Goal: Information Seeking & Learning: Learn about a topic

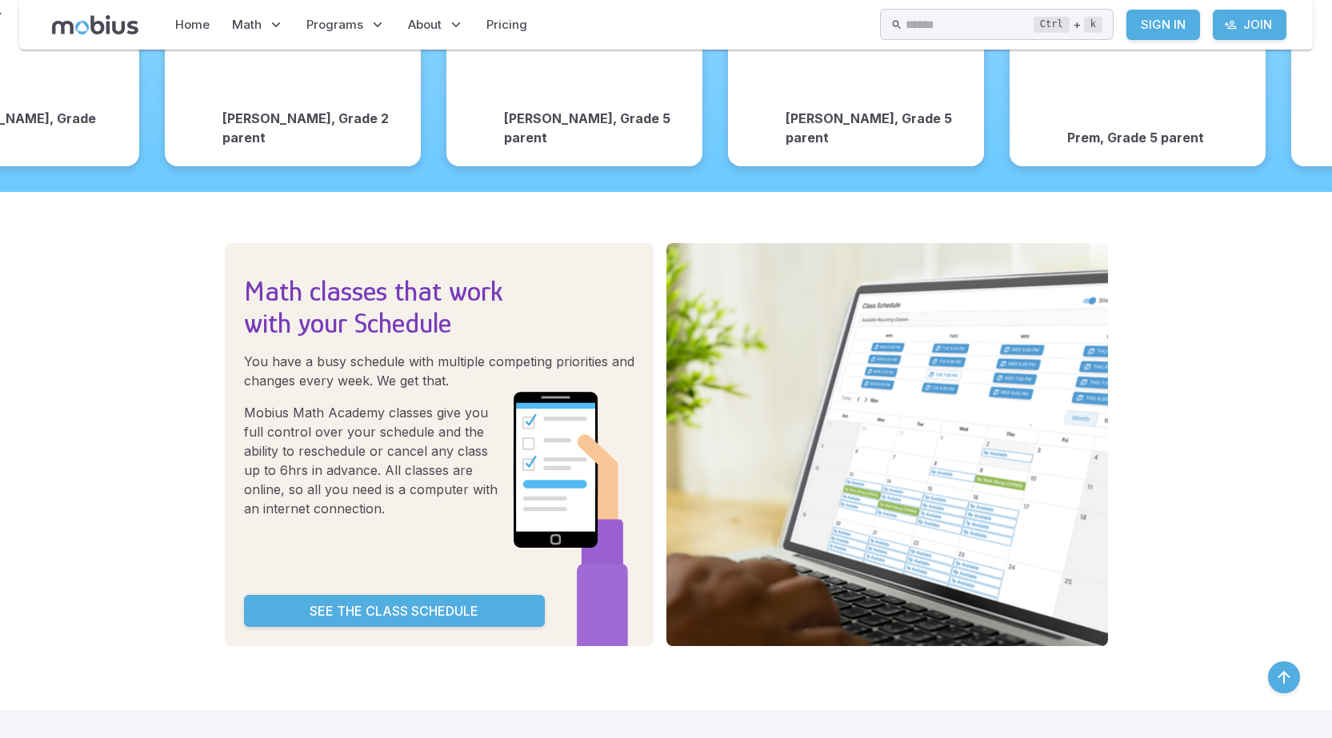
click at [399, 602] on p "See the Class Schedule" at bounding box center [394, 611] width 169 height 19
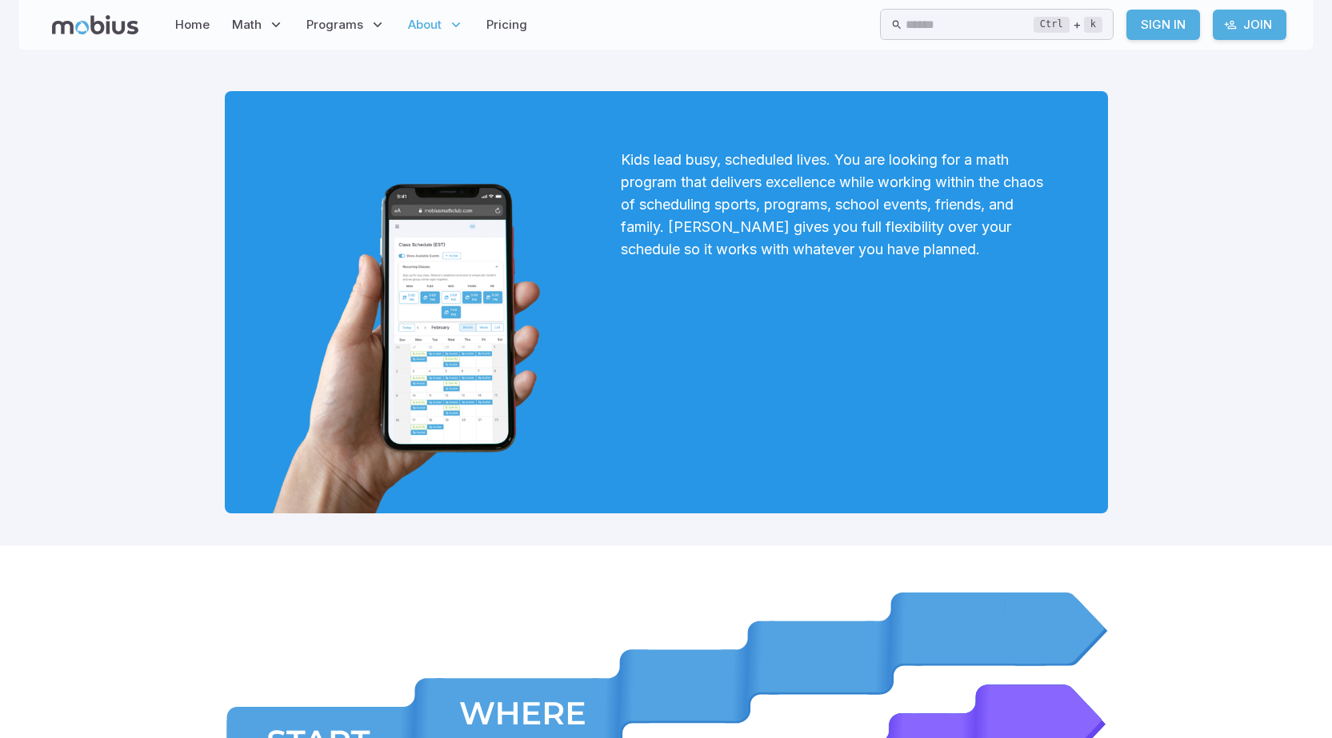
drag, startPoint x: 404, startPoint y: 587, endPoint x: 1194, endPoint y: 234, distance: 865.2
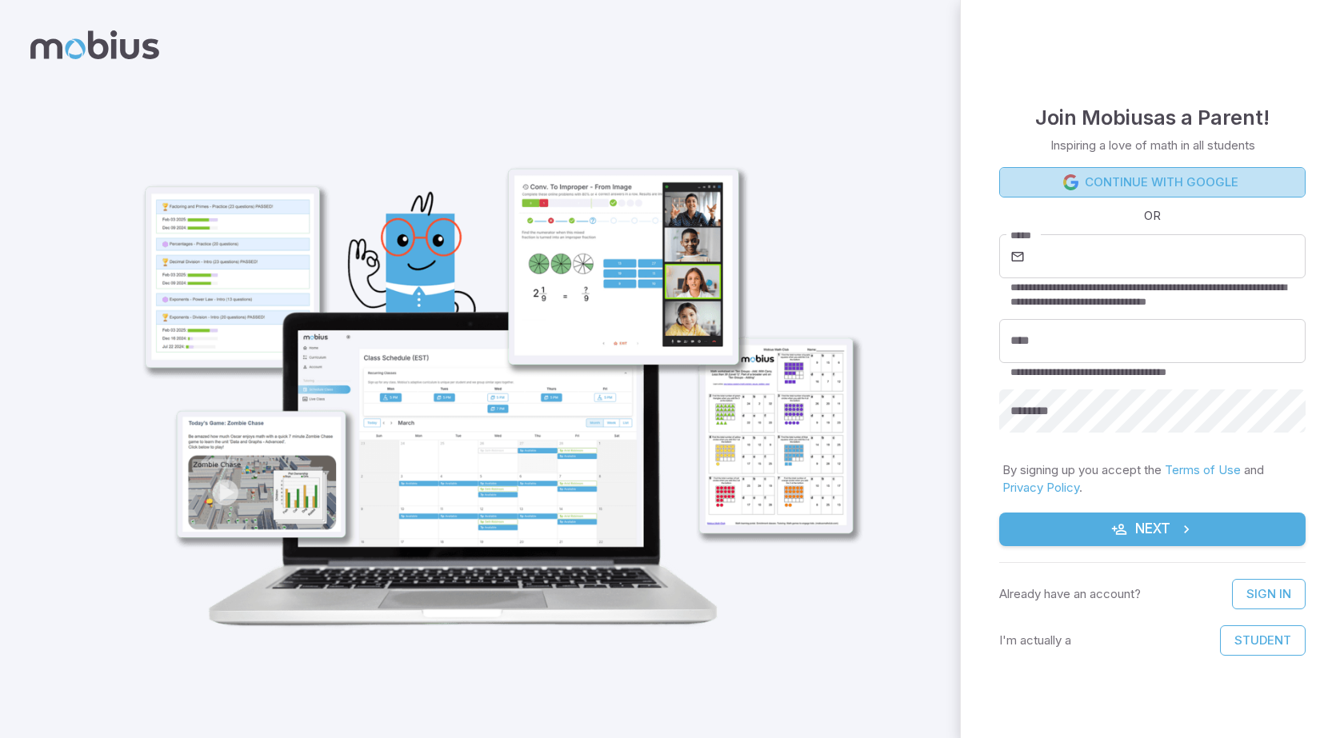
click at [1142, 188] on link "Continue with Google" at bounding box center [1152, 182] width 306 height 30
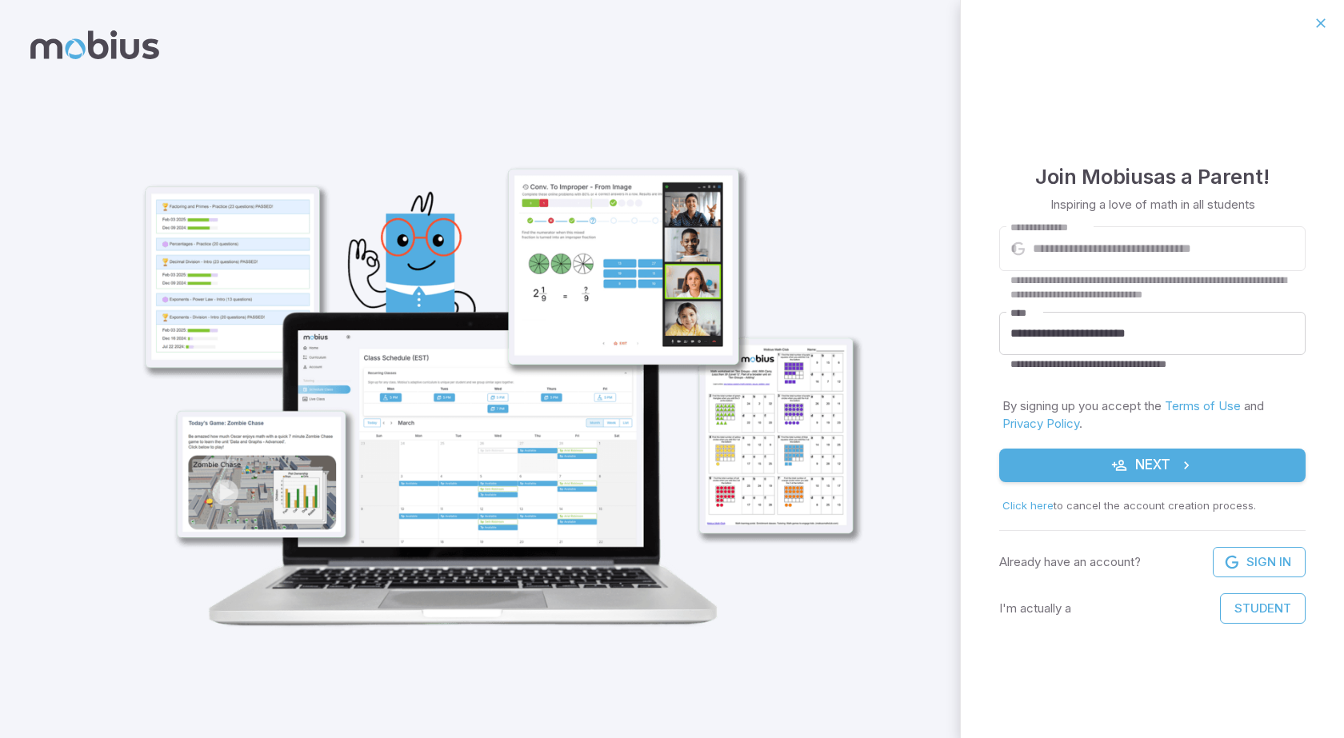
click at [1231, 602] on button "Student" at bounding box center [1263, 609] width 86 height 30
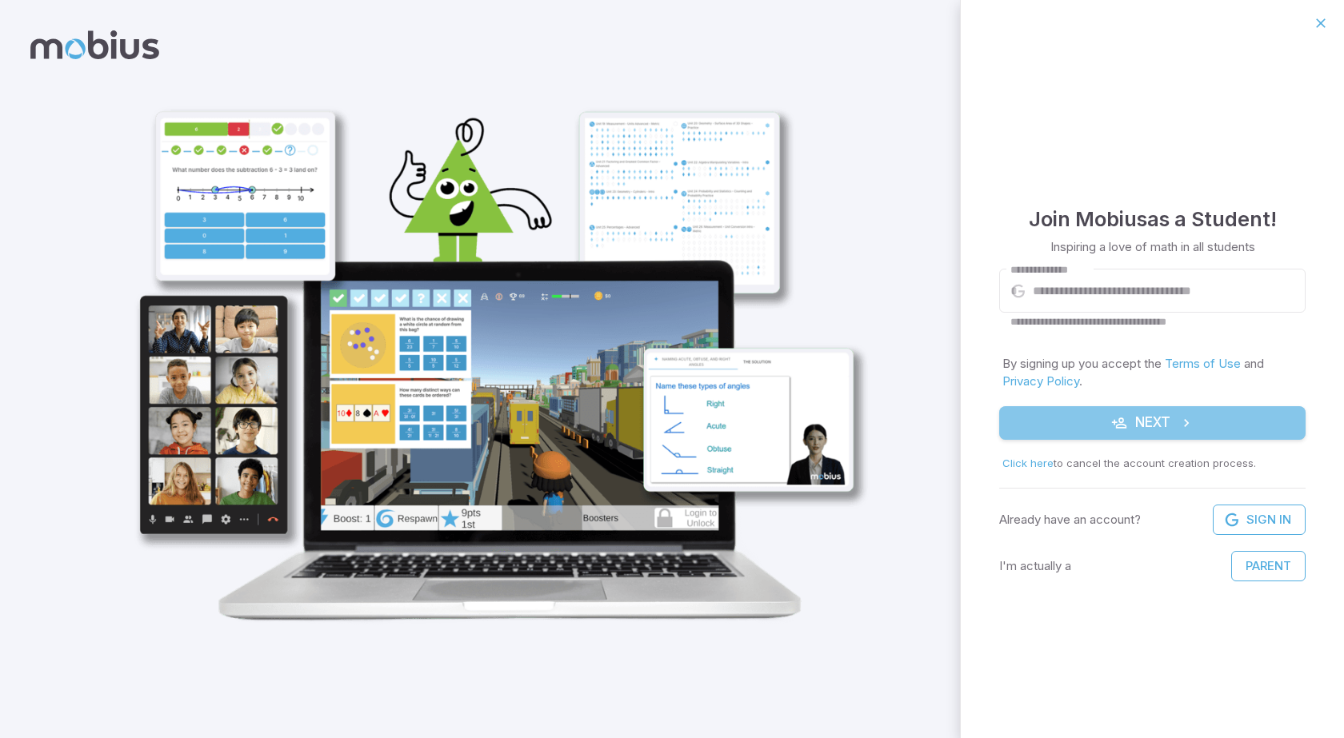
click at [1106, 423] on button "Next" at bounding box center [1152, 423] width 306 height 34
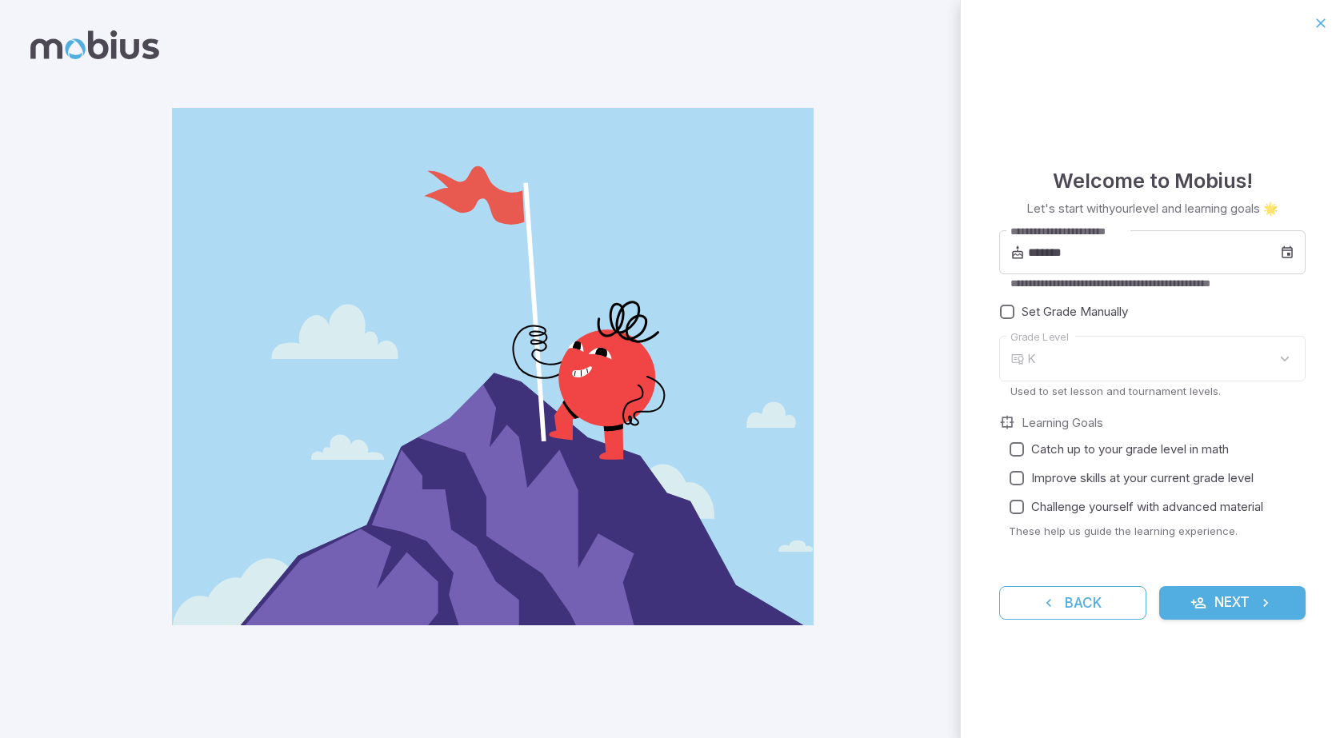
type input "*"
click at [1084, 254] on input "*******" at bounding box center [1154, 252] width 252 height 45
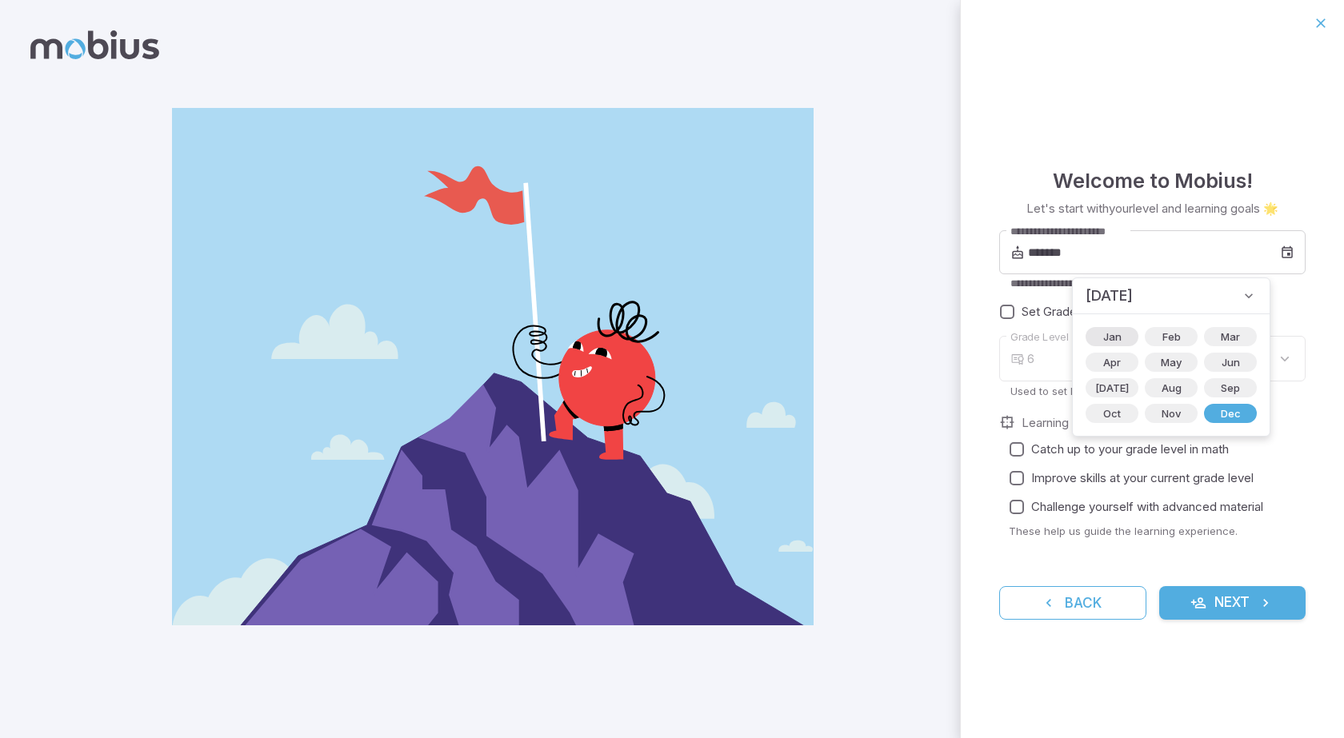
click at [1098, 338] on span "Jan" at bounding box center [1113, 337] width 38 height 16
type input "*******"
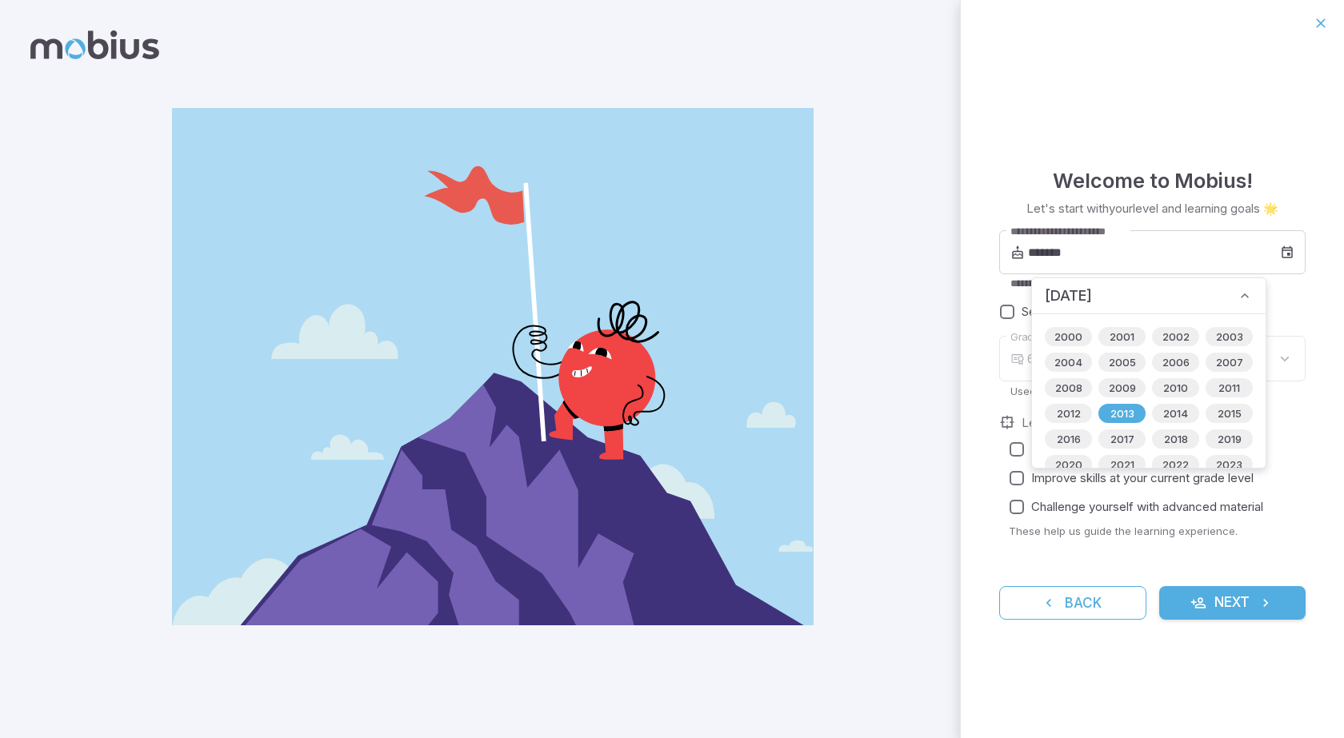
type input "*"
click at [1125, 416] on span "2013" at bounding box center [1122, 414] width 43 height 16
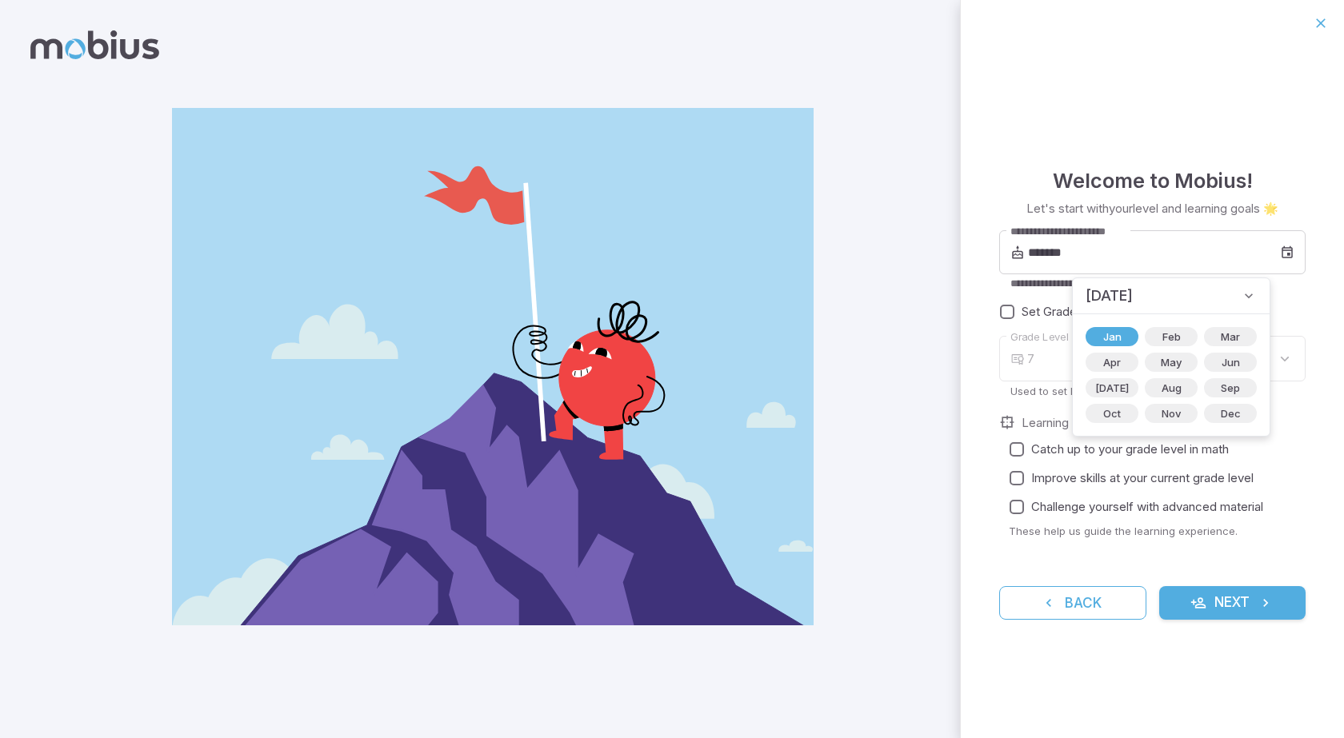
click at [1279, 373] on div "7" at bounding box center [1166, 359] width 278 height 46
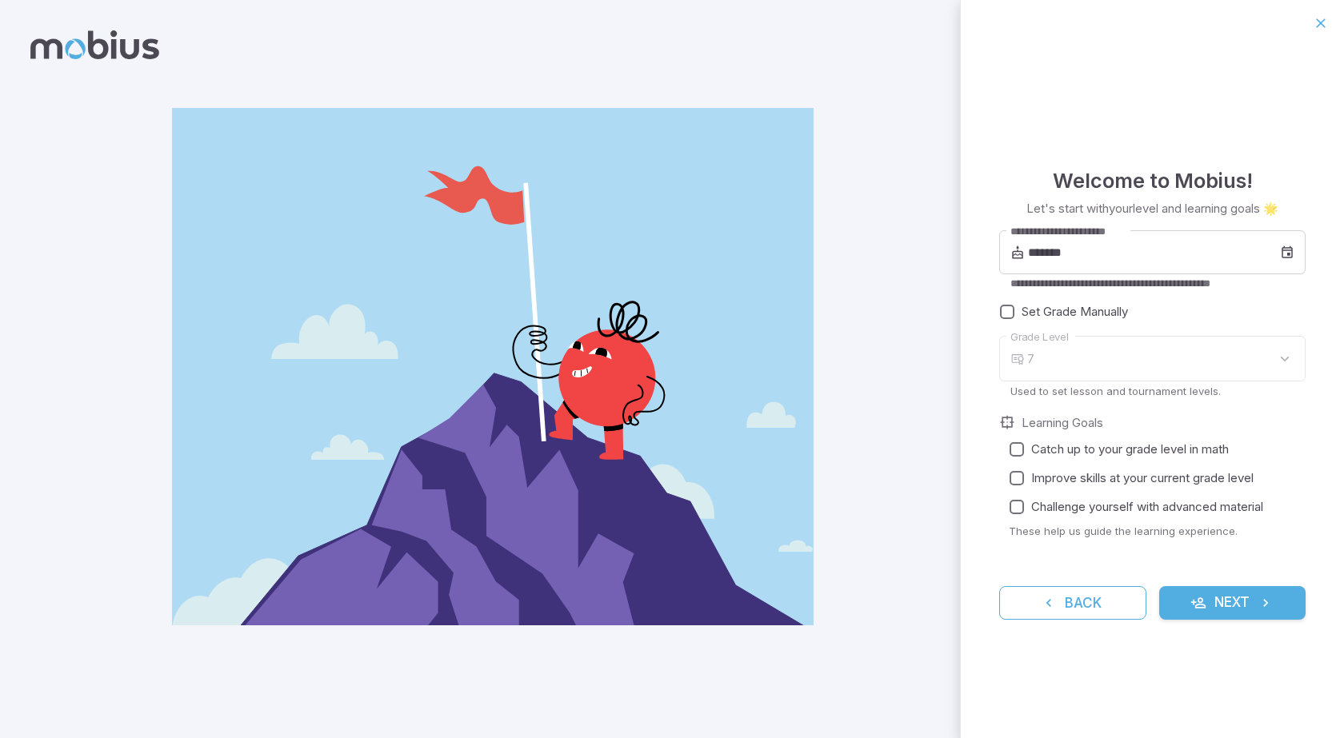
click at [1061, 351] on div "7" at bounding box center [1166, 359] width 278 height 46
drag, startPoint x: 1147, startPoint y: 345, endPoint x: 1158, endPoint y: 339, distance: 11.8
click at [1150, 346] on div "7" at bounding box center [1166, 359] width 278 height 46
click at [1285, 365] on div "7" at bounding box center [1166, 359] width 278 height 46
click at [1282, 358] on div "7" at bounding box center [1166, 359] width 278 height 46
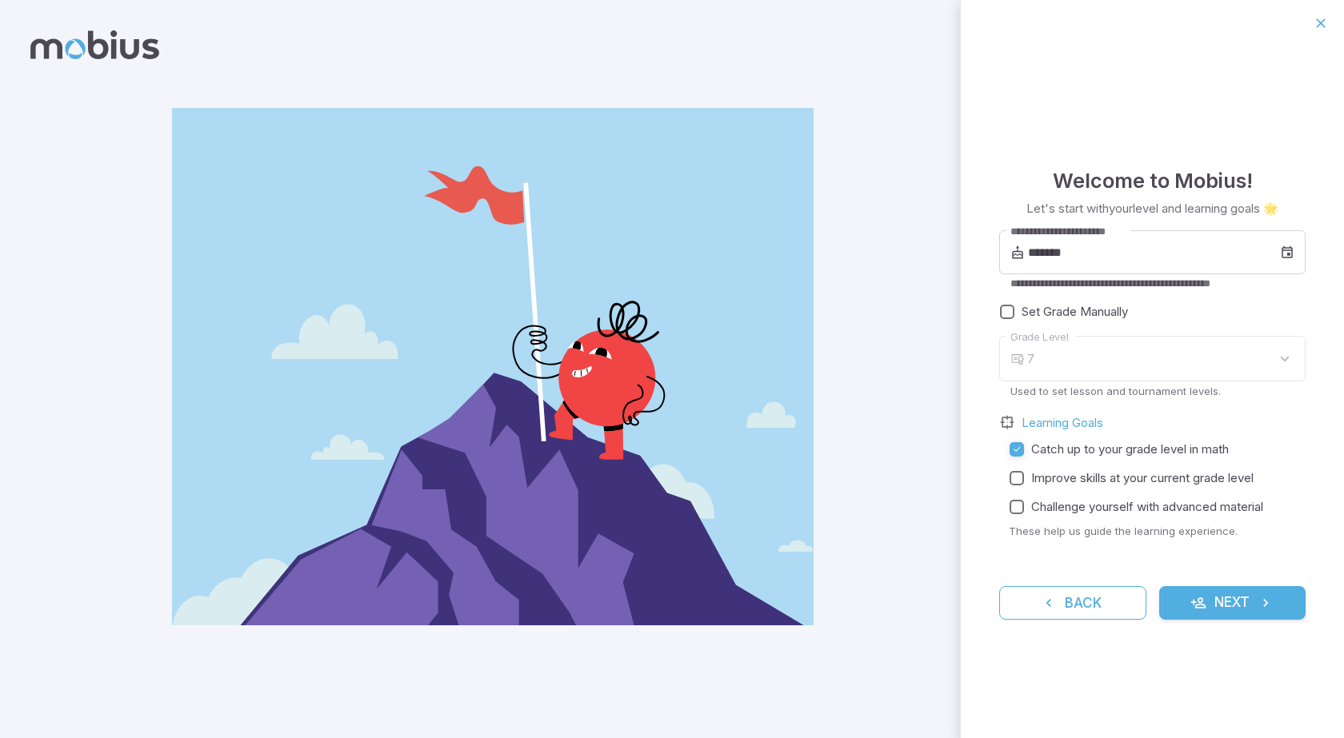
click at [1217, 598] on button "Next" at bounding box center [1232, 603] width 147 height 34
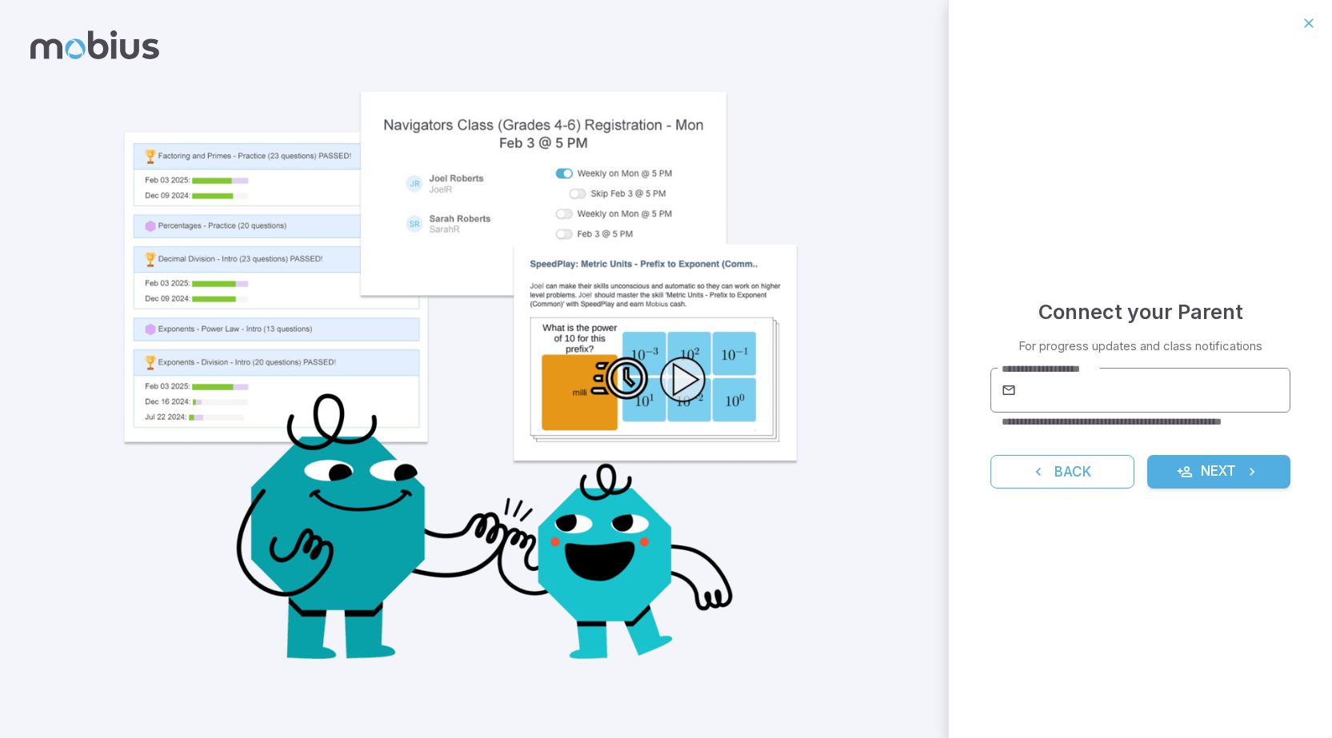
click at [1014, 408] on div "**********" at bounding box center [1139, 390] width 299 height 45
click at [1007, 391] on icon at bounding box center [1009, 390] width 14 height 16
click at [1017, 388] on div "**********" at bounding box center [1139, 390] width 299 height 45
click at [1020, 389] on input "**********" at bounding box center [1154, 390] width 270 height 45
type input "**********"
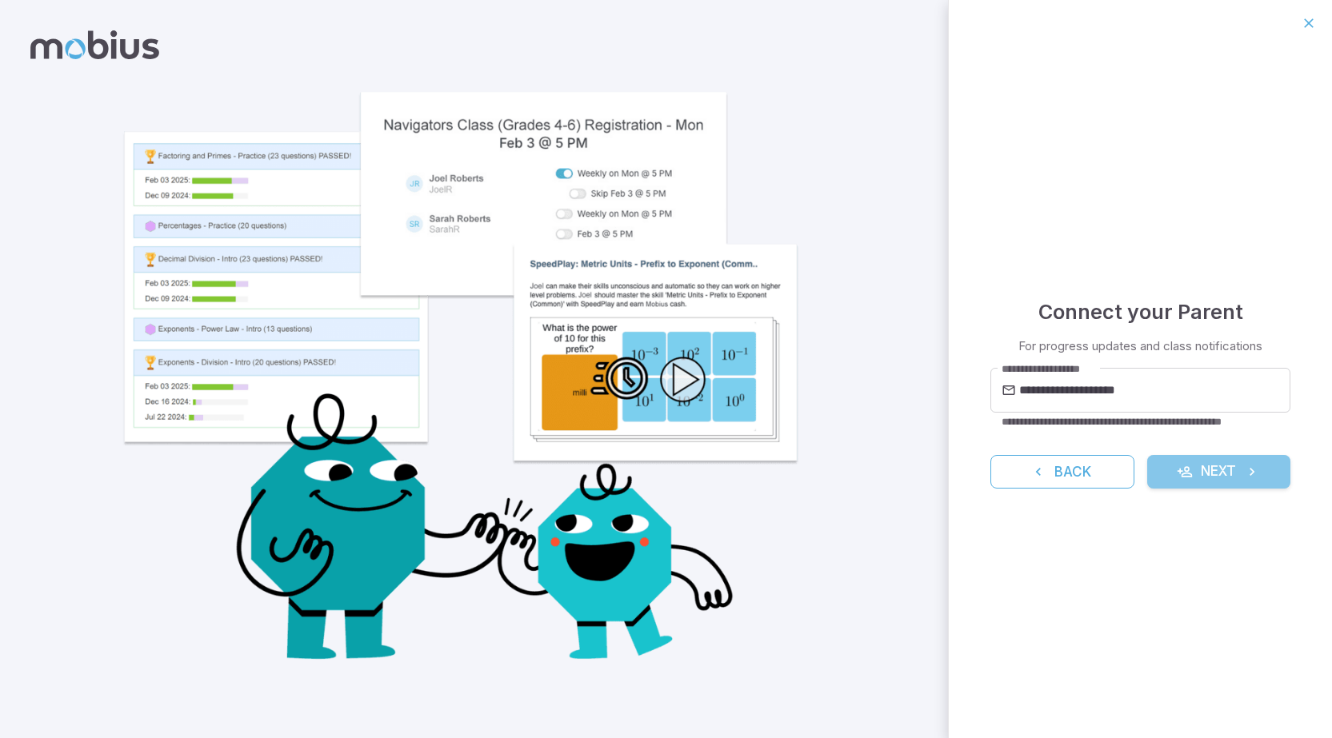
click at [1197, 476] on button "Next" at bounding box center [1218, 472] width 143 height 34
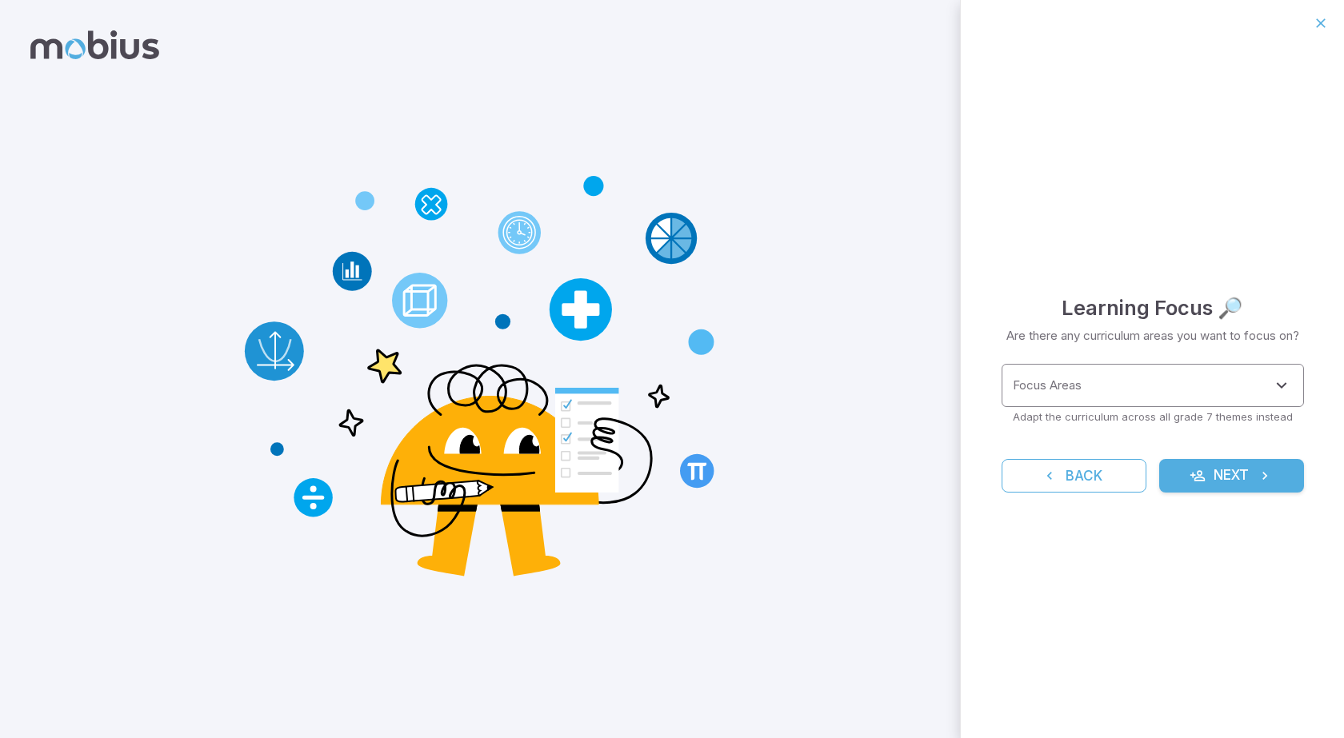
click at [1108, 378] on input "Focus Areas" at bounding box center [1141, 386] width 264 height 30
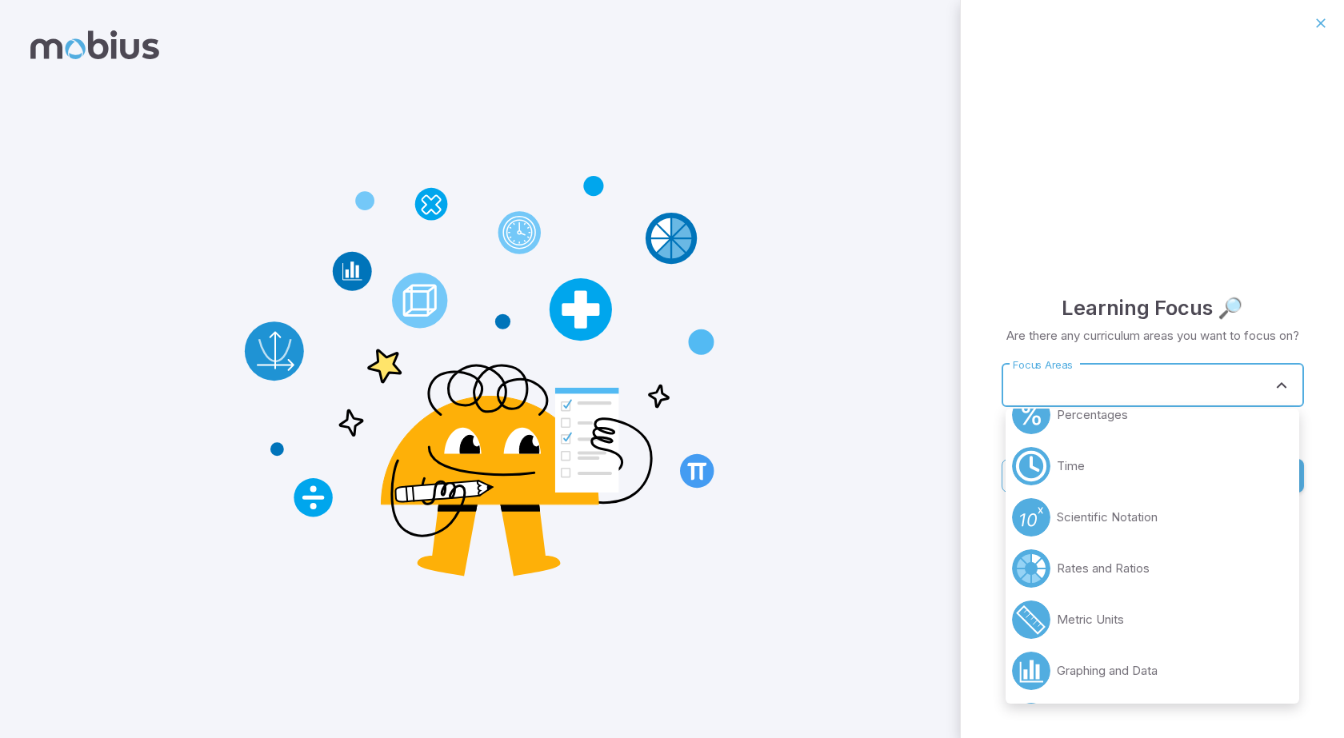
scroll to position [560, 0]
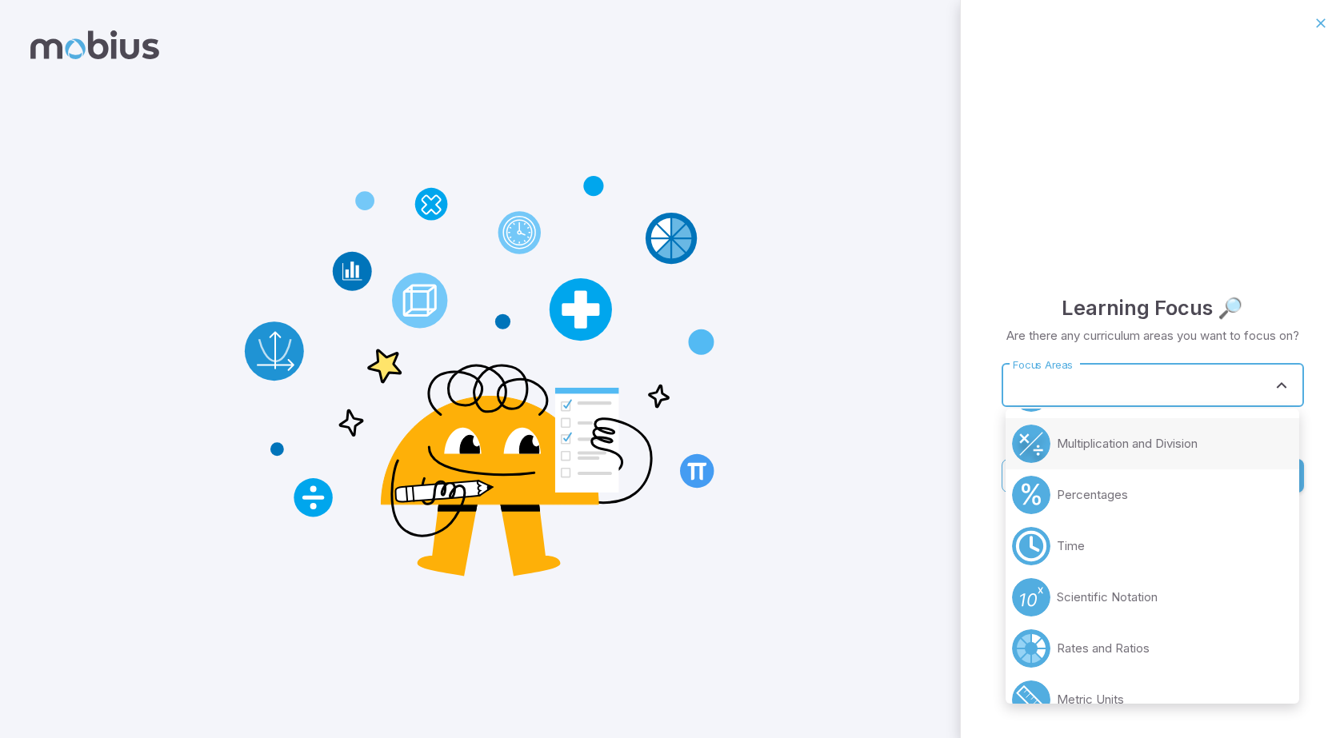
click at [1035, 438] on circle at bounding box center [1031, 444] width 38 height 38
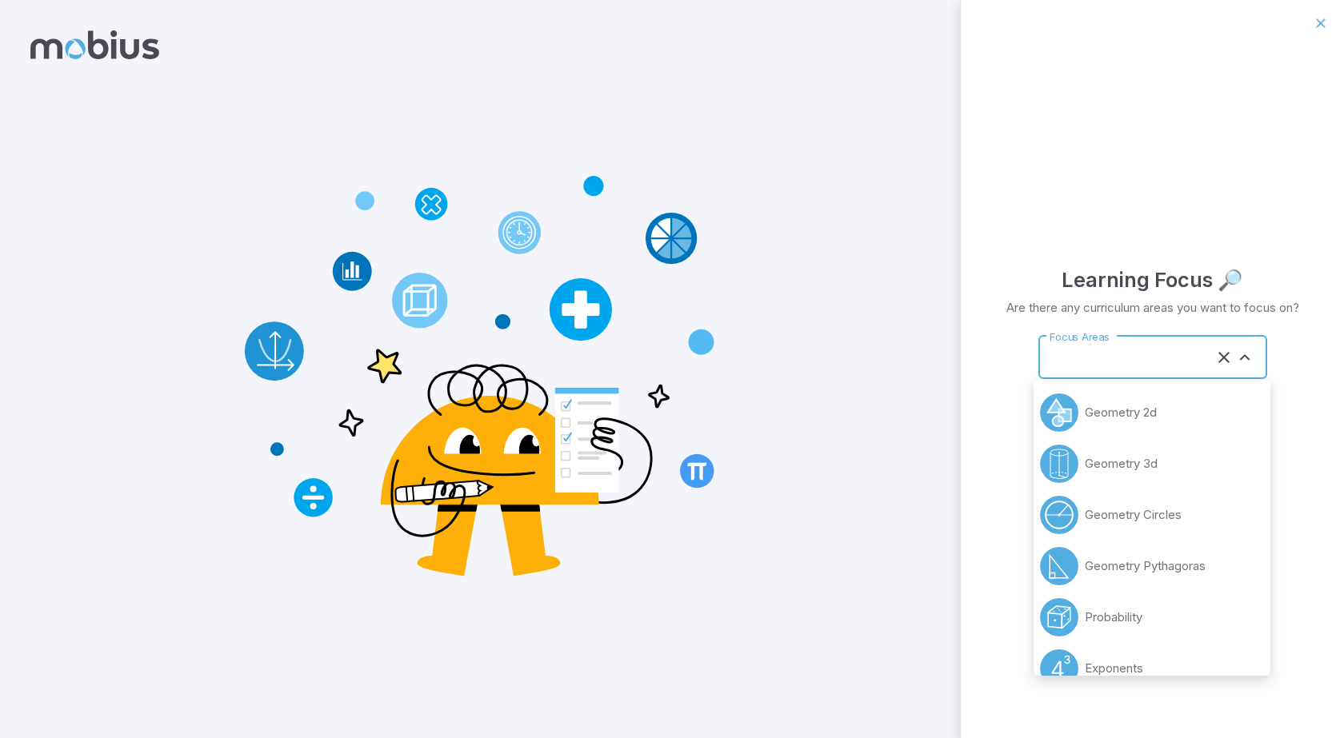
click at [1141, 369] on input "Focus Areas" at bounding box center [1131, 358] width 170 height 30
click at [1065, 461] on circle at bounding box center [1059, 464] width 38 height 38
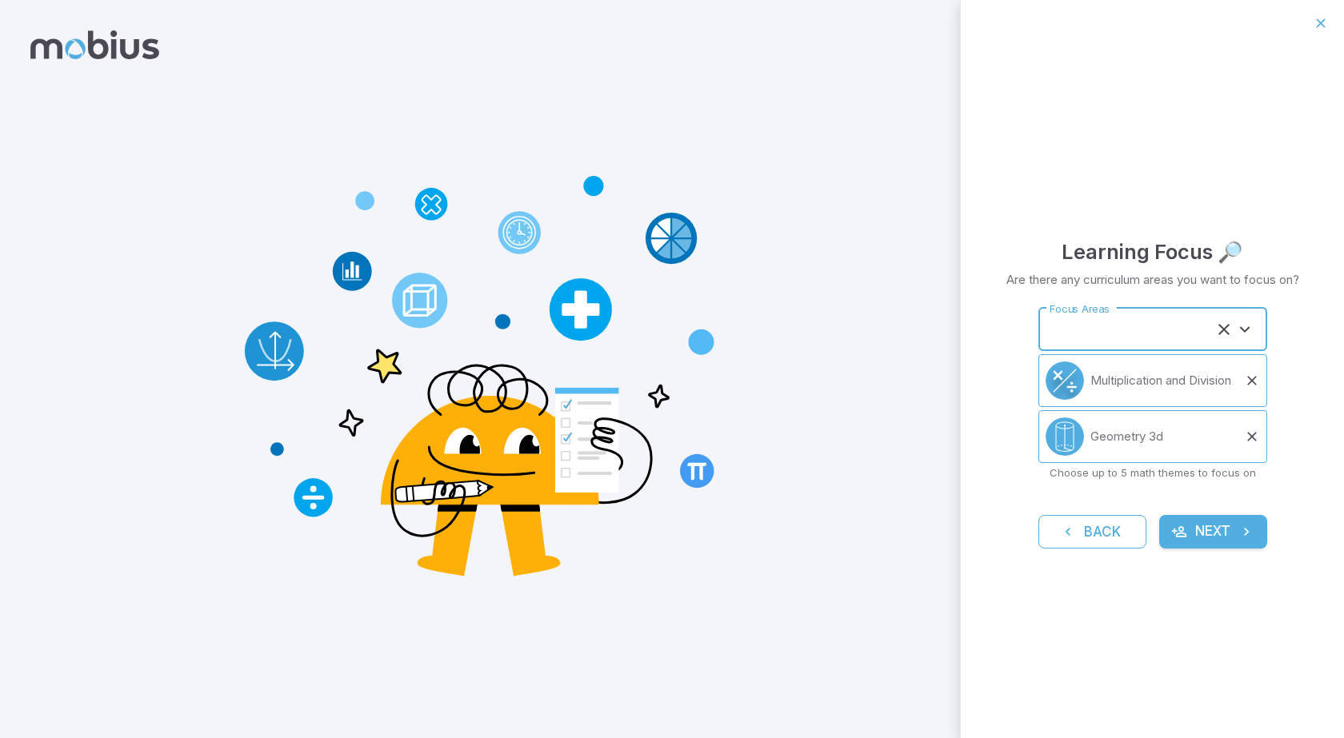
click at [1143, 332] on input "Focus Areas" at bounding box center [1131, 330] width 170 height 30
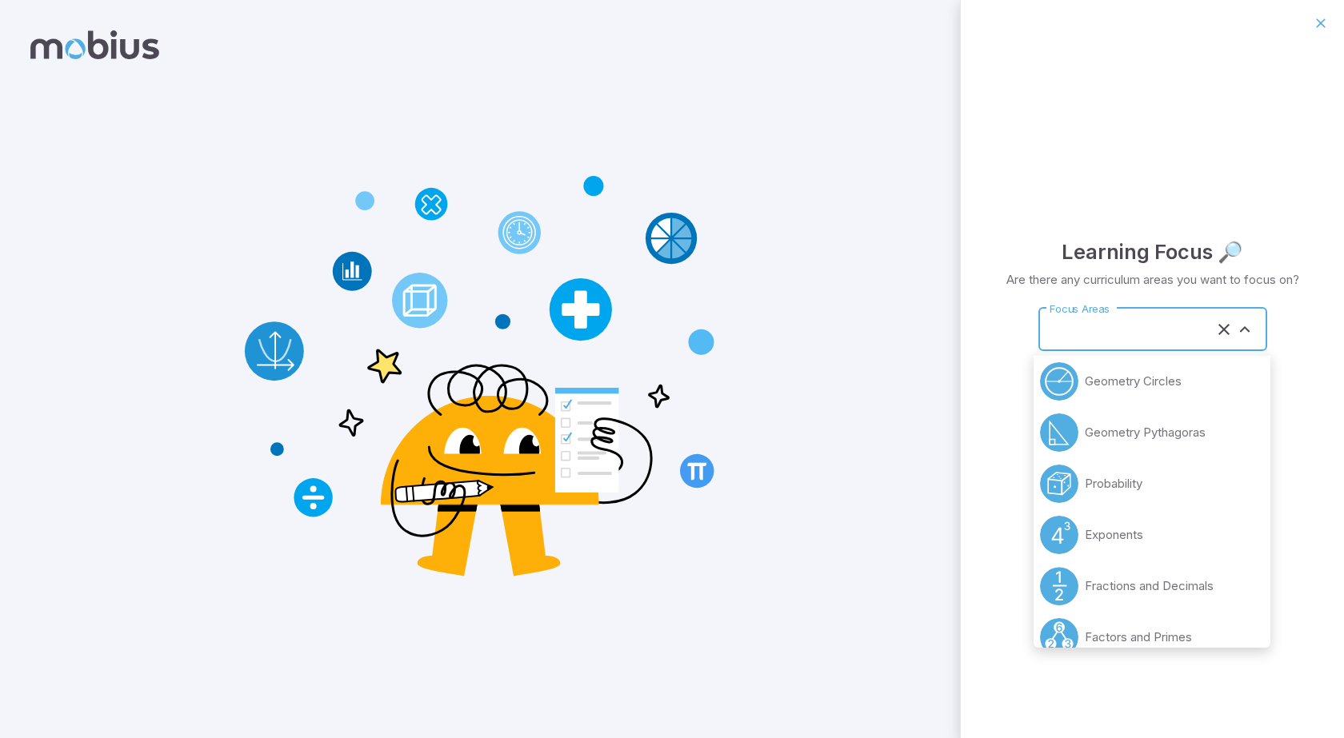
scroll to position [80, 0]
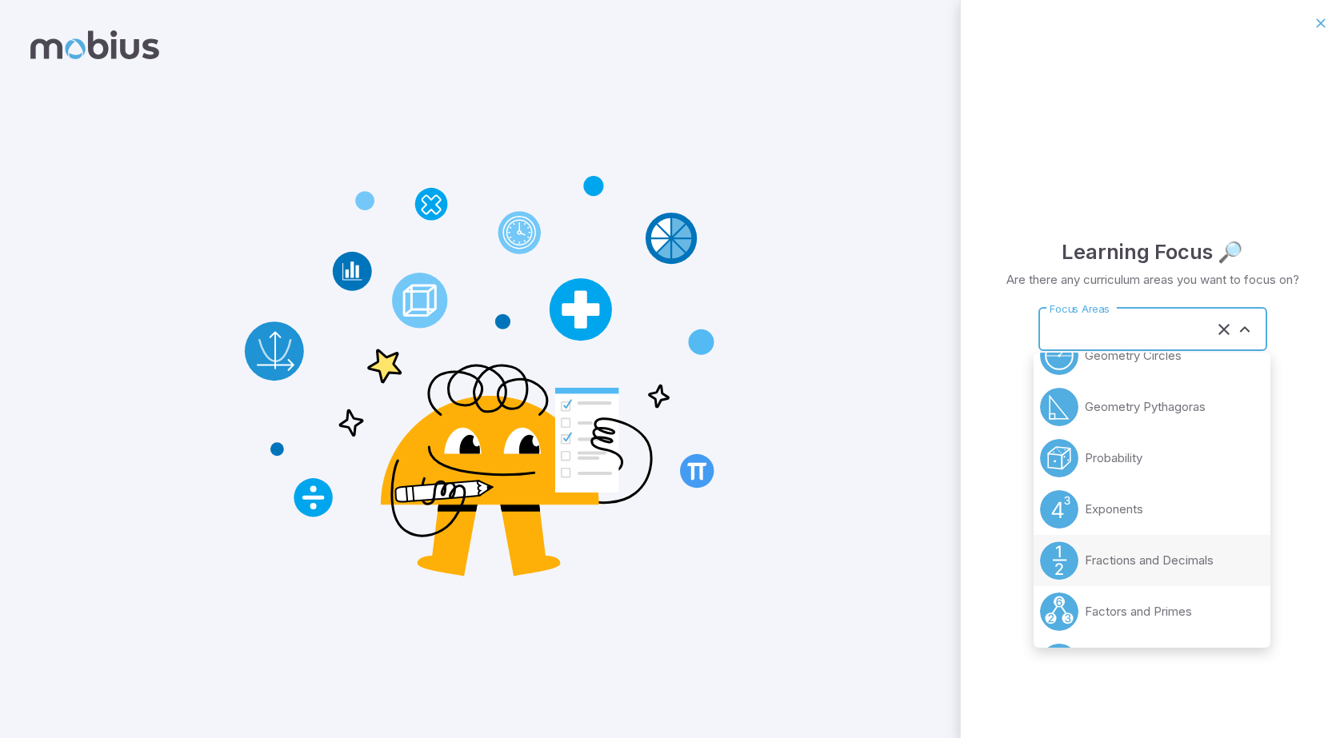
click at [1045, 559] on circle at bounding box center [1059, 561] width 38 height 38
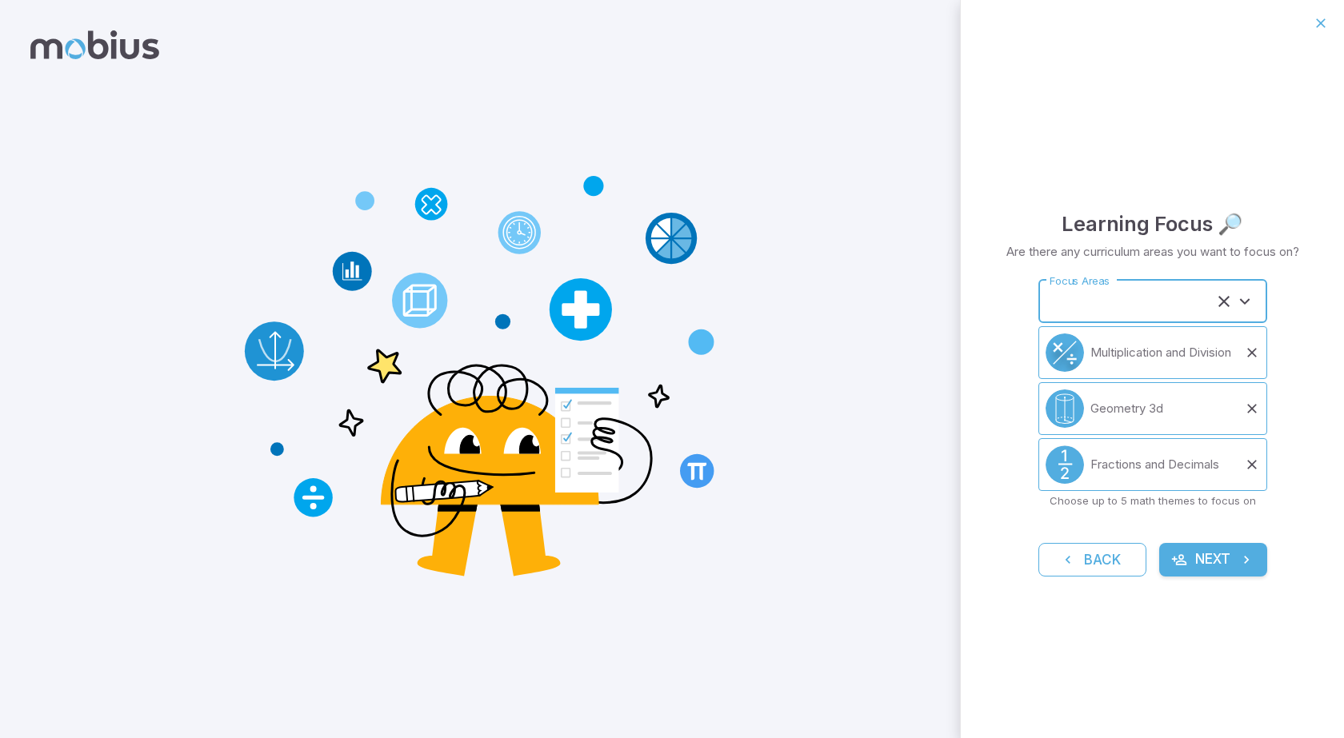
click at [1089, 286] on label "Focus Areas" at bounding box center [1080, 281] width 60 height 15
click at [1089, 287] on input "Focus Areas" at bounding box center [1131, 302] width 170 height 30
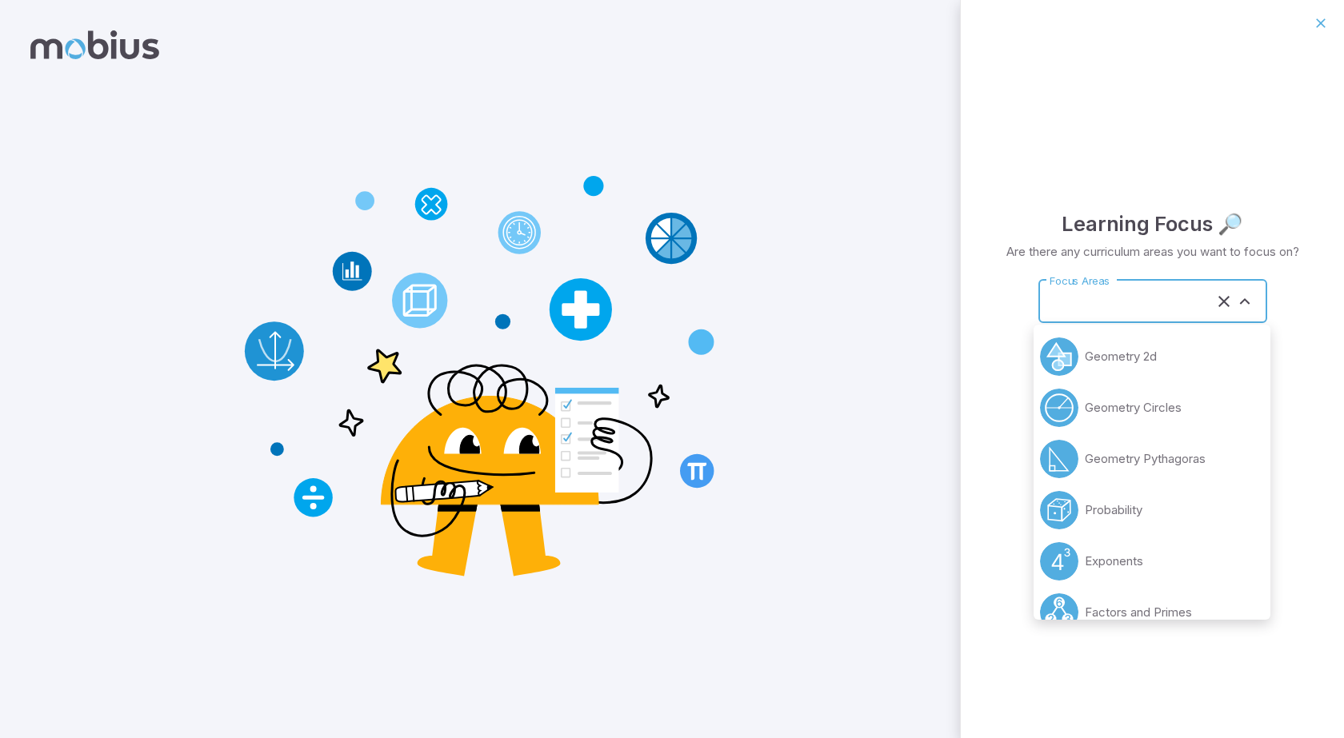
click at [1100, 306] on input "Focus Areas" at bounding box center [1131, 302] width 170 height 30
click at [1064, 551] on circle at bounding box center [1059, 561] width 38 height 38
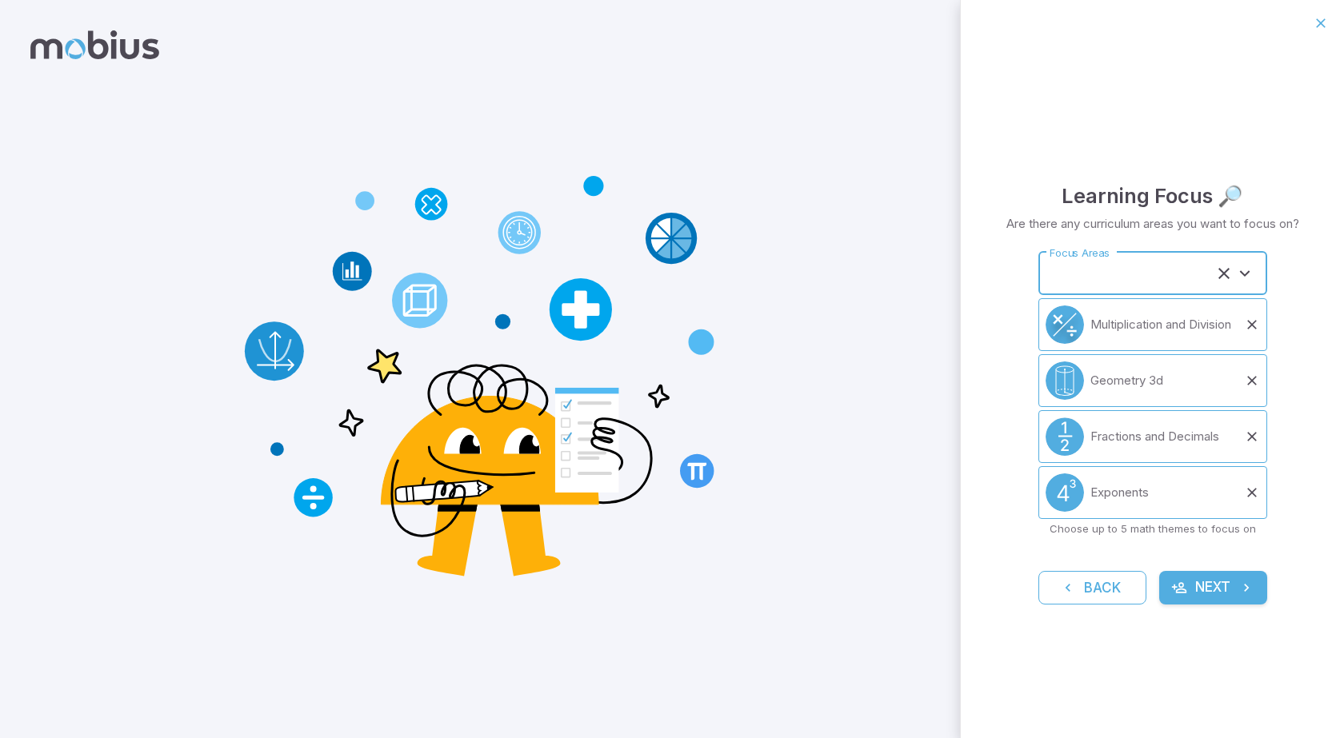
click at [1118, 265] on input "Focus Areas" at bounding box center [1131, 274] width 170 height 30
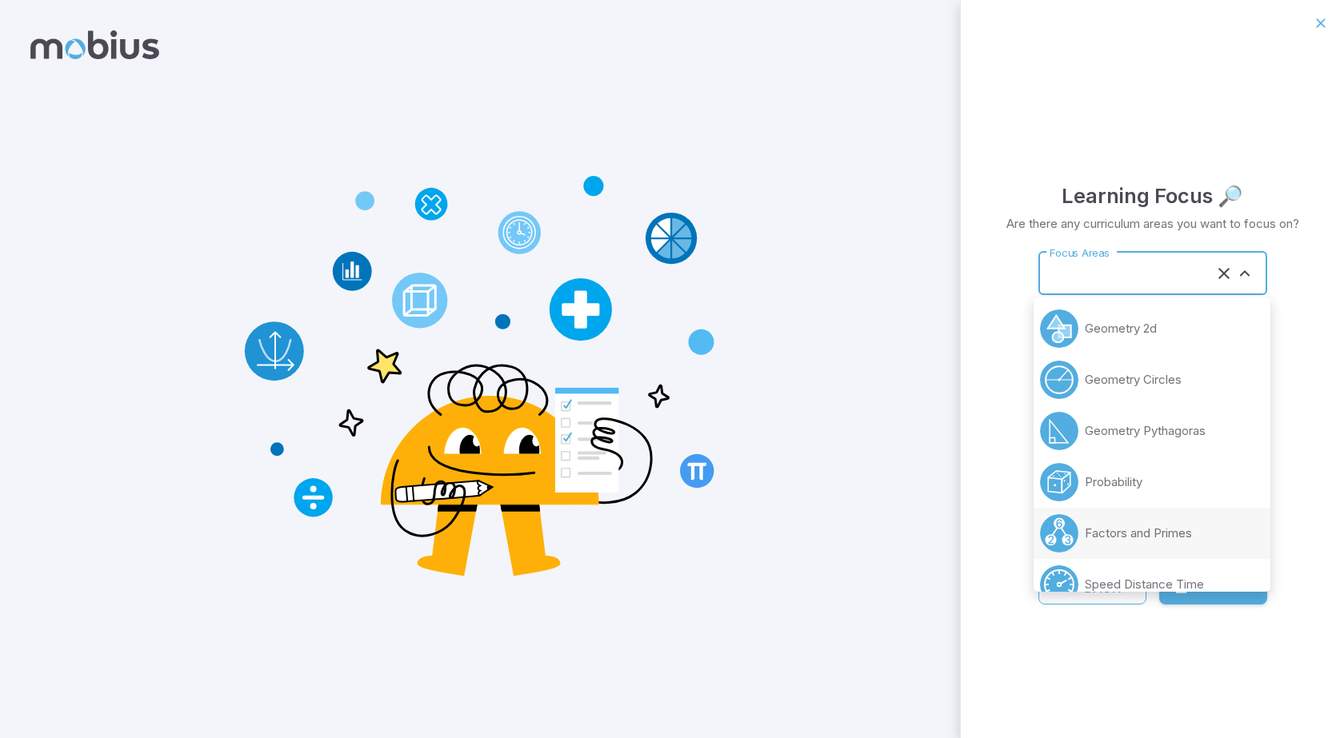
click at [1073, 530] on circle at bounding box center [1059, 533] width 38 height 38
type input "**********"
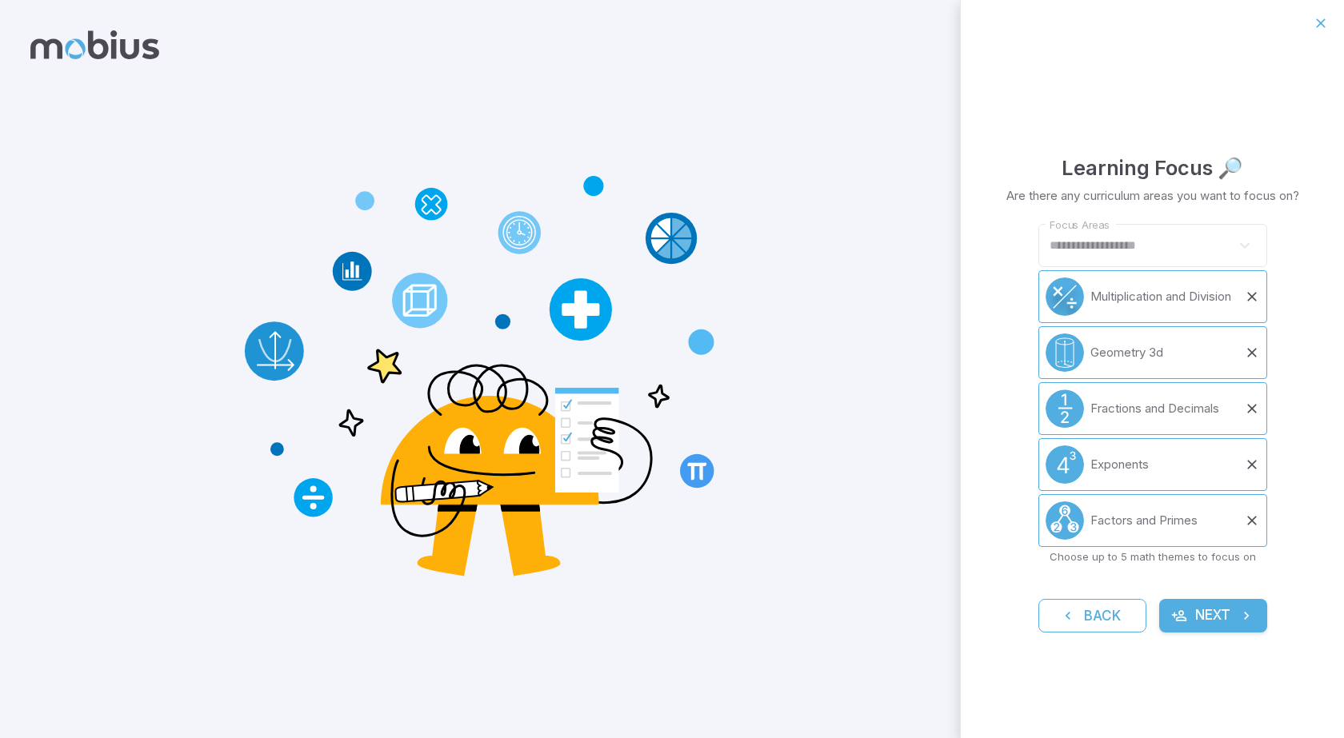
drag, startPoint x: 1137, startPoint y: 226, endPoint x: 1177, endPoint y: 226, distance: 40.0
click at [1174, 227] on div "**********" at bounding box center [1152, 246] width 229 height 44
click at [970, 379] on div "**********" at bounding box center [1152, 392] width 383 height 692
click at [1094, 232] on label "Focus Areas" at bounding box center [1080, 225] width 60 height 15
click at [1095, 232] on label "Focus Areas" at bounding box center [1080, 225] width 60 height 15
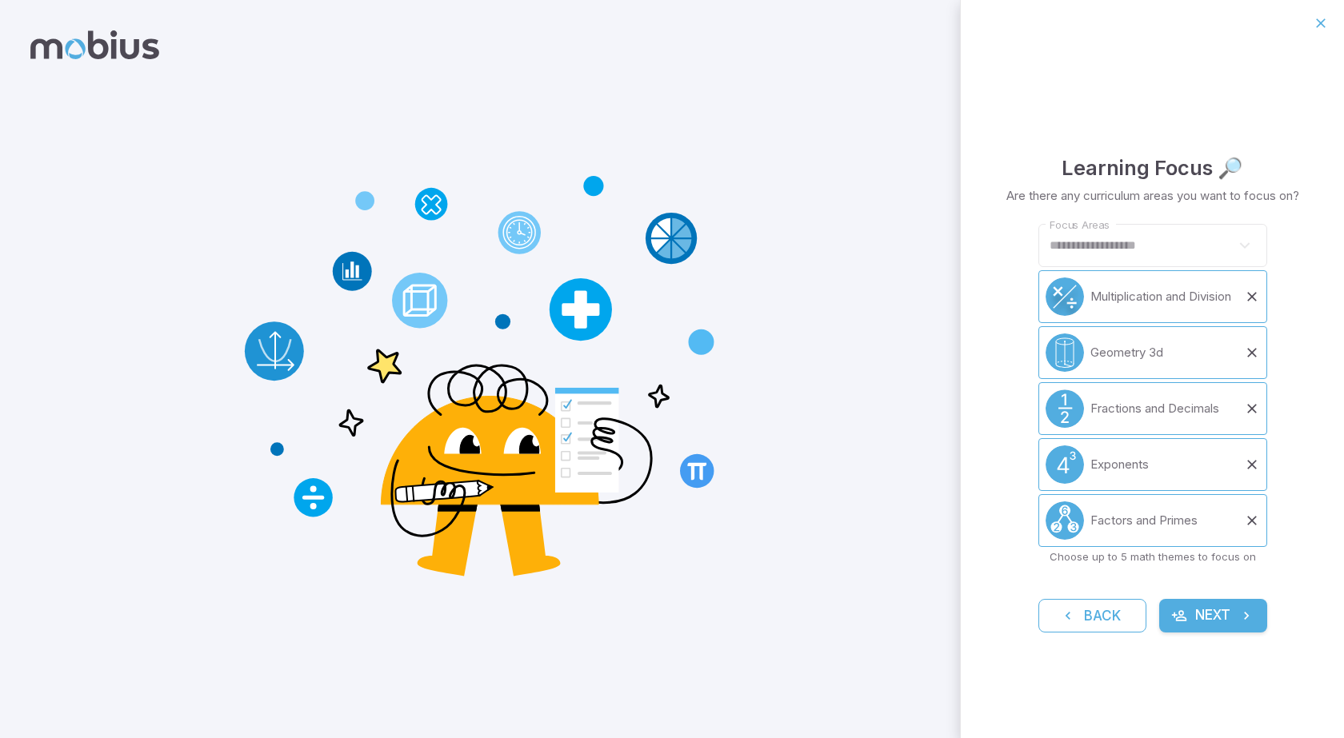
click at [1096, 233] on div "**********" at bounding box center [1152, 246] width 229 height 44
drag, startPoint x: 1095, startPoint y: 232, endPoint x: 1162, endPoint y: 418, distance: 197.4
click at [1158, 360] on div "**********" at bounding box center [1152, 394] width 229 height 341
click at [1206, 206] on div "Learning Focus 🔎 Are there any curriculum areas you want to focus on?" at bounding box center [1152, 181] width 293 height 59
click at [1234, 606] on button "Next" at bounding box center [1213, 616] width 108 height 34
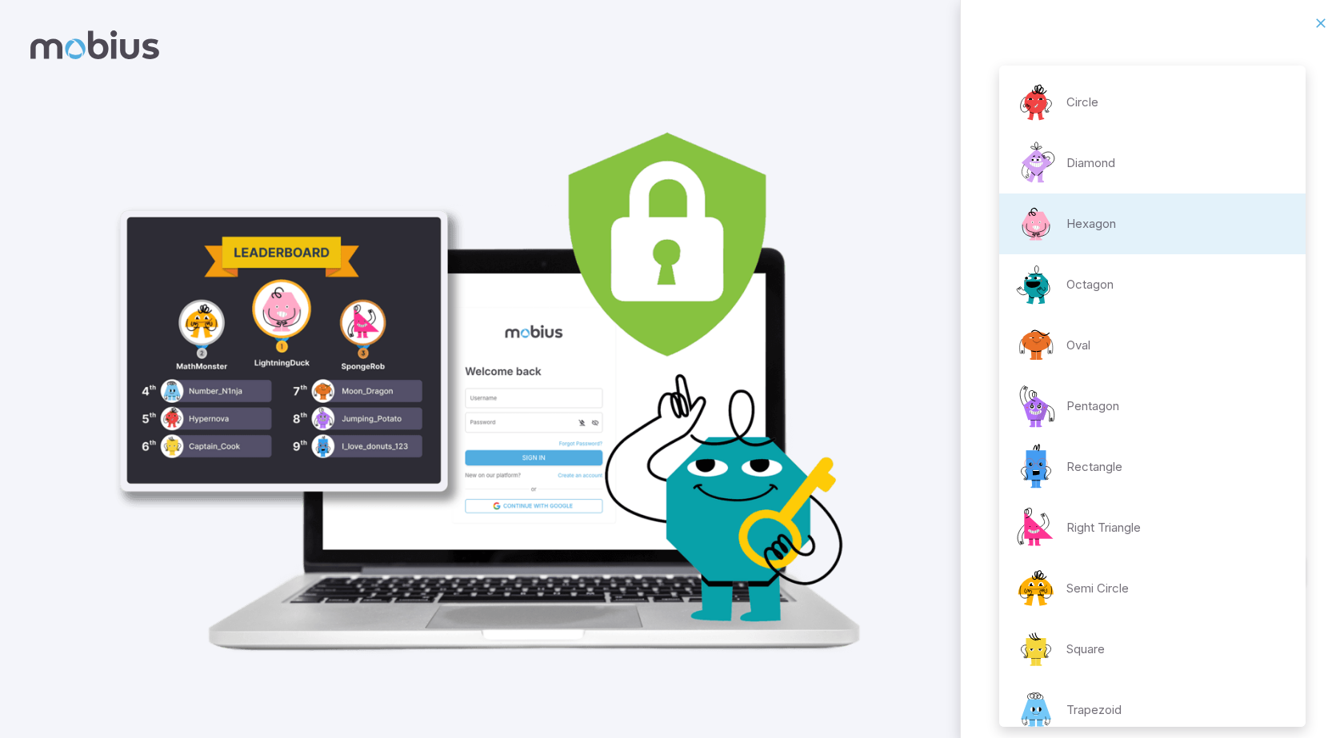
click at [1095, 414] on body "**********" at bounding box center [672, 369] width 1344 height 738
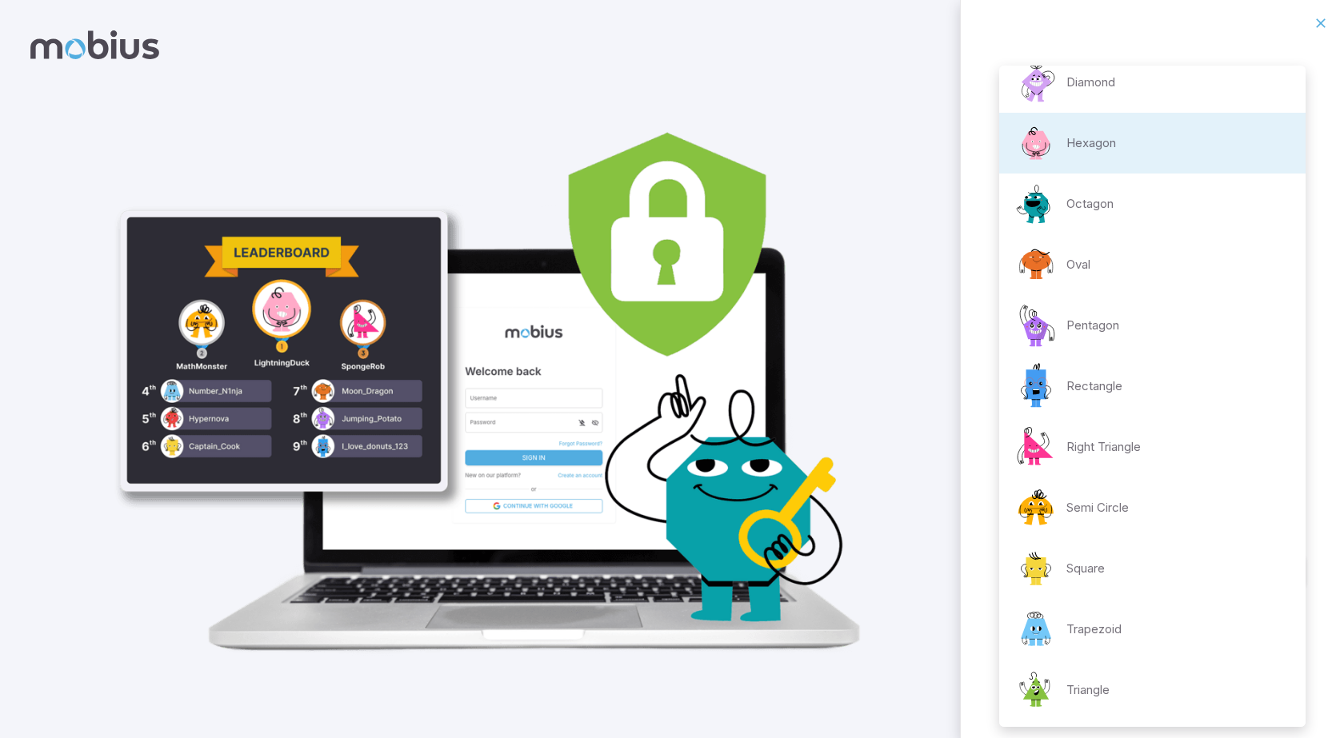
click at [1104, 627] on p "Trapezoid" at bounding box center [1093, 630] width 55 height 18
type input "**********"
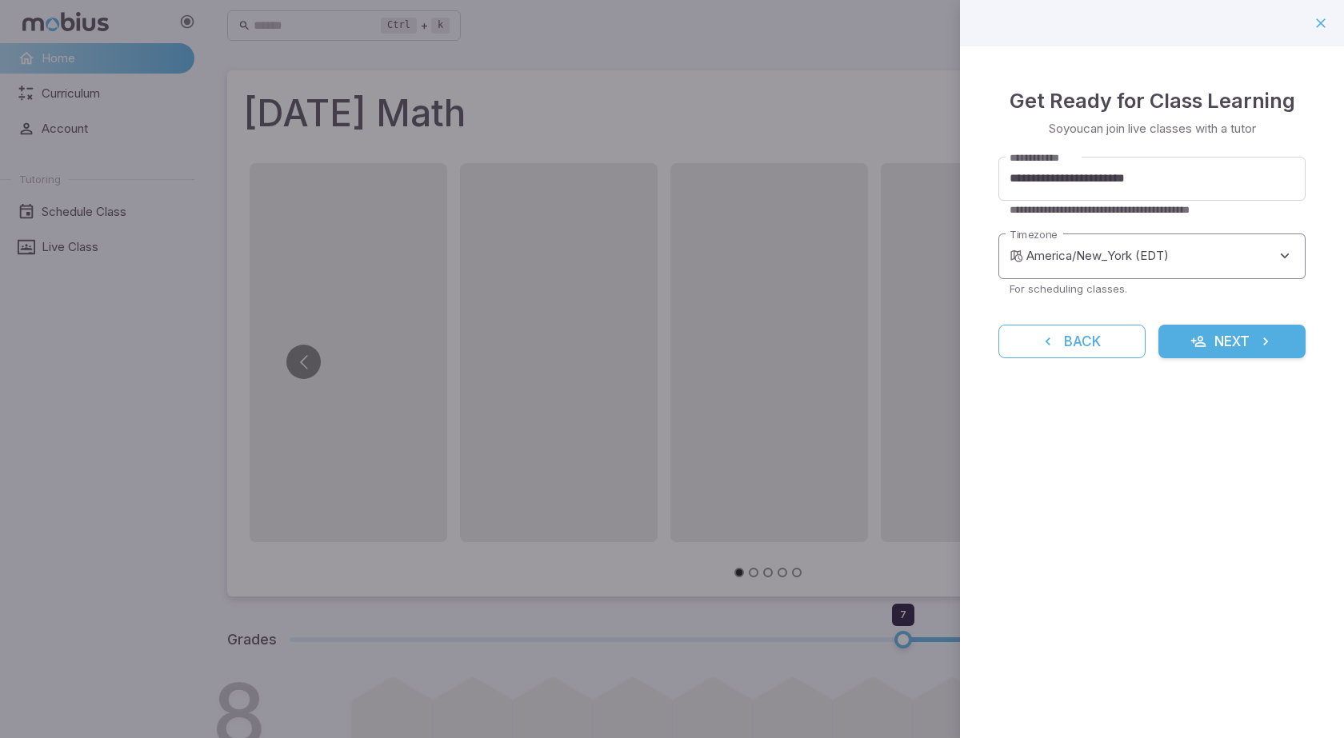
click at [1074, 239] on body "**********" at bounding box center [672, 657] width 1344 height 1314
type input "**********"
click at [1286, 252] on div at bounding box center [672, 369] width 1344 height 738
click at [1281, 256] on body "**********" at bounding box center [672, 657] width 1344 height 1314
click at [1279, 256] on div at bounding box center [672, 369] width 1344 height 738
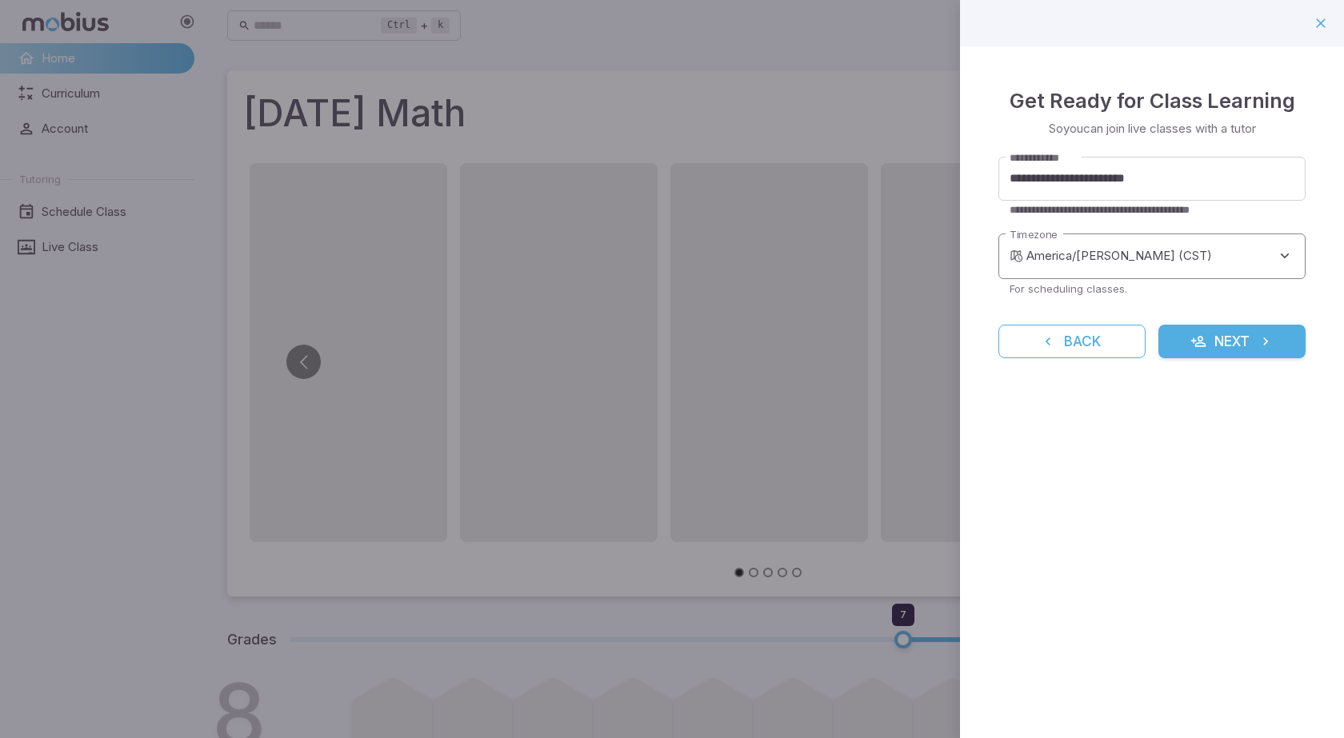
click at [1279, 256] on body "**********" at bounding box center [672, 657] width 1344 height 1314
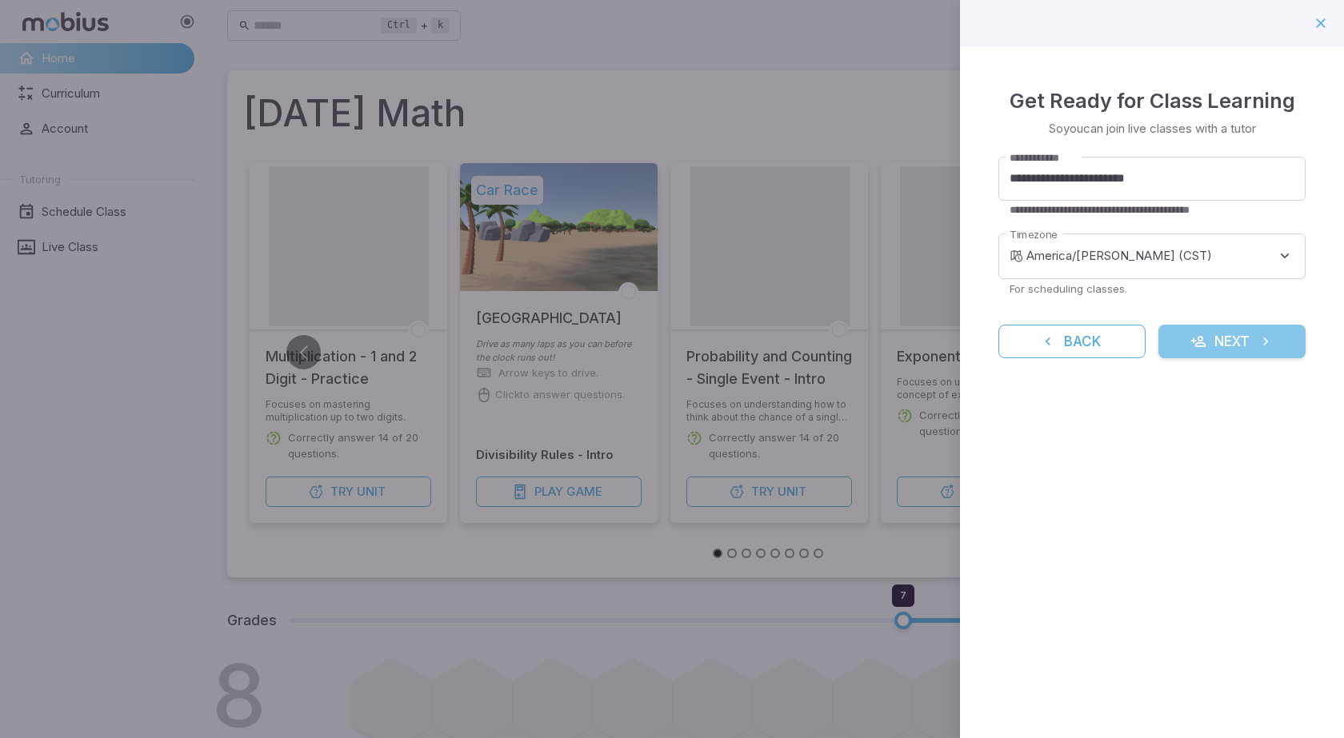
drag, startPoint x: 1281, startPoint y: 256, endPoint x: 1231, endPoint y: 337, distance: 94.8
click at [1233, 341] on button "Next" at bounding box center [1231, 342] width 147 height 34
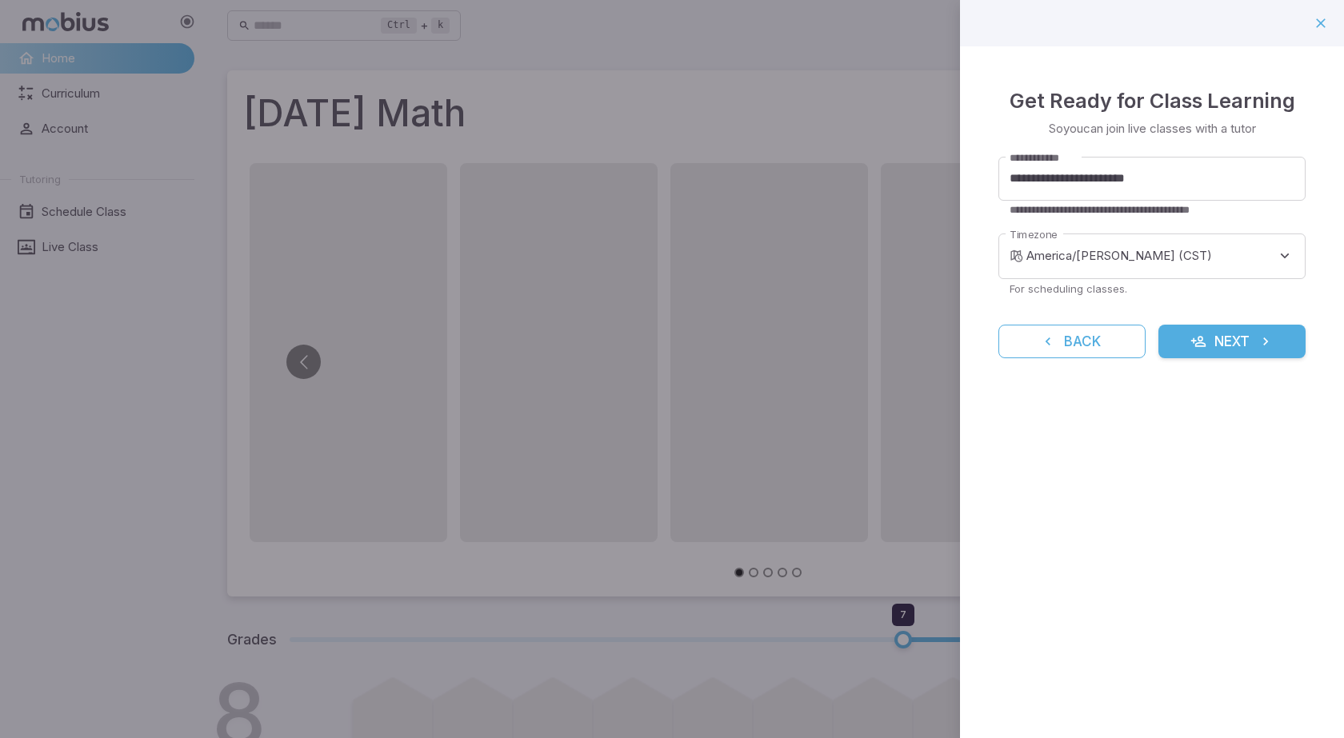
click at [1222, 350] on button "Next" at bounding box center [1231, 342] width 147 height 34
click at [1321, 28] on button "button" at bounding box center [1320, 23] width 27 height 27
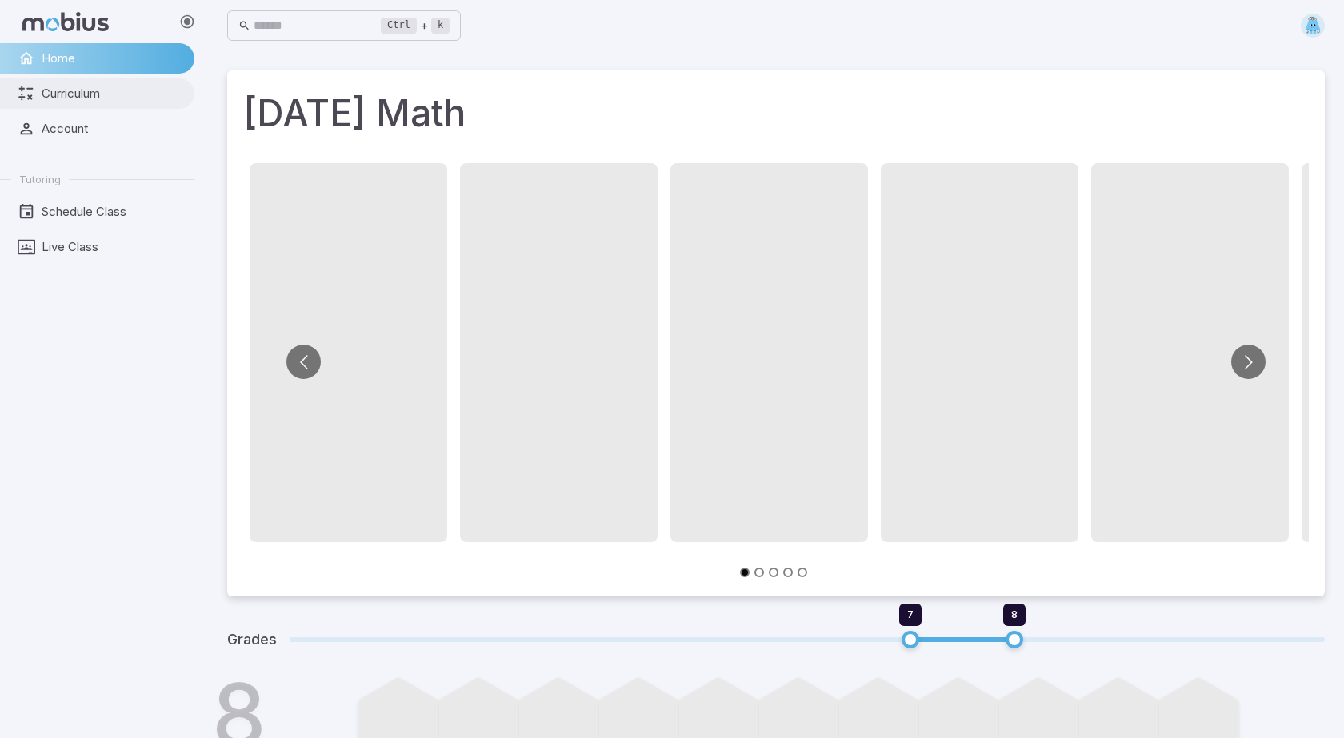
click at [1322, 21] on div "Ctrl + k ​ Today's Math Grades 7 8 8 7" at bounding box center [776, 657] width 1136 height 1314
click at [298, 366] on button "Go to previous slide" at bounding box center [303, 362] width 34 height 34
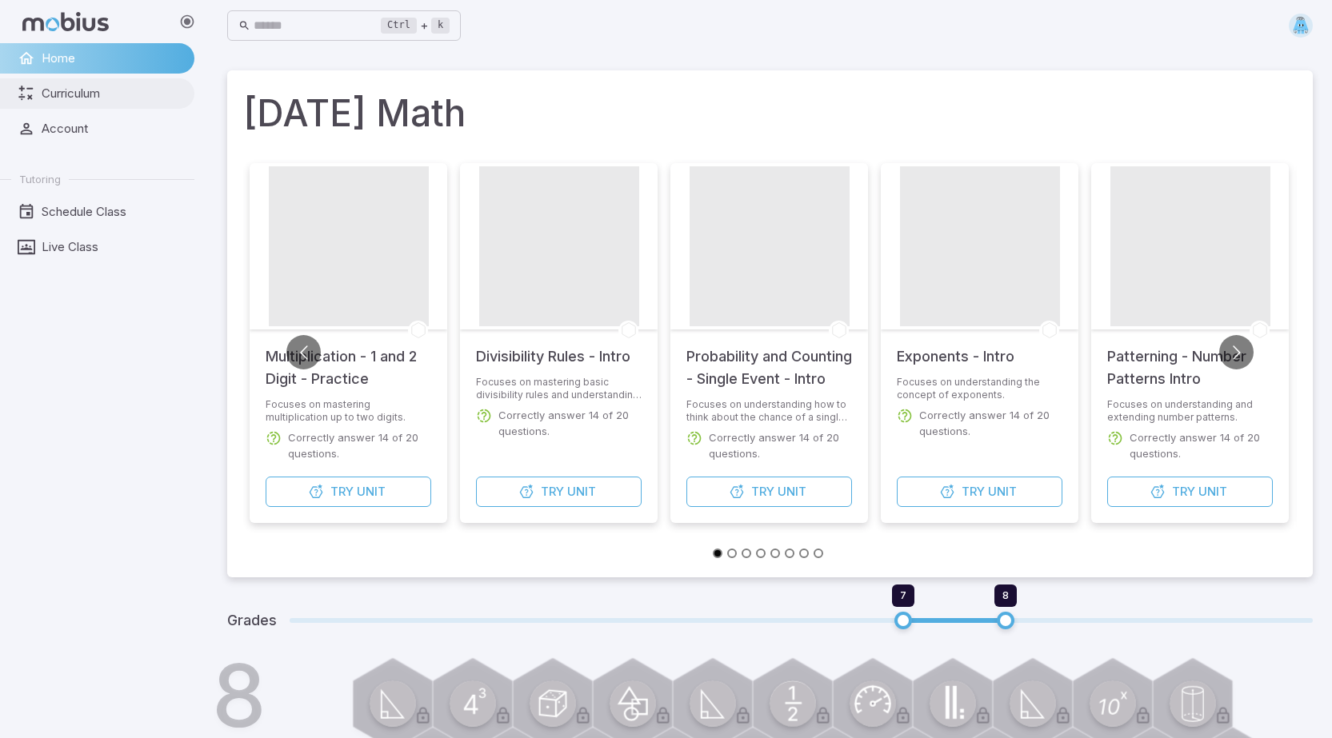
click at [32, 92] on icon at bounding box center [27, 94] width 18 height 18
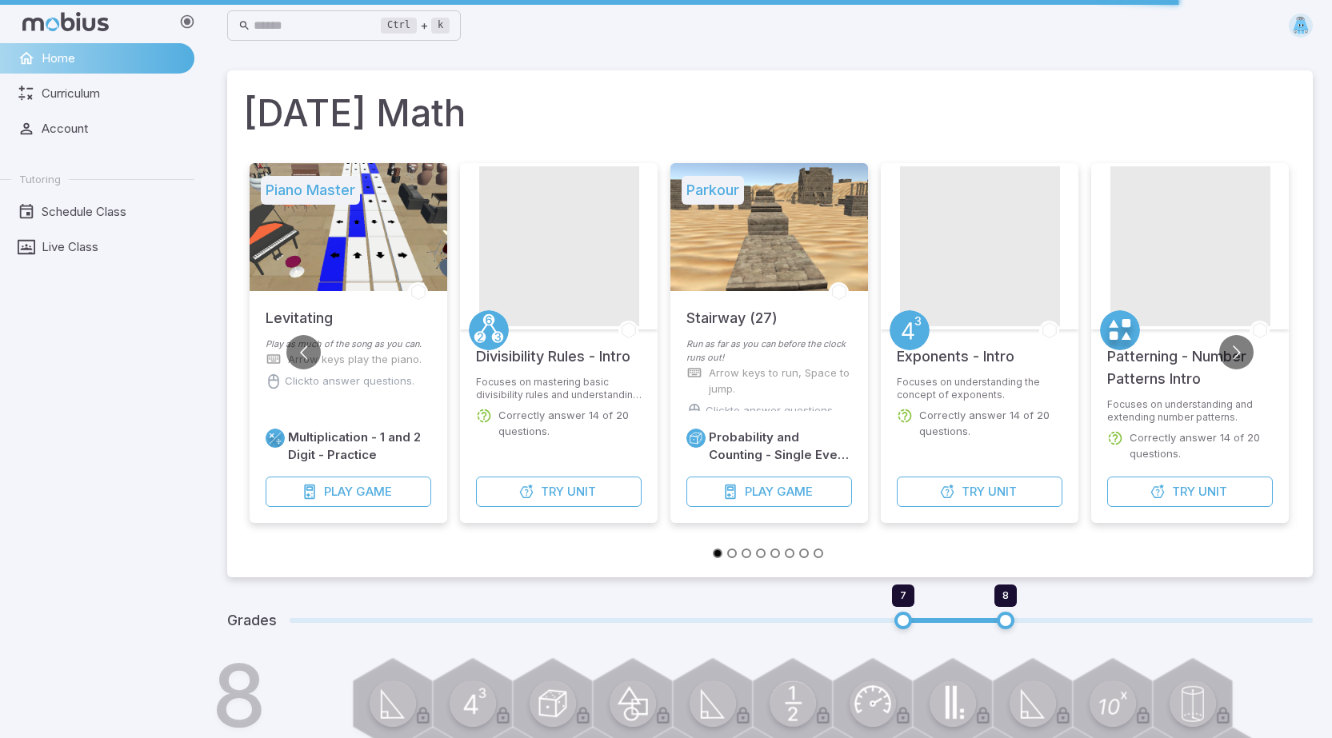
click at [125, 50] on span "Home" at bounding box center [113, 59] width 142 height 18
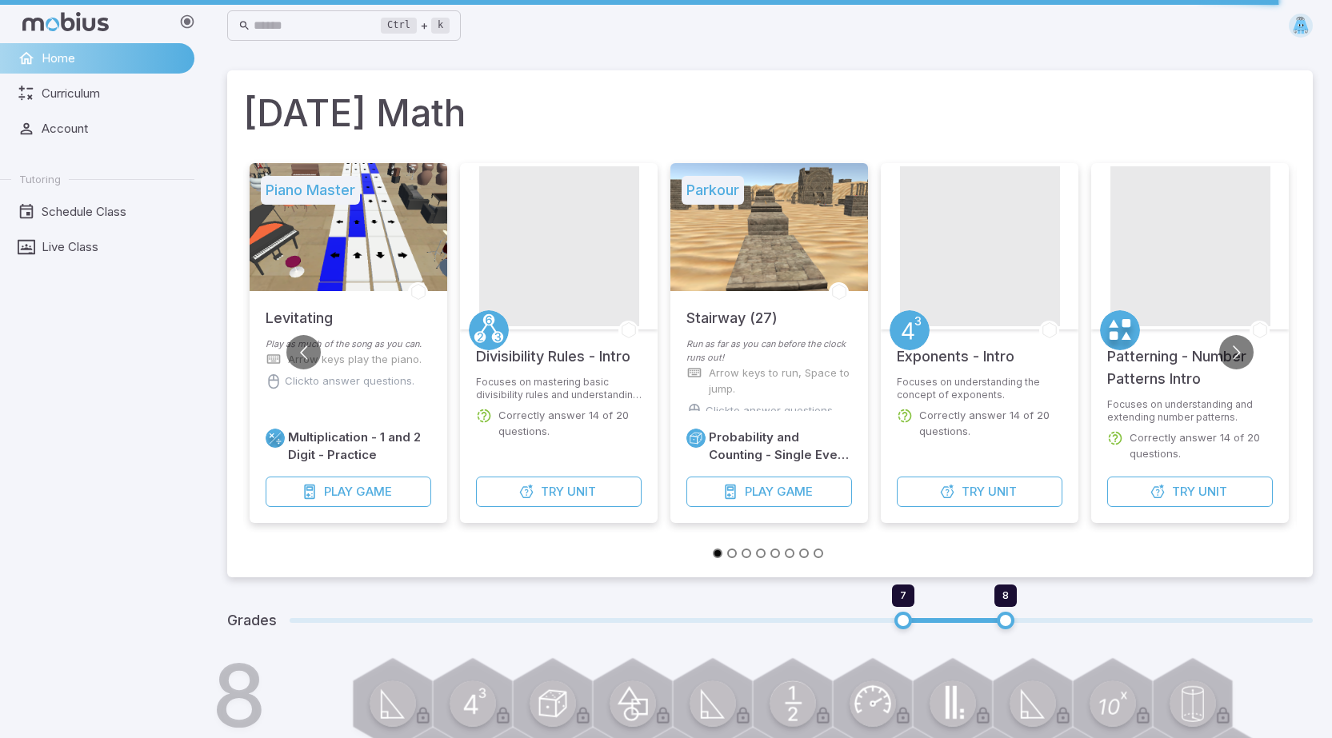
click at [125, 50] on span "Home" at bounding box center [113, 59] width 142 height 18
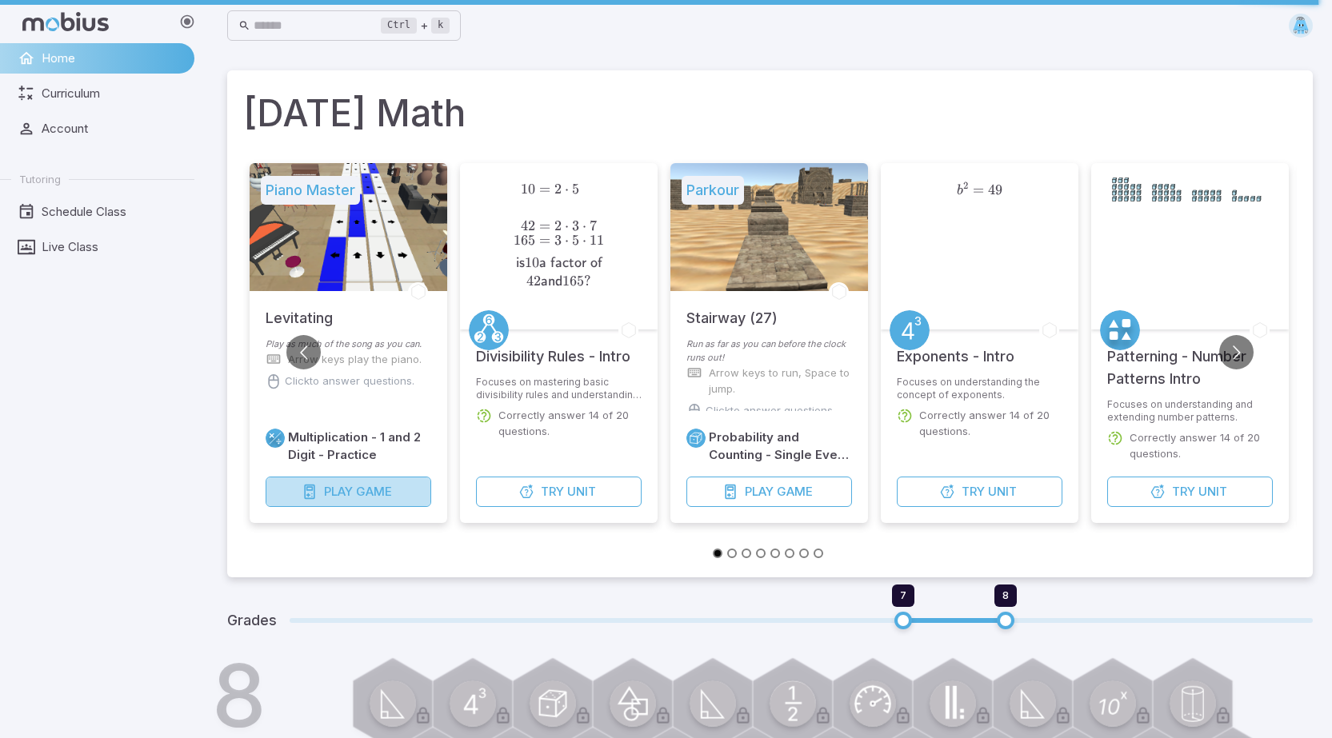
click at [387, 486] on span "Game" at bounding box center [374, 492] width 36 height 18
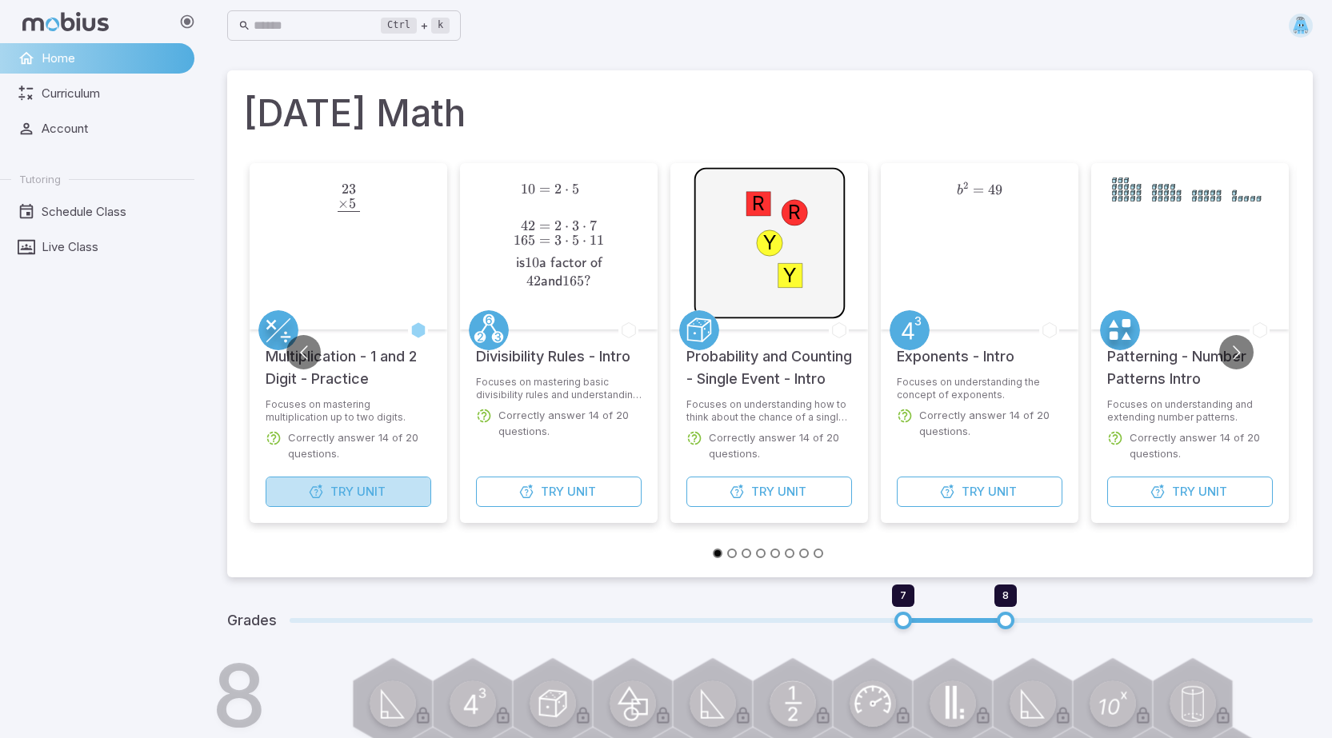
click at [336, 481] on button "Try Unit" at bounding box center [349, 492] width 166 height 30
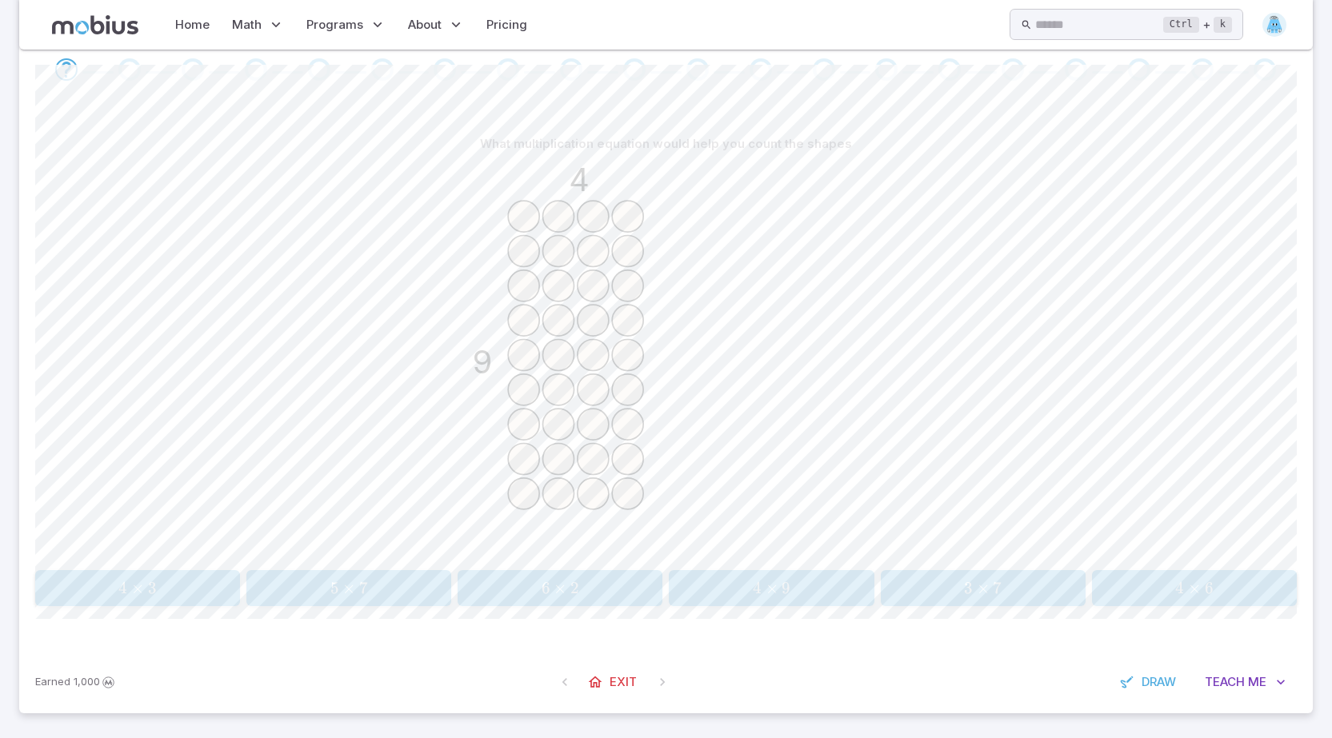
scroll to position [318, 0]
click at [167, 590] on span "4 × 3" at bounding box center [137, 584] width 194 height 20
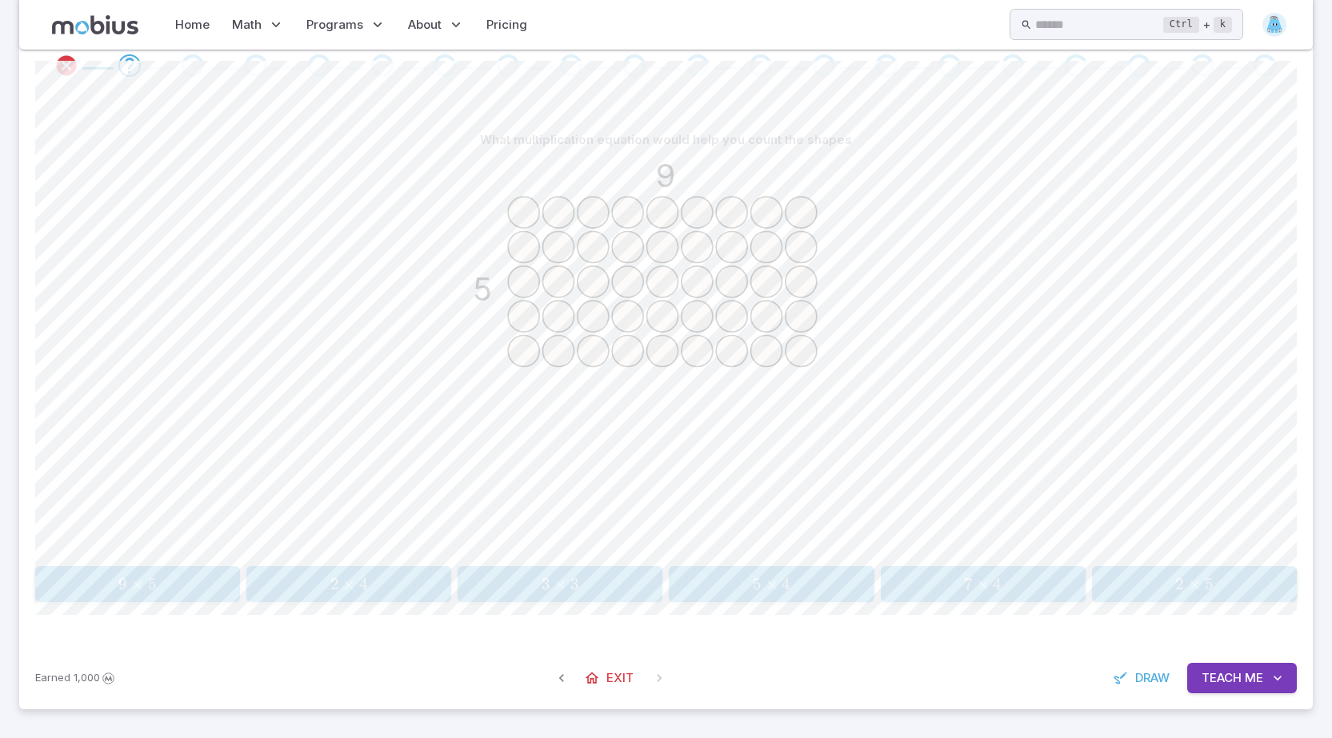
click at [176, 586] on span "9 × 5" at bounding box center [137, 584] width 194 height 20
click at [1240, 678] on span "Teach" at bounding box center [1225, 679] width 40 height 18
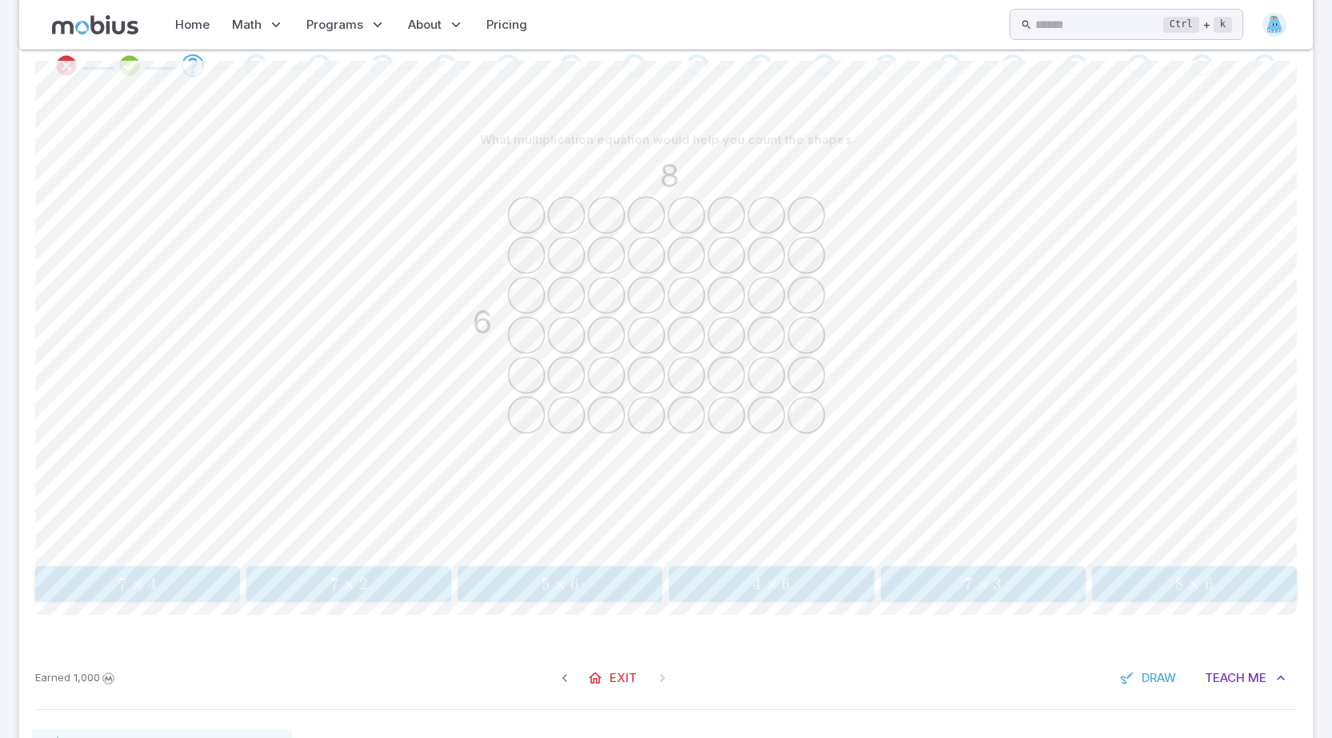
click at [977, 418] on div "8 6" at bounding box center [666, 357] width 1262 height 405
click at [1222, 580] on span "8 × 6" at bounding box center [1194, 584] width 194 height 20
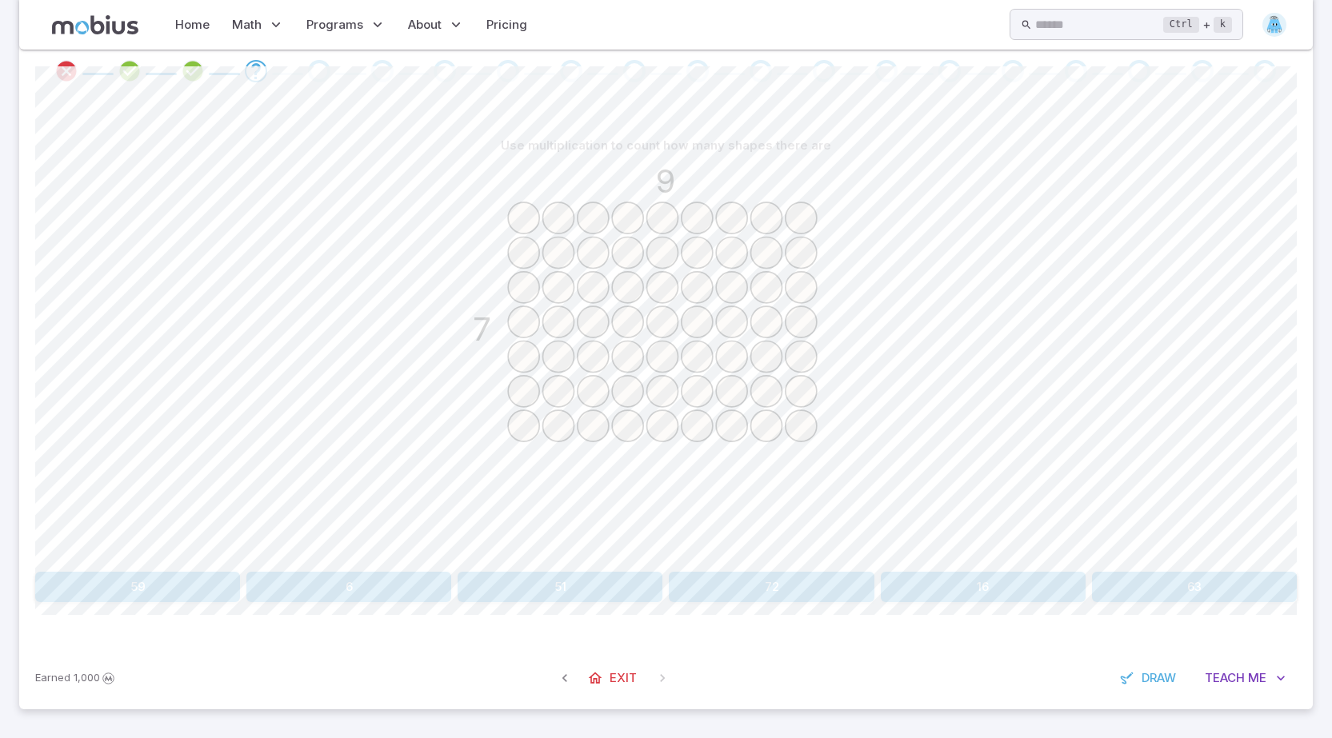
scroll to position [312, 0]
click at [1224, 574] on button "63" at bounding box center [1194, 587] width 205 height 30
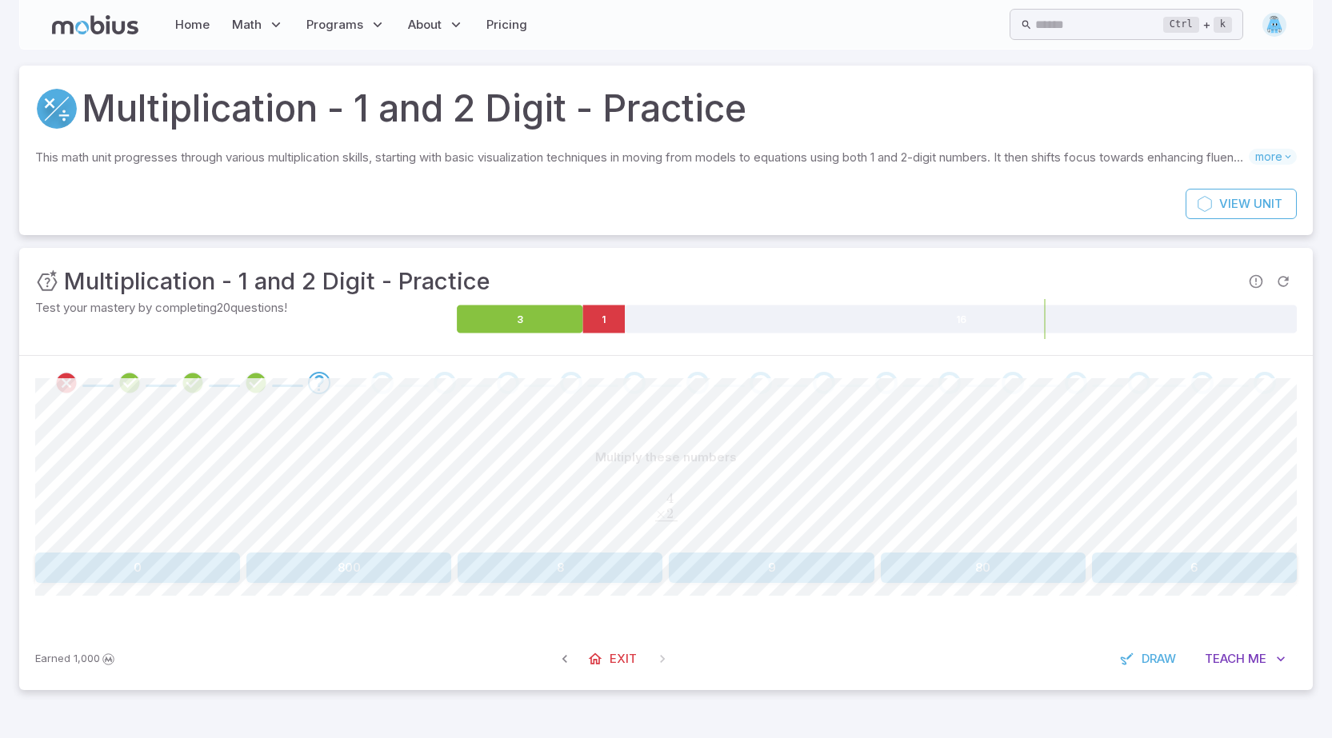
scroll to position [0, 0]
click at [649, 558] on button "8" at bounding box center [565, 568] width 207 height 30
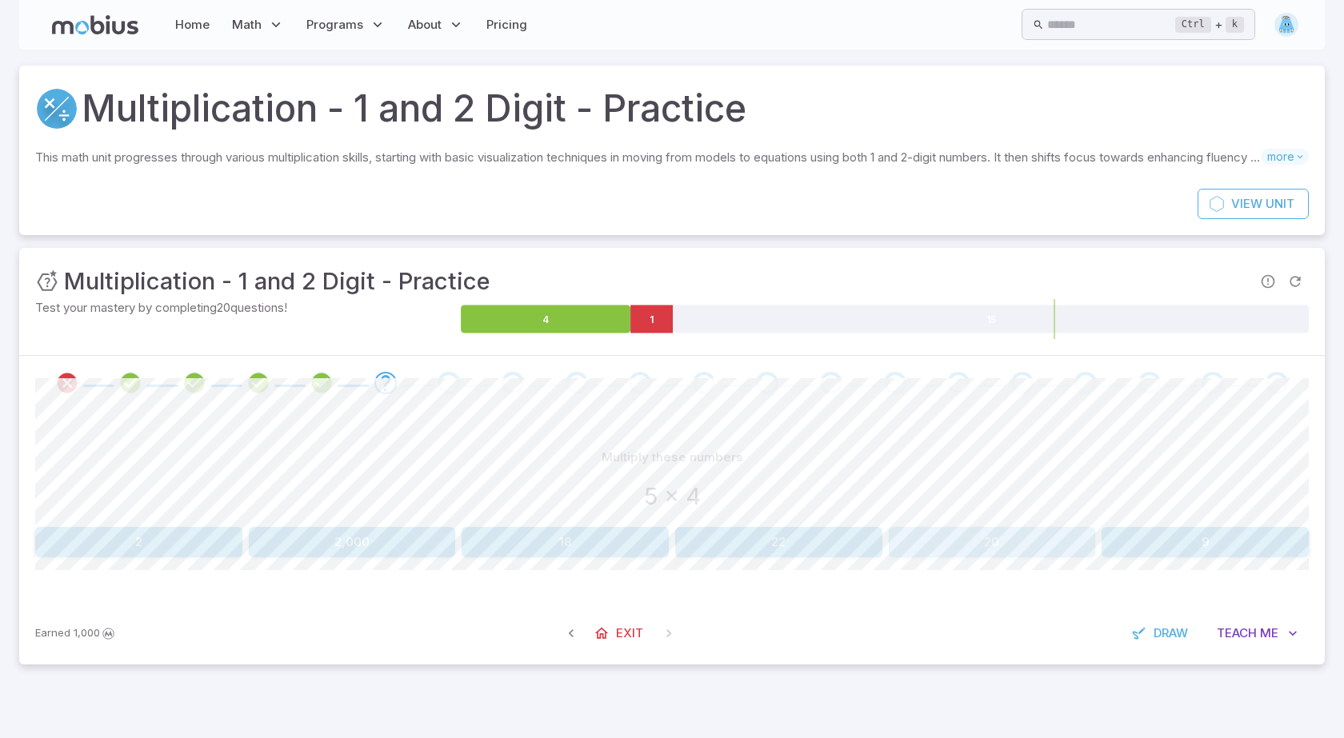
click at [981, 540] on button "20" at bounding box center [992, 542] width 207 height 30
click at [614, 536] on button "45" at bounding box center [565, 542] width 207 height 30
click at [718, 540] on button "96" at bounding box center [778, 542] width 207 height 30
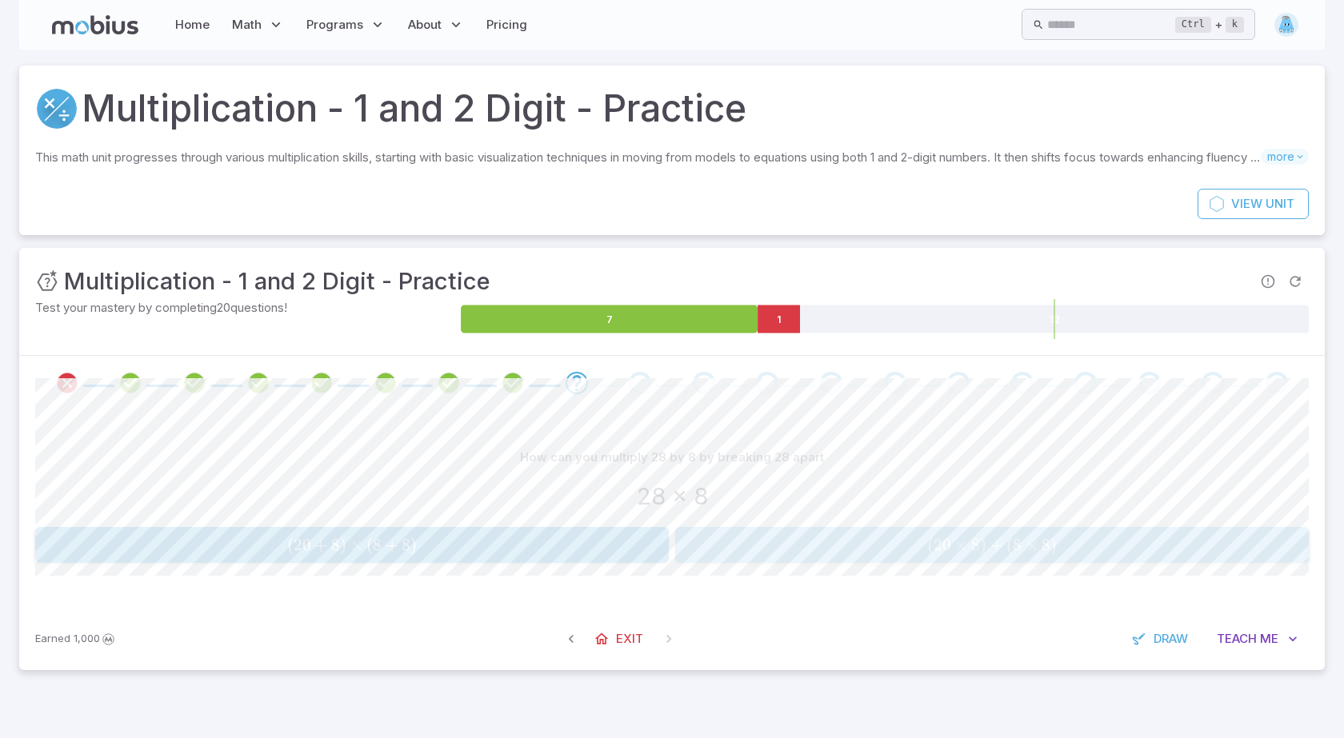
click at [925, 537] on span "( 20 × 8 ) + ( 8 × 8 )" at bounding box center [991, 545] width 623 height 20
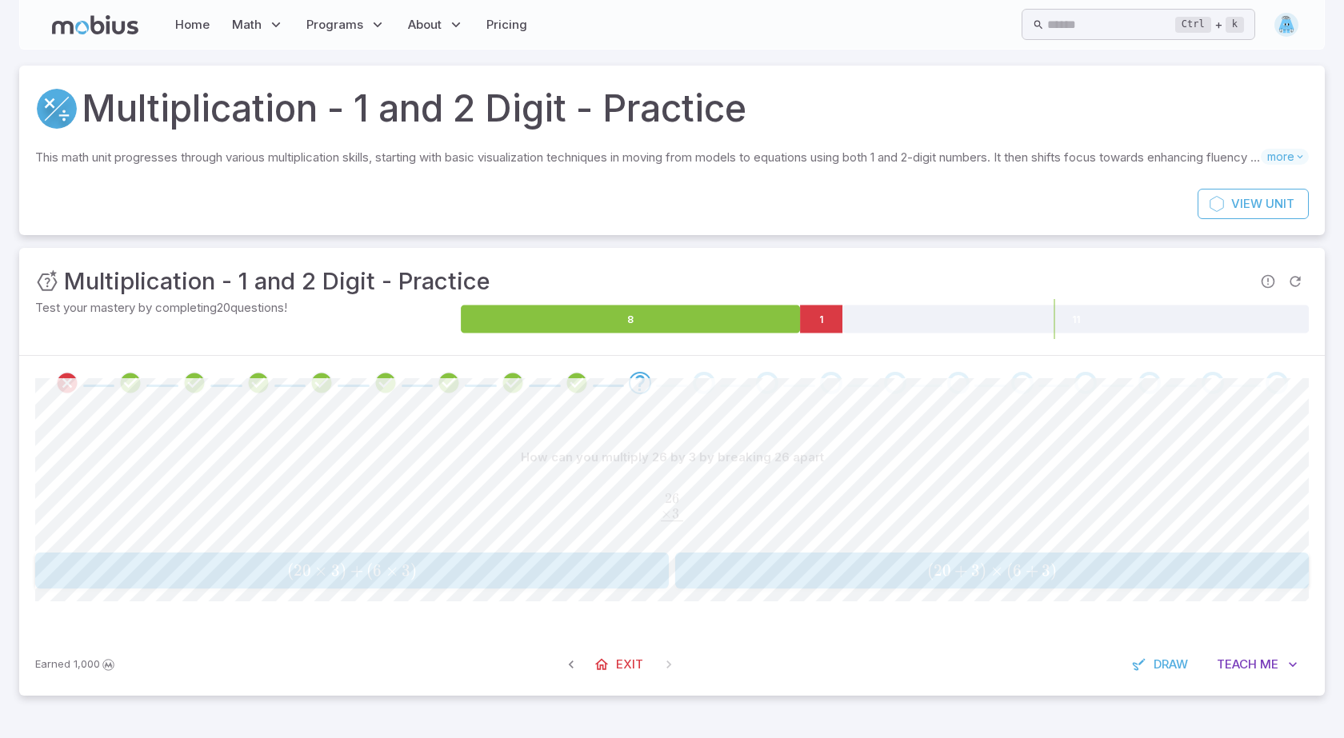
click at [812, 574] on span "( 20 + 3 ) × ( 6 + 3 )" at bounding box center [991, 571] width 623 height 20
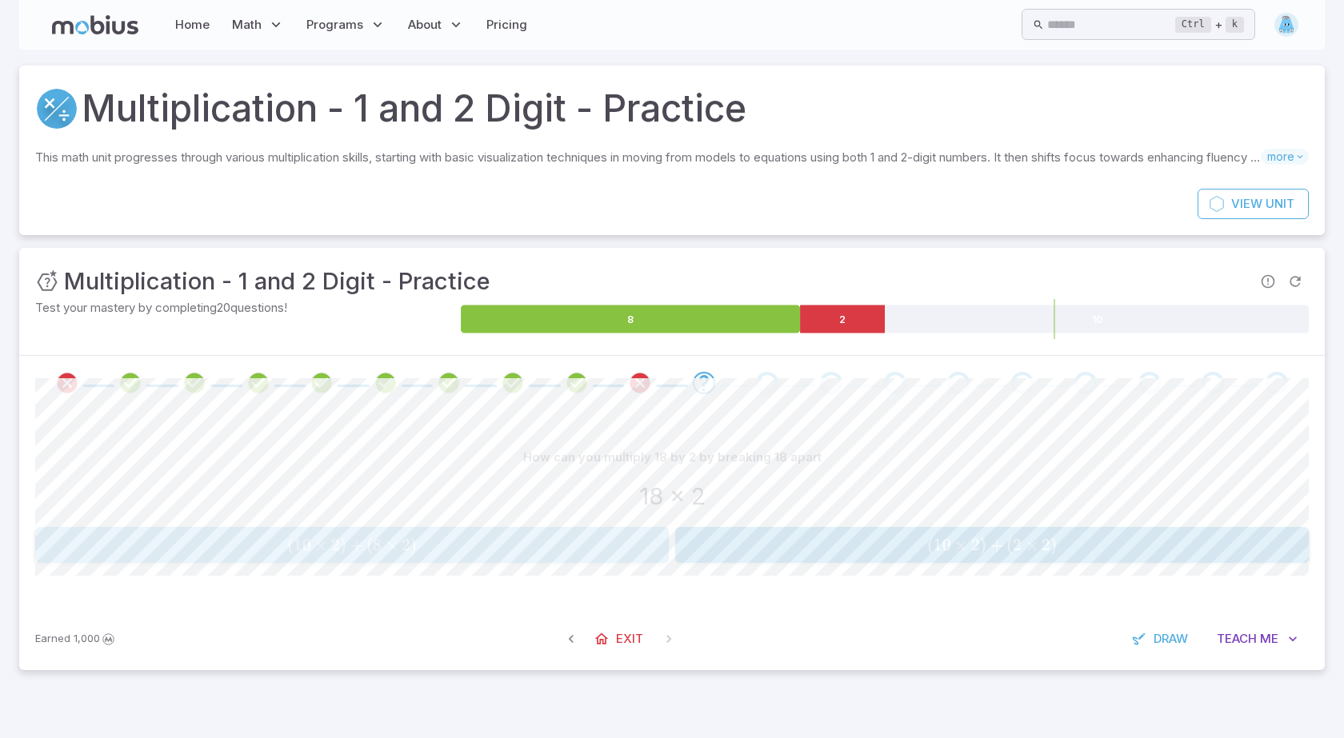
click at [574, 552] on span "( 10 × 2 ) + ( 8 × 2 )" at bounding box center [351, 545] width 623 height 20
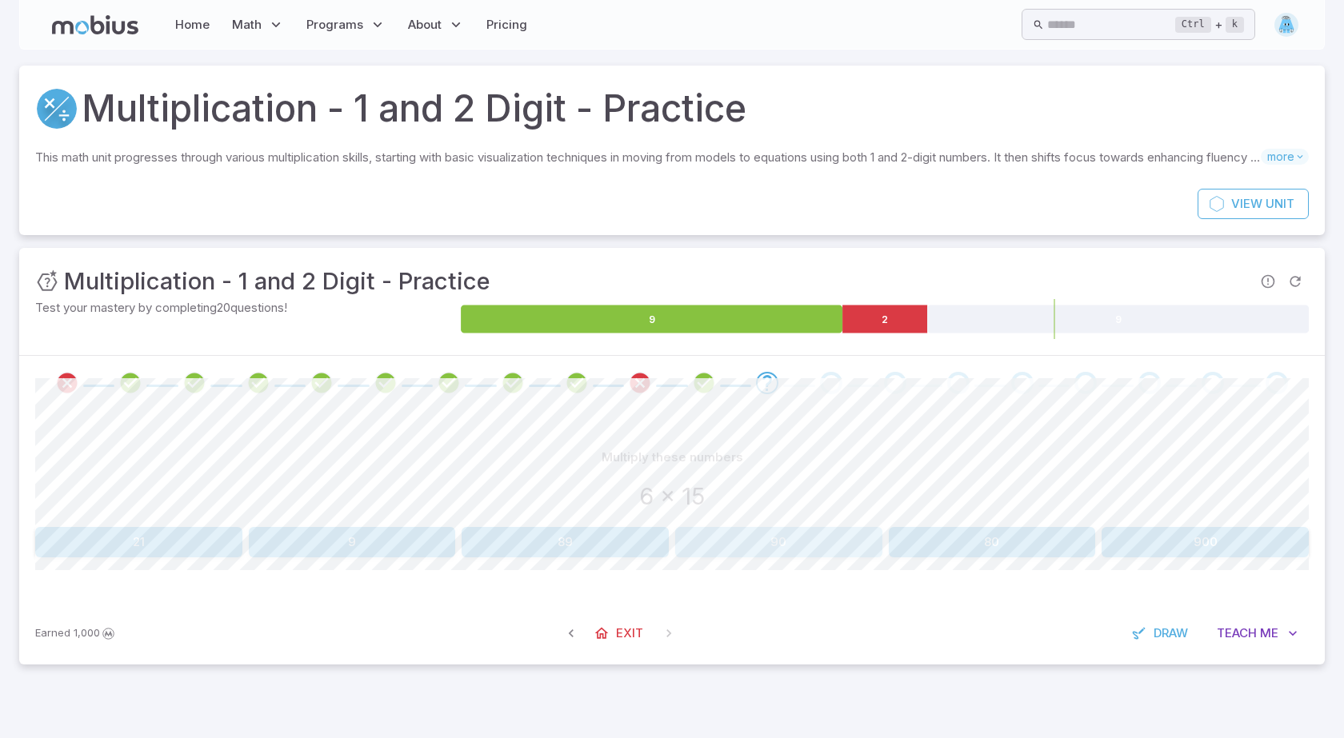
click at [813, 533] on button "90" at bounding box center [778, 542] width 207 height 30
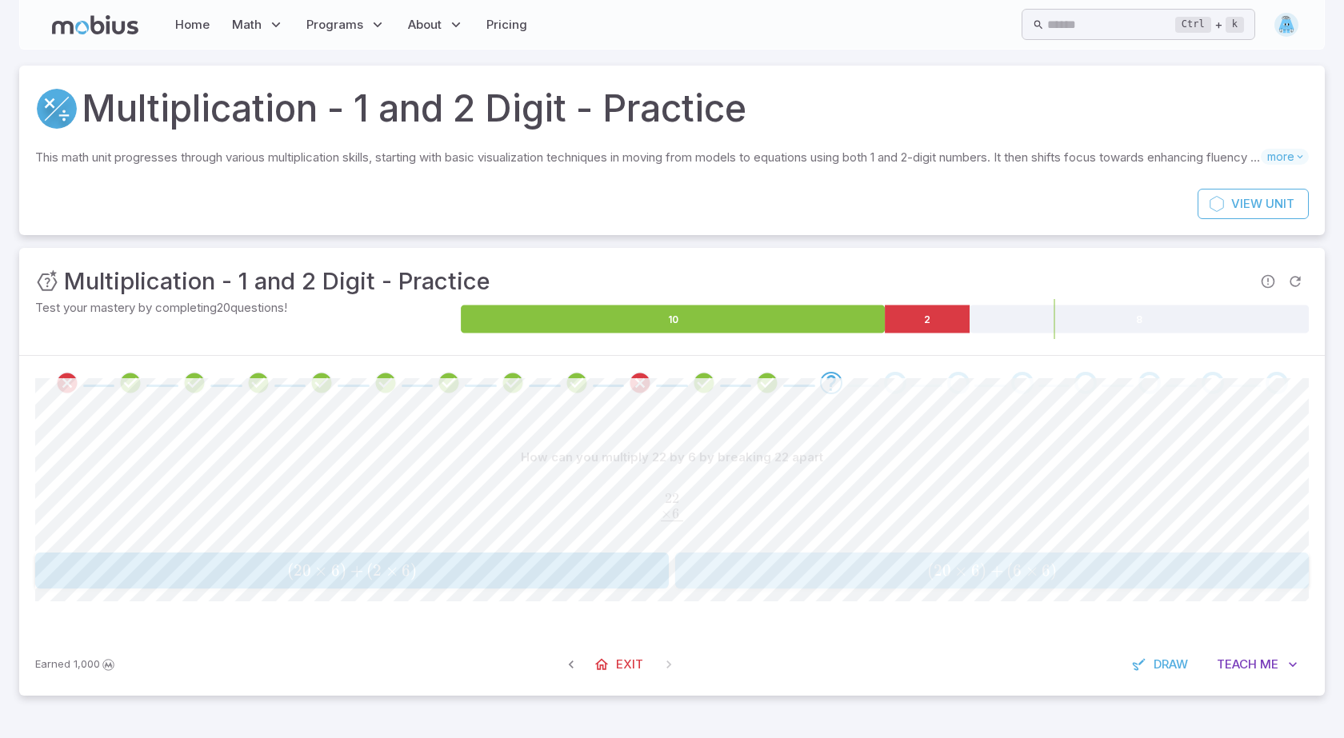
click at [757, 561] on div "( 20 × 6 ) + ( 6 × 6 ) (20 \times 6)+(6 \times 6) ( 20 × 6 ) + ( 6 × 6 )" at bounding box center [991, 570] width 623 height 23
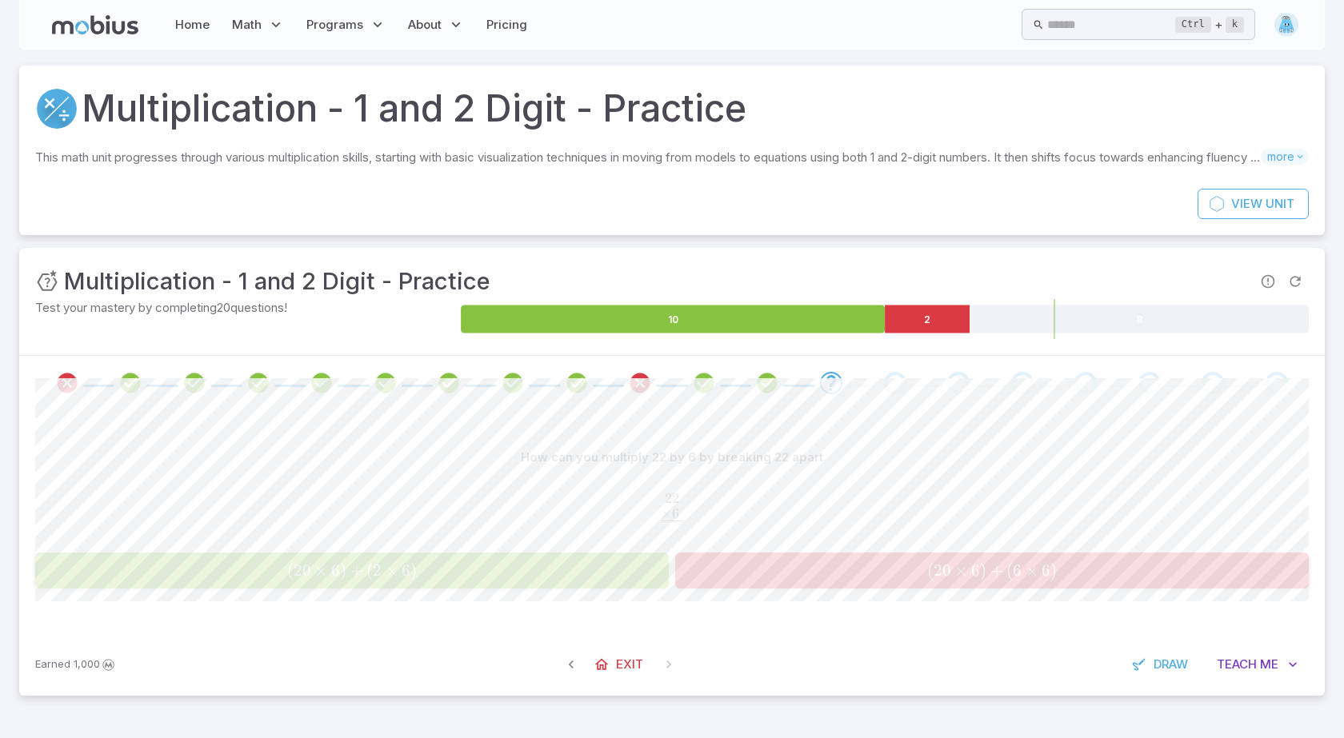
click at [622, 579] on span "( 20 × 6 ) + ( 2 × 6 )" at bounding box center [351, 571] width 623 height 20
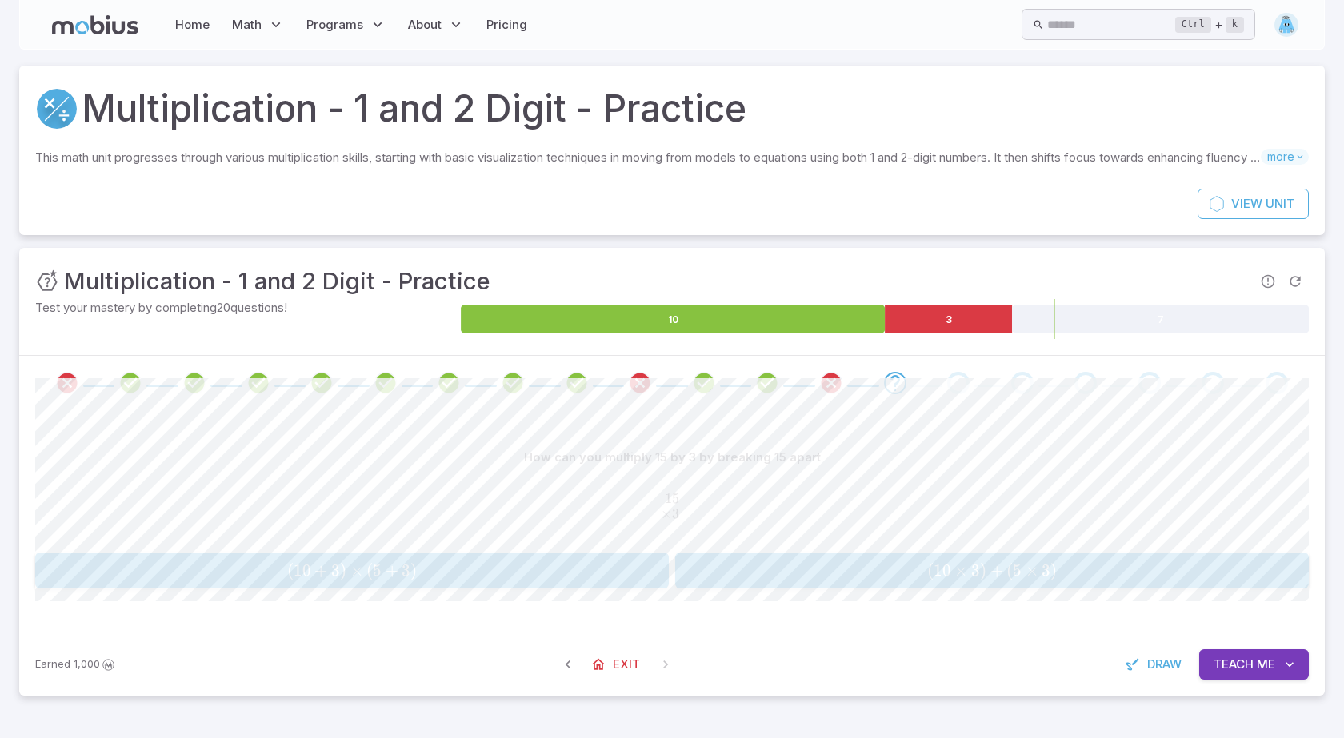
click at [714, 574] on span "( 10 × 3 ) + ( 5 × 3 )" at bounding box center [991, 571] width 623 height 20
click at [413, 573] on span ")" at bounding box center [413, 571] width 6 height 20
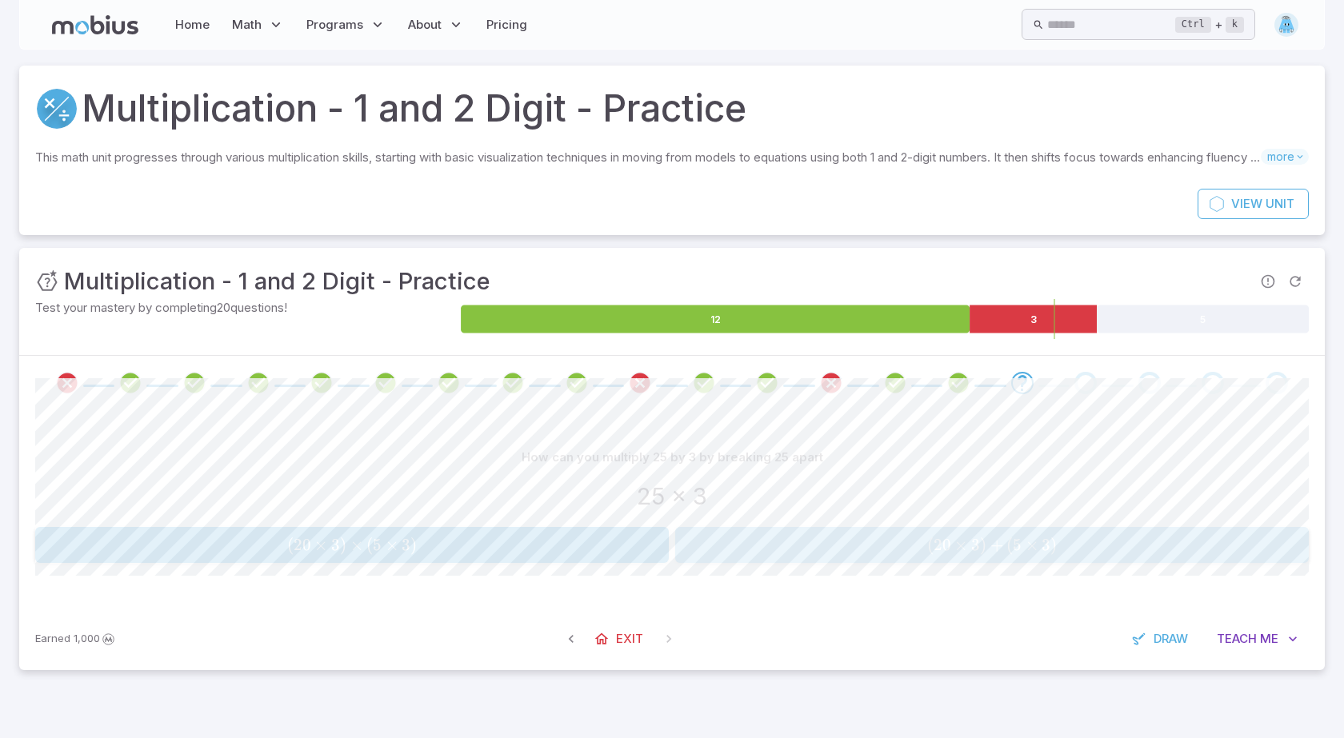
click at [882, 544] on span "( 20 × 3 ) + ( 5 × 3 )" at bounding box center [991, 545] width 623 height 20
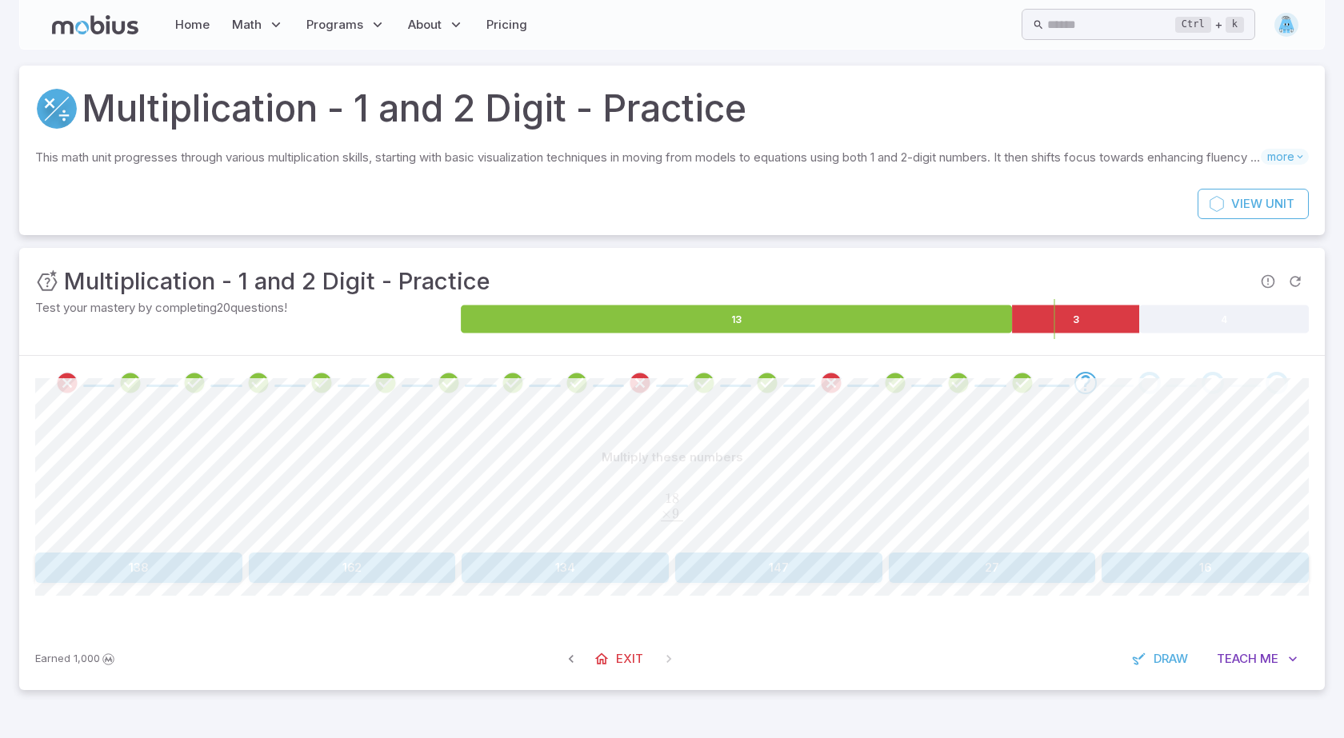
click at [406, 558] on button "162" at bounding box center [352, 568] width 207 height 30
click at [569, 569] on button "138" at bounding box center [565, 568] width 207 height 30
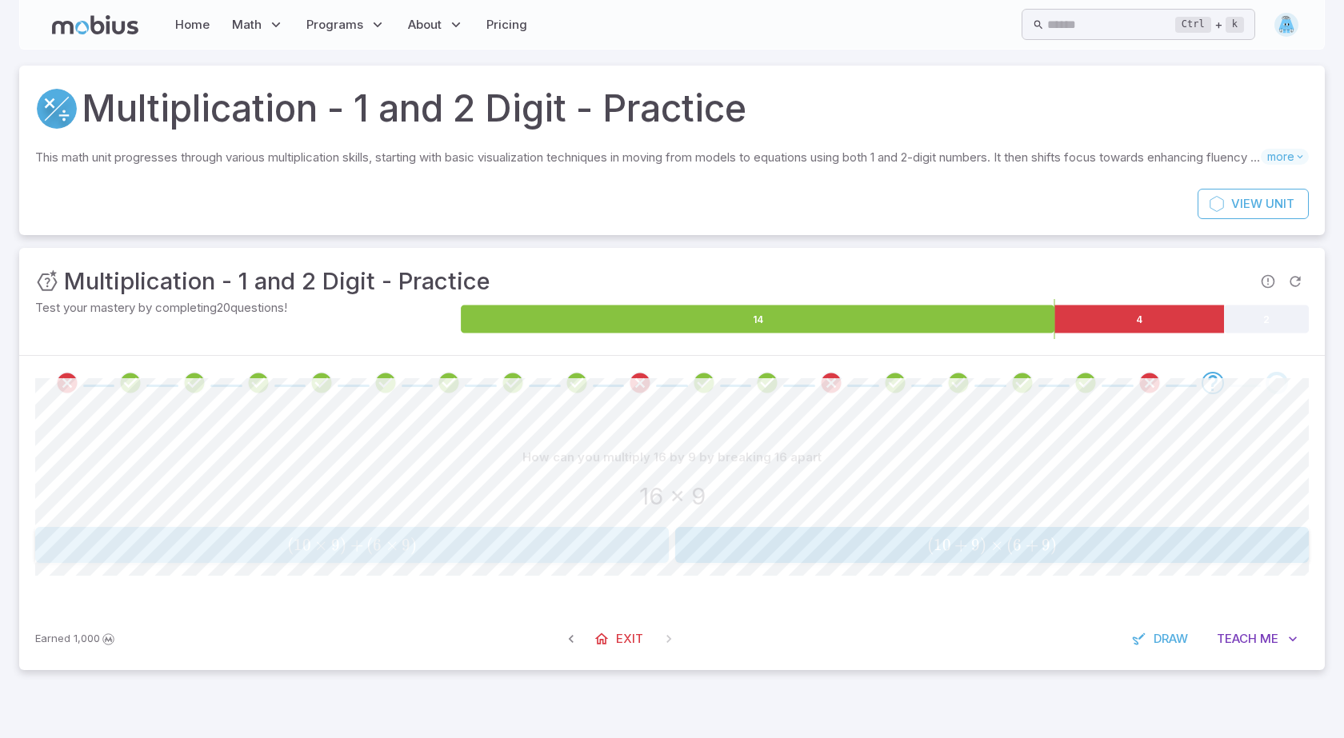
click at [522, 533] on button "( 10 × 9 ) + ( 6 × 9 ) (10 \times 9)+(6 \times 9) ( 10 × 9 ) + ( 6 × 9 )" at bounding box center [352, 545] width 634 height 36
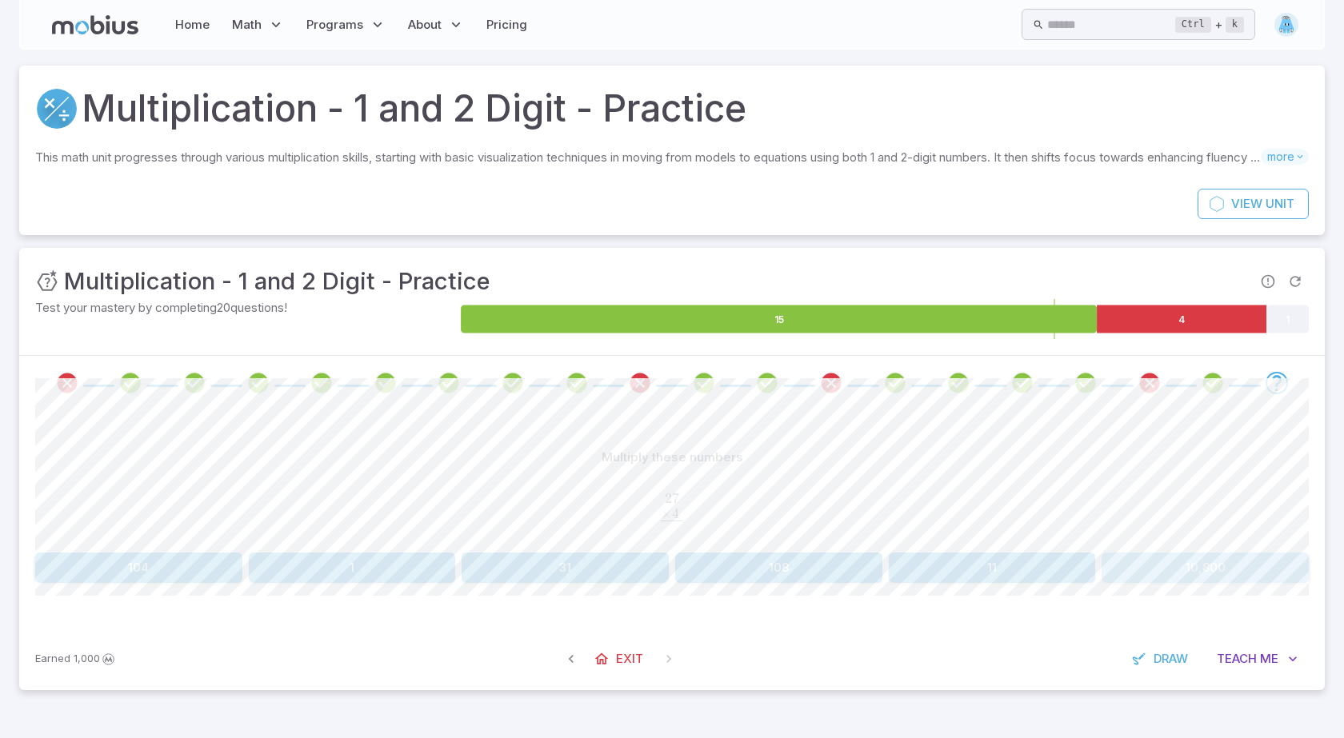
click at [1196, 568] on button "10,800" at bounding box center [1205, 568] width 207 height 30
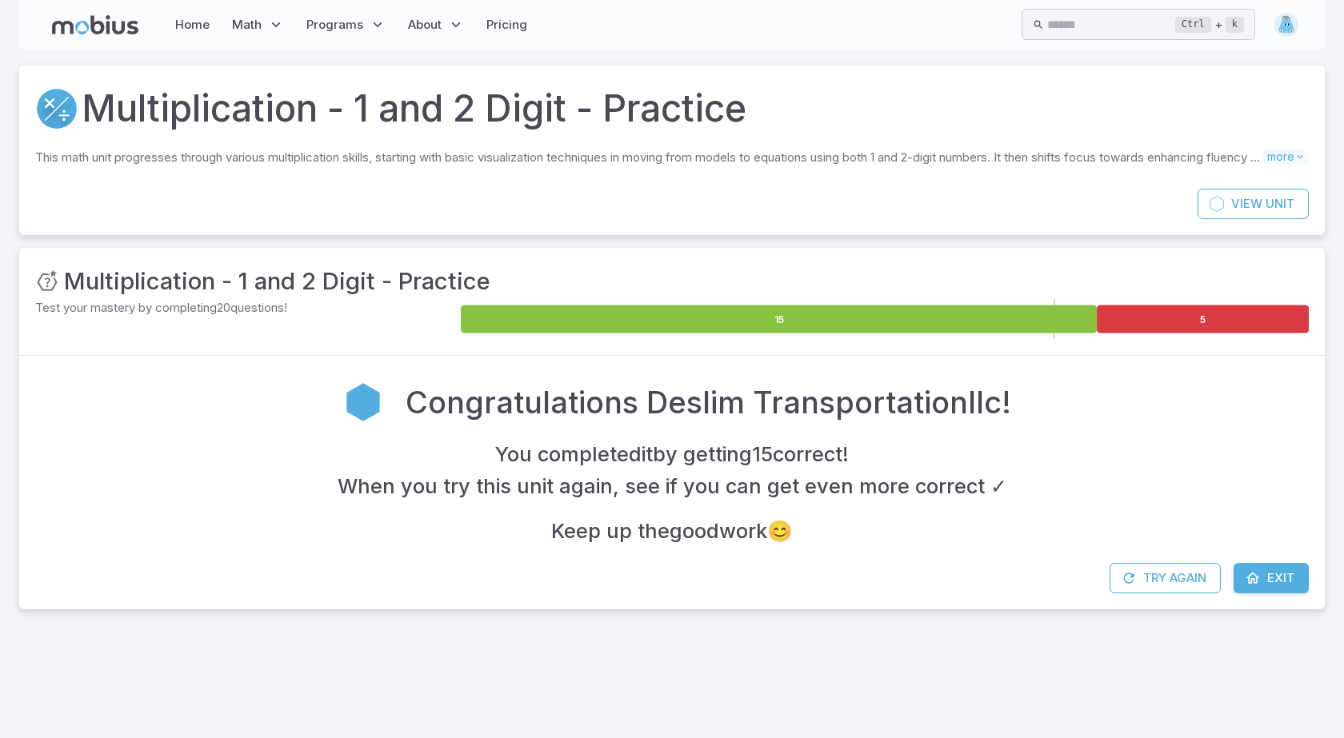
click at [740, 561] on div "Congratulations Deslim Transportationllc! You completed it by getting 15 correc…" at bounding box center [672, 459] width 1306 height 207
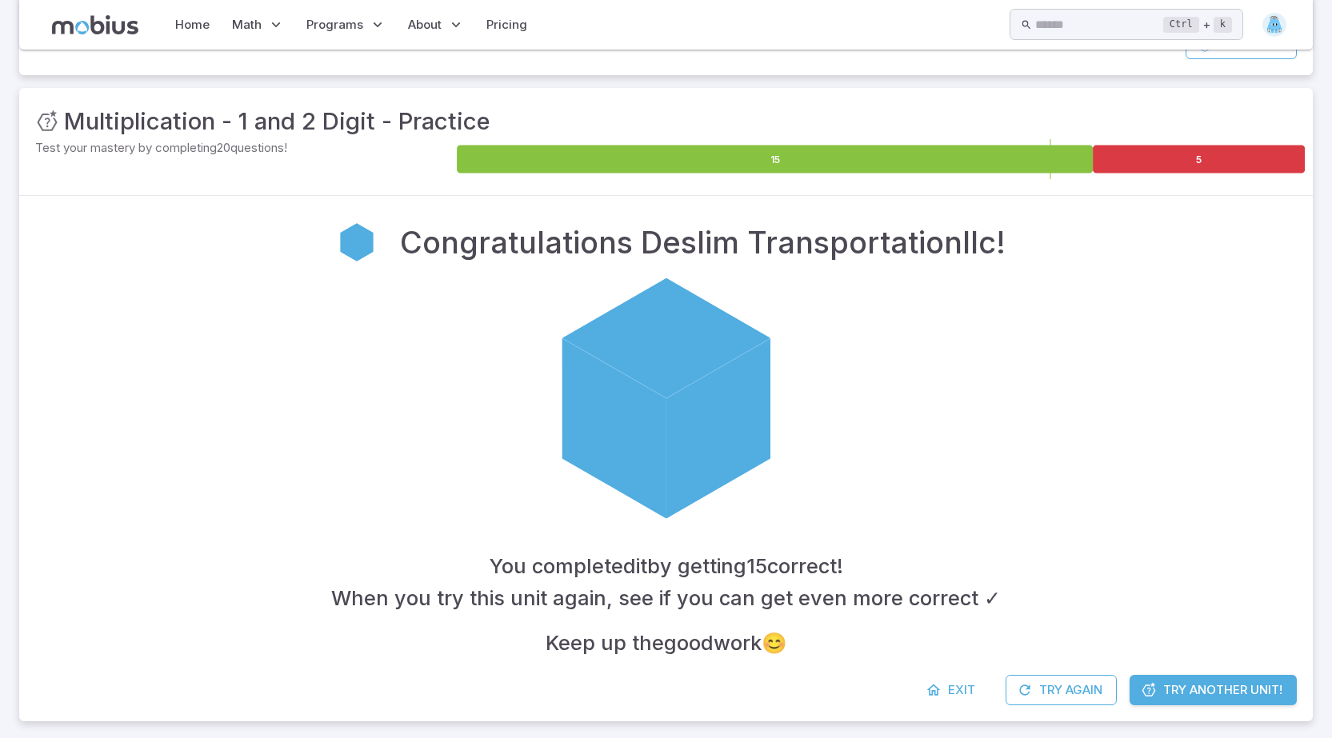
scroll to position [172, 0]
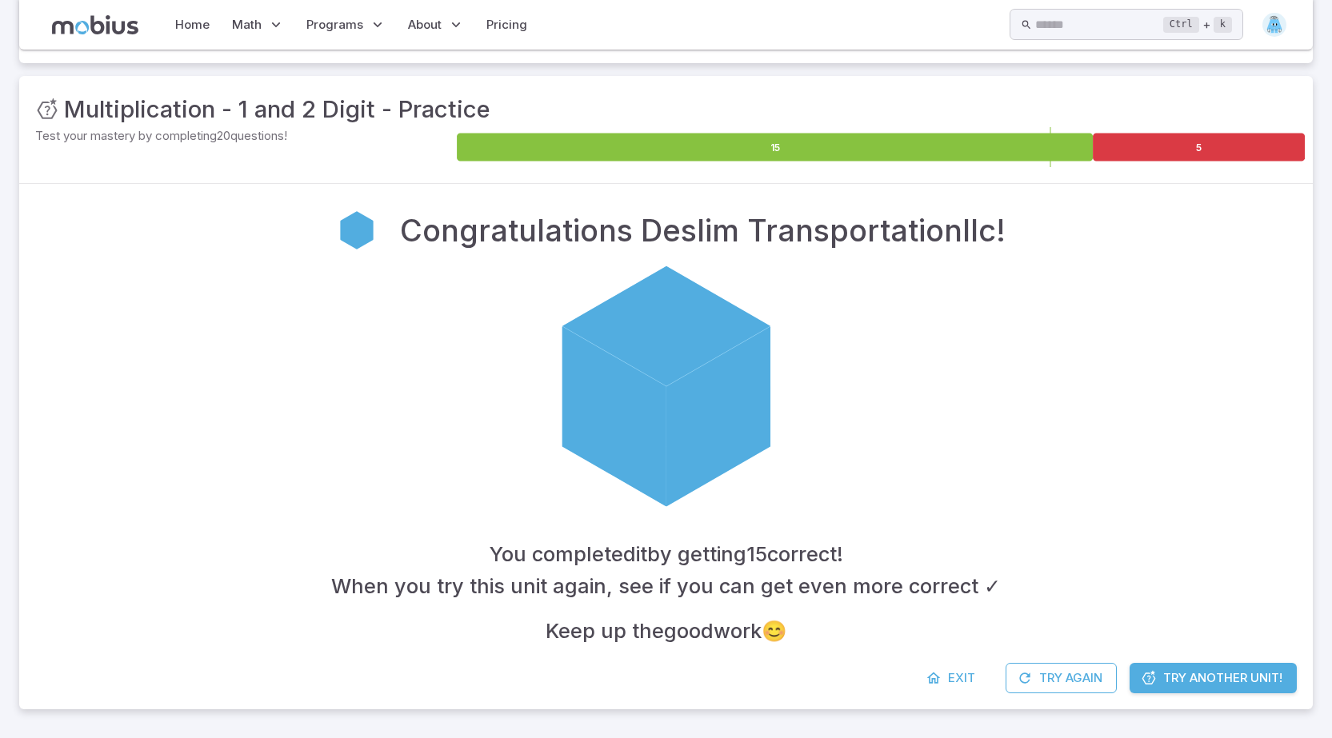
click at [1214, 682] on span "Try Another Unit!" at bounding box center [1222, 679] width 119 height 18
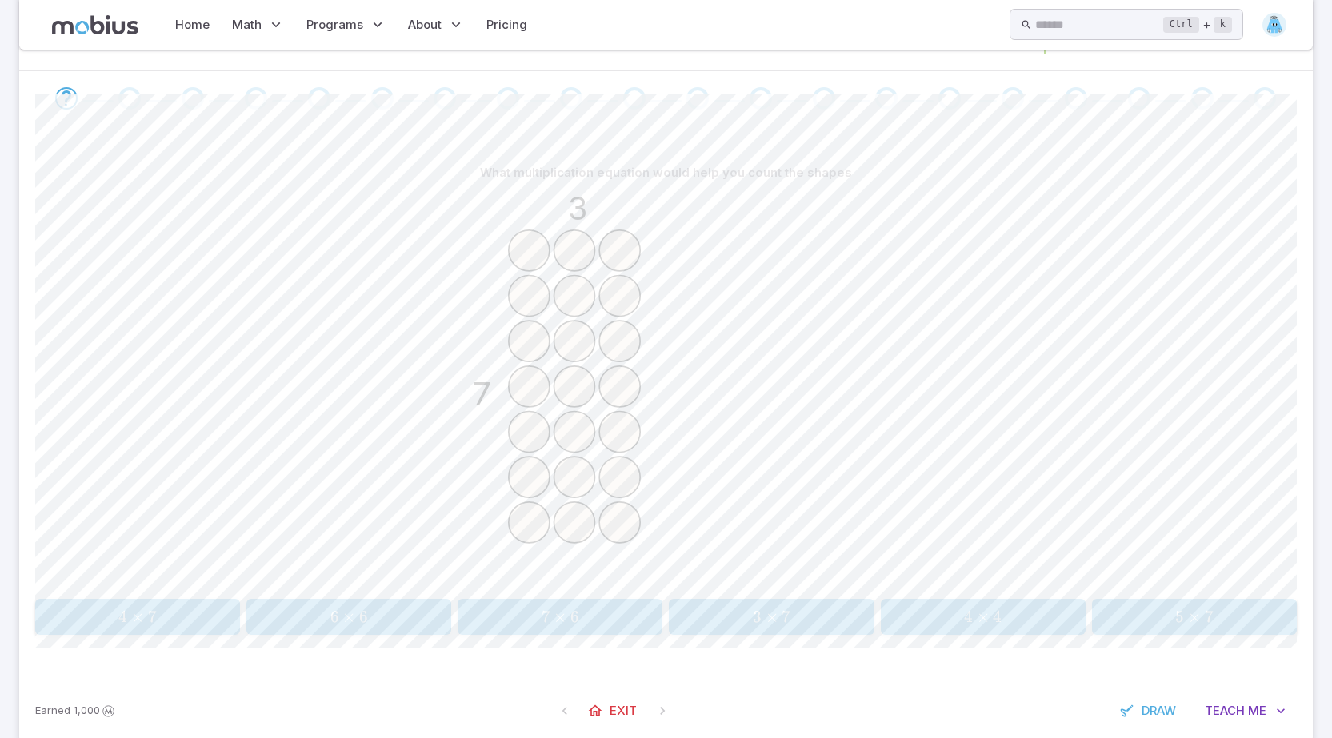
scroll to position [318, 0]
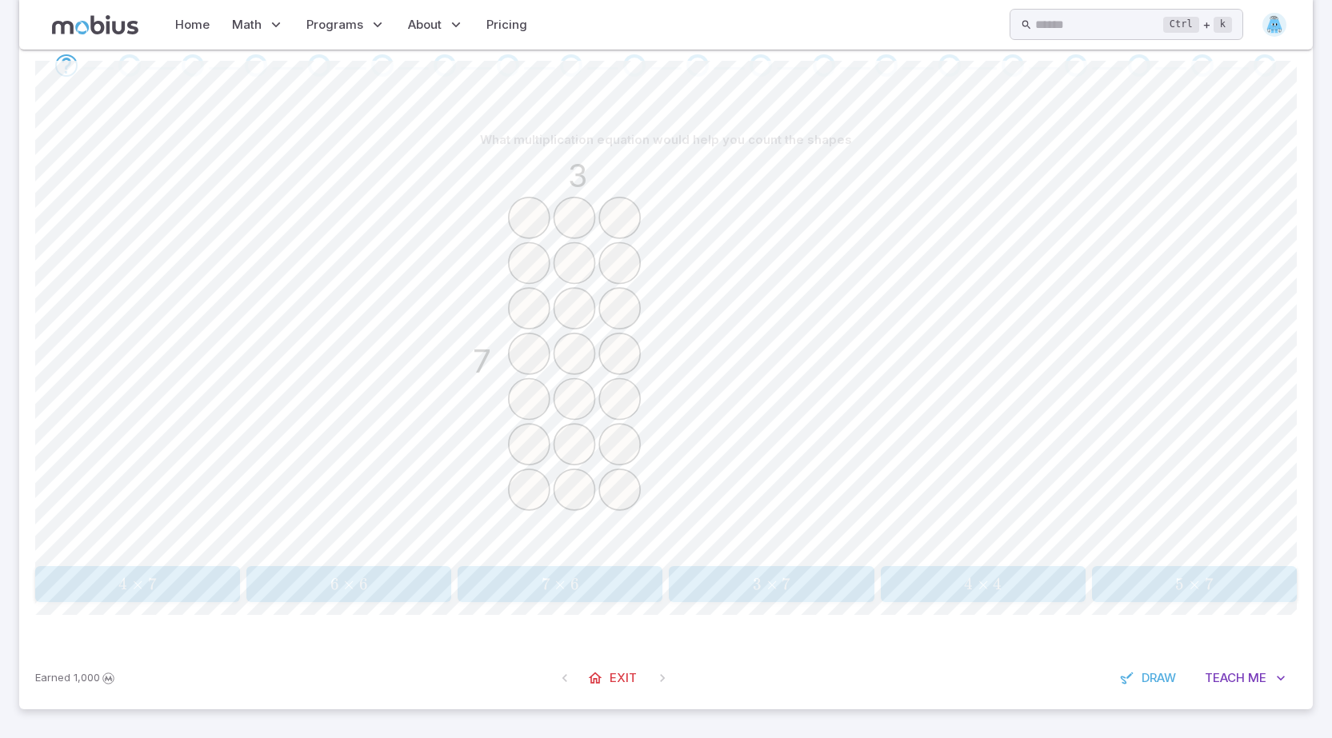
click at [786, 586] on span "7" at bounding box center [786, 584] width 9 height 20
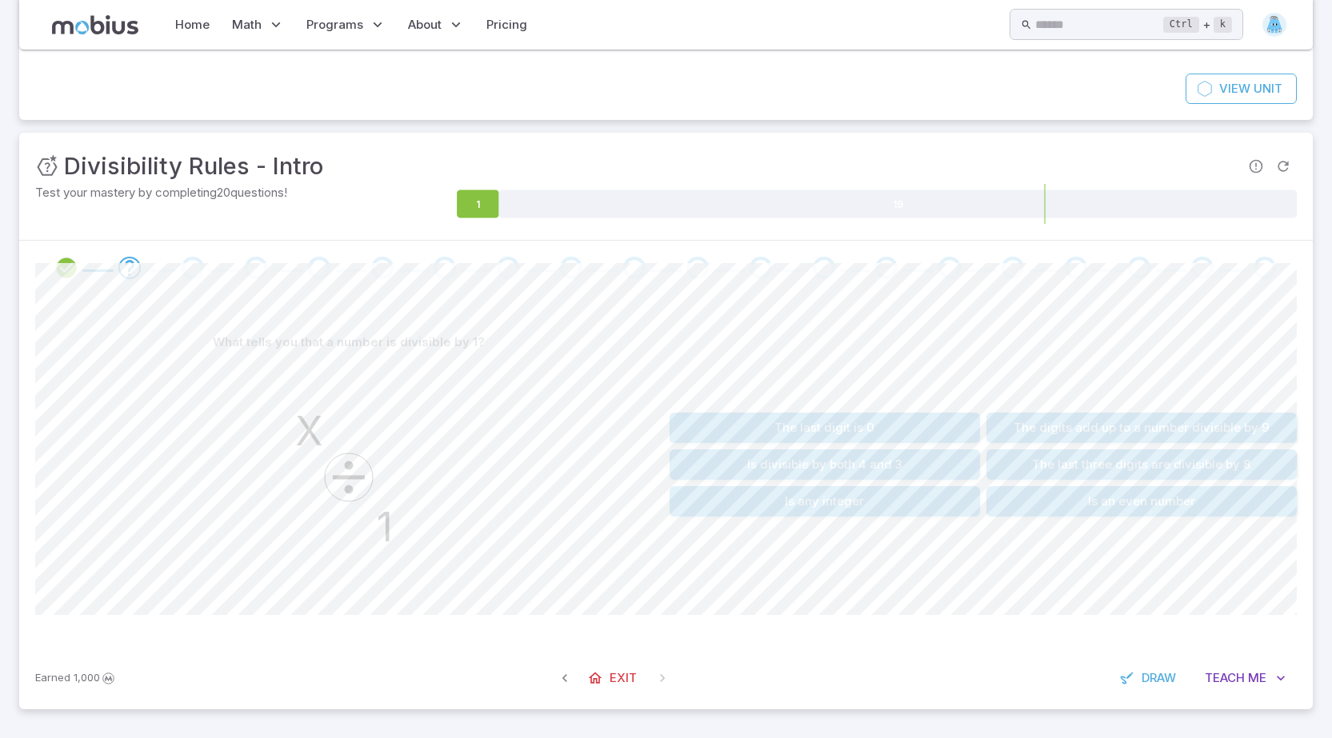
scroll to position [115, 0]
drag, startPoint x: 466, startPoint y: 75, endPoint x: 415, endPoint y: 54, distance: 55.6
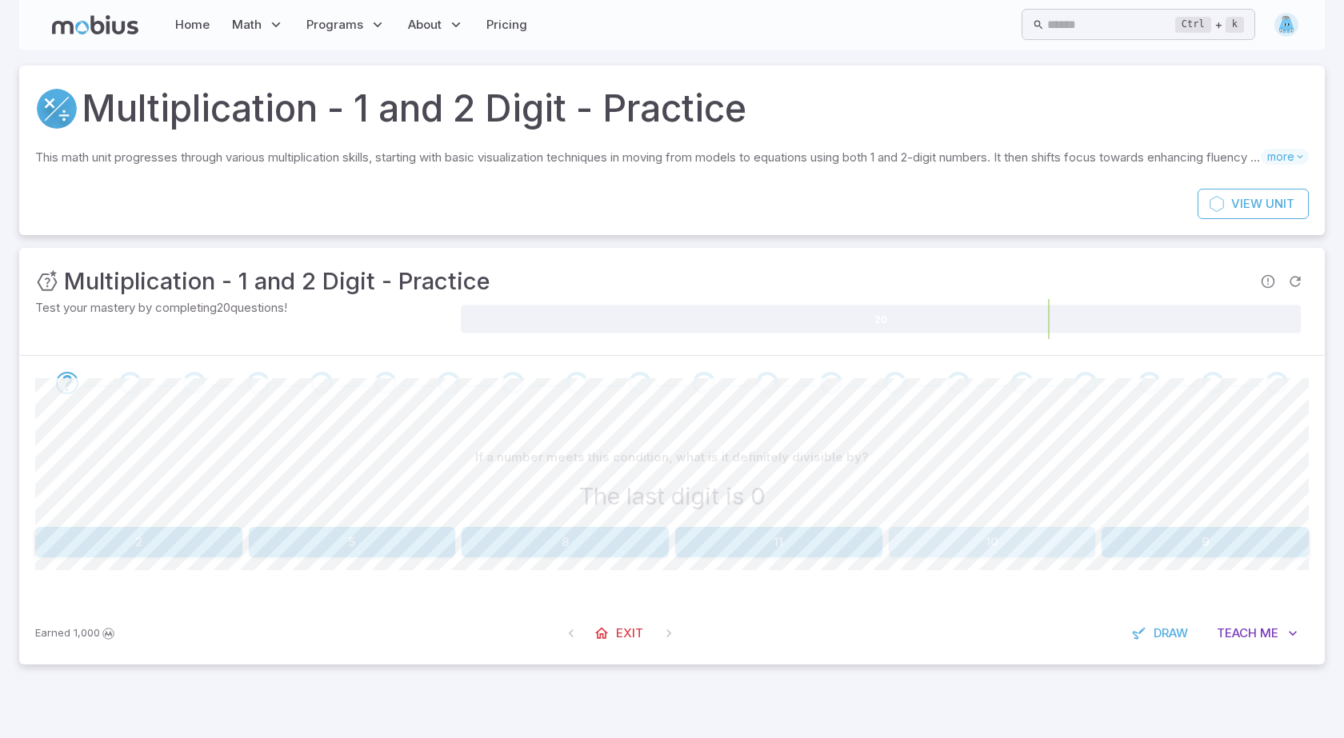
click at [1006, 537] on button "10" at bounding box center [992, 542] width 207 height 30
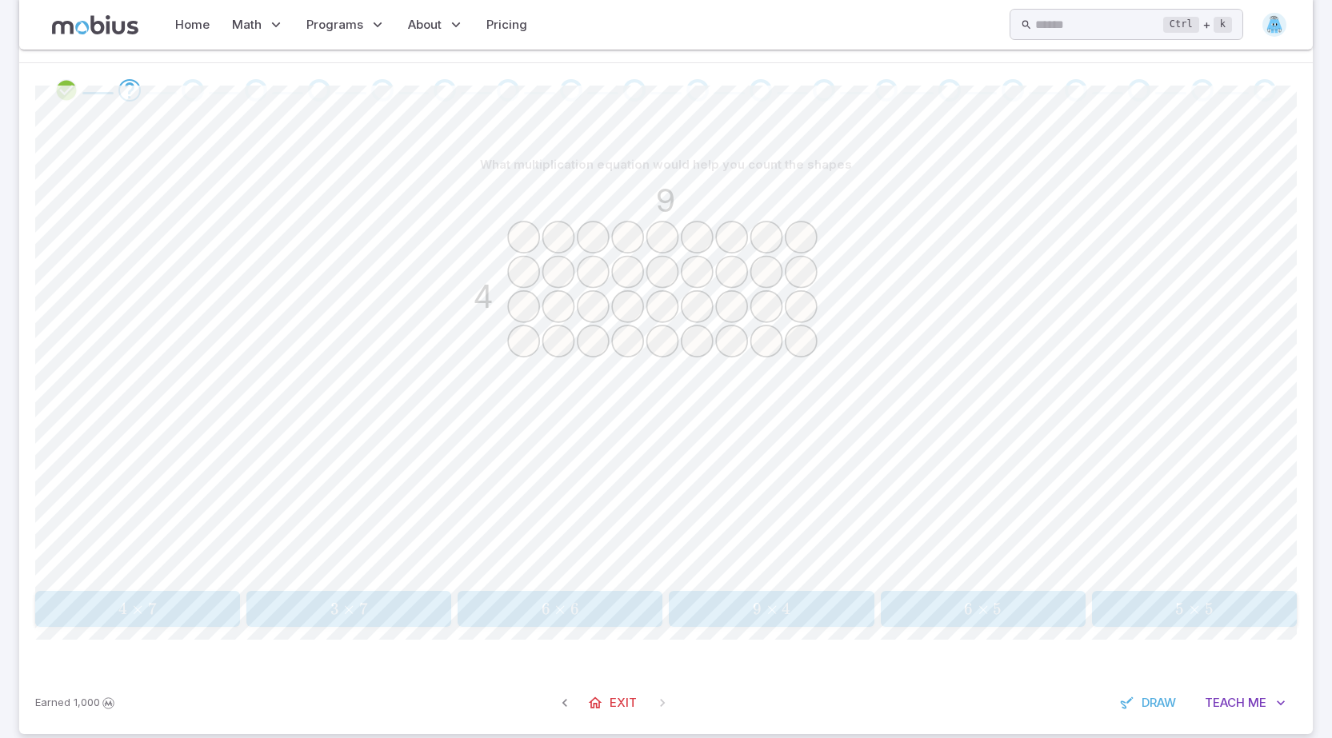
scroll to position [318, 0]
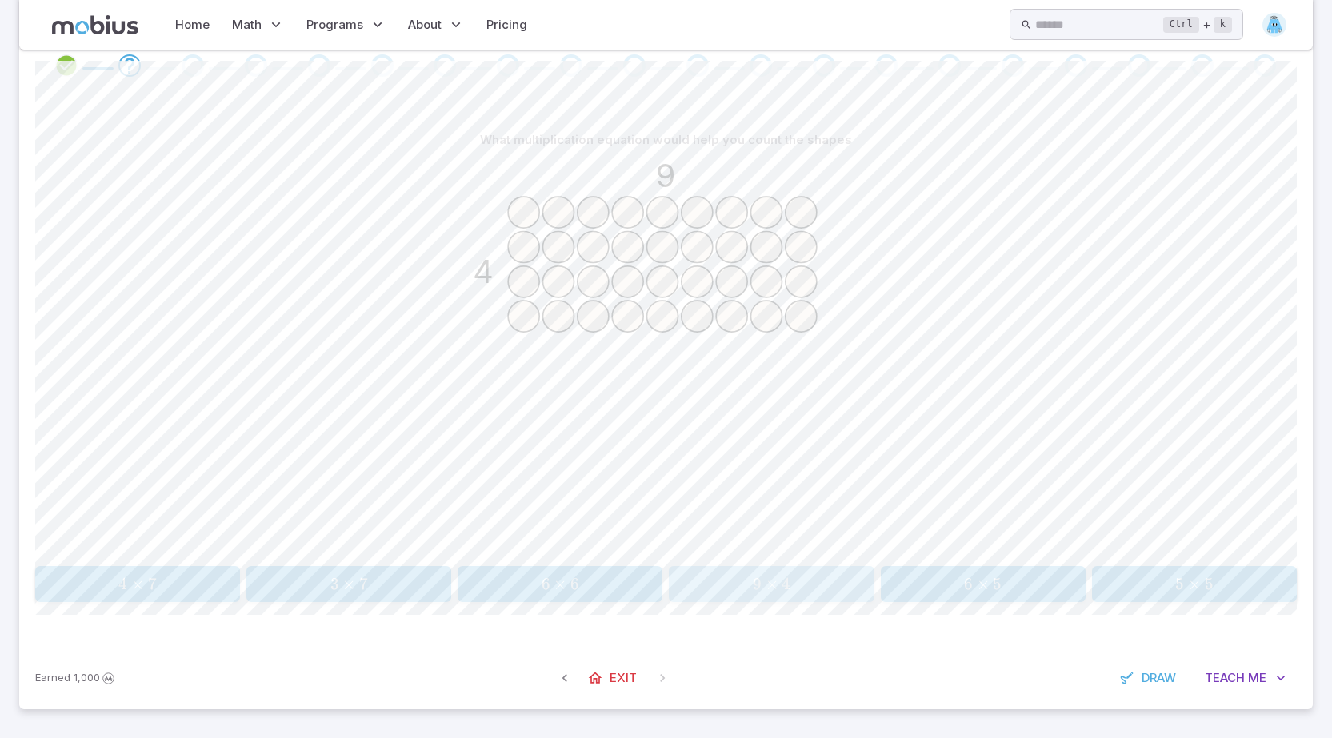
click at [712, 588] on span "9 × 4" at bounding box center [771, 584] width 194 height 20
click at [1202, 578] on button "35" at bounding box center [1194, 587] width 205 height 30
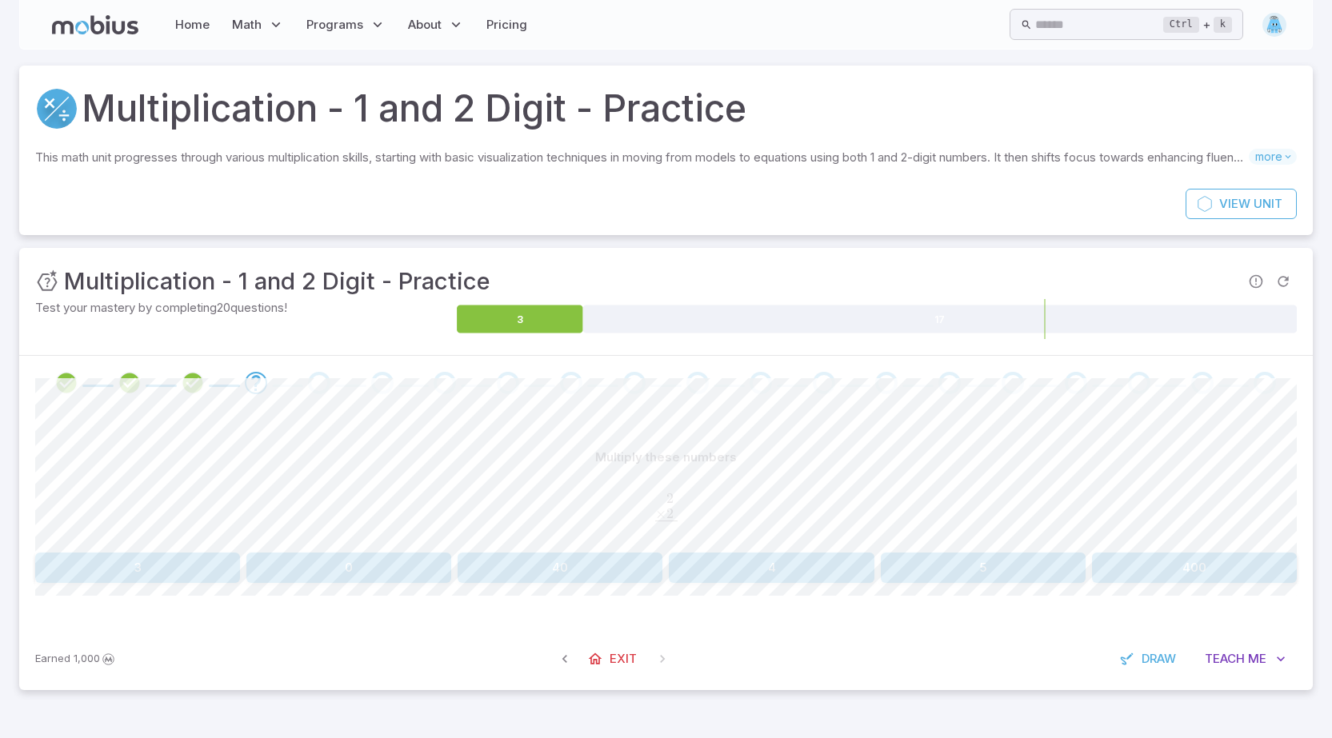
scroll to position [0, 0]
click at [735, 570] on button "4" at bounding box center [778, 568] width 207 height 30
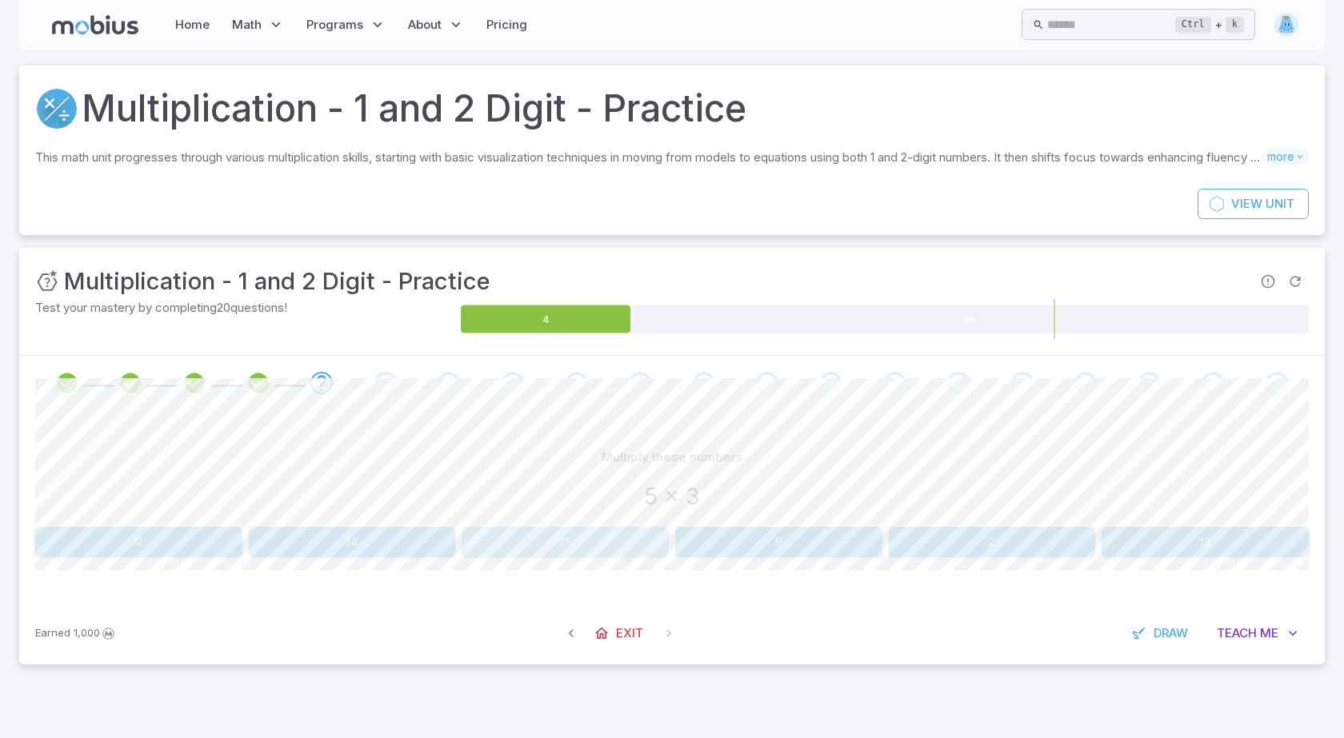
click at [502, 540] on button "15" at bounding box center [565, 542] width 207 height 30
click at [642, 535] on button "100" at bounding box center [565, 542] width 207 height 30
click at [948, 548] on button "36" at bounding box center [992, 542] width 207 height 30
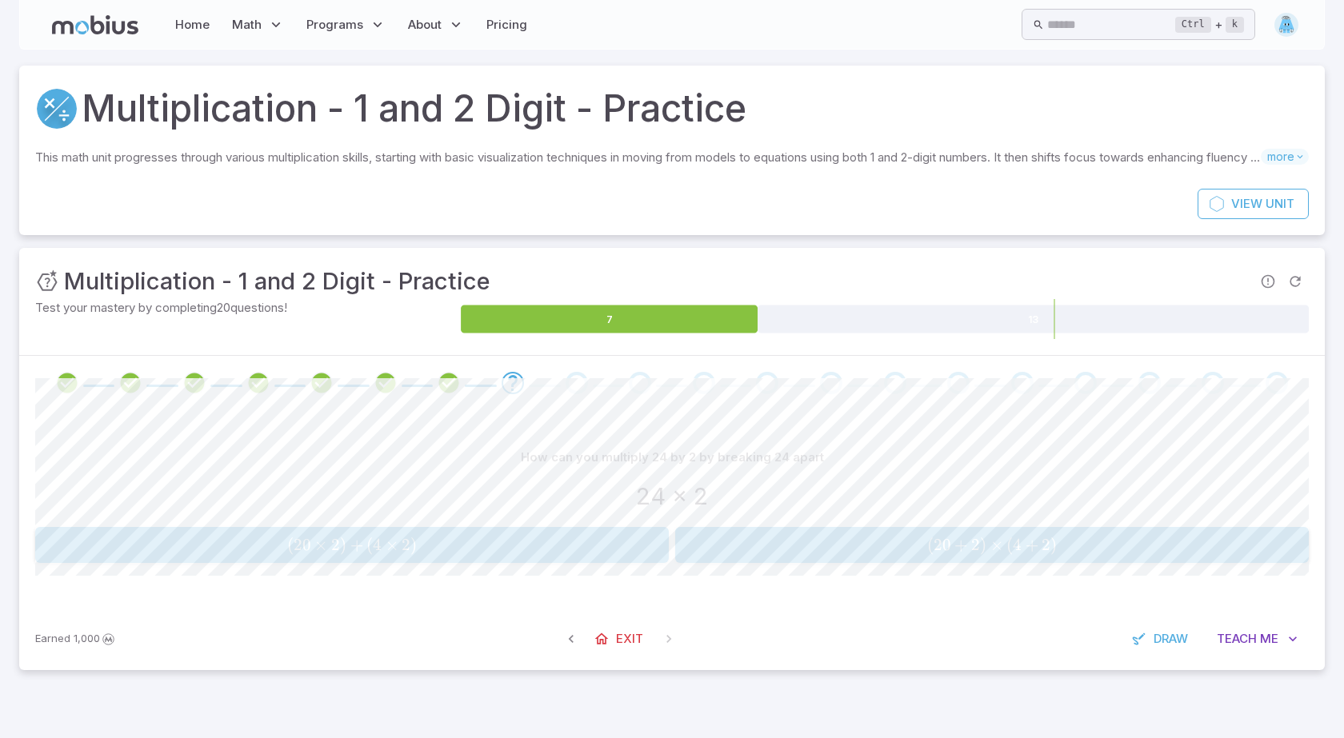
click at [579, 549] on span "( 20 × 2 ) + ( 4 × 2 )" at bounding box center [351, 545] width 623 height 20
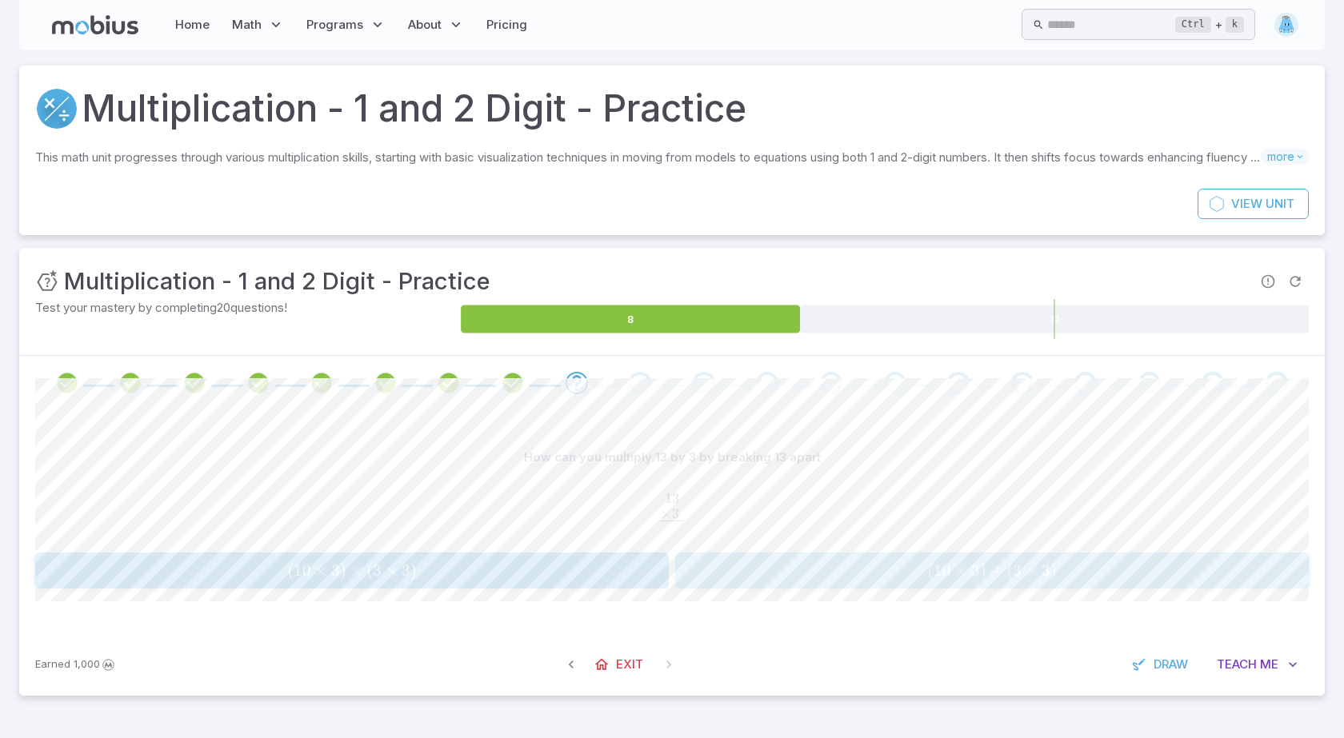
click at [722, 578] on span "( 10 × 3 ) + ( 3 × 3 )" at bounding box center [991, 571] width 623 height 20
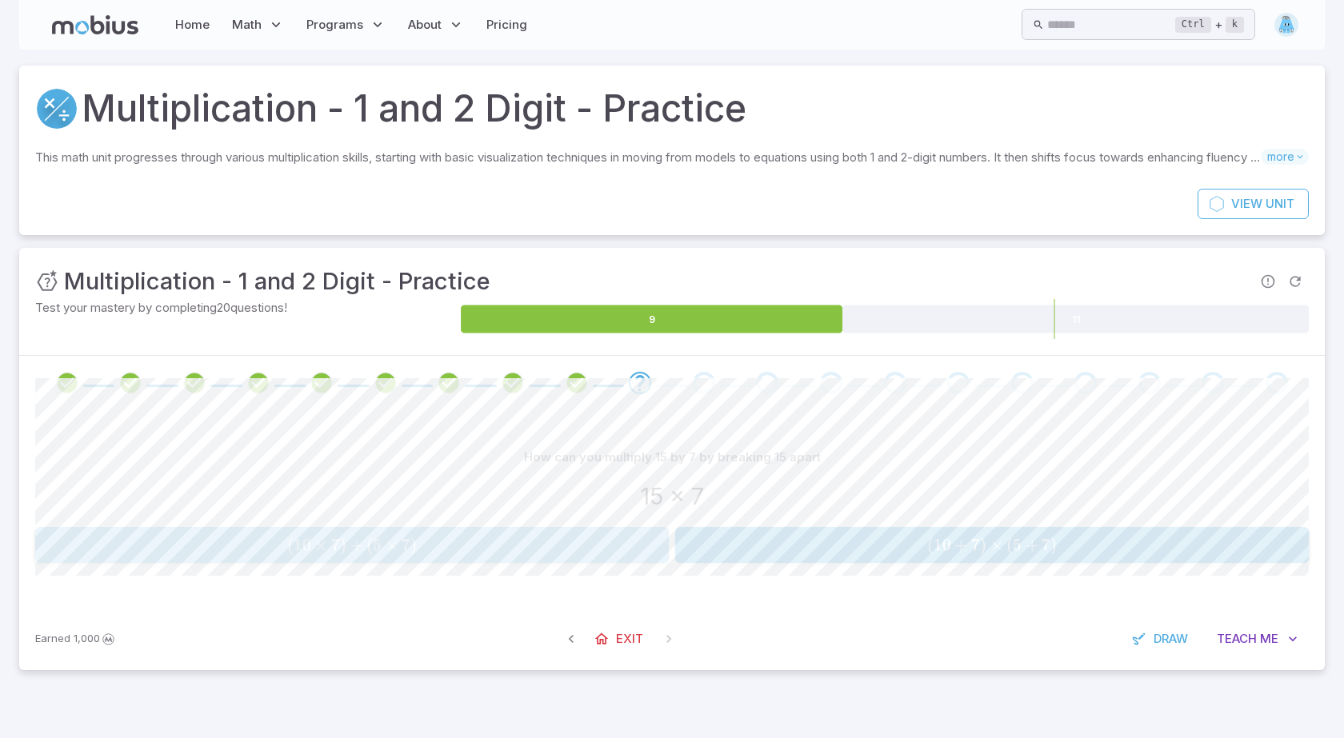
click at [530, 534] on div "( 10 × 7 ) + ( 5 × 7 ) (10 \times 7)+(5 \times 7) ( 10 × 7 ) + ( 5 × 7 )" at bounding box center [351, 545] width 623 height 23
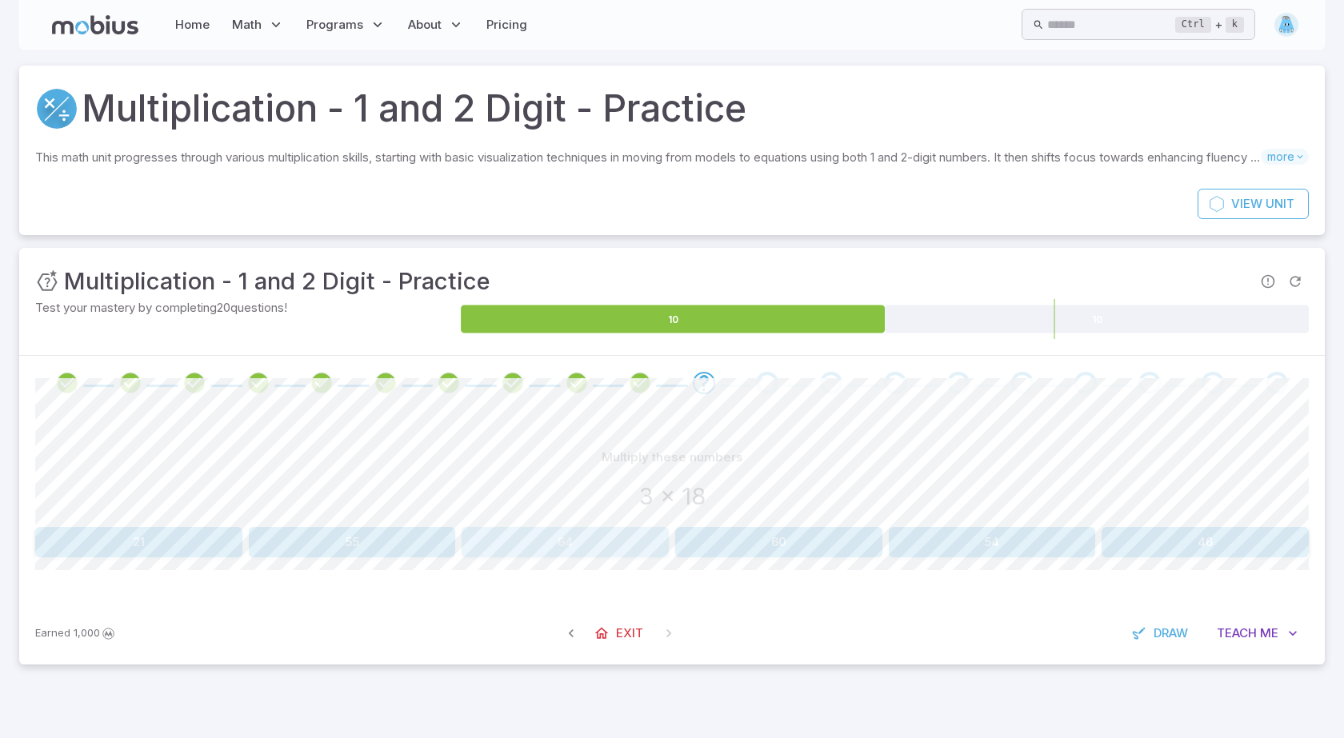
click at [481, 543] on button "64" at bounding box center [565, 542] width 207 height 30
click at [180, 549] on button "43" at bounding box center [138, 542] width 207 height 30
click at [434, 538] on button "107" at bounding box center [352, 542] width 207 height 30
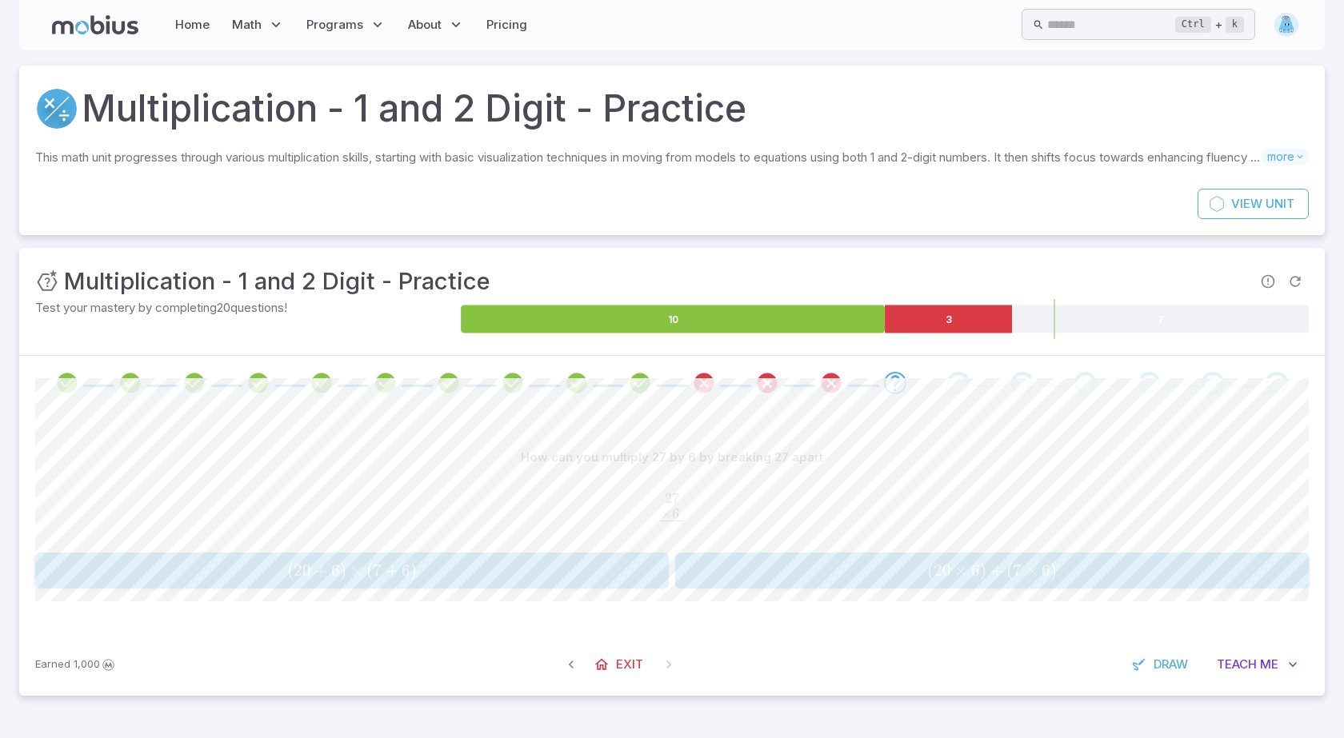
click at [719, 576] on span "( 20 × 6 ) + ( 7 × 6 )" at bounding box center [991, 571] width 623 height 20
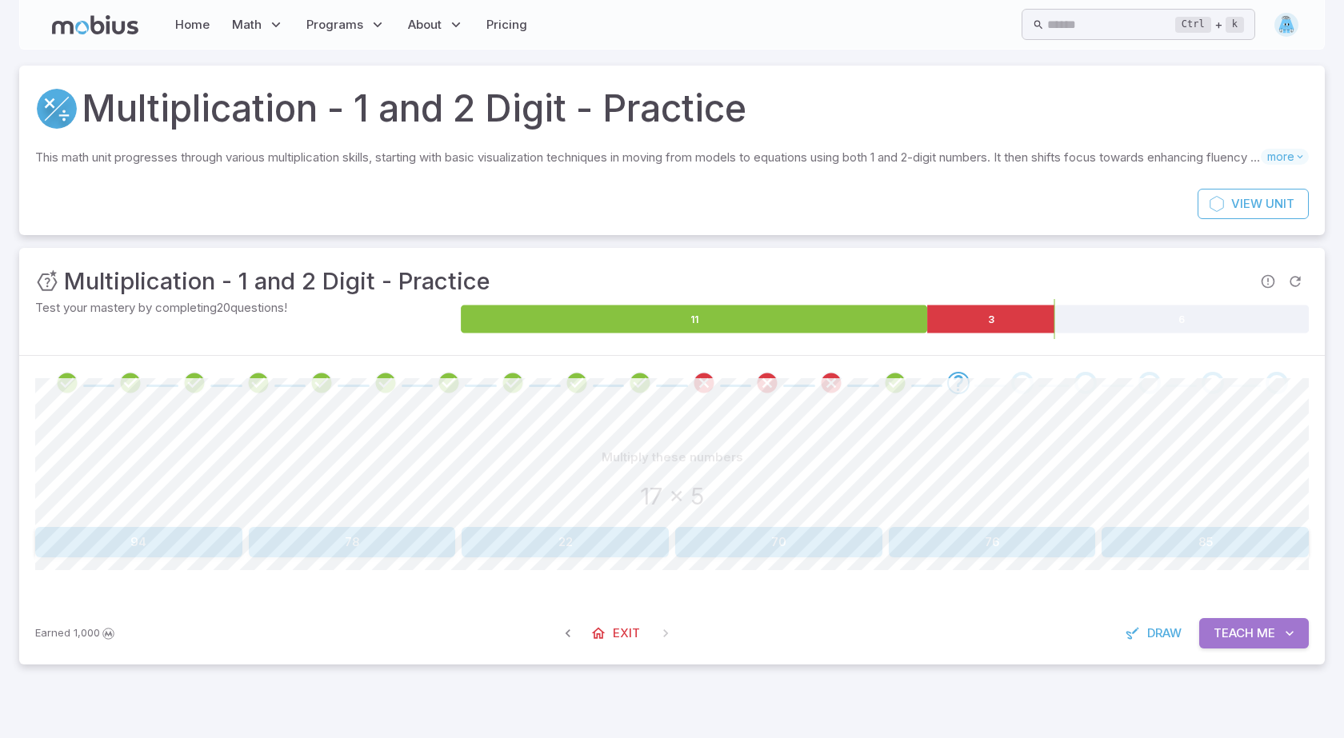
click at [1253, 625] on span "Teach" at bounding box center [1234, 634] width 40 height 18
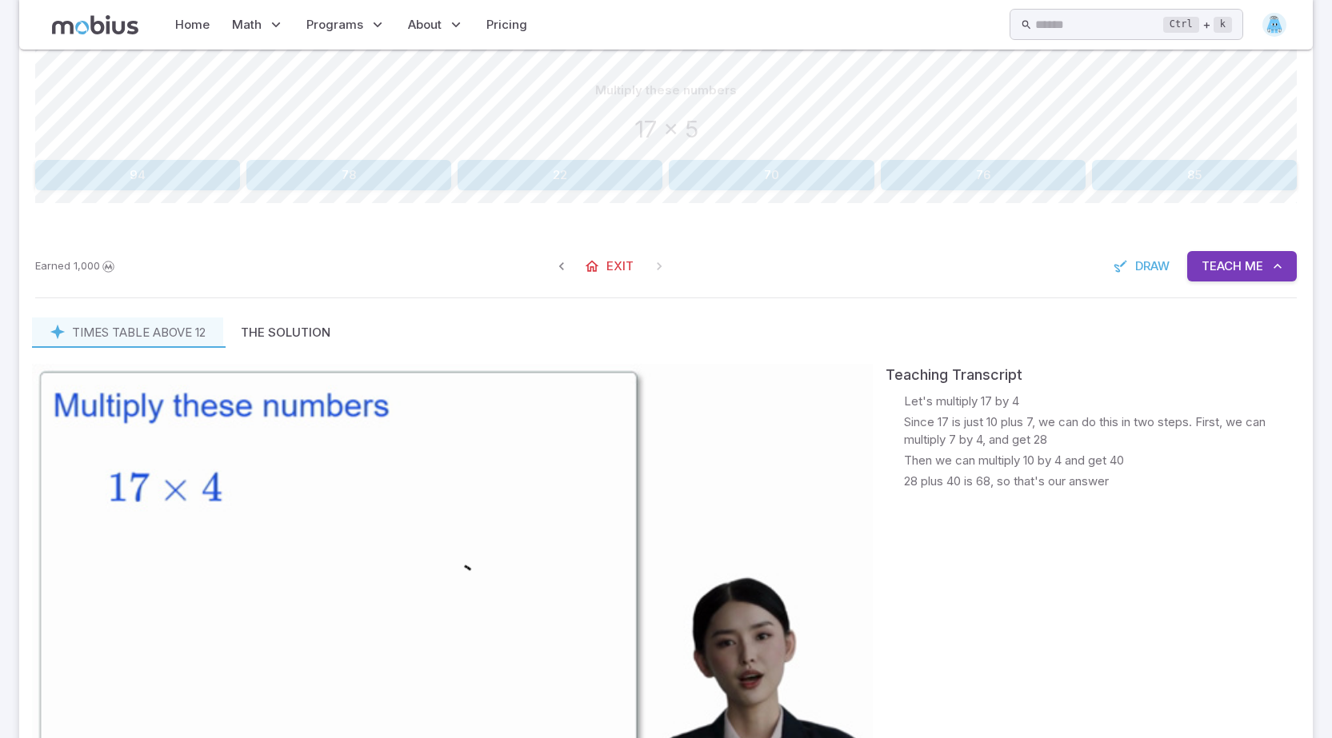
scroll to position [400, 0]
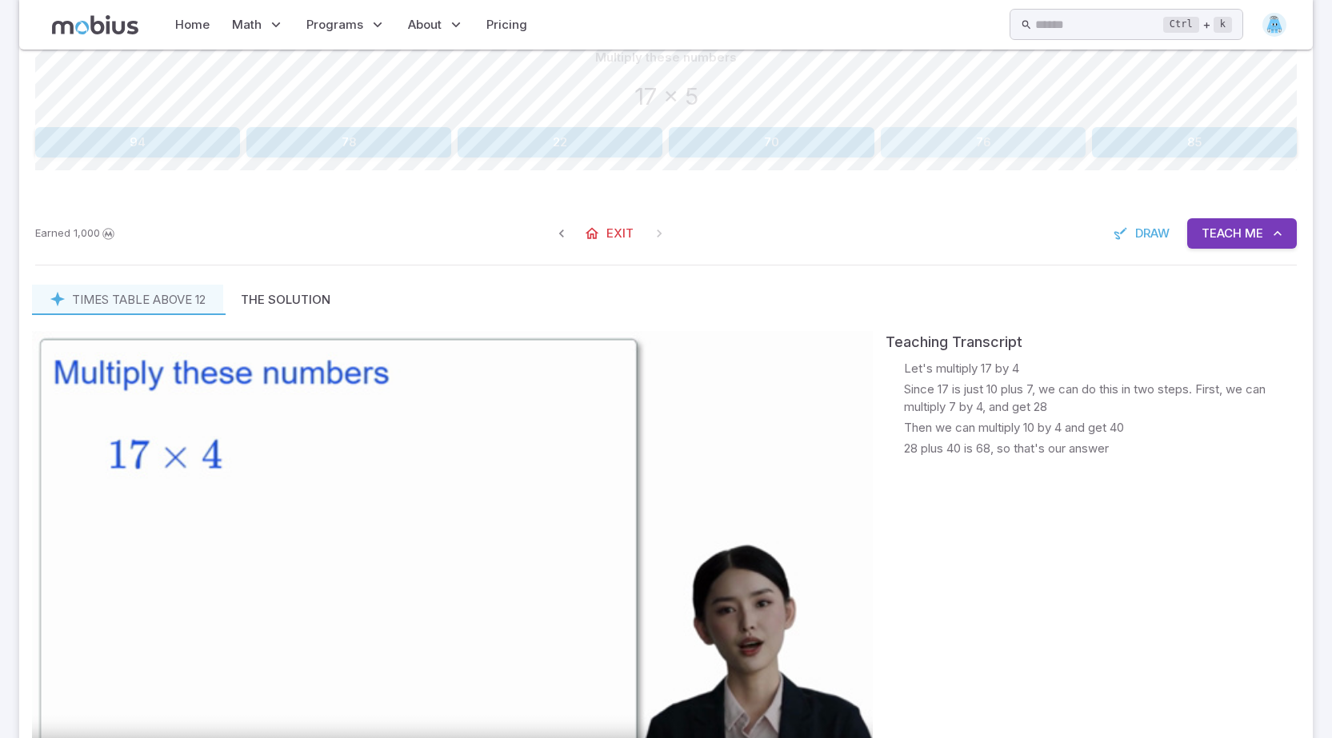
click at [990, 132] on button "76" at bounding box center [983, 142] width 205 height 30
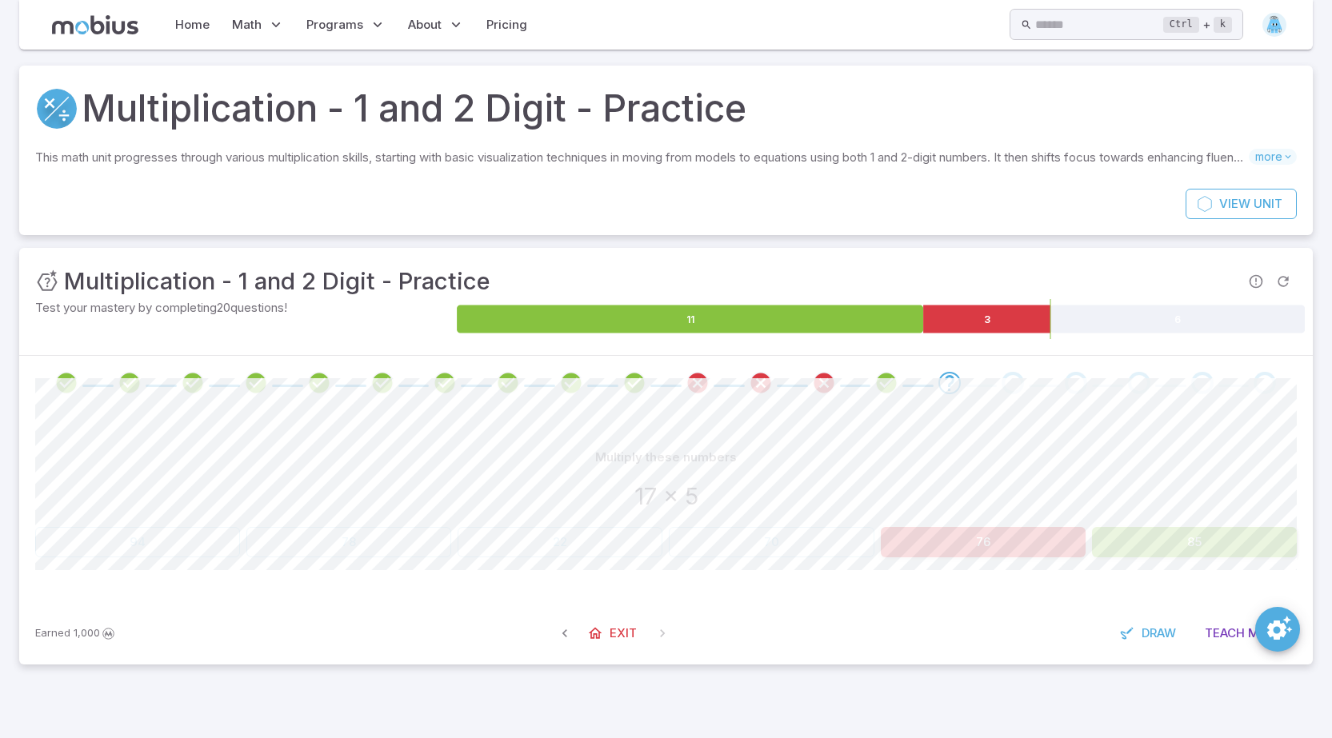
scroll to position [0, 0]
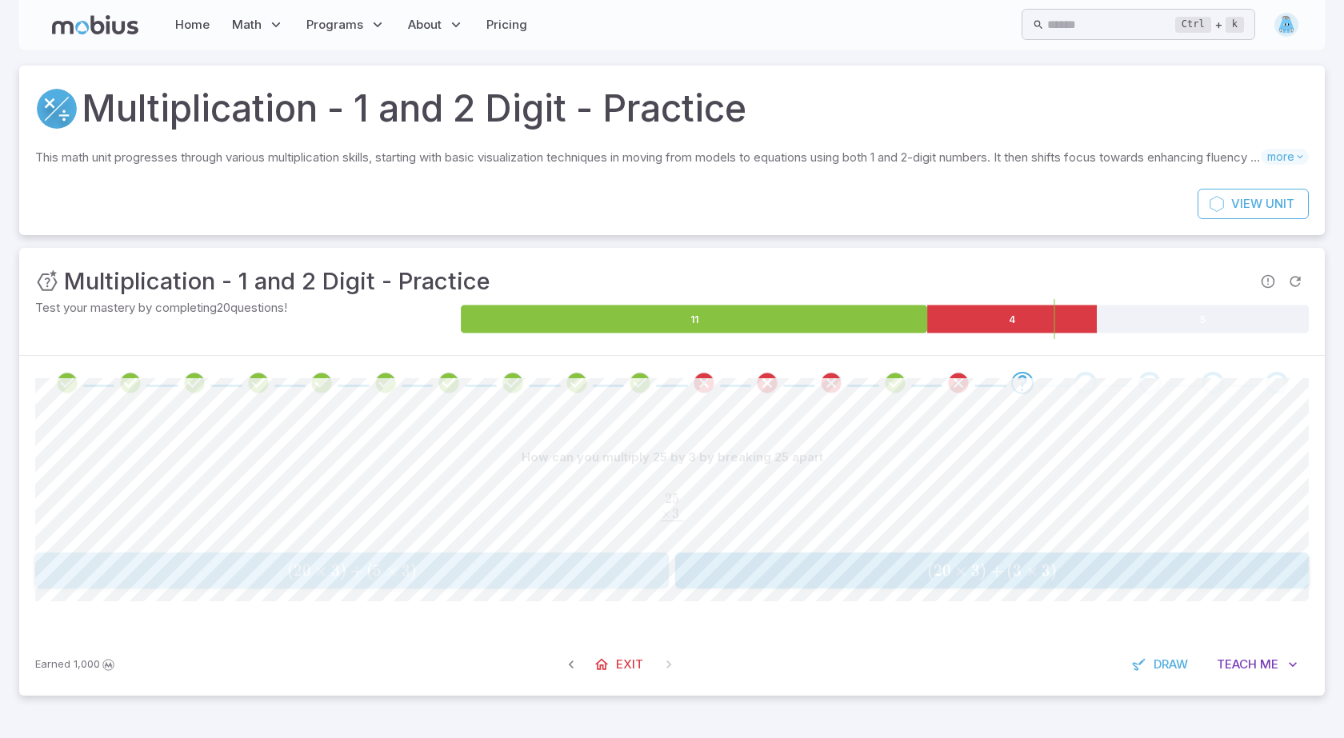
click at [591, 559] on div "( 20 × 3 ) + ( 5 × 3 ) (20 \times 3)+(5 \times 3) ( 20 × 3 ) + ( 5 × 3 )" at bounding box center [351, 570] width 623 height 23
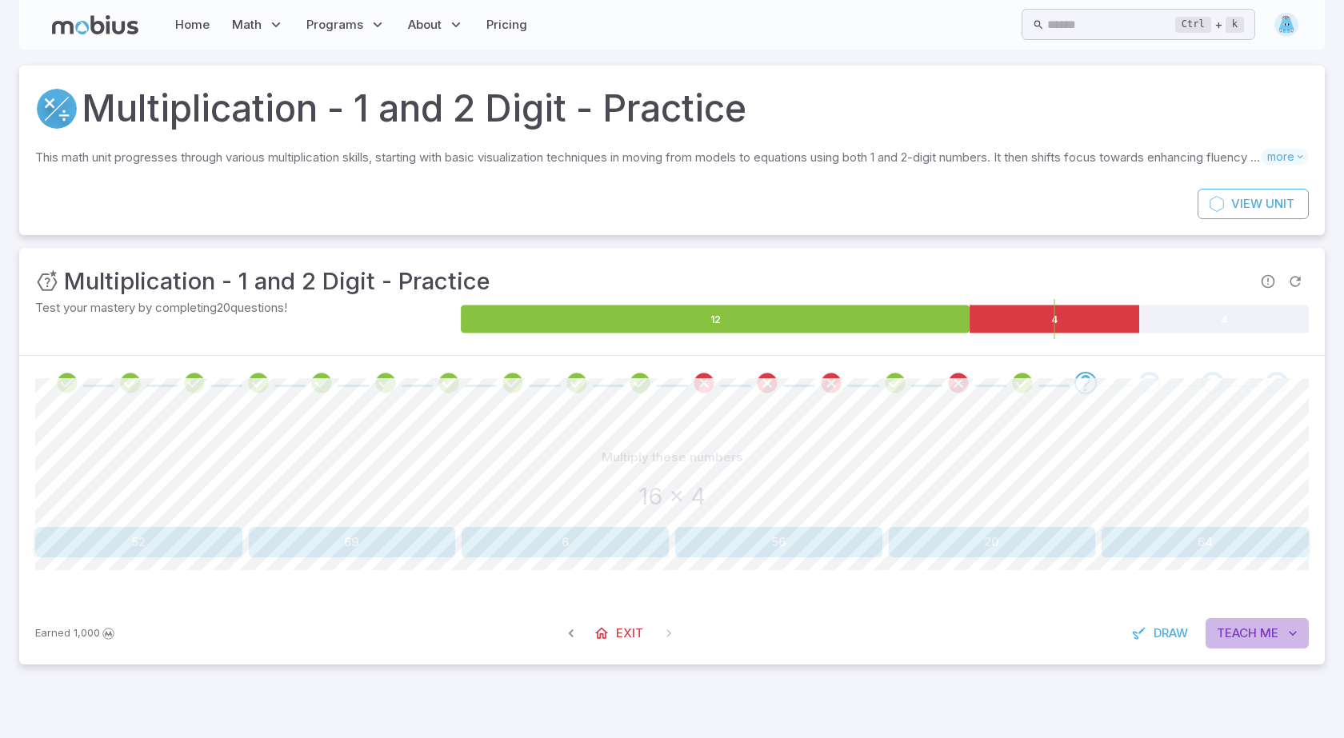
click at [1230, 624] on button "Teach Me" at bounding box center [1257, 633] width 103 height 30
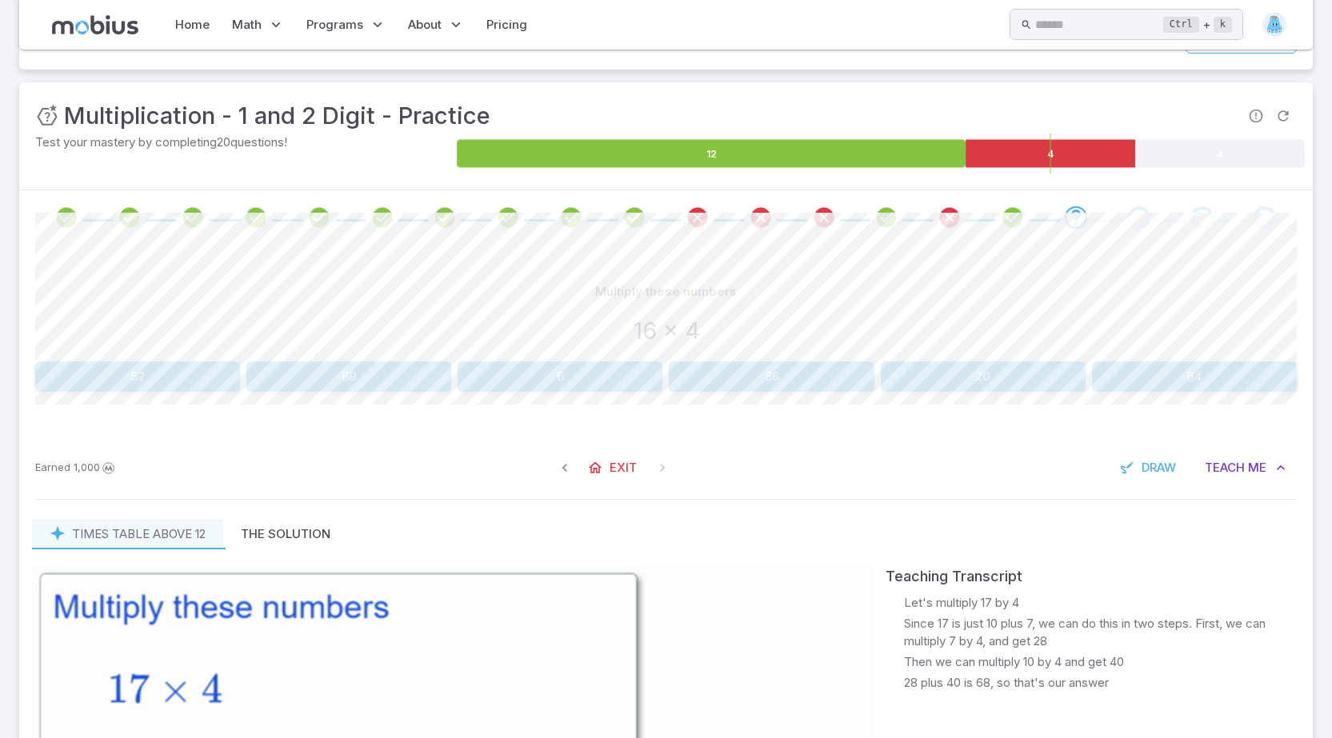
scroll to position [193, 0]
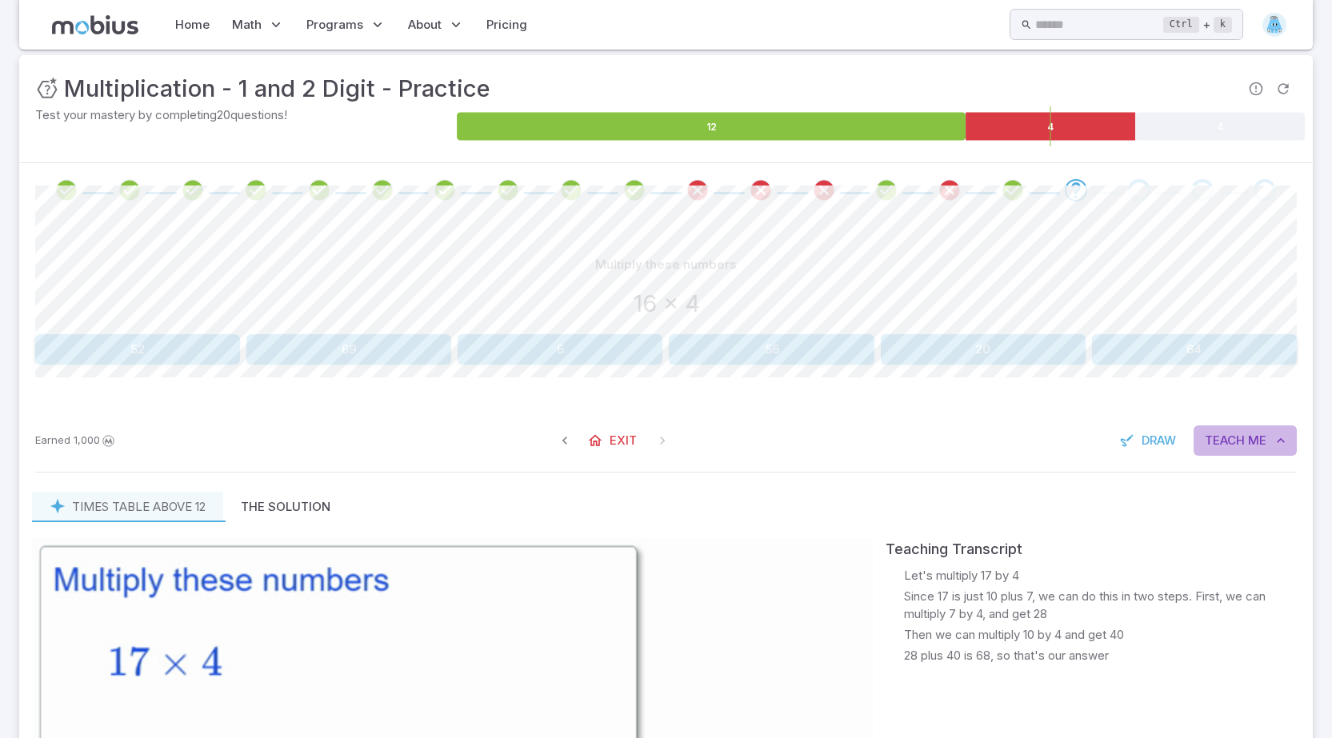
click at [1231, 426] on button "Teach Me" at bounding box center [1245, 441] width 103 height 30
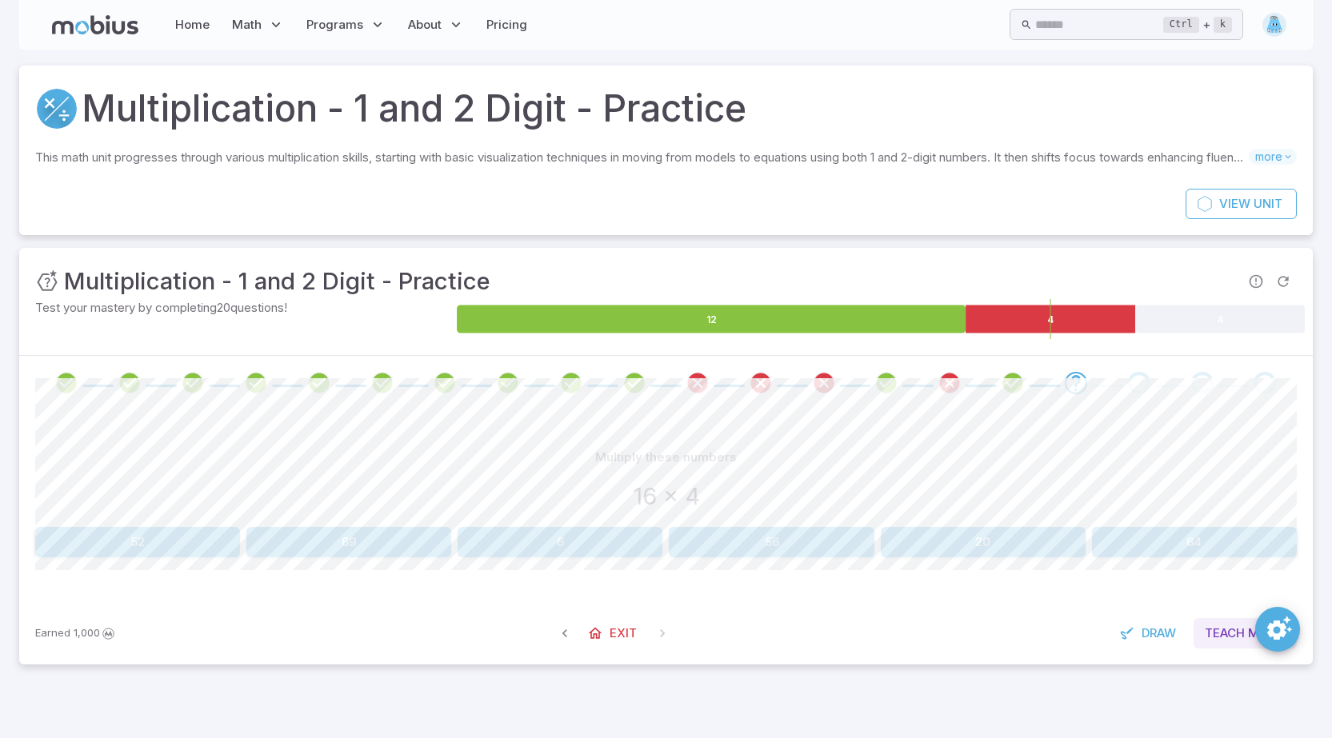
scroll to position [0, 0]
click at [1290, 626] on icon "button" at bounding box center [1293, 634] width 16 height 16
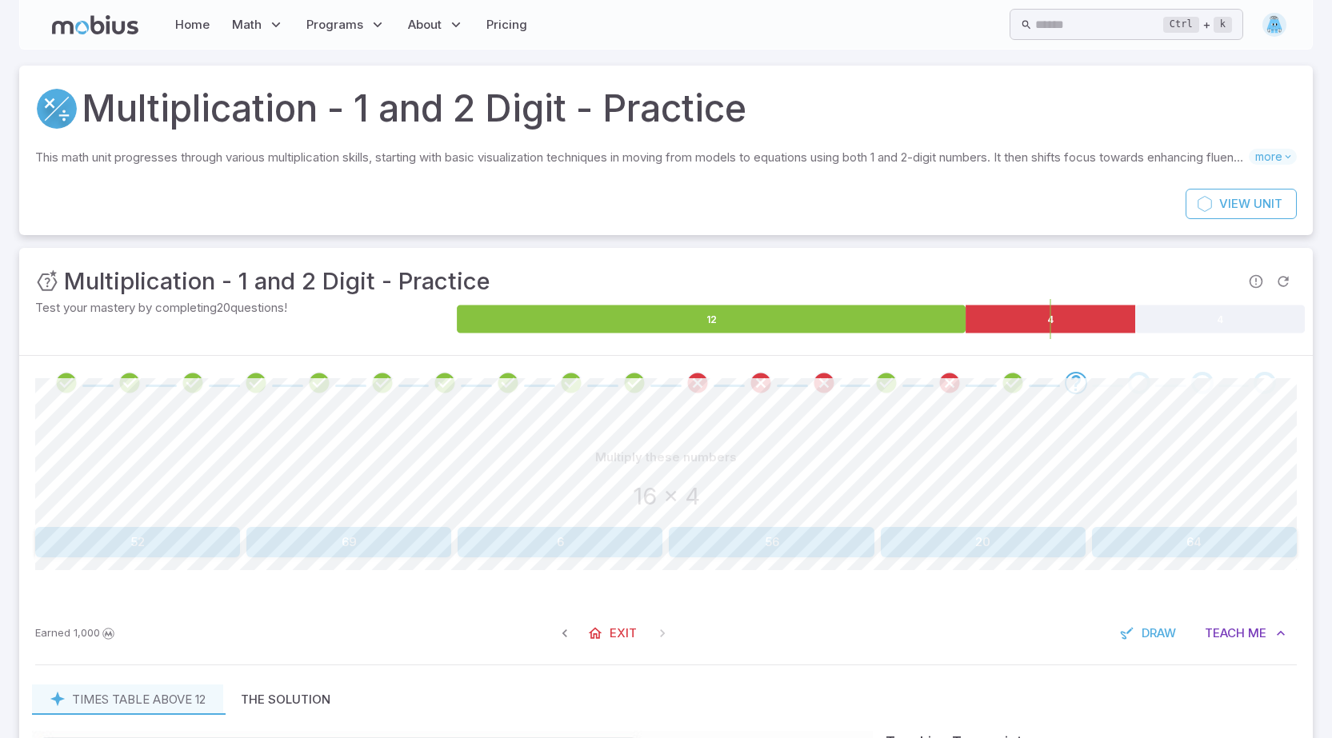
click at [1194, 618] on button "Teach Me" at bounding box center [1245, 633] width 103 height 30
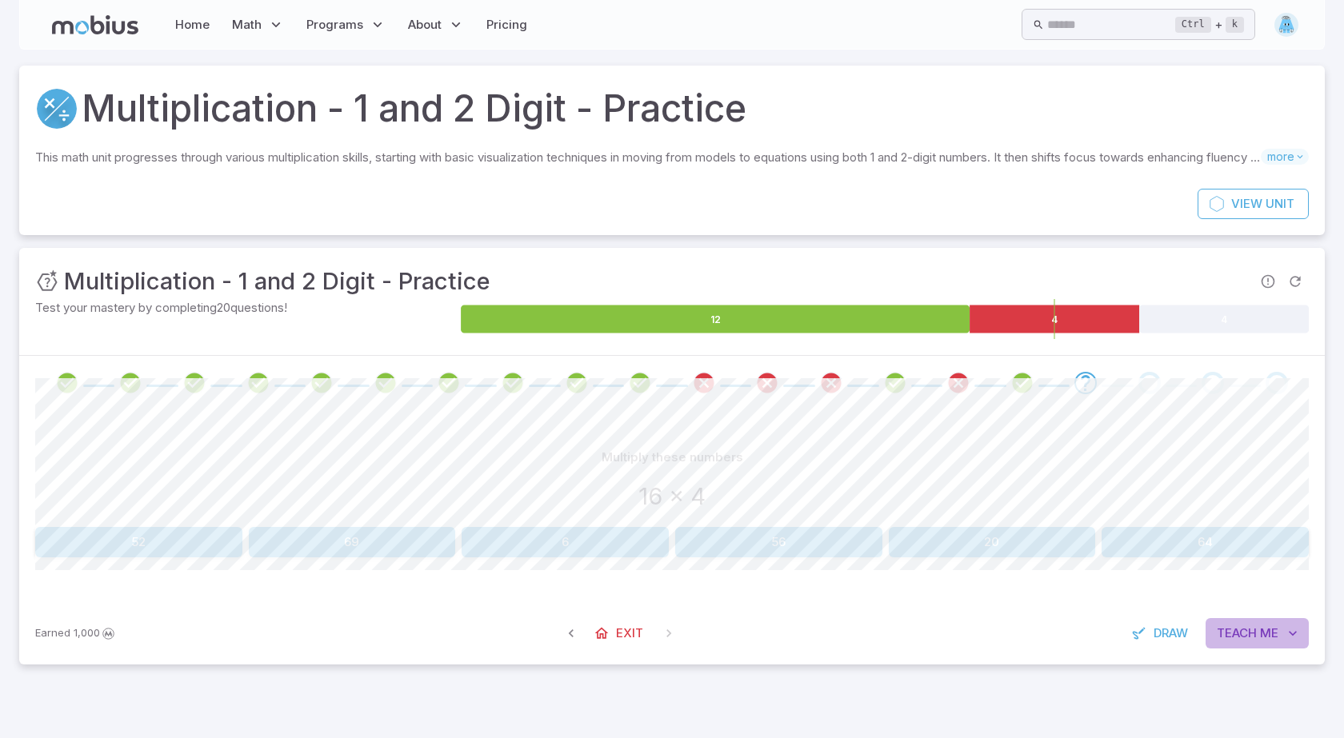
click at [1218, 628] on span "Teach" at bounding box center [1237, 634] width 40 height 18
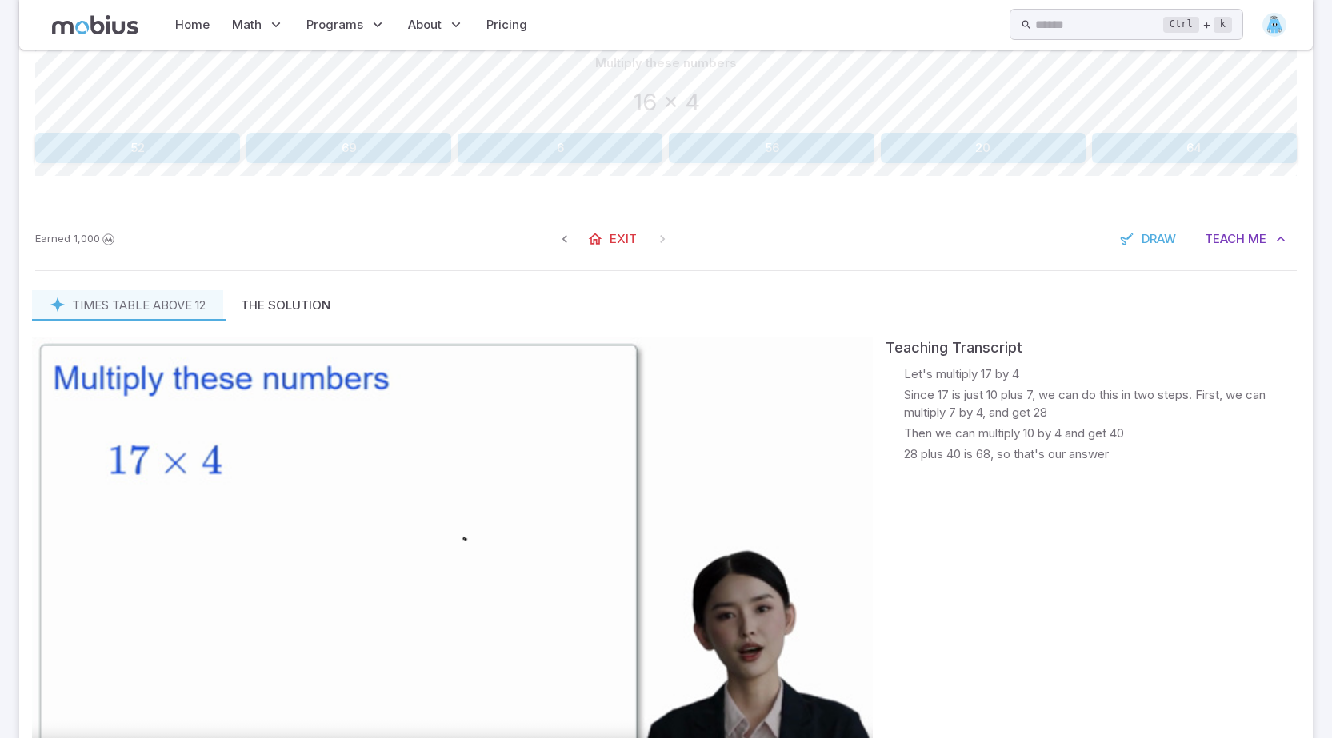
scroll to position [480, 0]
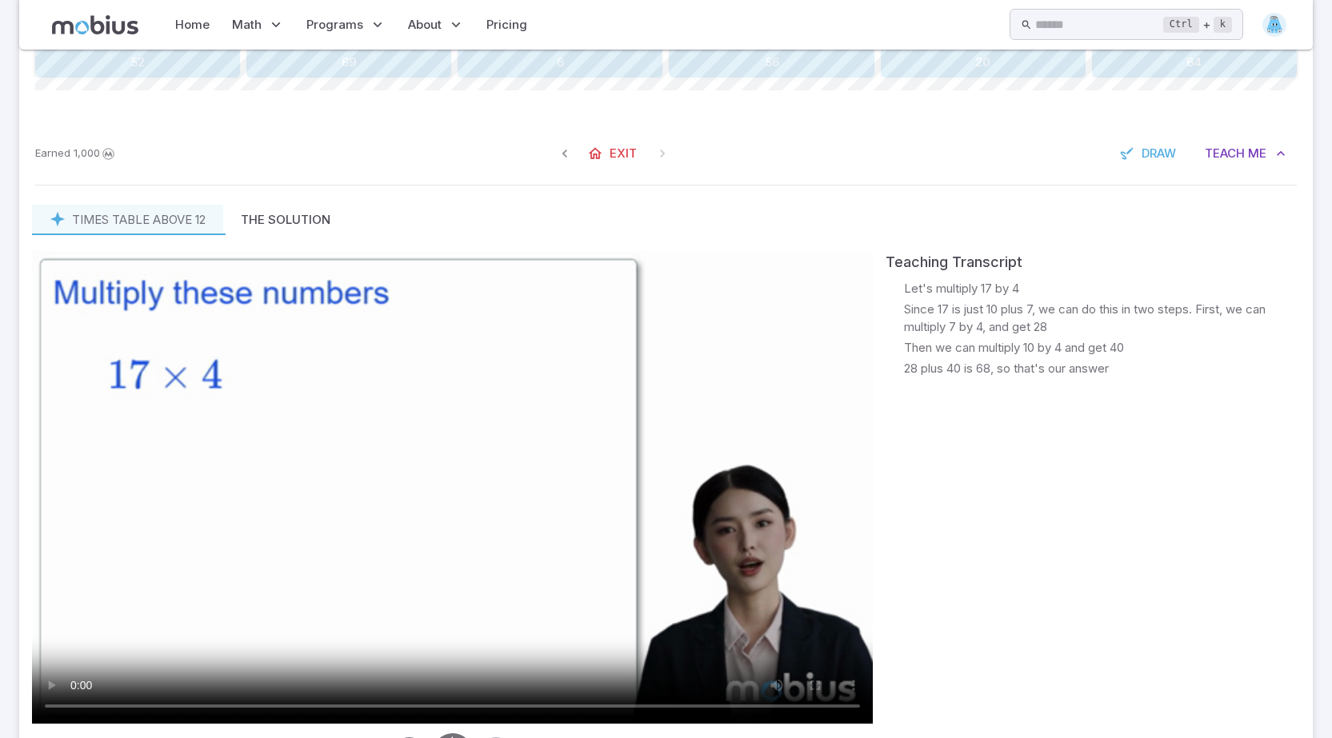
click at [754, 658] on video at bounding box center [452, 487] width 841 height 473
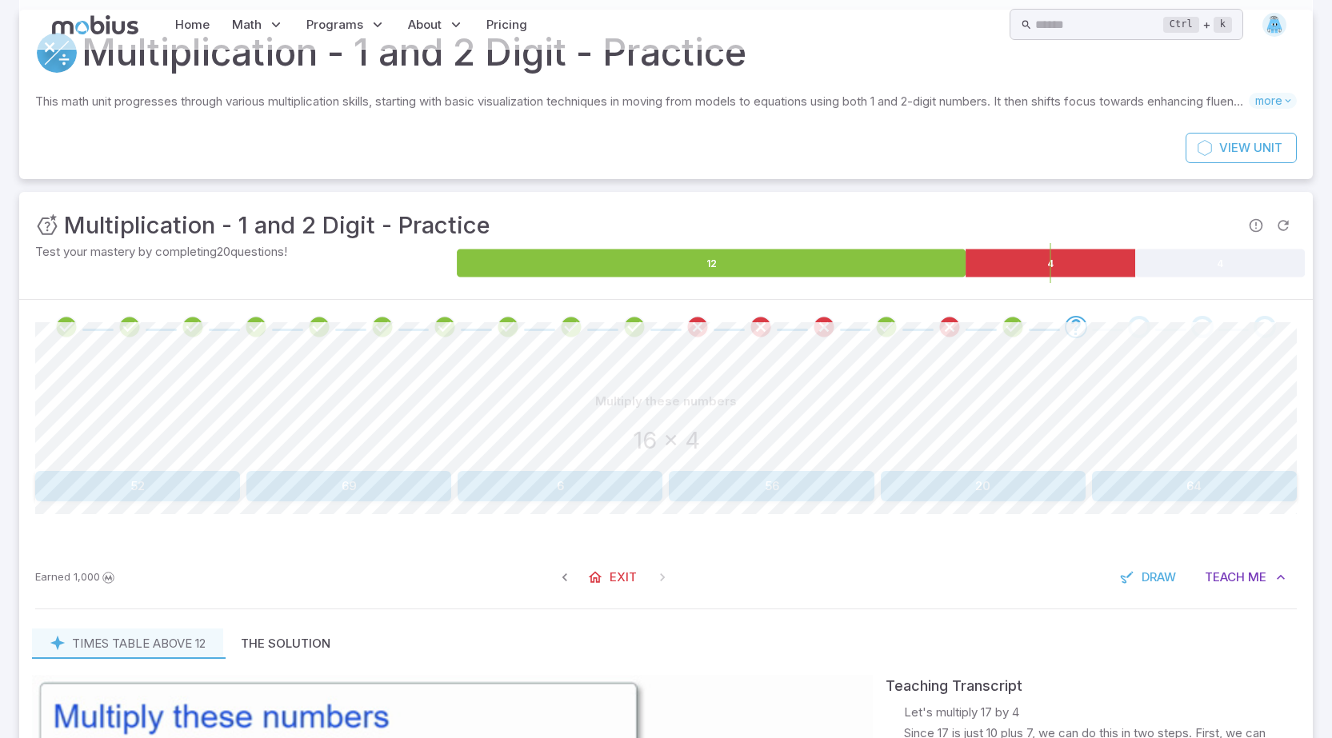
scroll to position [0, 0]
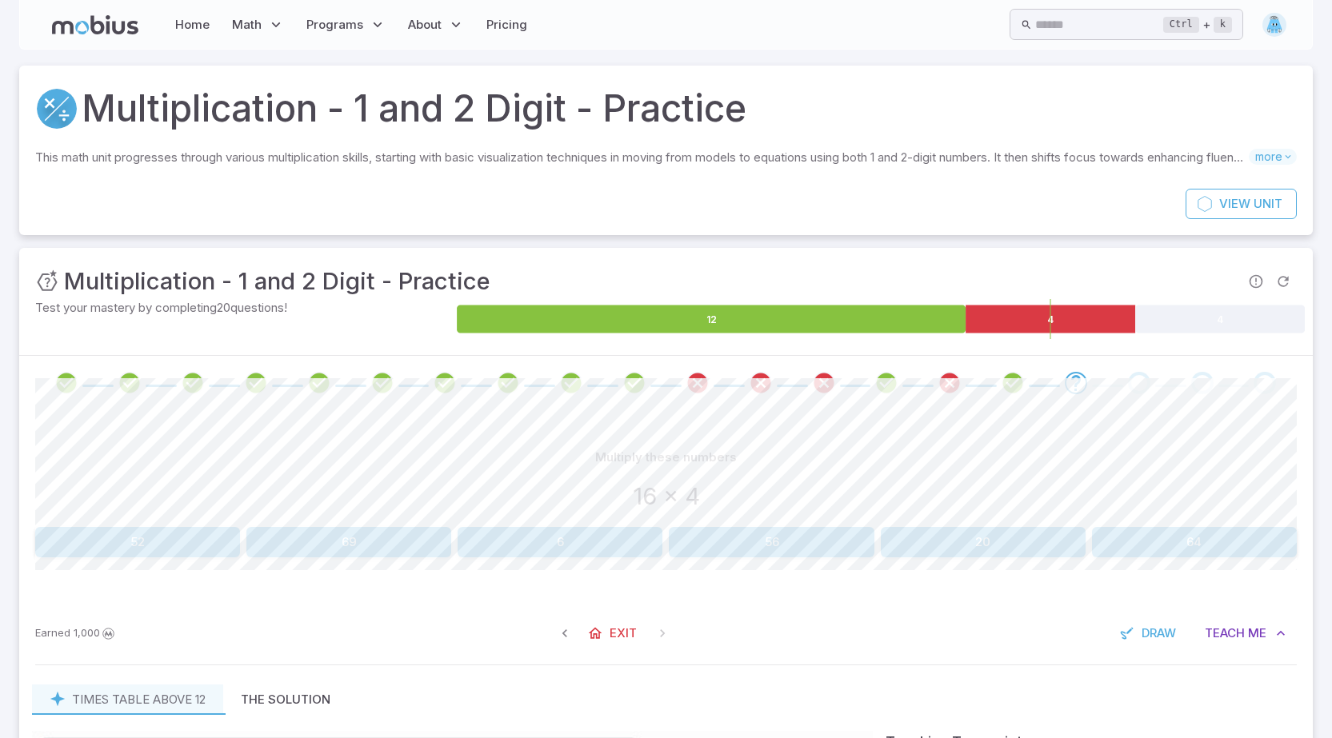
click at [1181, 550] on button "64" at bounding box center [1194, 542] width 205 height 30
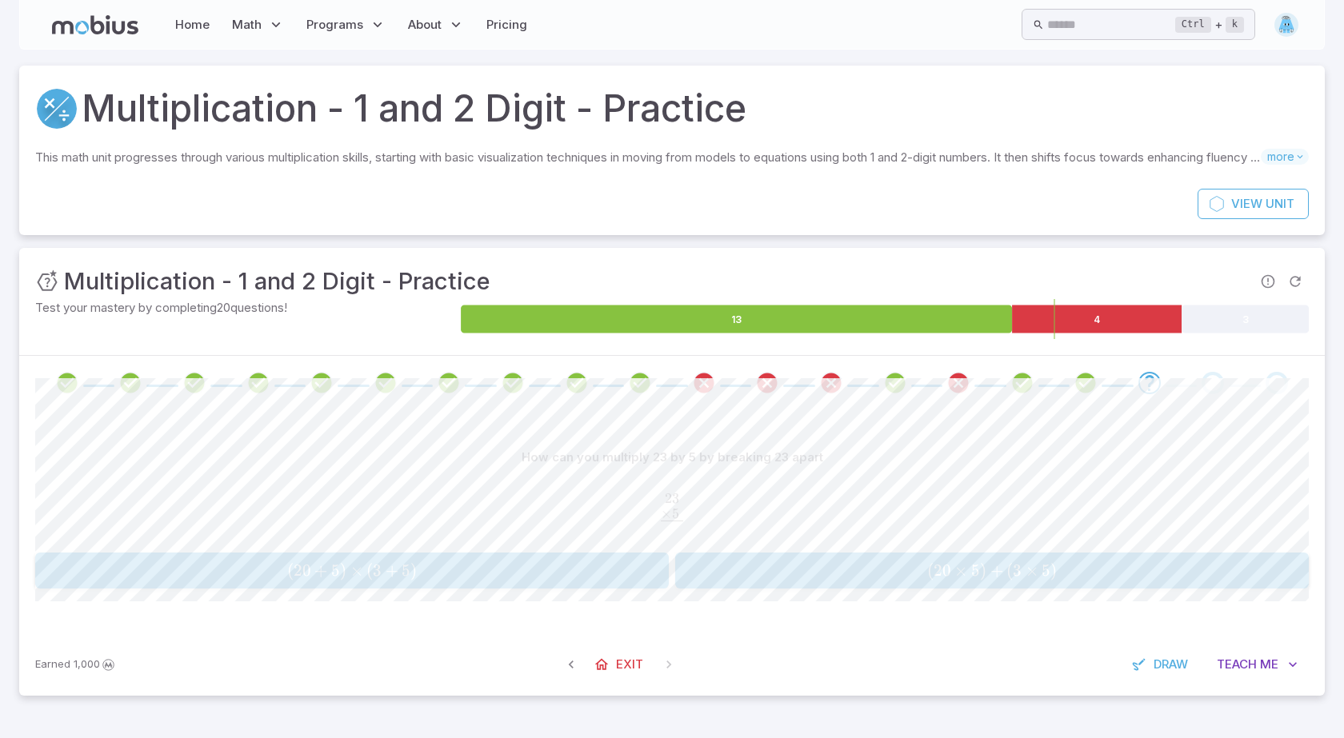
drag, startPoint x: 941, startPoint y: 596, endPoint x: 941, endPoint y: 562, distance: 33.6
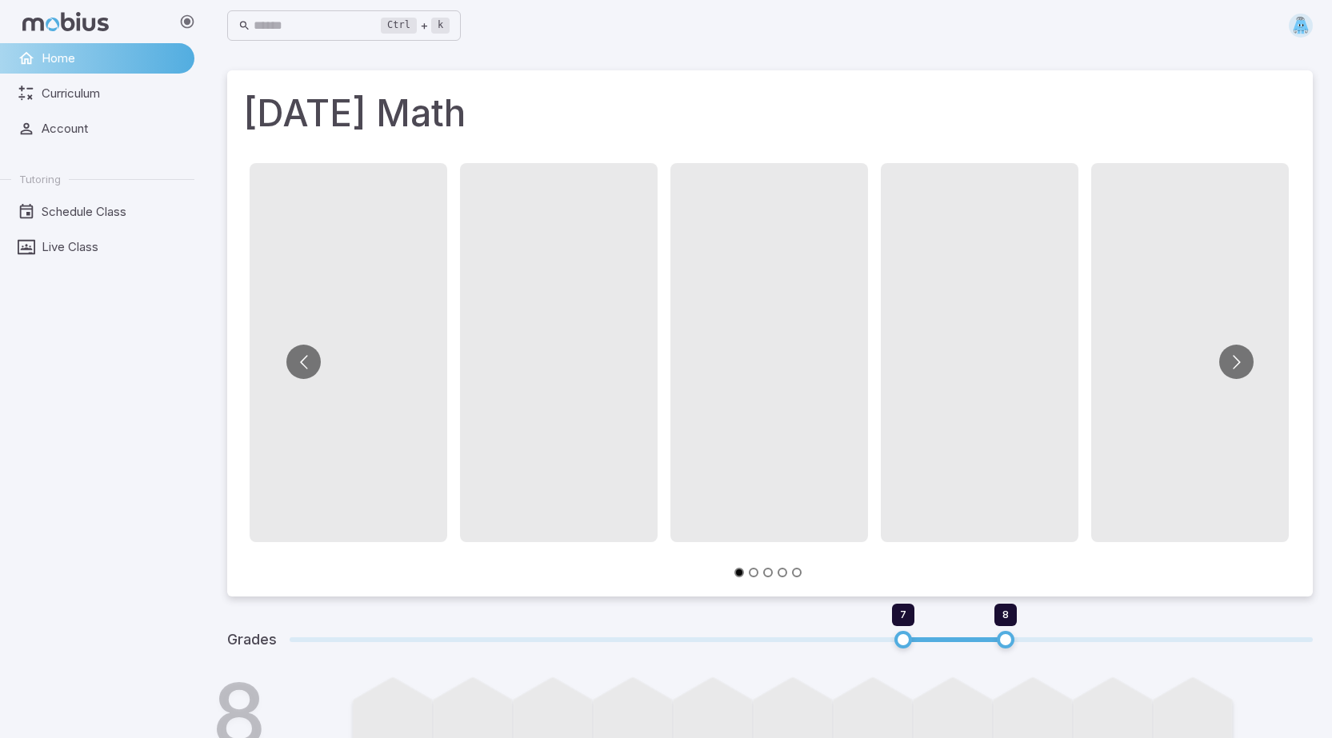
click at [909, 550] on li at bounding box center [979, 362] width 210 height 398
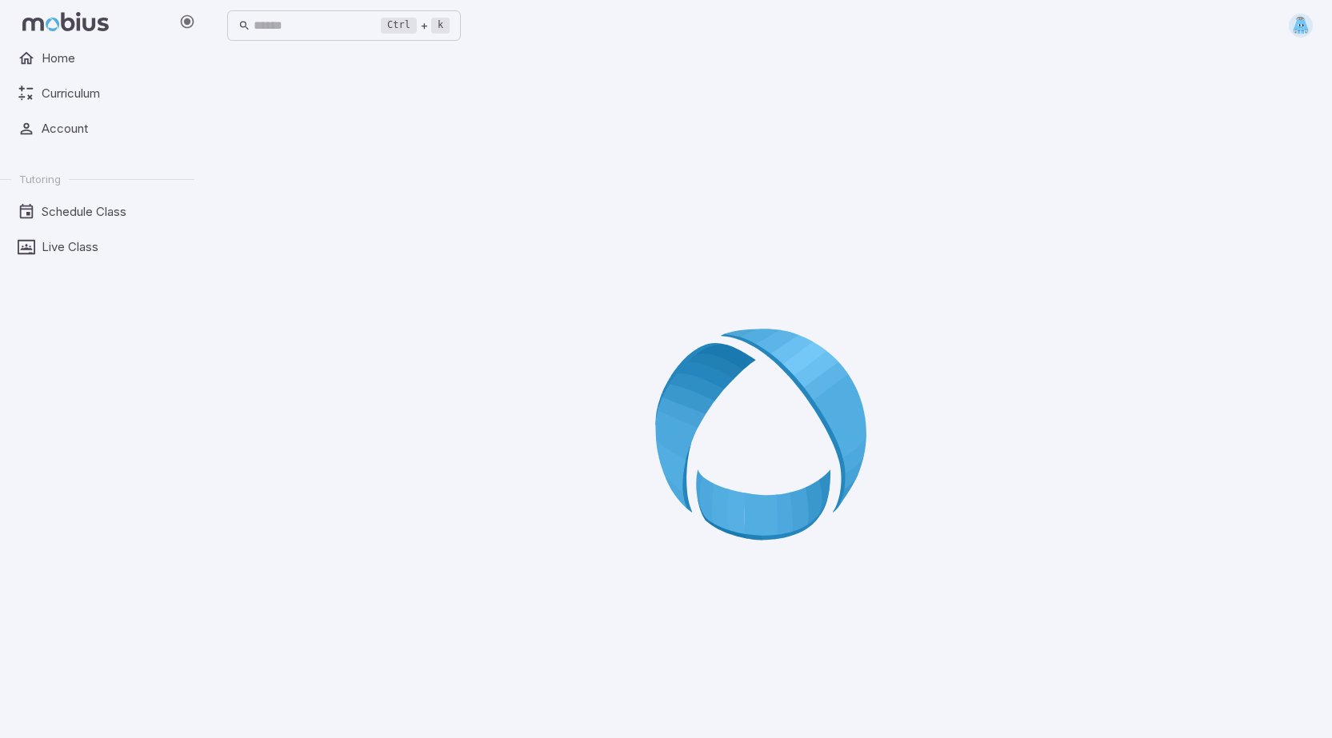
click at [348, 493] on div at bounding box center [770, 439] width 1086 height 738
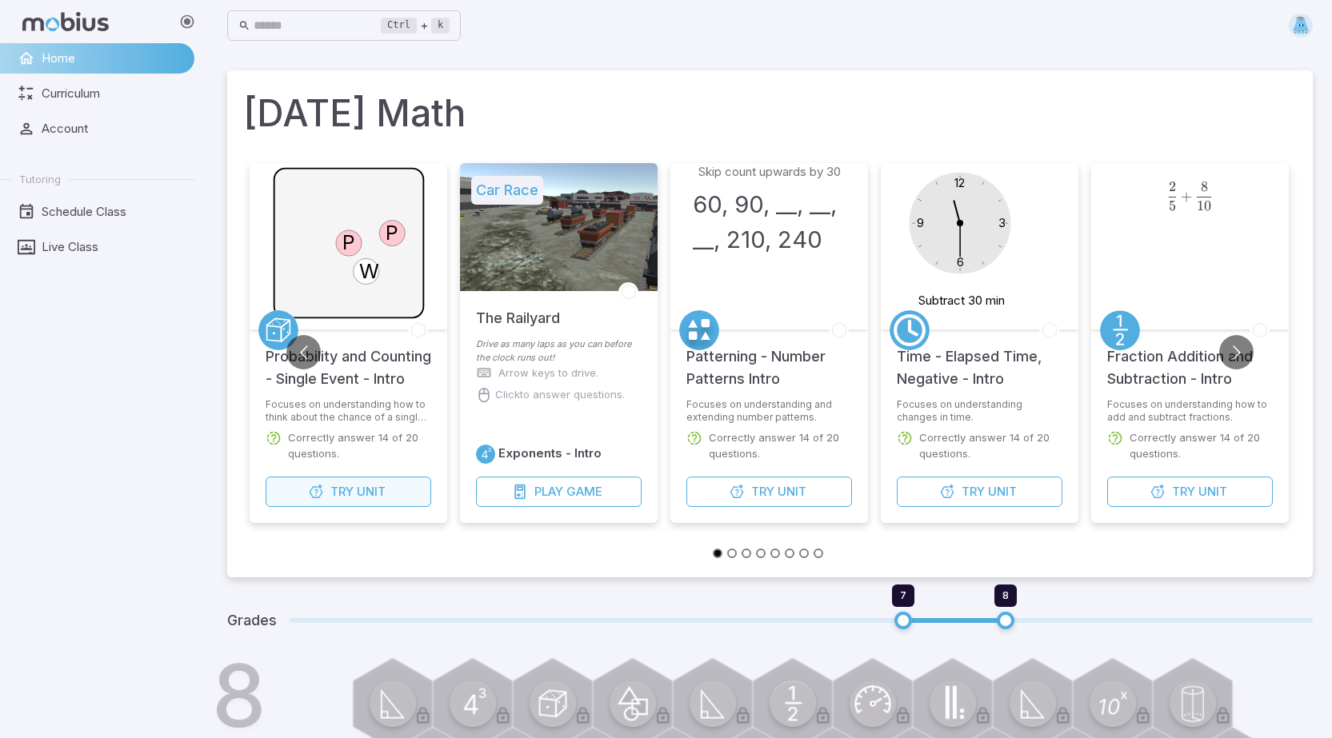
click at [340, 480] on button "Try Unit" at bounding box center [349, 492] width 166 height 30
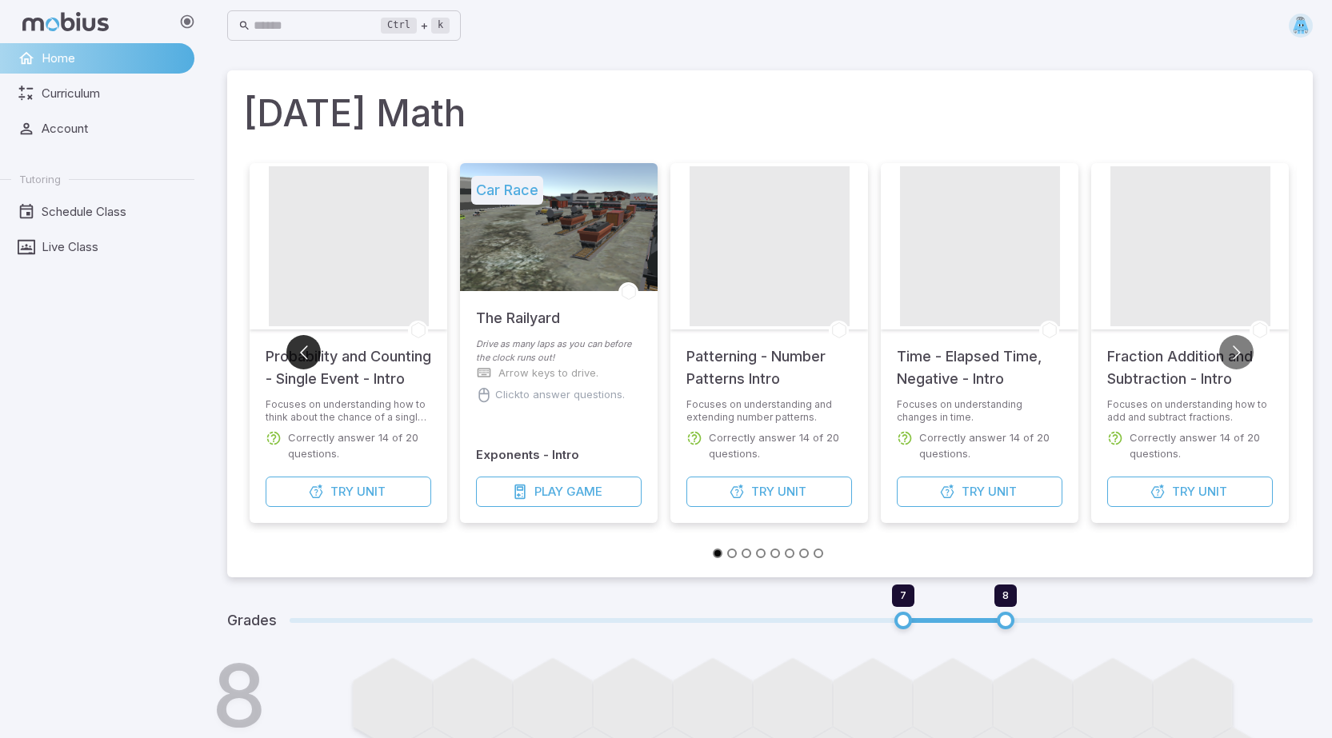
click at [310, 356] on button "Go to previous slide" at bounding box center [303, 352] width 34 height 34
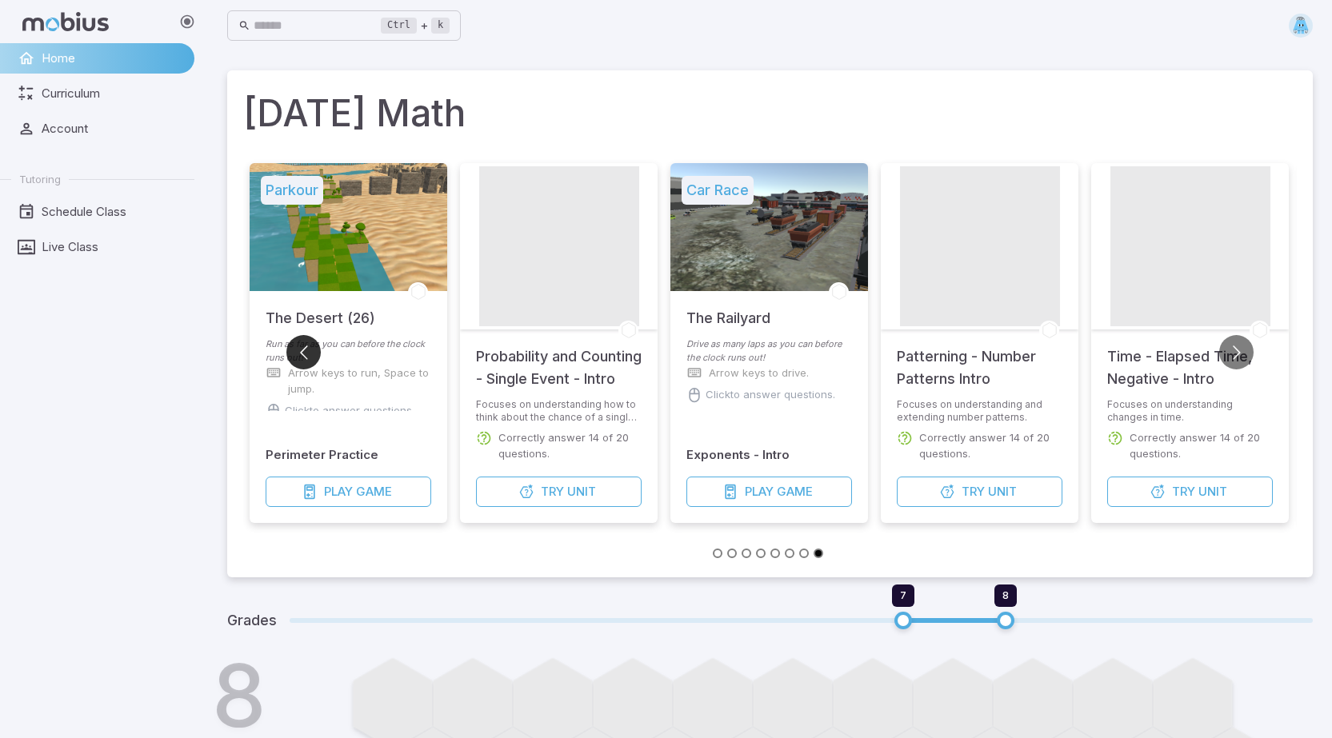
click at [310, 356] on button "Go to previous slide" at bounding box center [303, 352] width 34 height 34
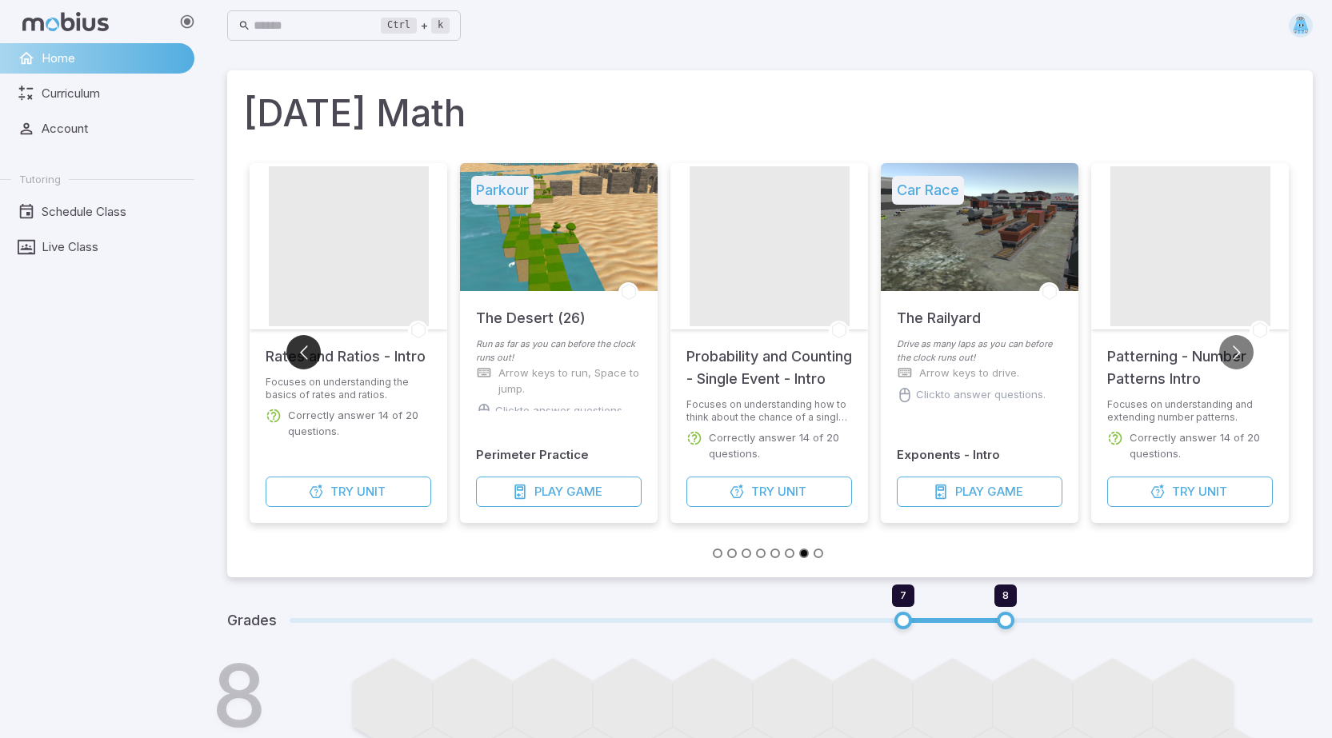
click at [310, 356] on button "Go to previous slide" at bounding box center [303, 352] width 34 height 34
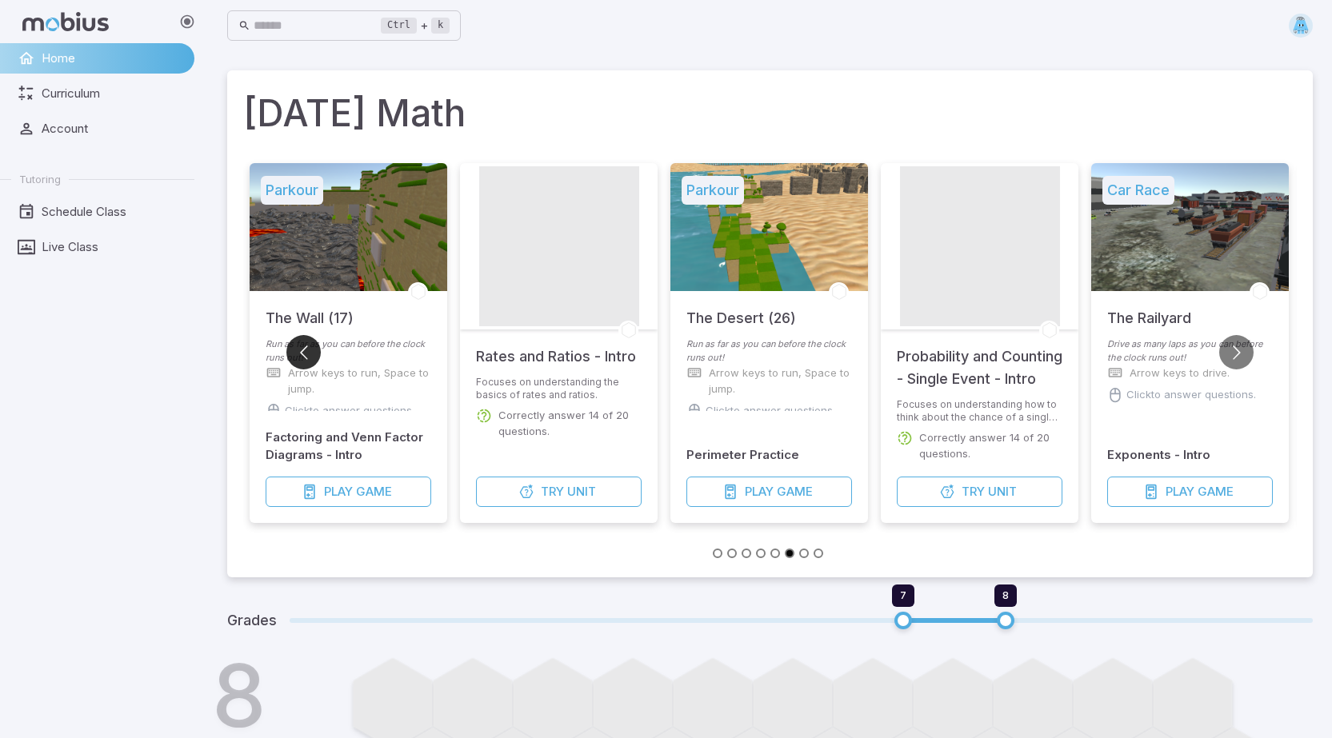
click at [310, 354] on button "Go to previous slide" at bounding box center [303, 352] width 34 height 34
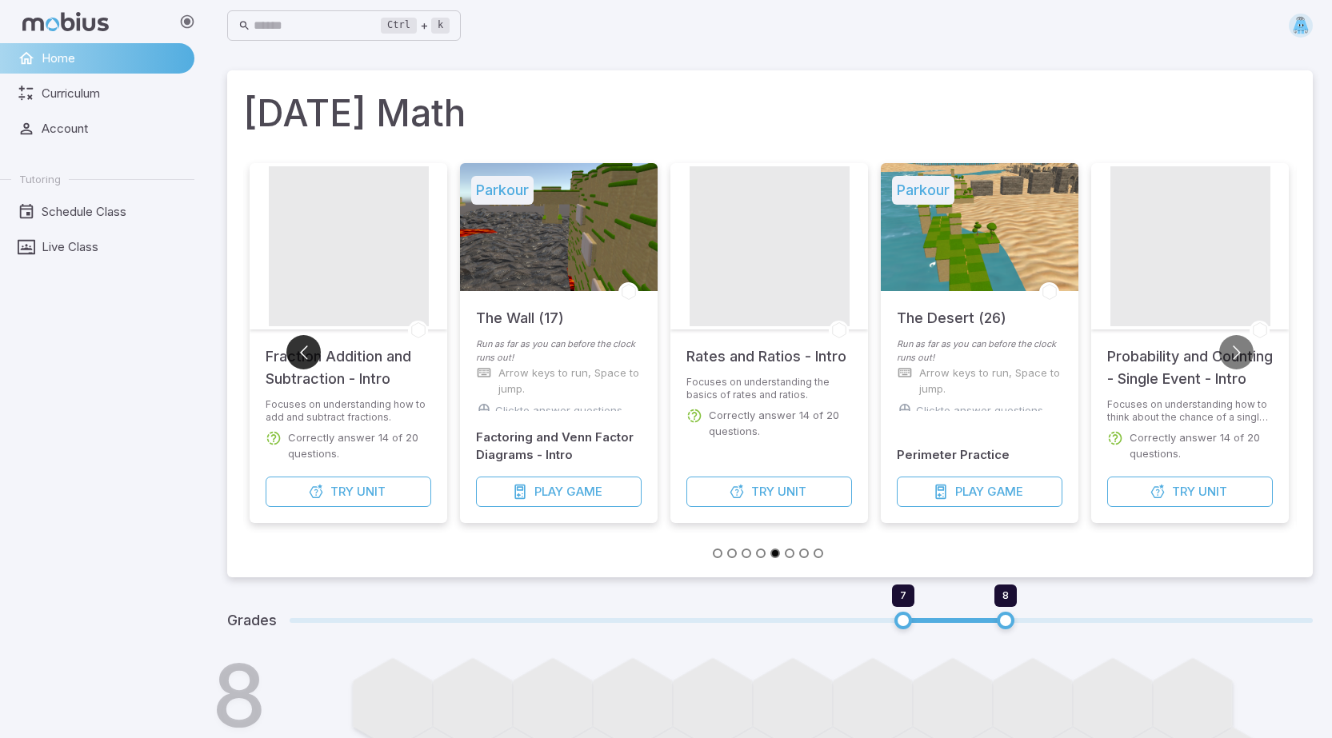
click at [310, 354] on button "Go to previous slide" at bounding box center [303, 352] width 34 height 34
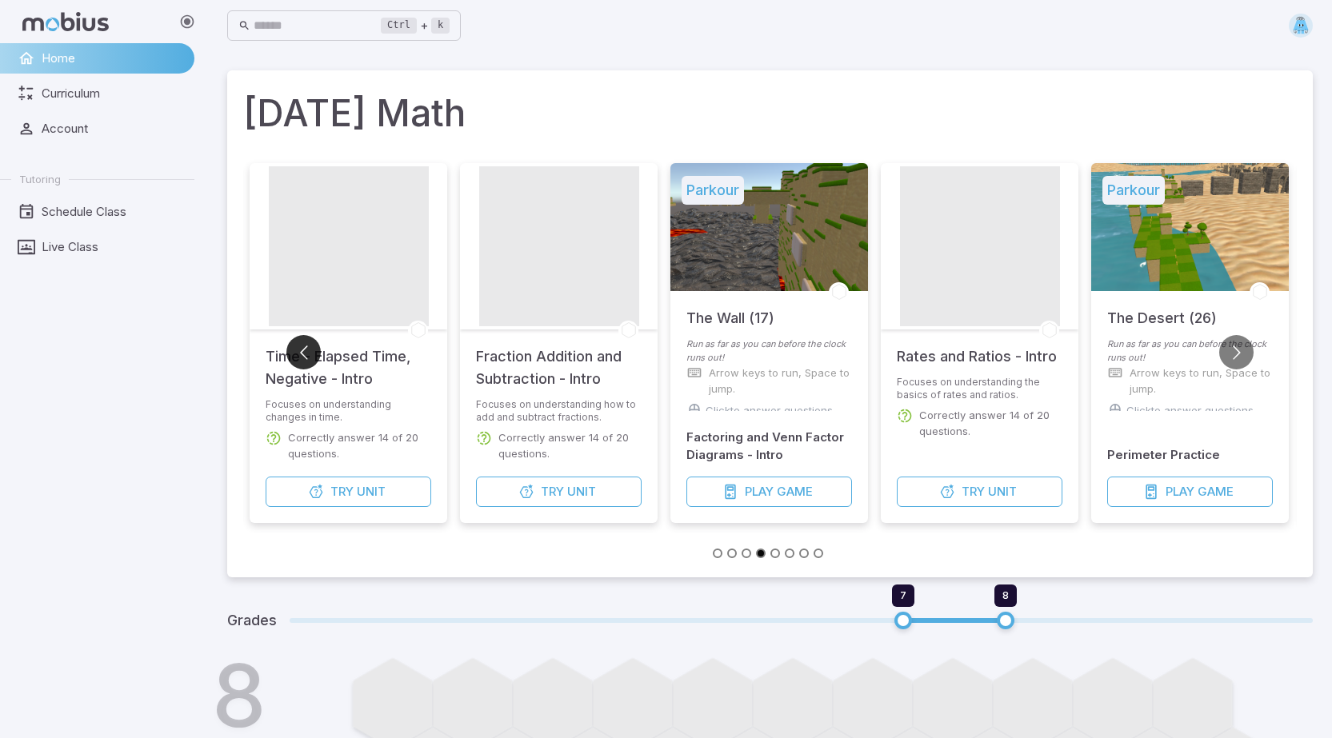
click at [310, 354] on button "Go to previous slide" at bounding box center [303, 352] width 34 height 34
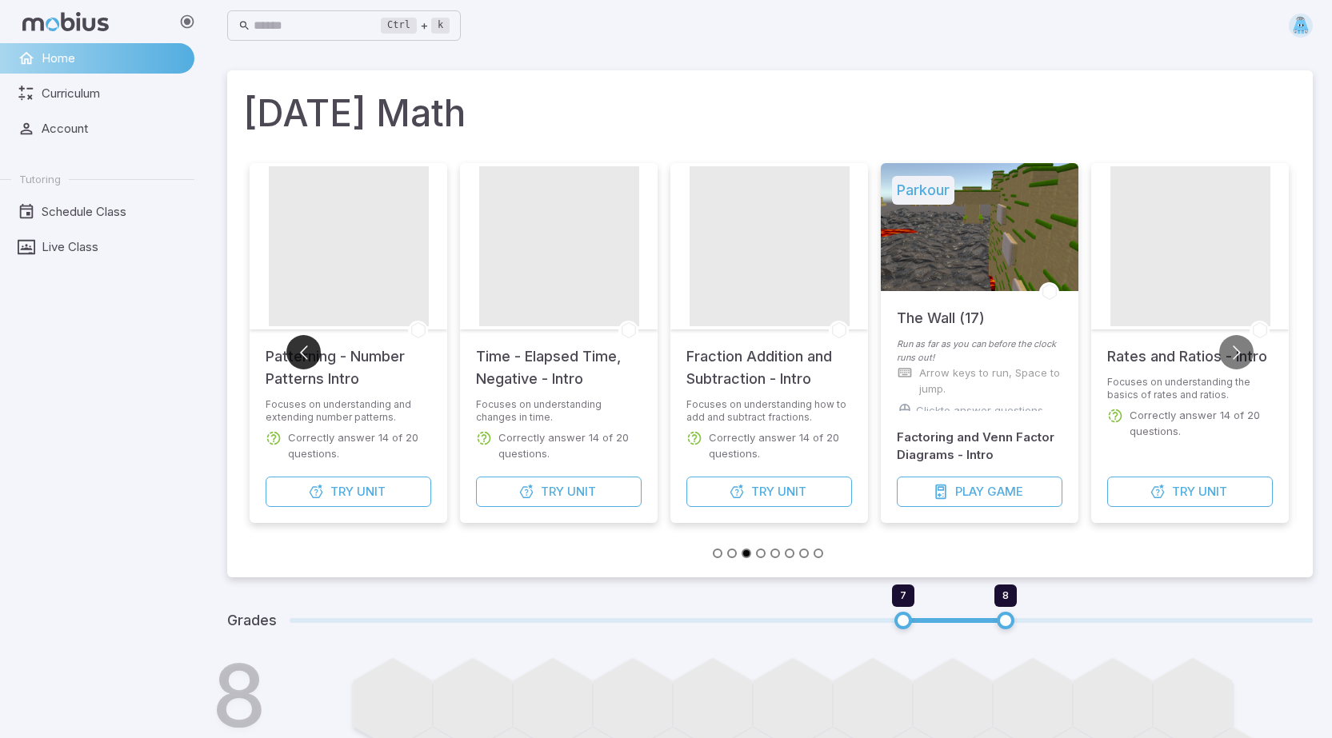
click at [310, 354] on button "Go to previous slide" at bounding box center [303, 352] width 34 height 34
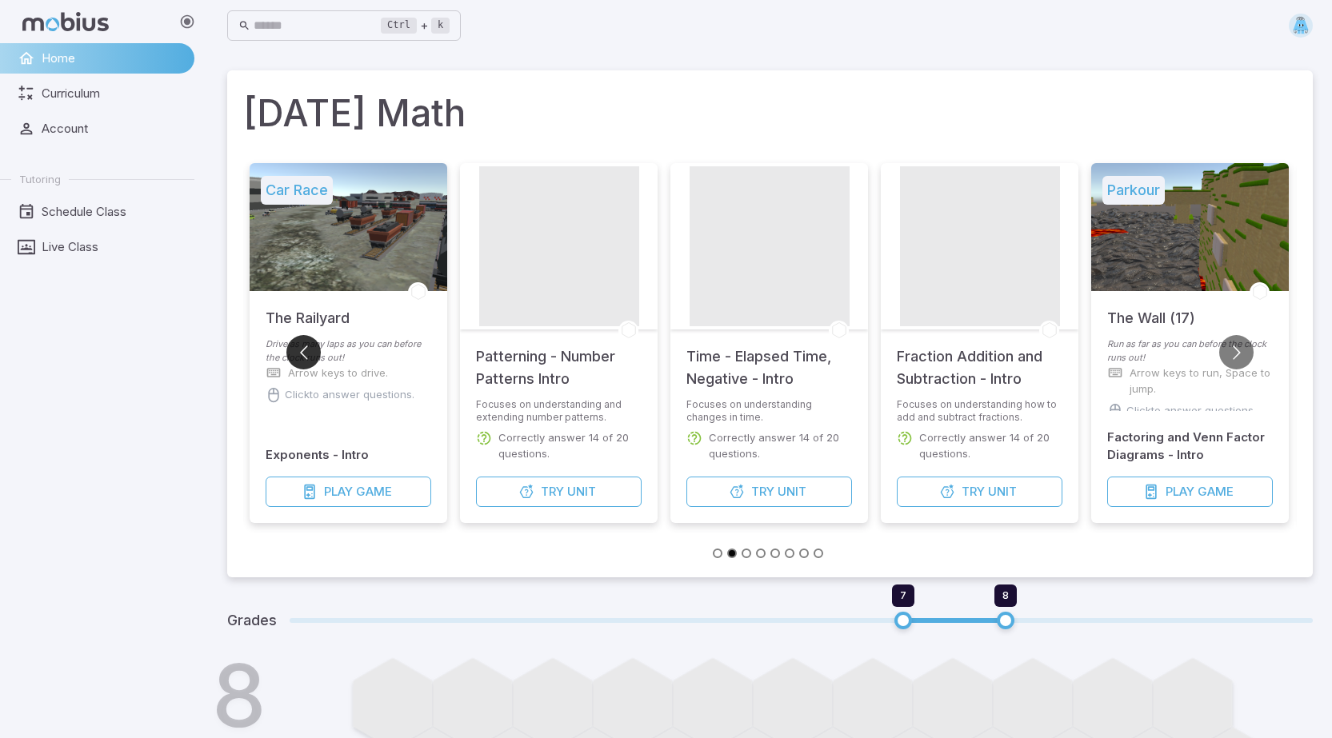
click at [305, 356] on button "Go to previous slide" at bounding box center [303, 352] width 34 height 34
click at [302, 352] on button "Go to previous slide" at bounding box center [303, 352] width 34 height 34
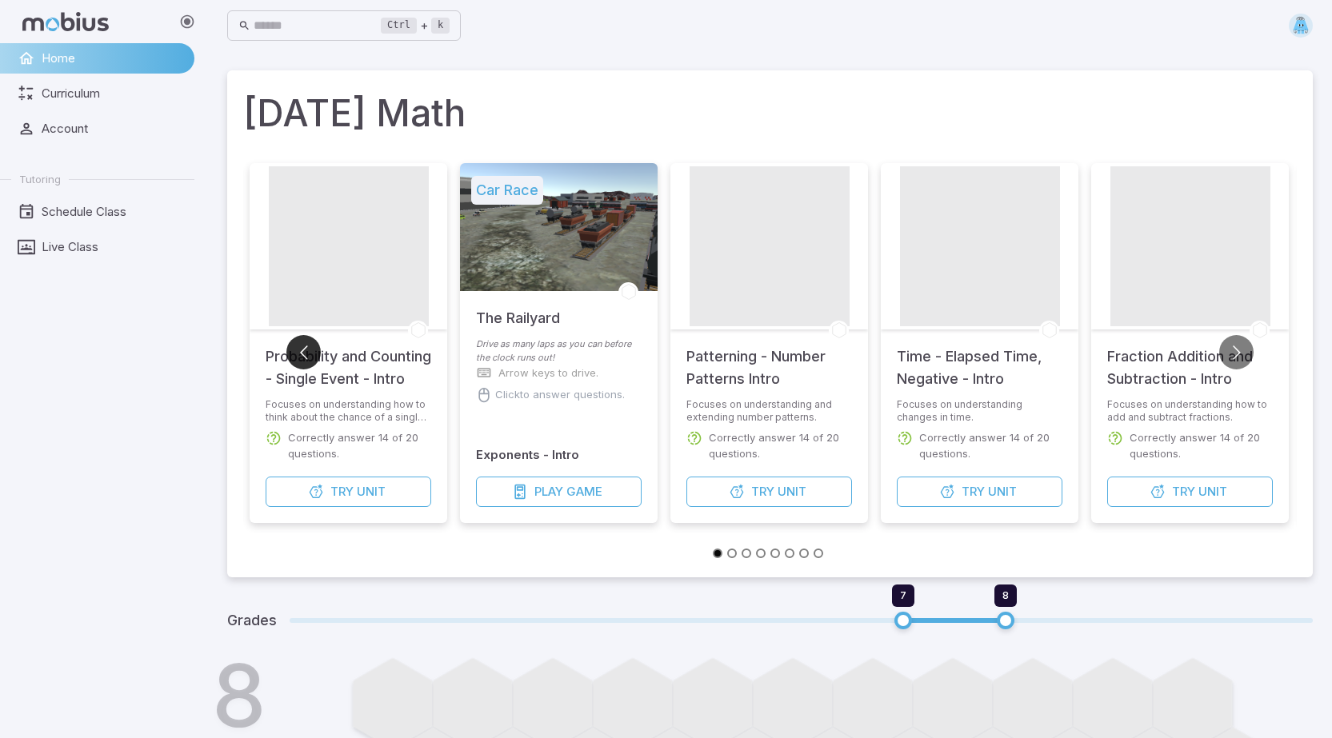
click at [302, 352] on button "Go to previous slide" at bounding box center [303, 352] width 34 height 34
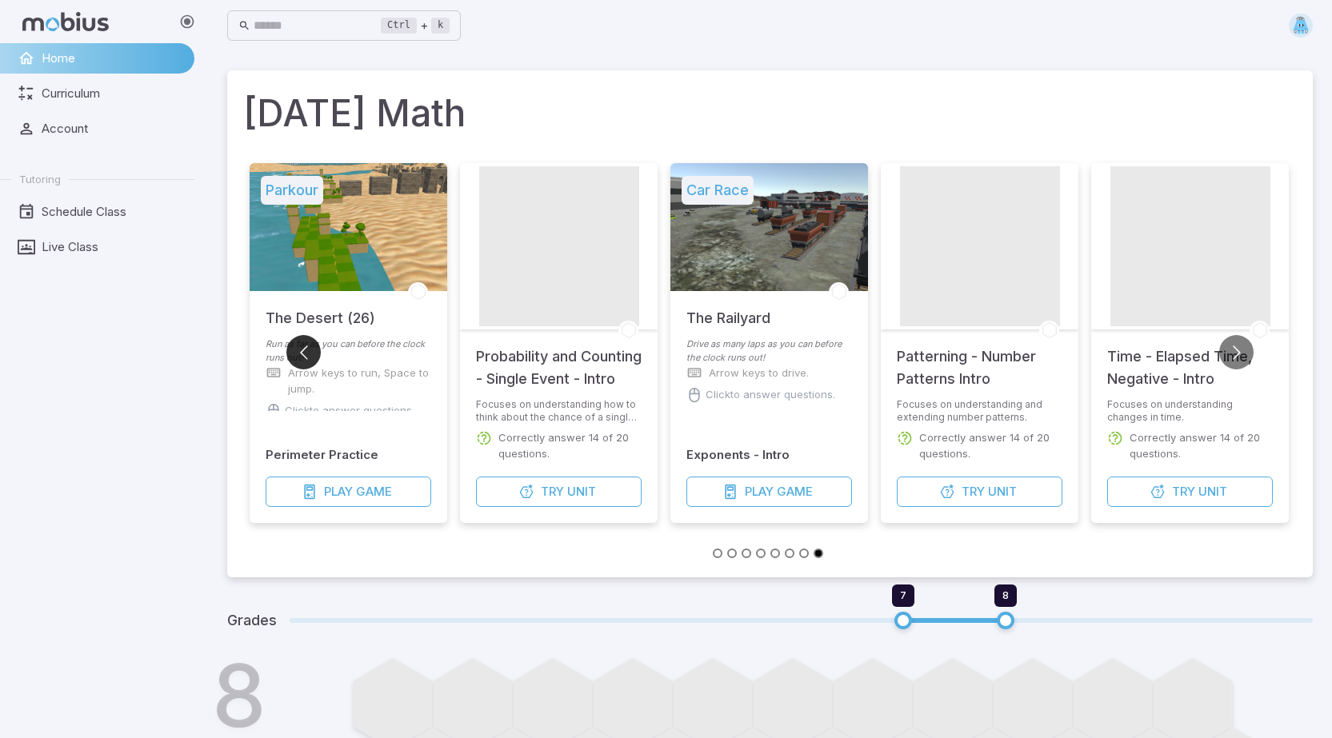
click at [302, 352] on button "Go to previous slide" at bounding box center [303, 352] width 34 height 34
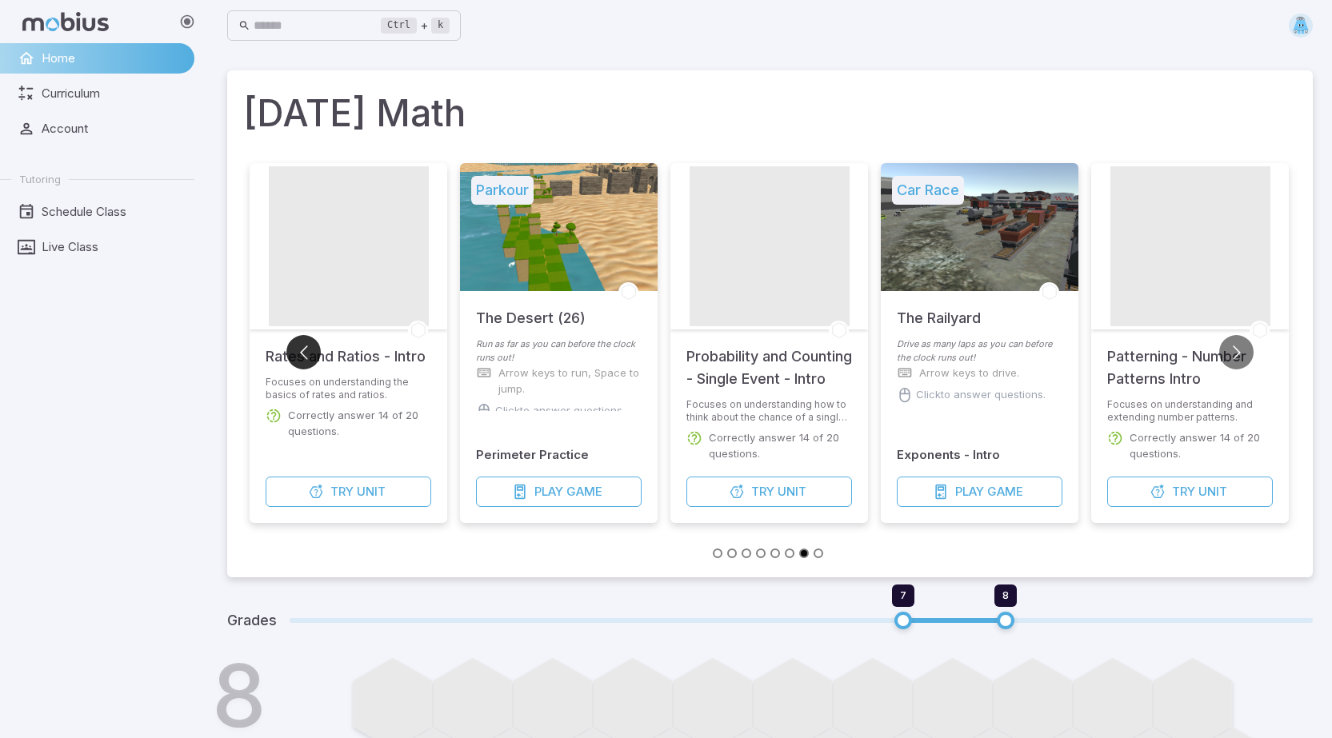
click at [302, 352] on button "Go to previous slide" at bounding box center [303, 352] width 34 height 34
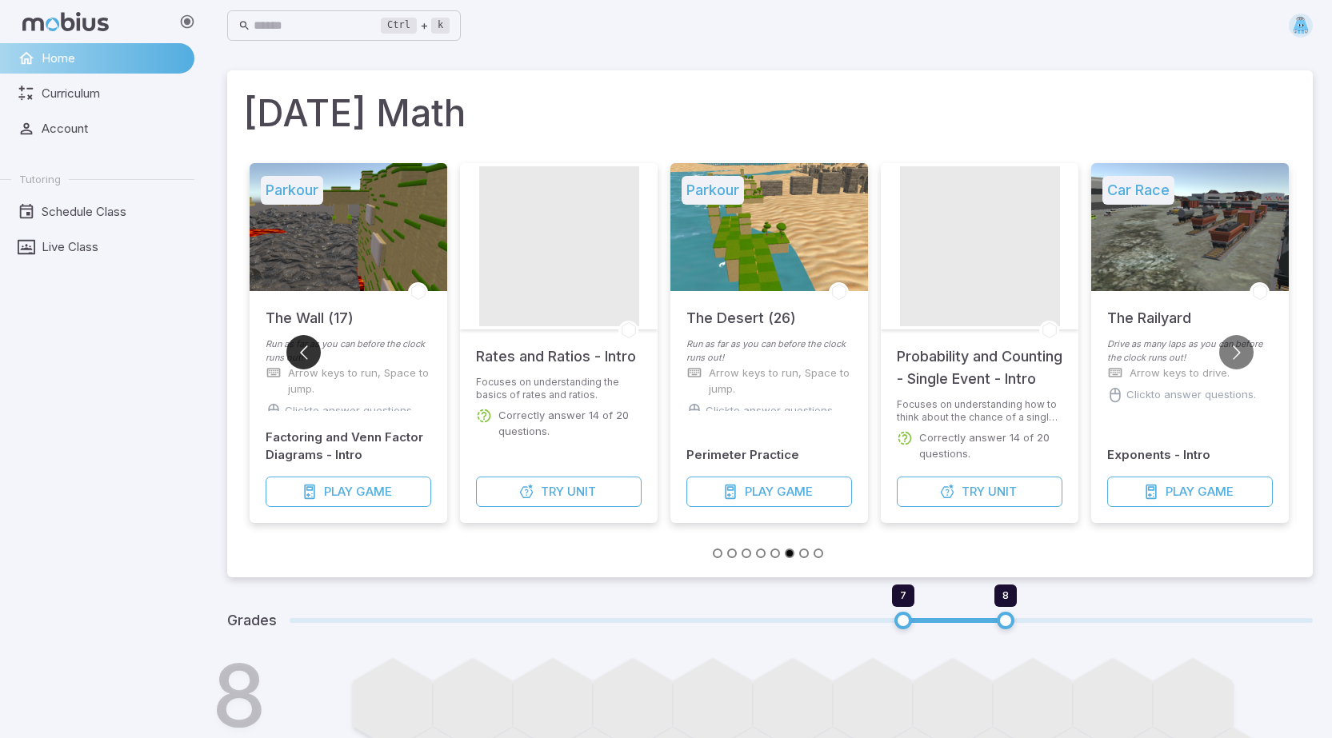
click at [302, 352] on button "Go to previous slide" at bounding box center [303, 352] width 34 height 34
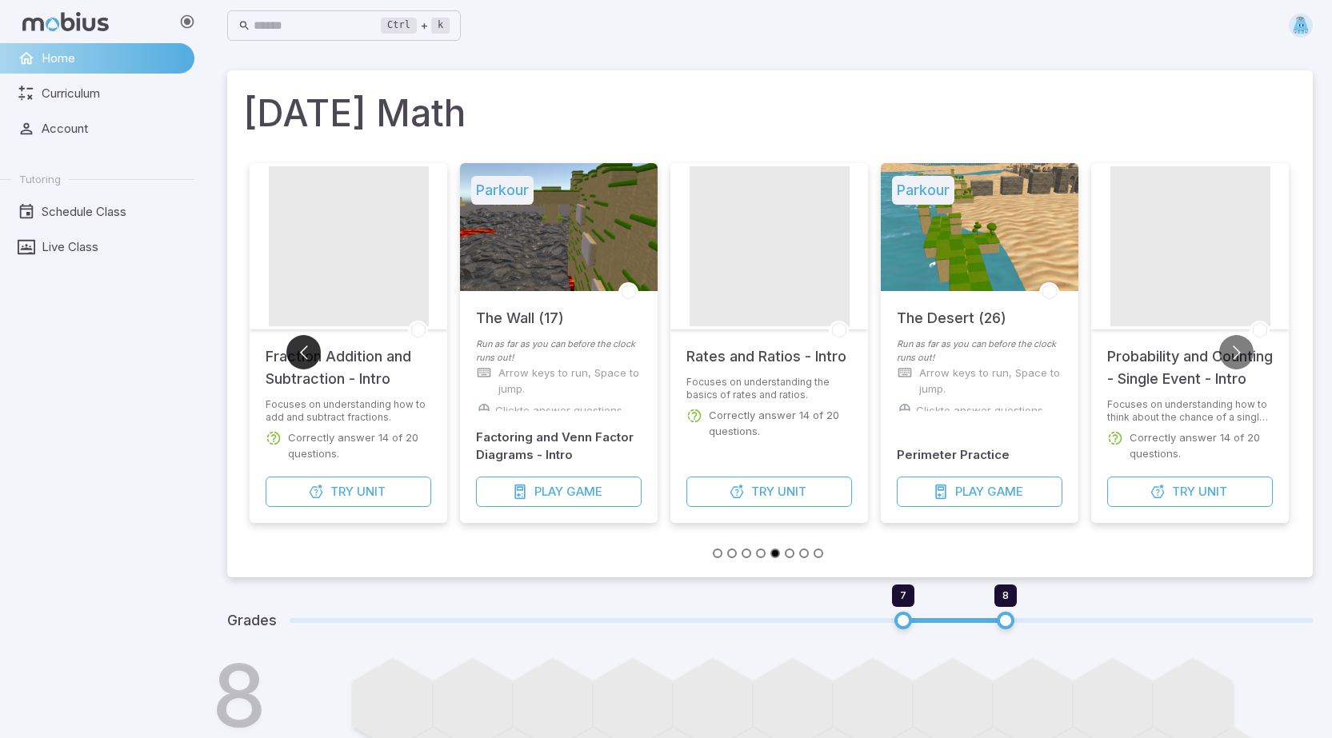
click at [302, 352] on button "Go to previous slide" at bounding box center [303, 352] width 34 height 34
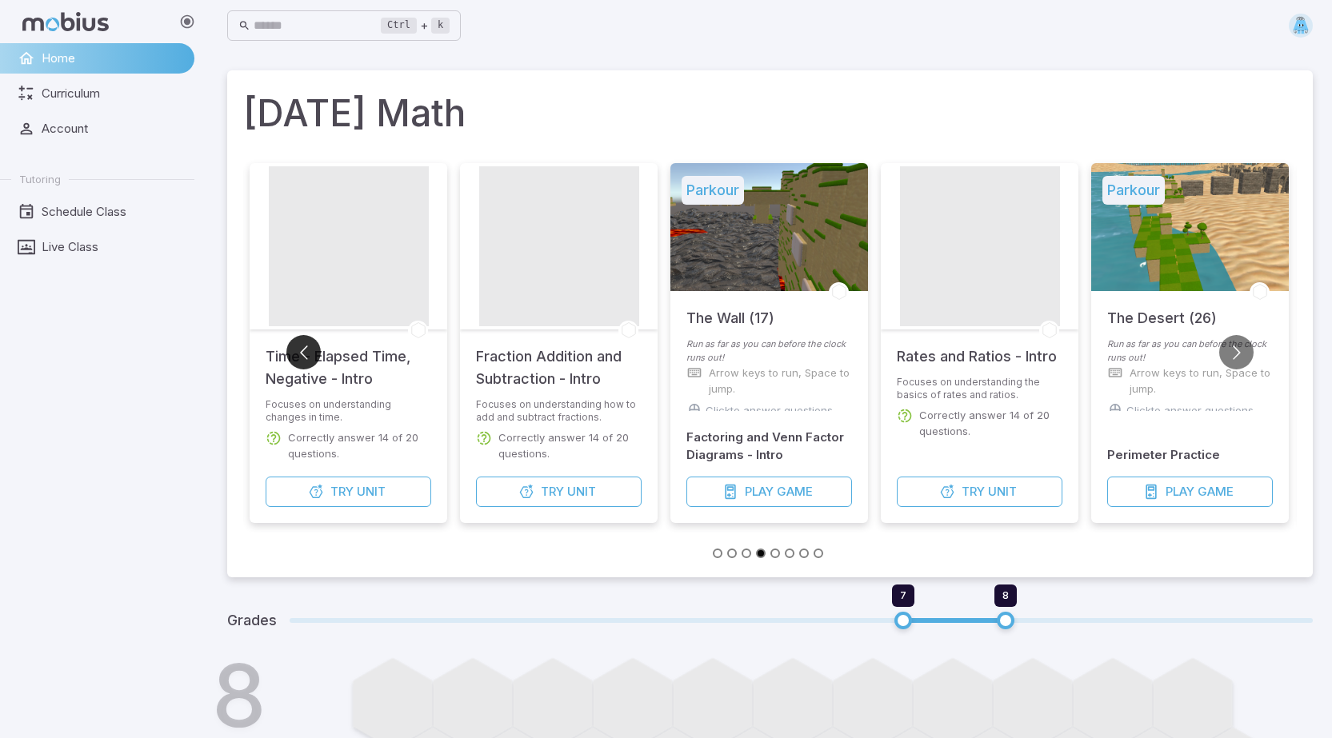
click at [302, 352] on button "Go to previous slide" at bounding box center [303, 352] width 34 height 34
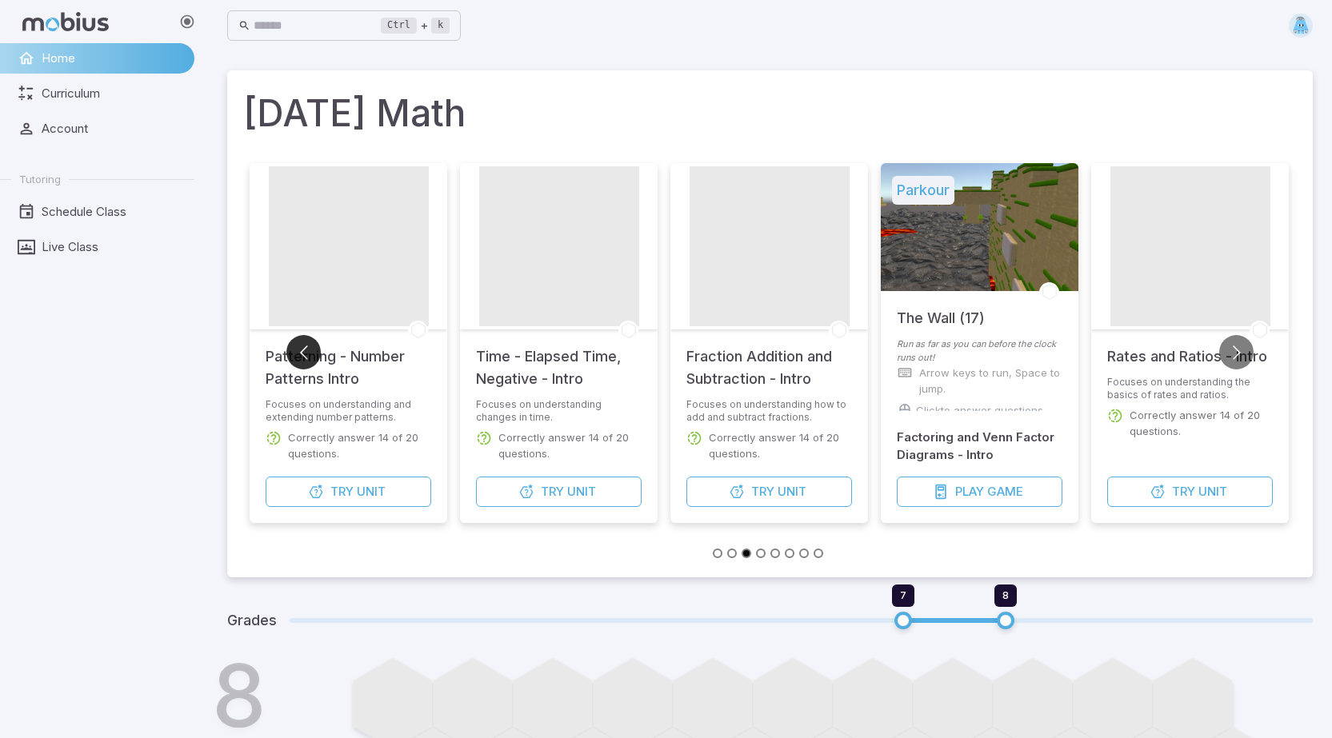
click at [302, 352] on button "Go to previous slide" at bounding box center [303, 352] width 34 height 34
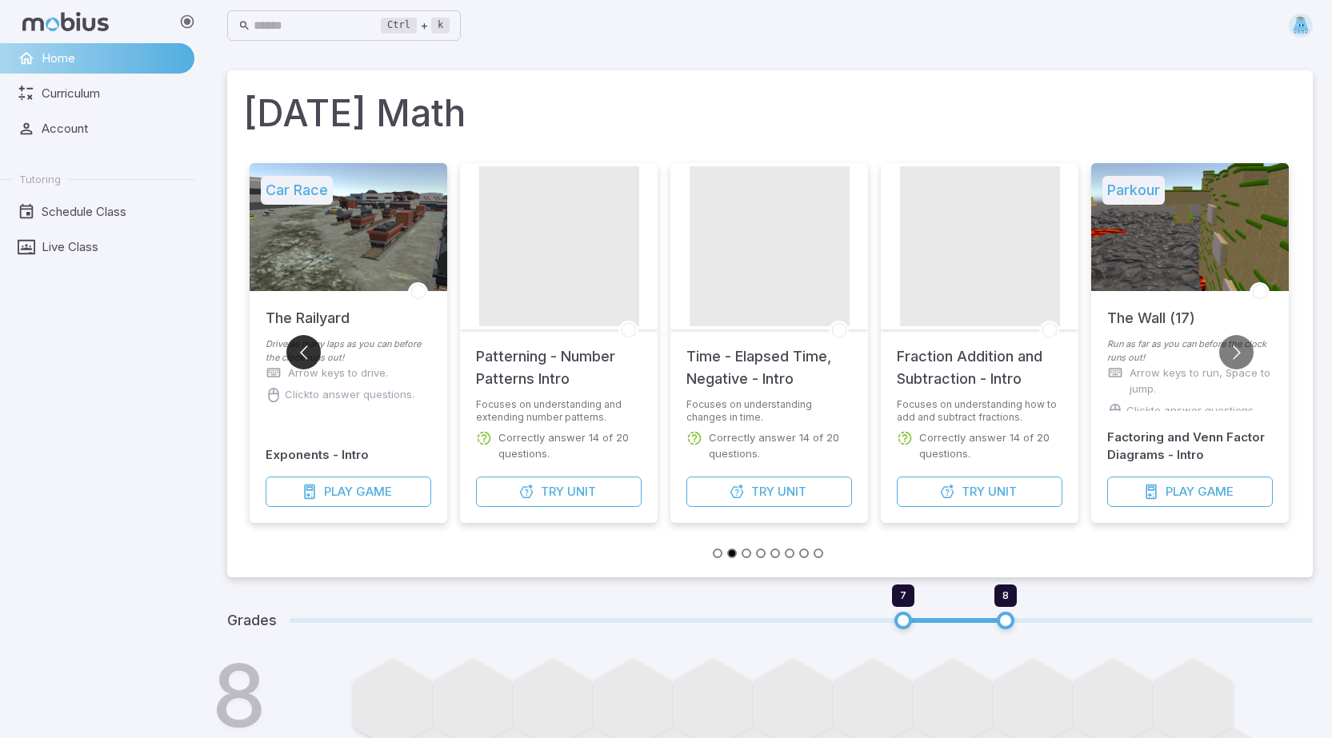
click at [302, 352] on button "Go to previous slide" at bounding box center [303, 352] width 34 height 34
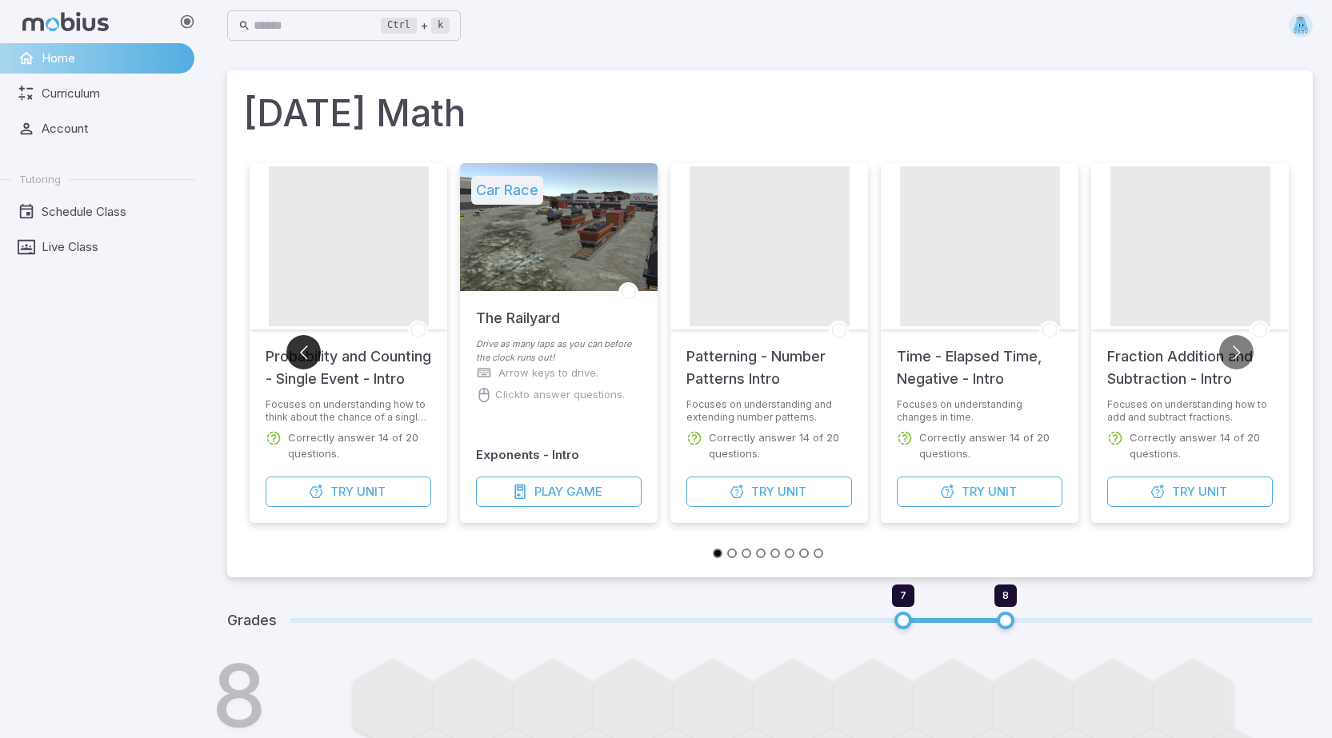
click at [302, 352] on button "Go to previous slide" at bounding box center [303, 352] width 34 height 34
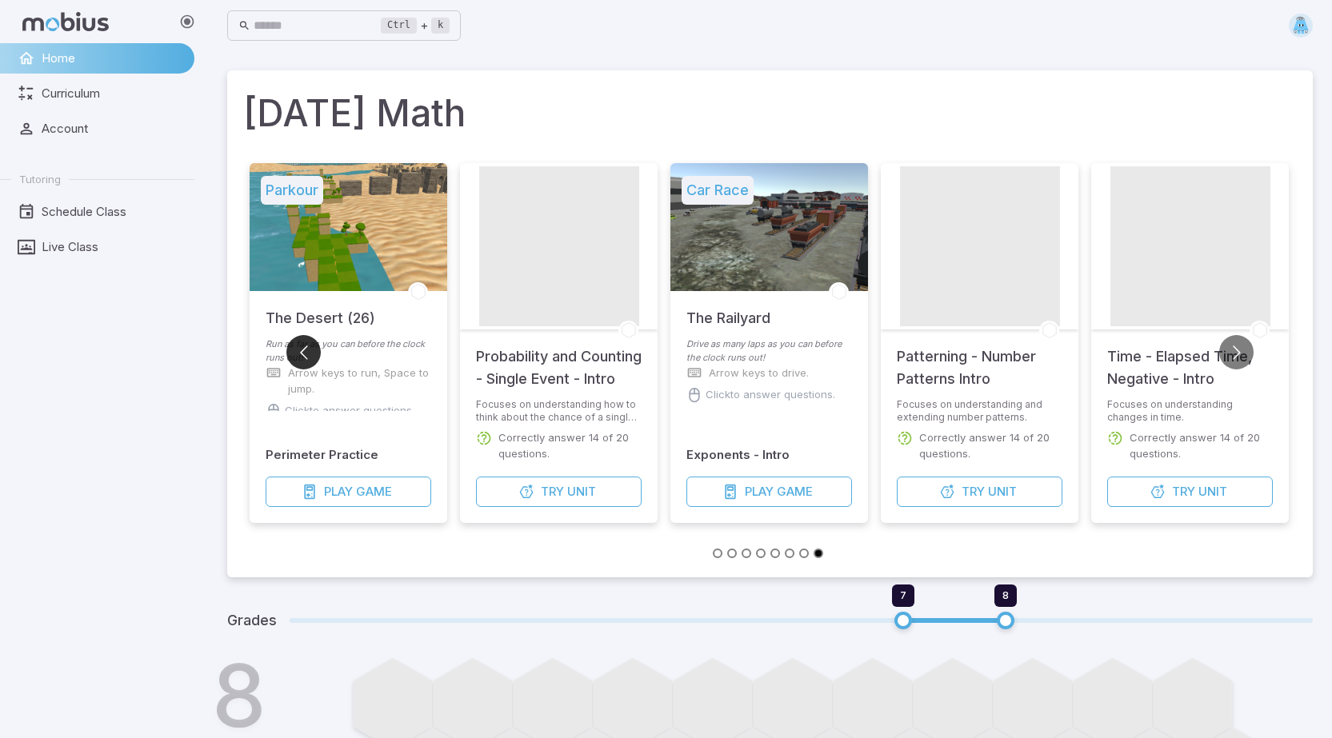
click at [302, 352] on button "Go to previous slide" at bounding box center [303, 352] width 34 height 34
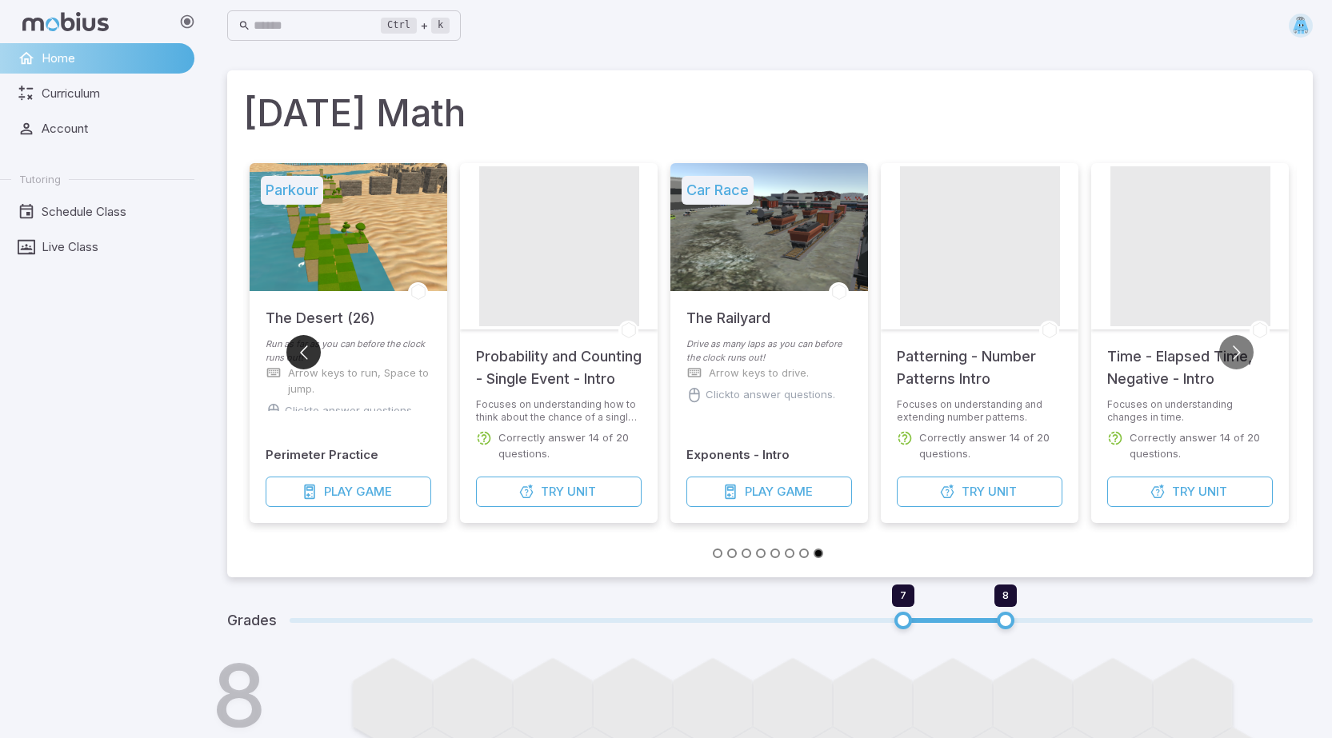
click at [302, 352] on button "Go to previous slide" at bounding box center [303, 352] width 34 height 34
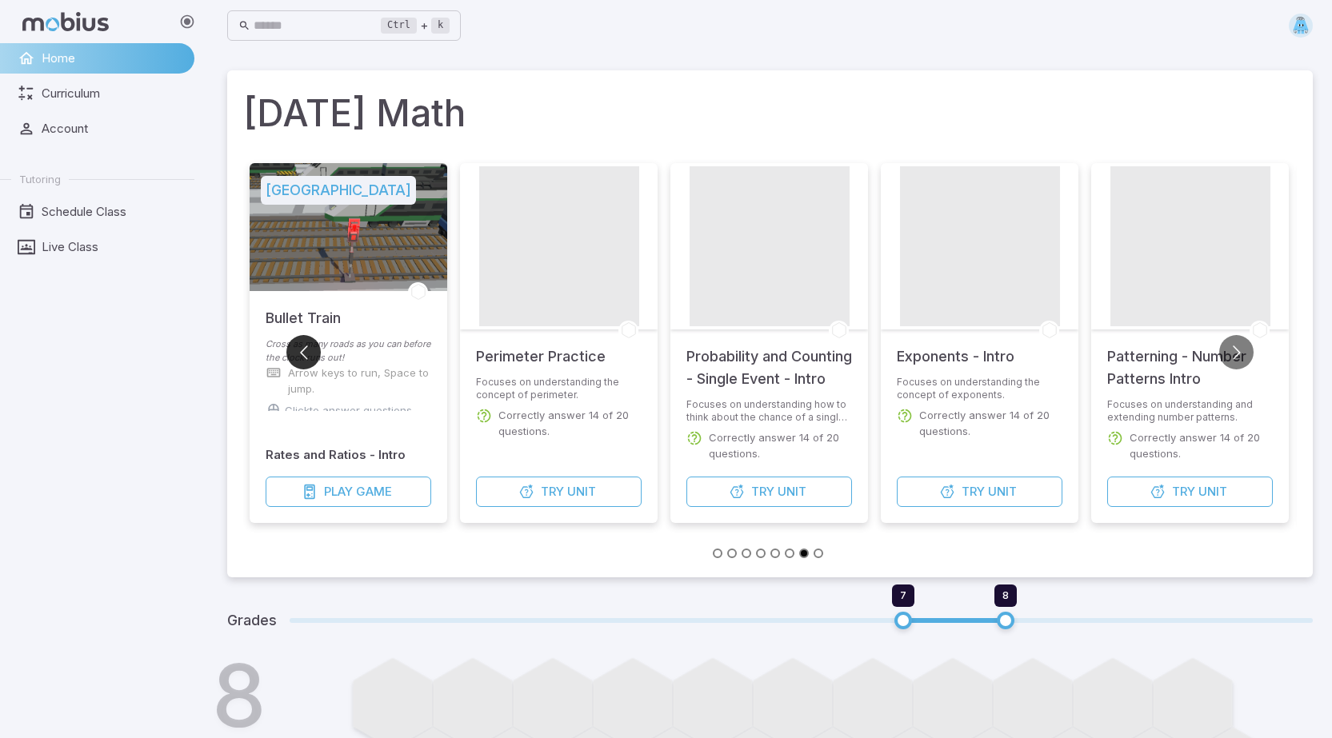
click at [302, 352] on button "Go to previous slide" at bounding box center [303, 352] width 34 height 34
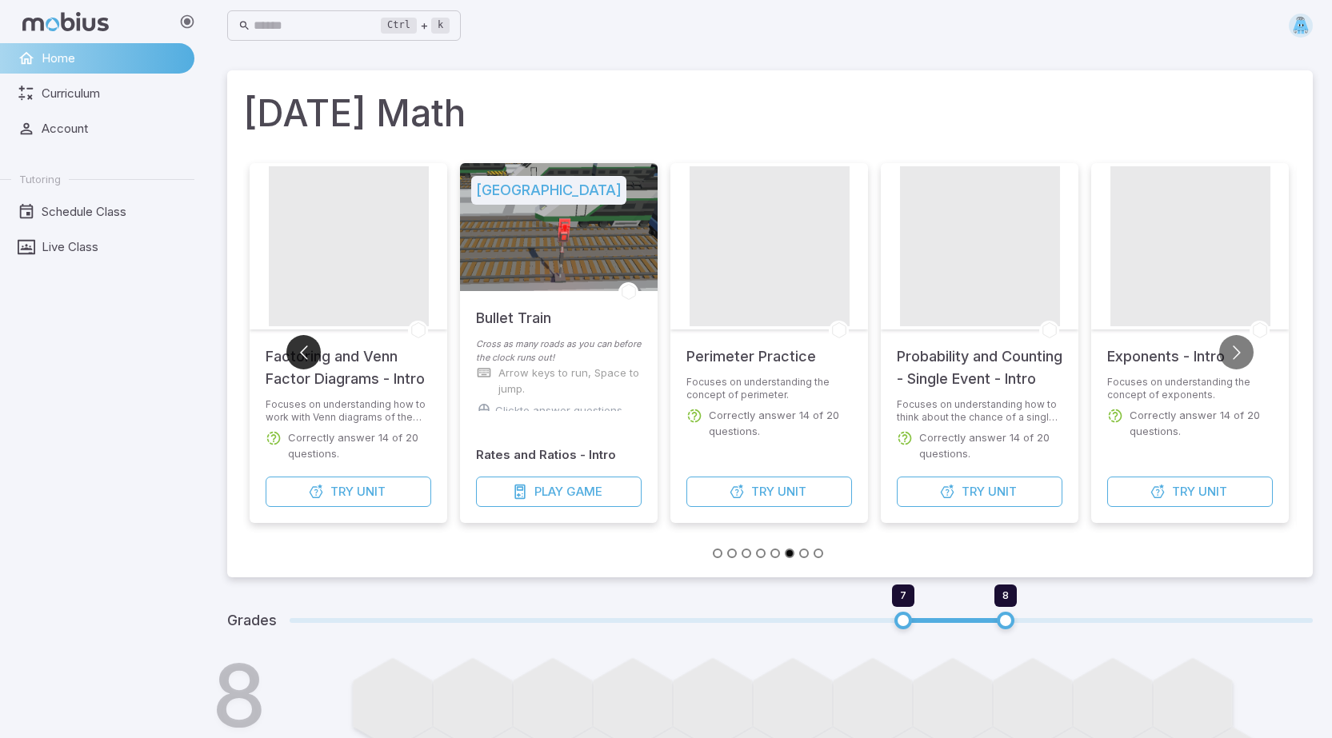
click at [302, 352] on button "Go to previous slide" at bounding box center [303, 352] width 34 height 34
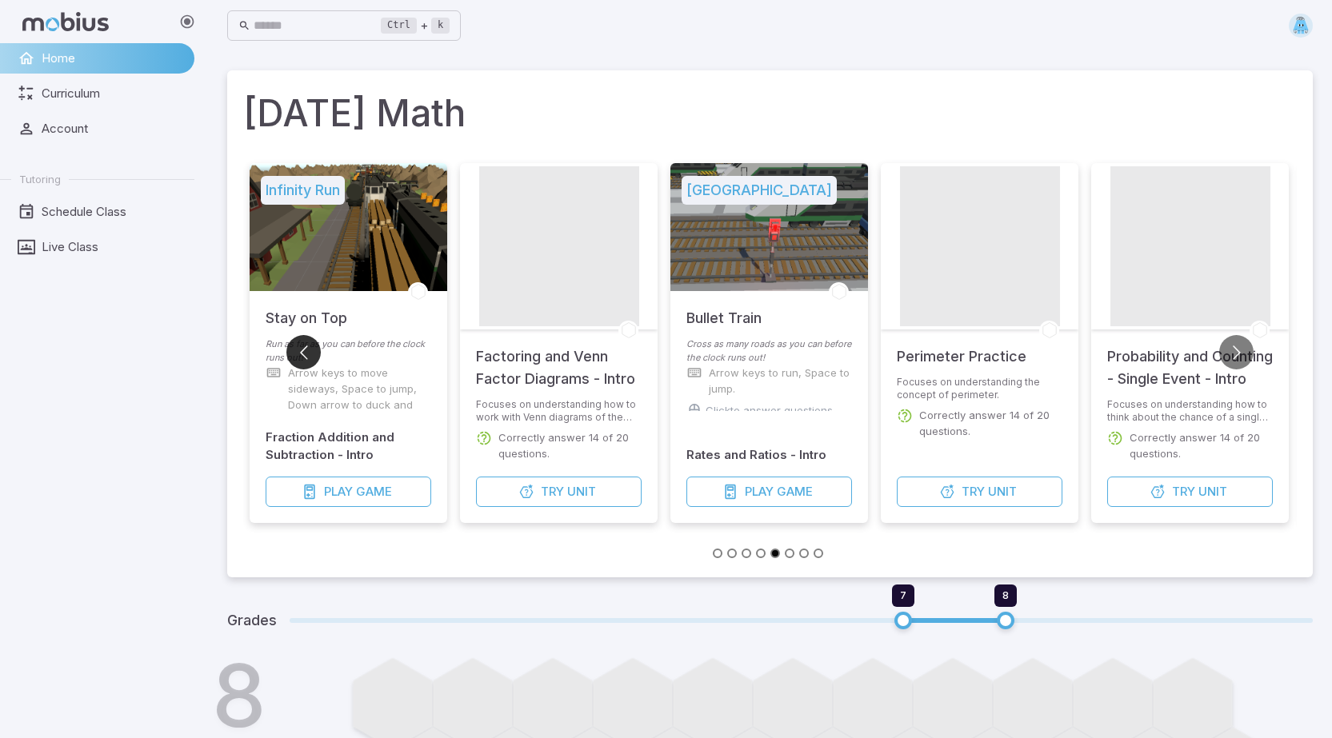
click at [302, 352] on button "Go to previous slide" at bounding box center [303, 352] width 34 height 34
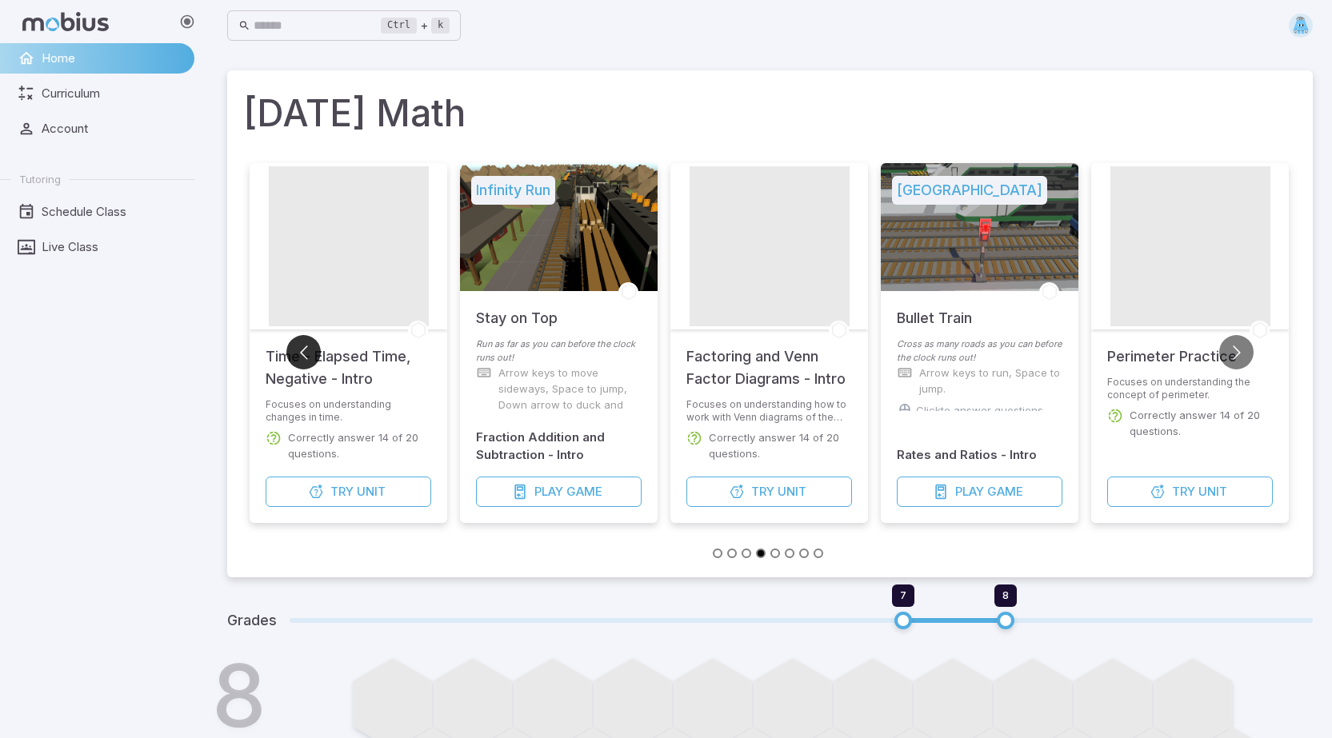
click at [302, 352] on button "Go to previous slide" at bounding box center [303, 352] width 34 height 34
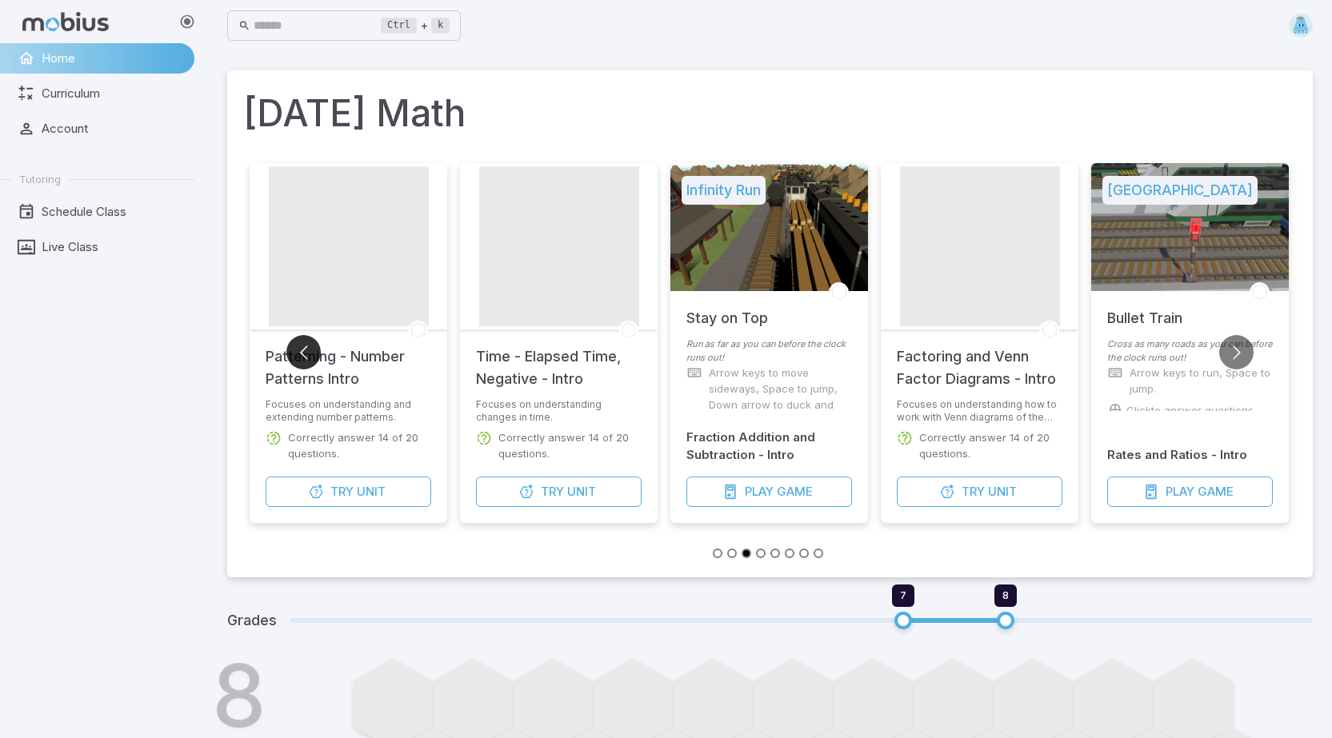
click at [302, 352] on button "Go to previous slide" at bounding box center [303, 352] width 34 height 34
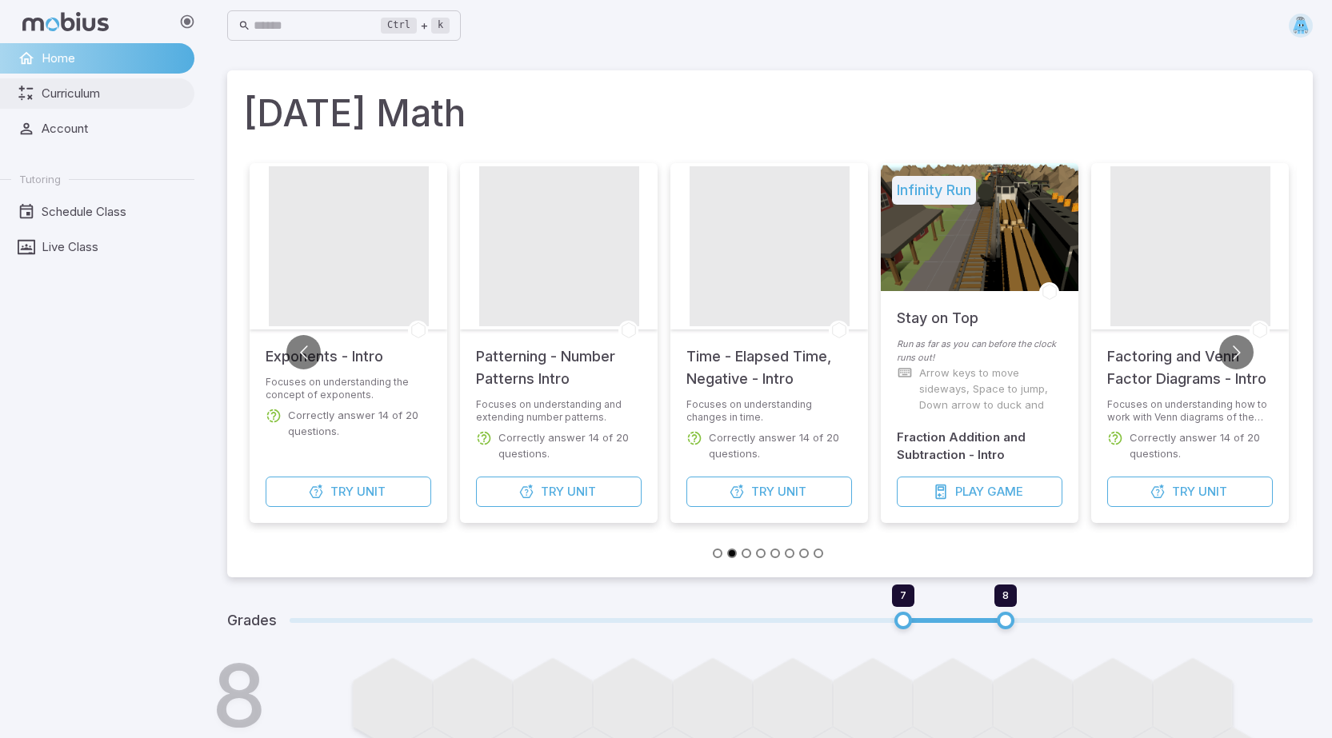
click at [79, 101] on span "Curriculum" at bounding box center [113, 94] width 142 height 18
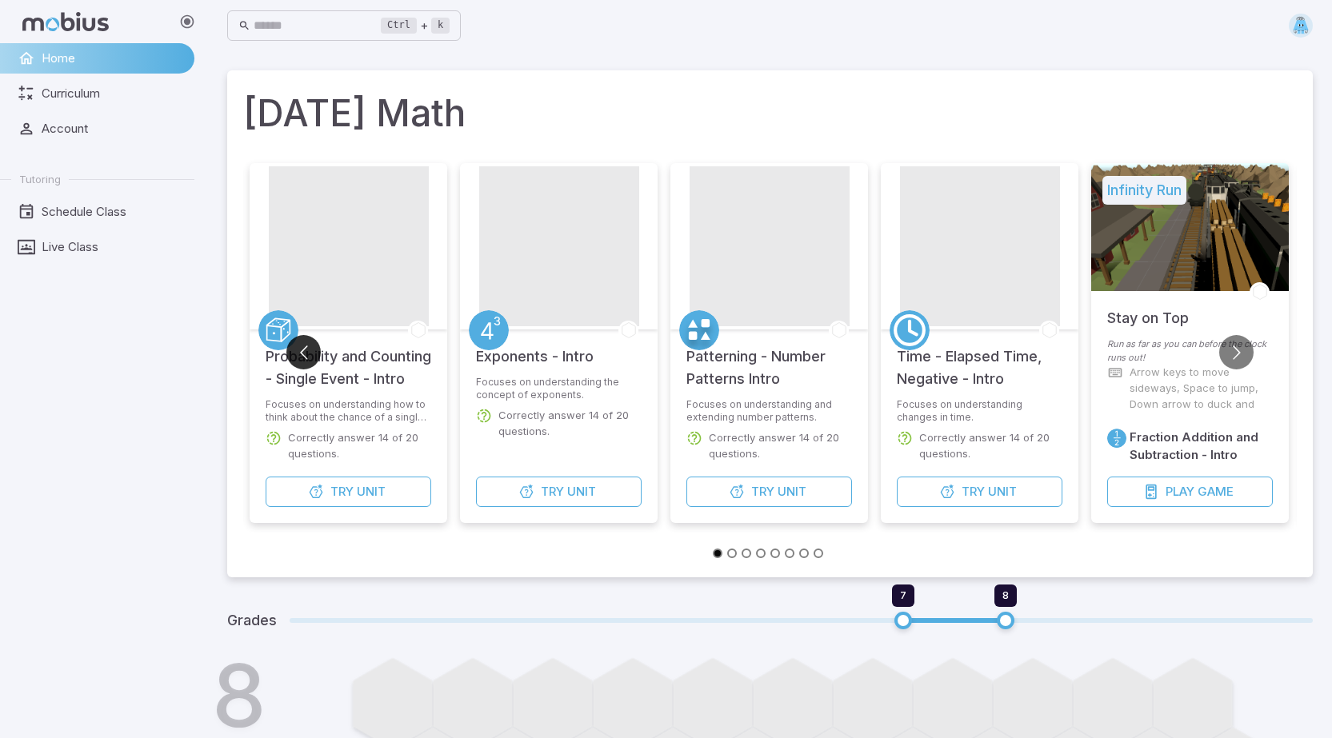
click at [298, 353] on button "Go to previous slide" at bounding box center [303, 352] width 34 height 34
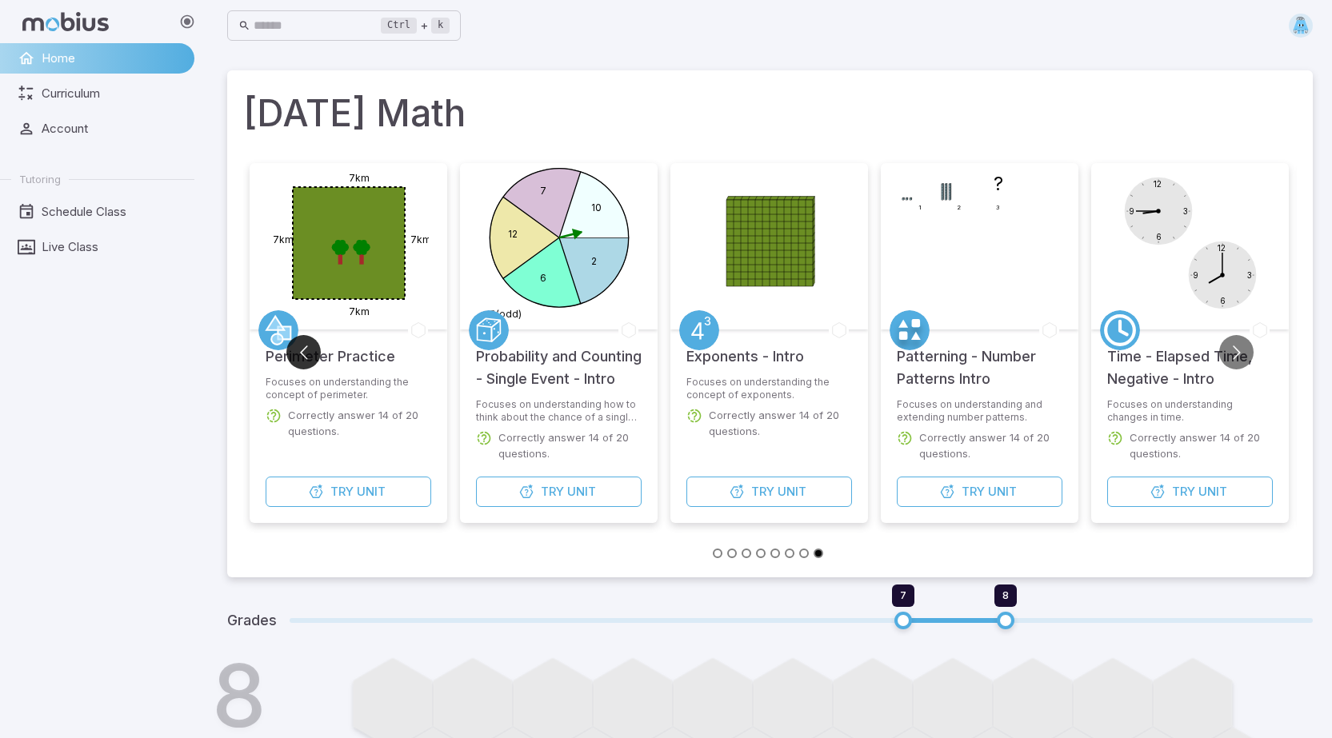
click at [298, 343] on button "Go to previous slide" at bounding box center [303, 352] width 34 height 34
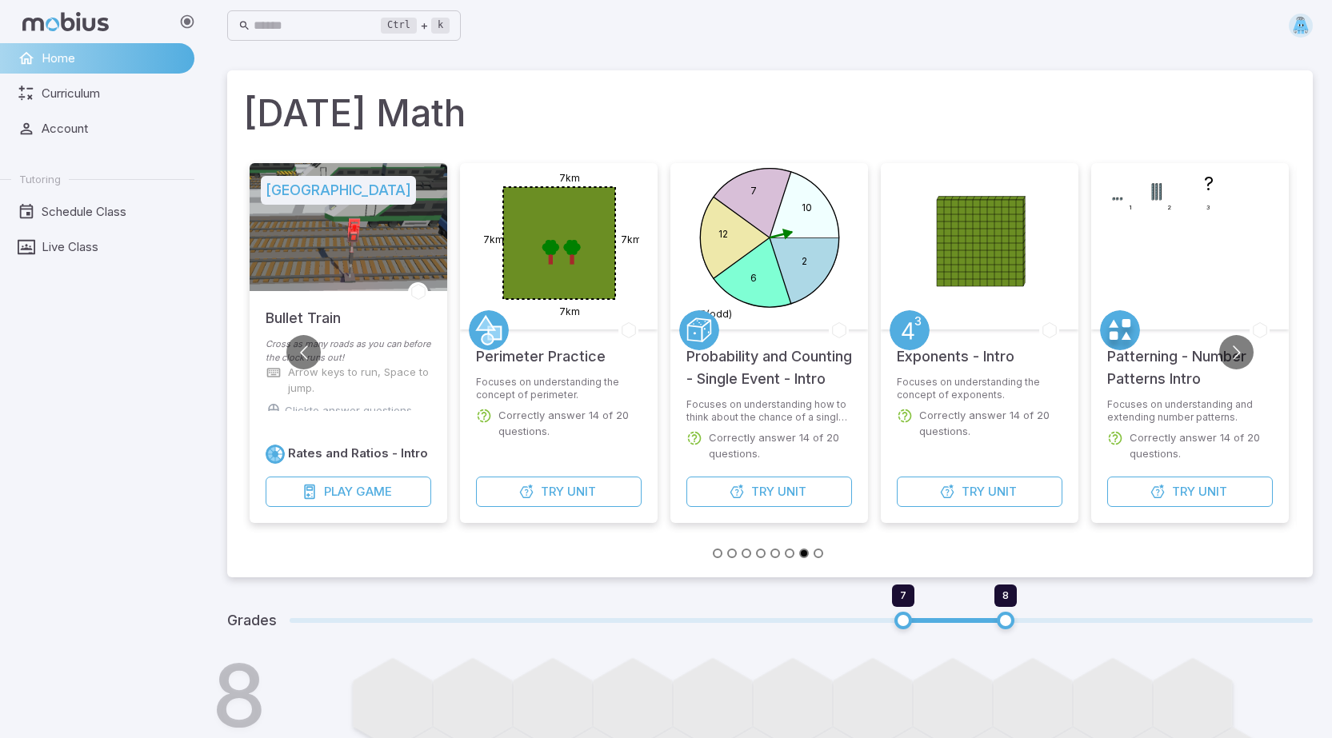
click at [300, 335] on div "Bullet Train" at bounding box center [349, 314] width 198 height 46
click at [301, 345] on button "Go to previous slide" at bounding box center [303, 352] width 34 height 34
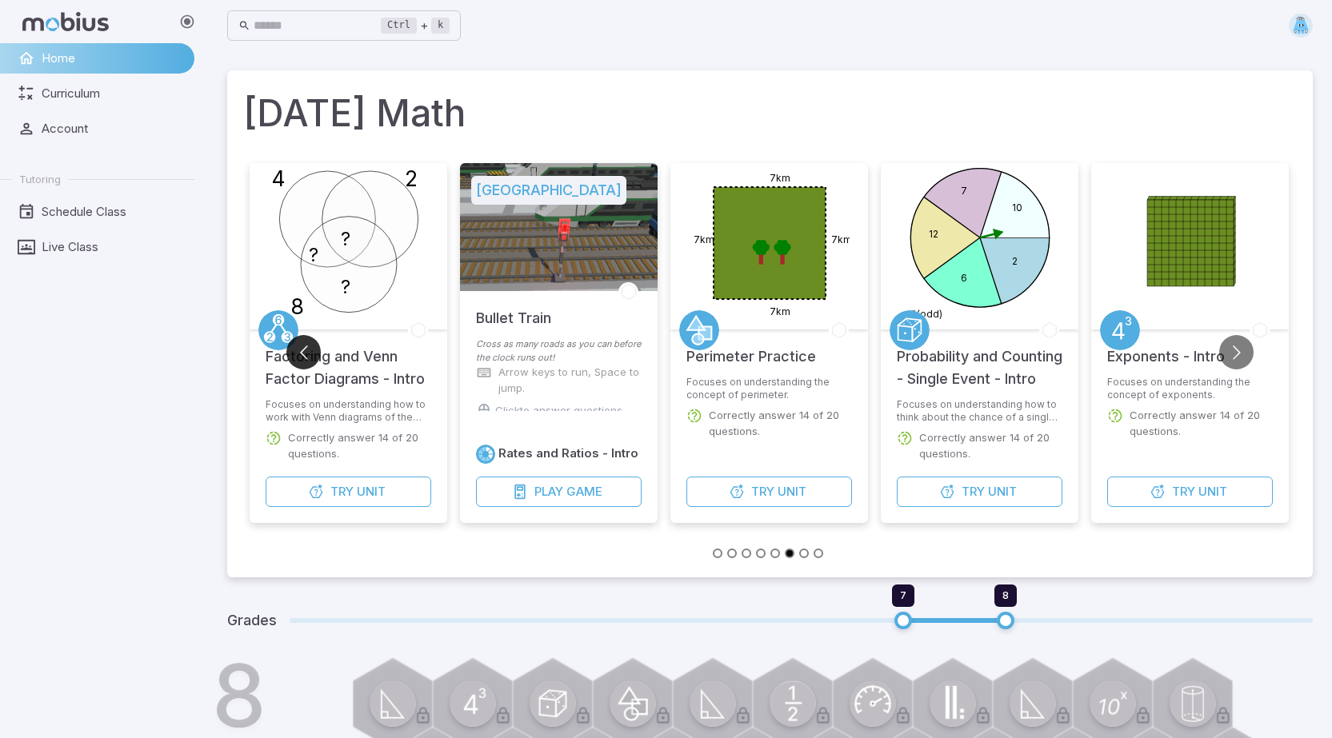
click at [303, 342] on button "Go to previous slide" at bounding box center [303, 352] width 34 height 34
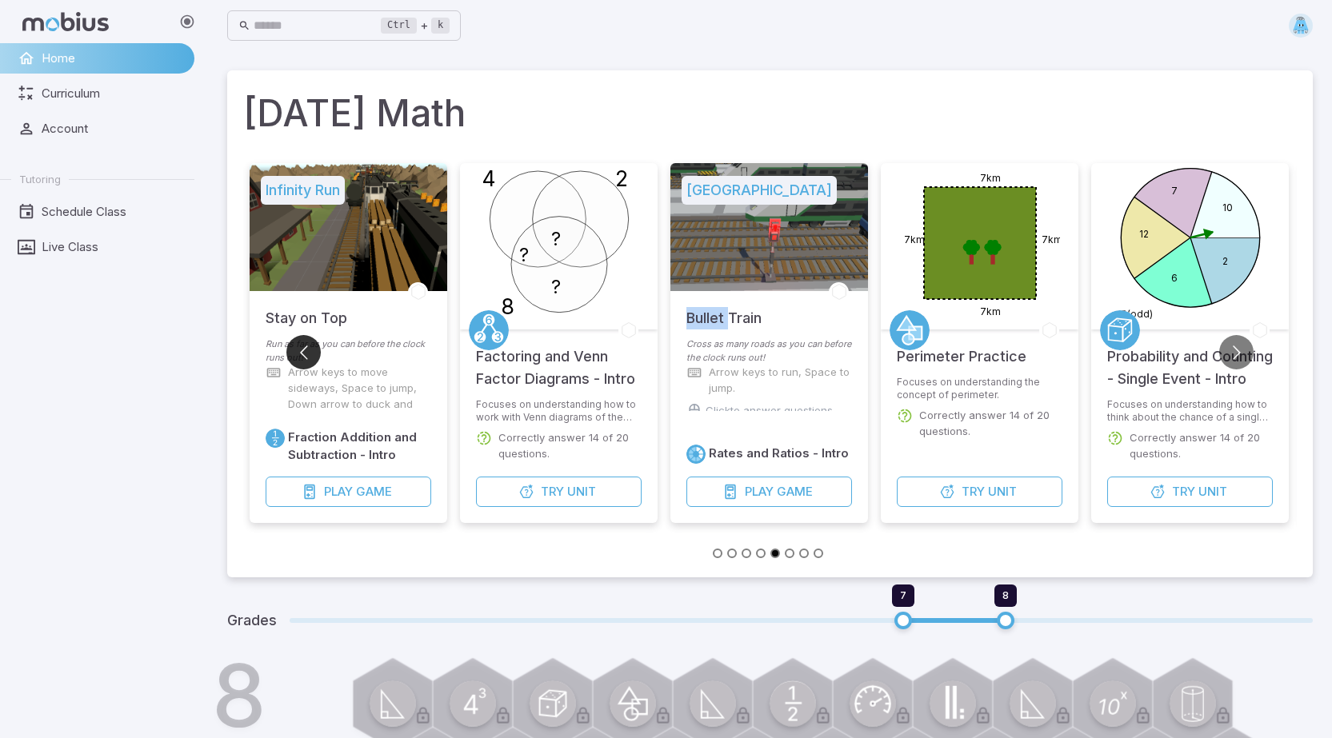
click at [303, 342] on button "Go to previous slide" at bounding box center [303, 352] width 34 height 34
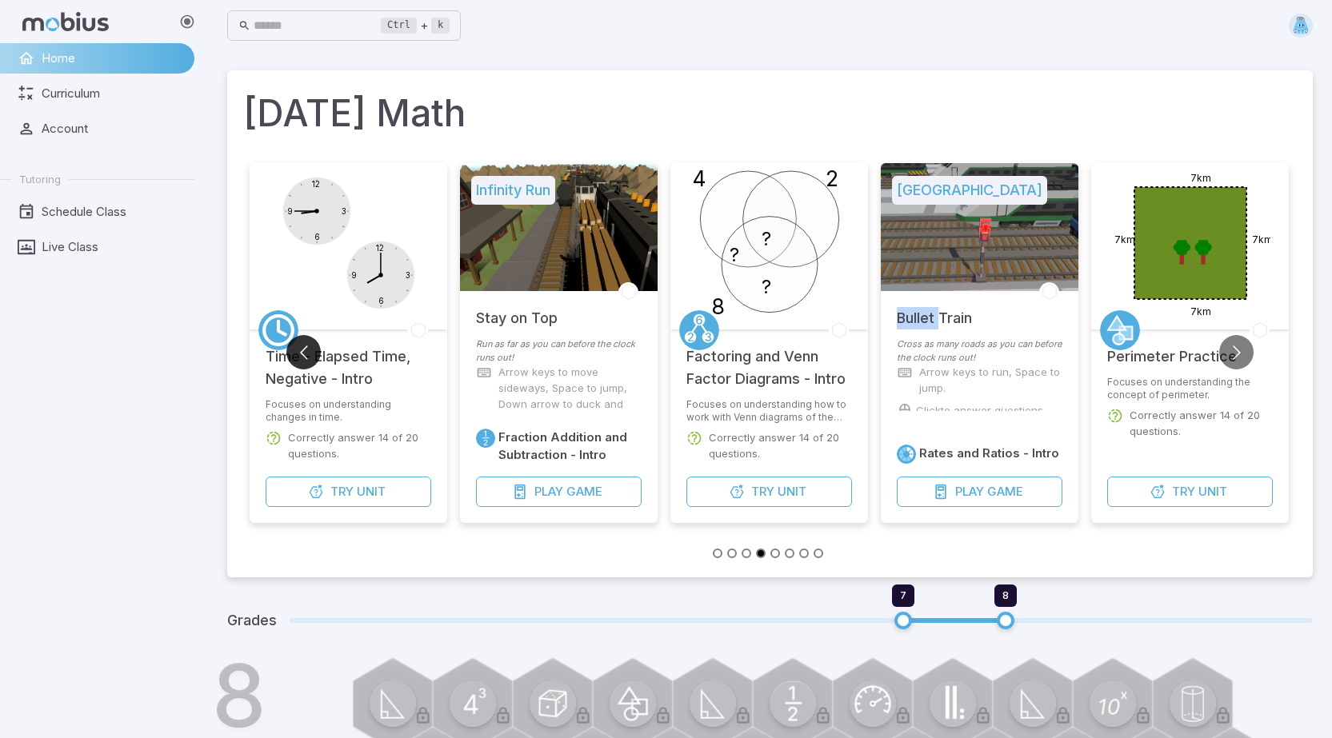
click at [303, 342] on button "Go to previous slide" at bounding box center [303, 352] width 34 height 34
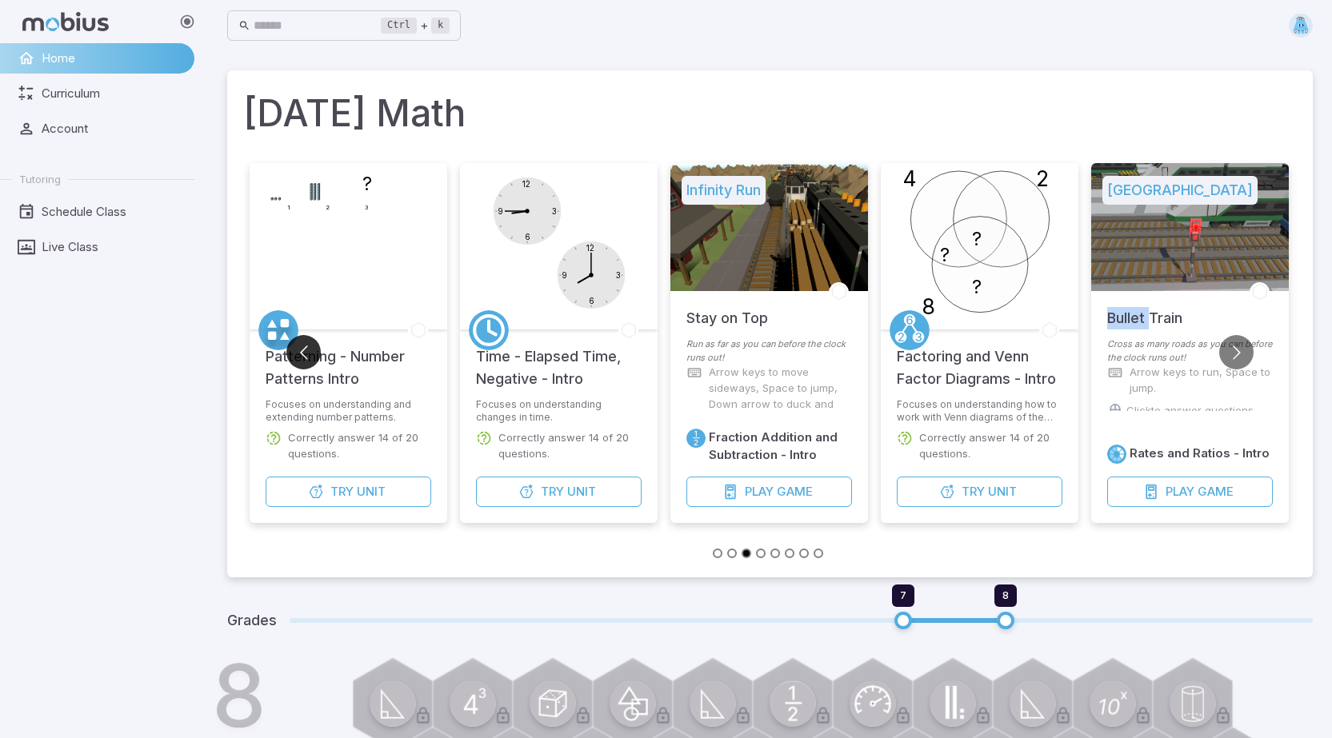
click at [303, 342] on button "Go to previous slide" at bounding box center [303, 352] width 34 height 34
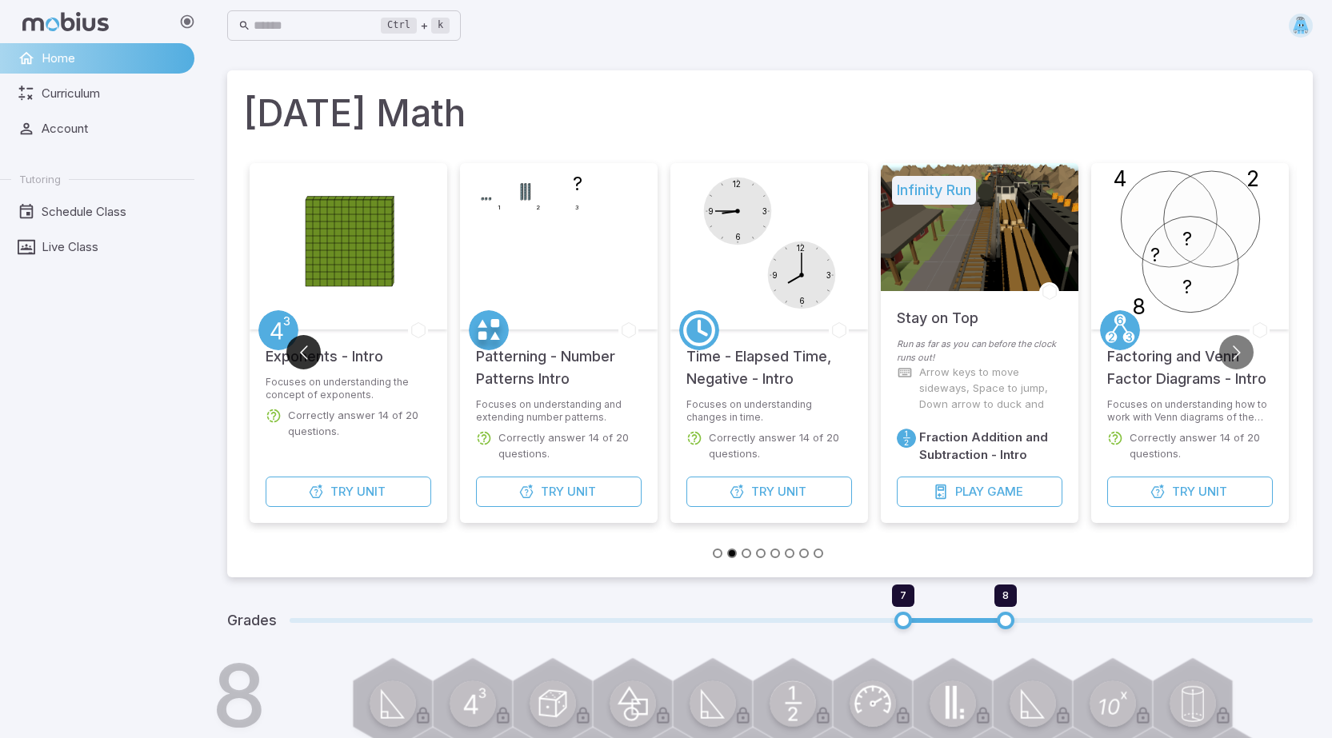
click at [303, 342] on button "Go to previous slide" at bounding box center [303, 352] width 34 height 34
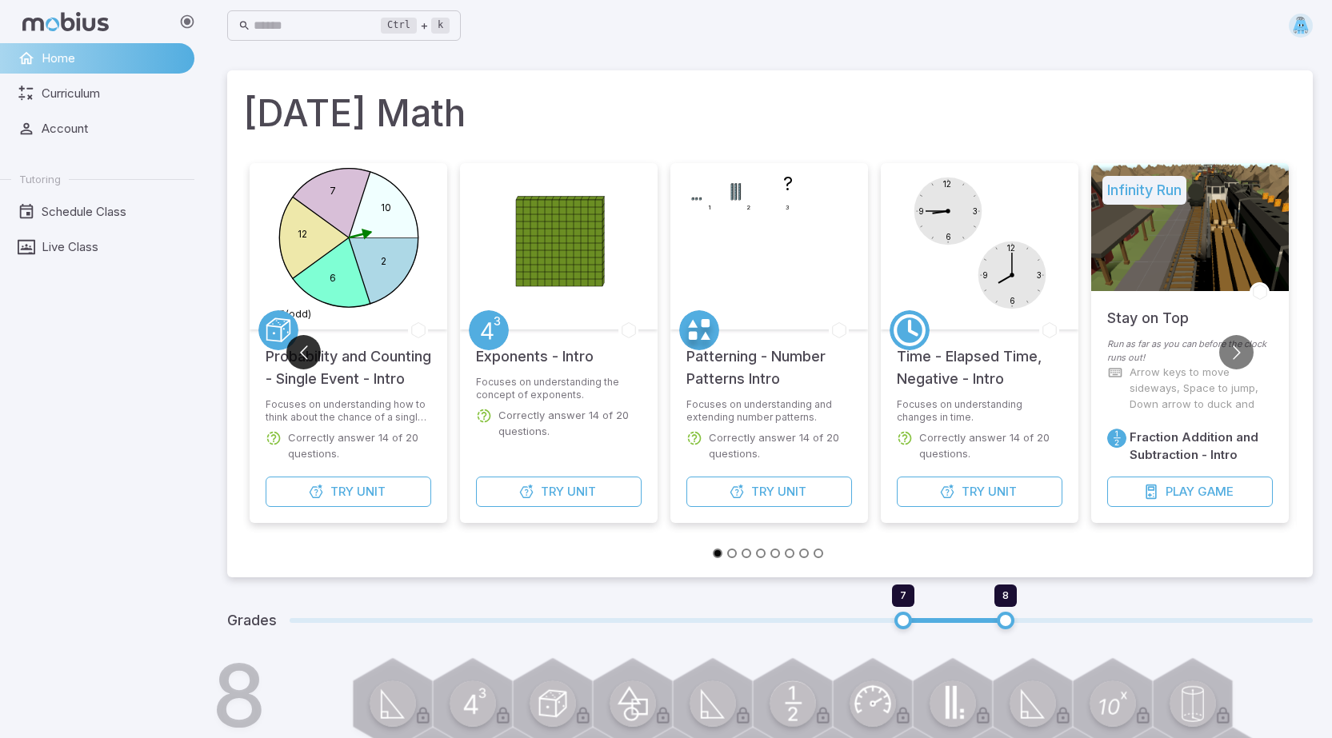
click at [303, 342] on button "Go to previous slide" at bounding box center [303, 352] width 34 height 34
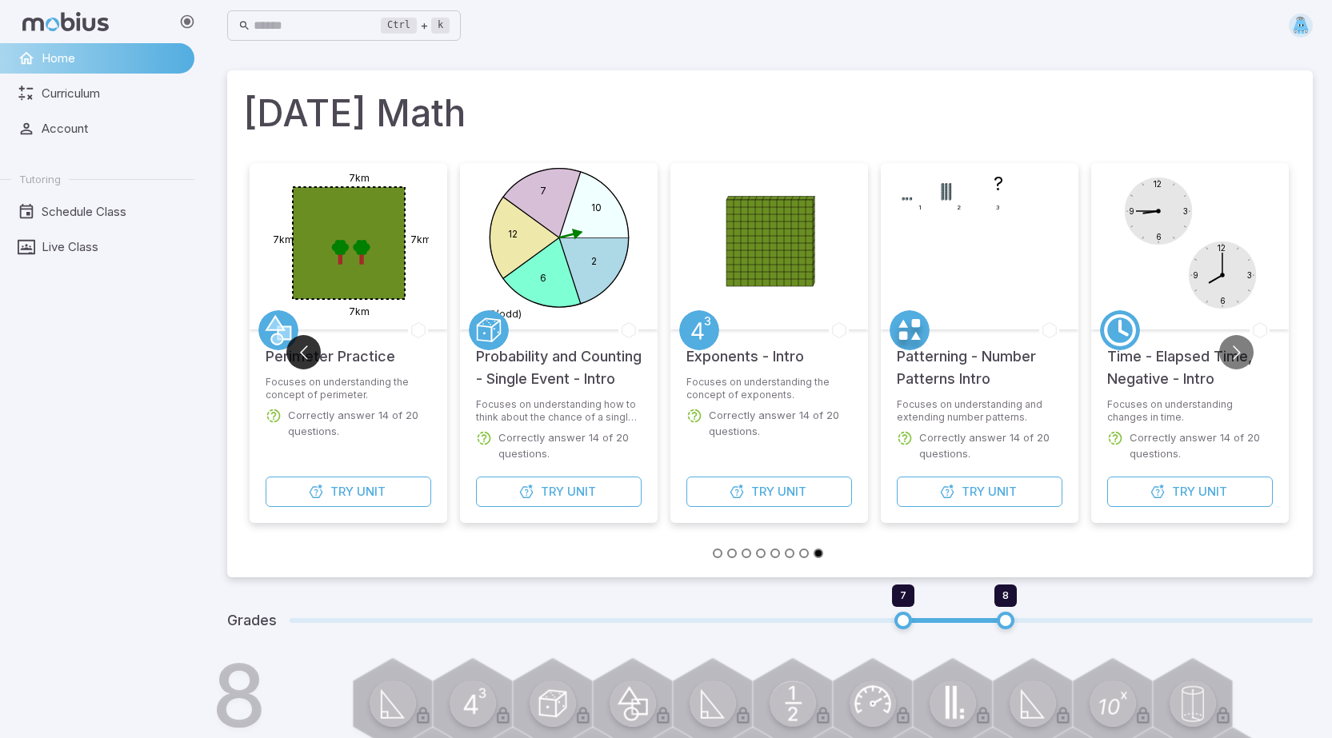
click at [303, 342] on button "Go to previous slide" at bounding box center [303, 352] width 34 height 34
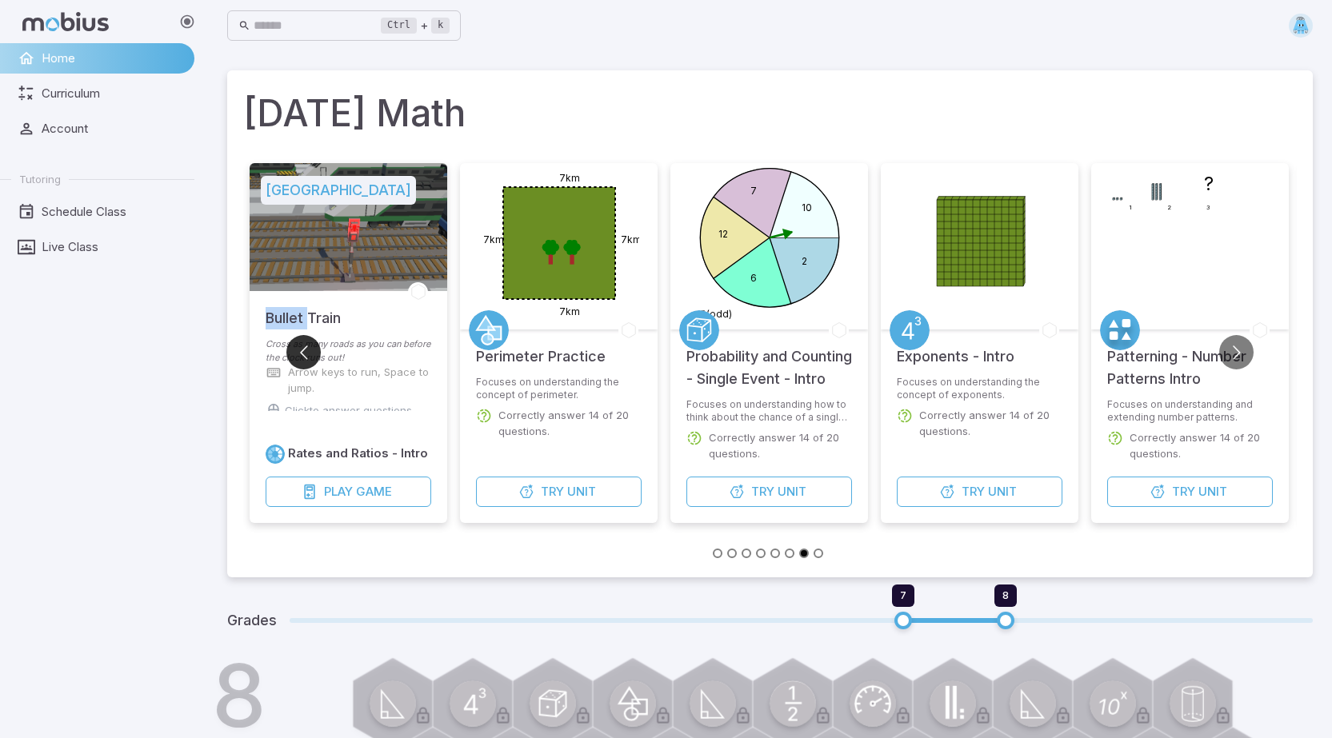
click at [303, 342] on button "Go to previous slide" at bounding box center [303, 352] width 34 height 34
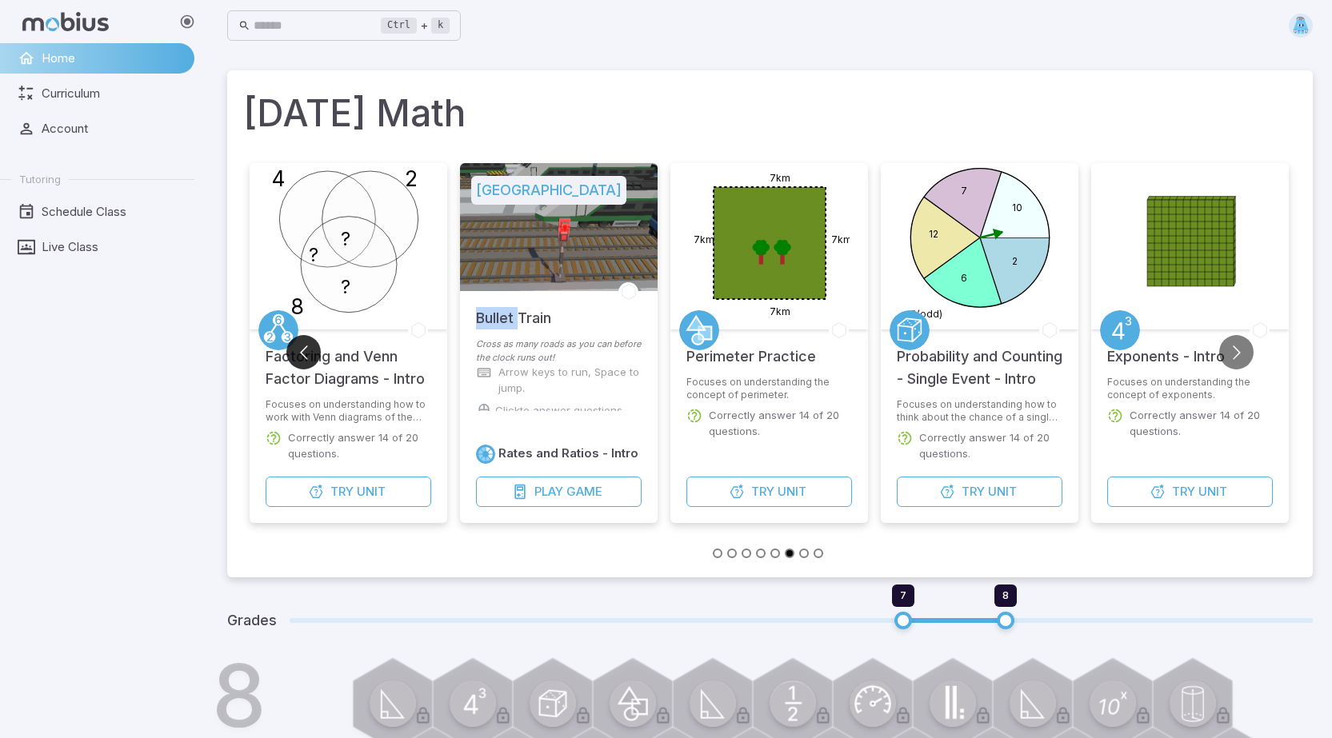
click at [303, 342] on button "Go to previous slide" at bounding box center [303, 352] width 34 height 34
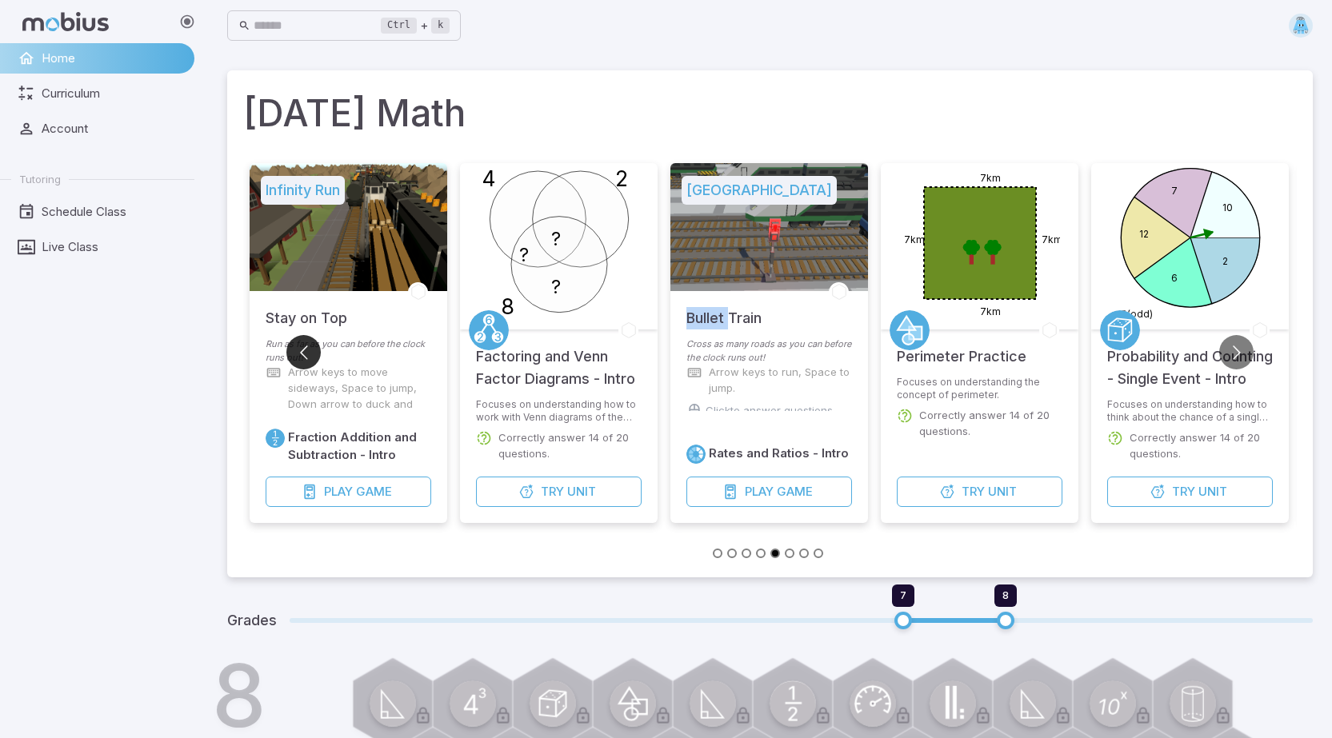
click at [303, 342] on button "Go to previous slide" at bounding box center [303, 352] width 34 height 34
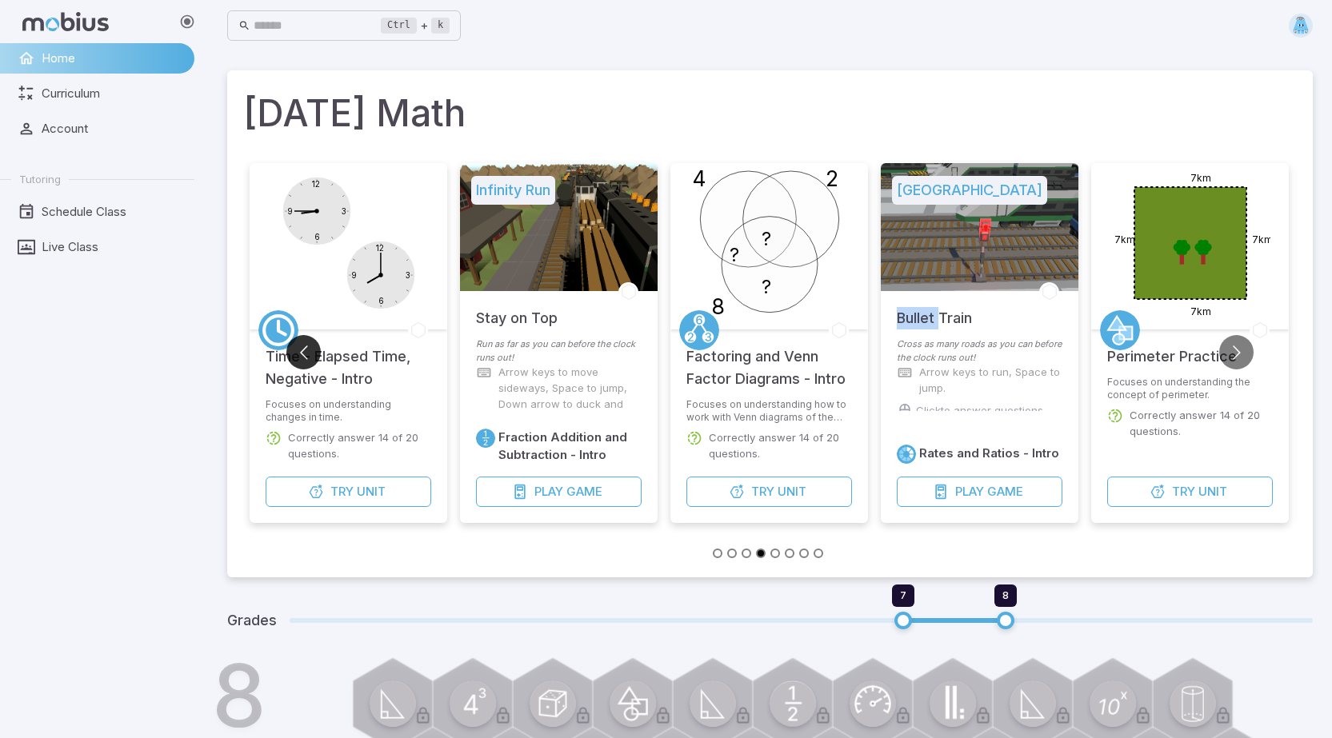
click at [303, 342] on button "Go to previous slide" at bounding box center [303, 352] width 34 height 34
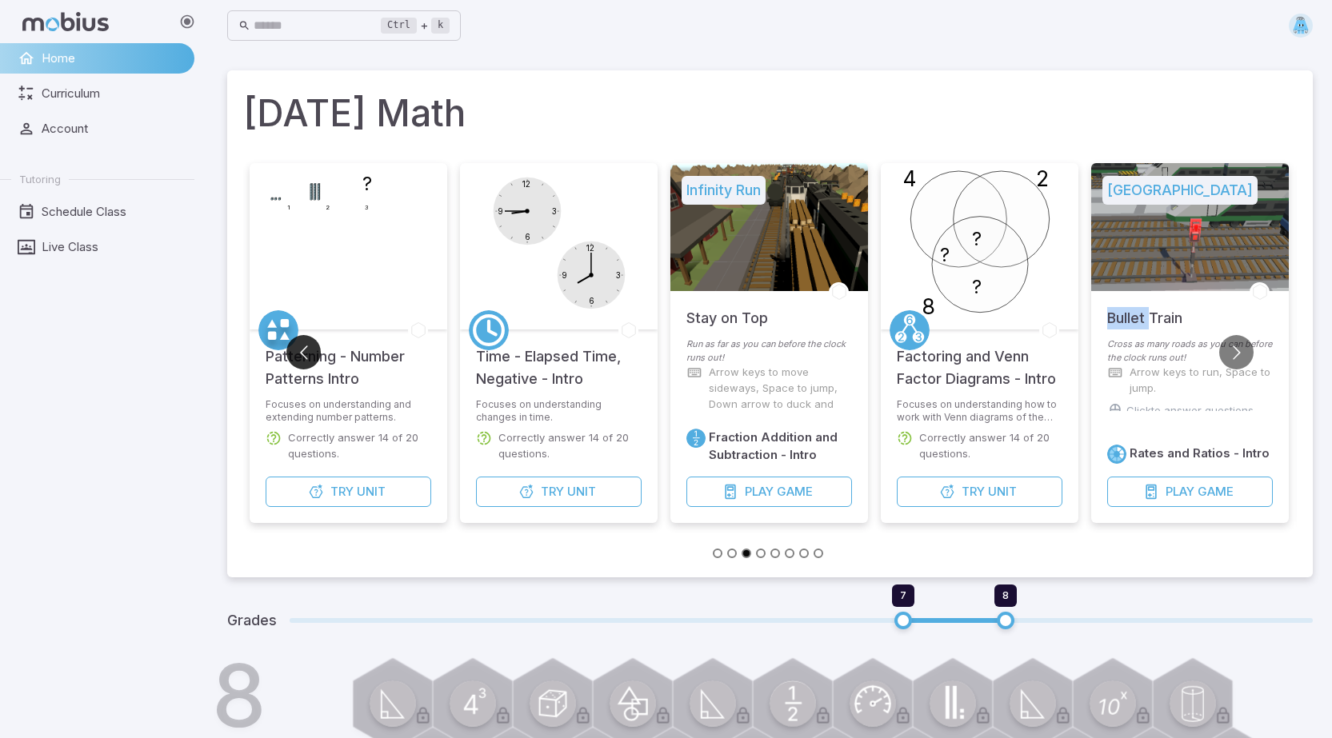
click at [303, 342] on button "Go to previous slide" at bounding box center [303, 352] width 34 height 34
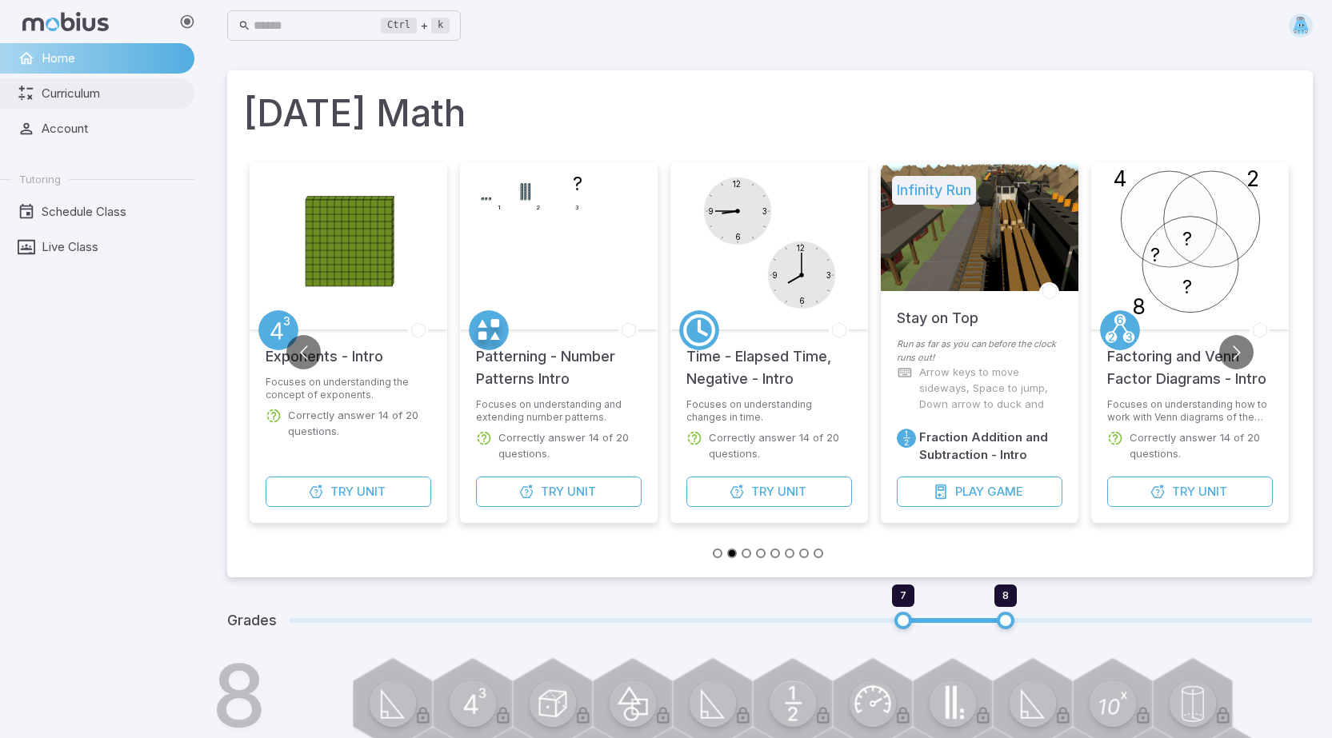
click at [70, 86] on span "Curriculum" at bounding box center [113, 94] width 142 height 18
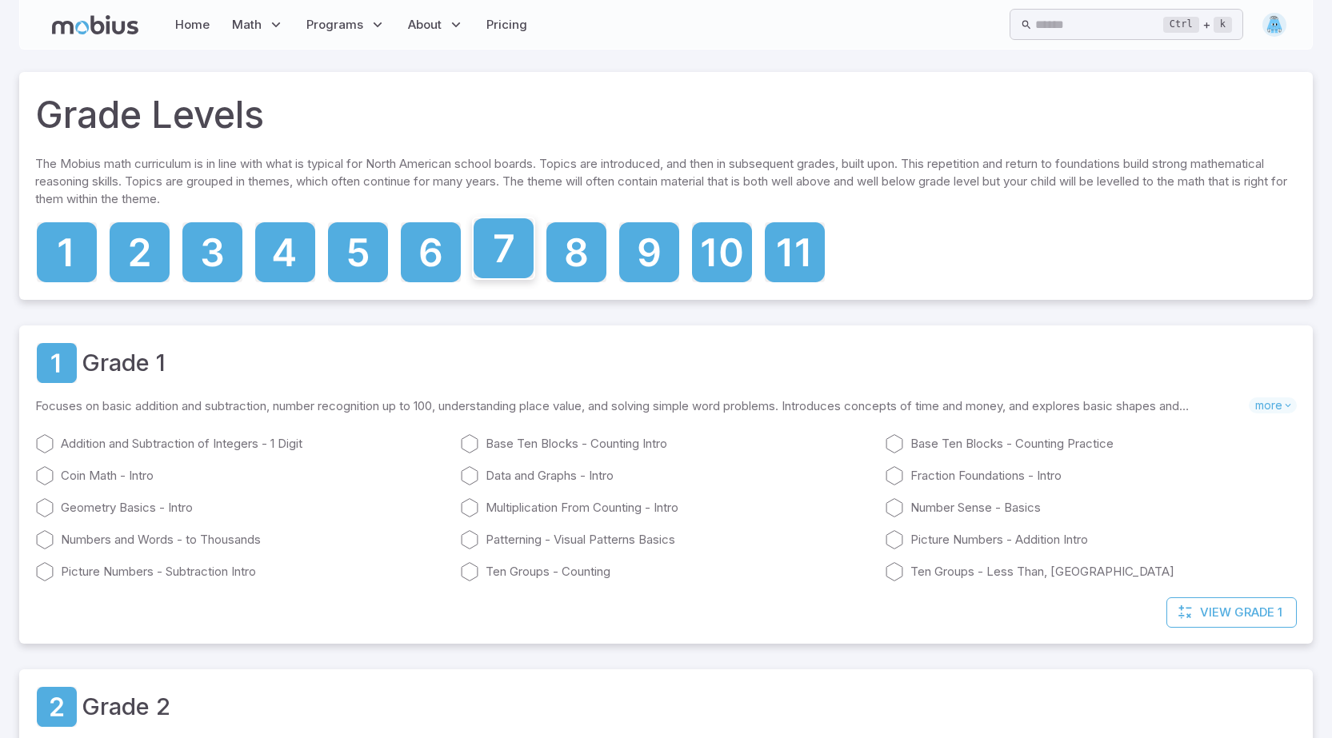
click at [514, 257] on icon at bounding box center [504, 248] width 60 height 60
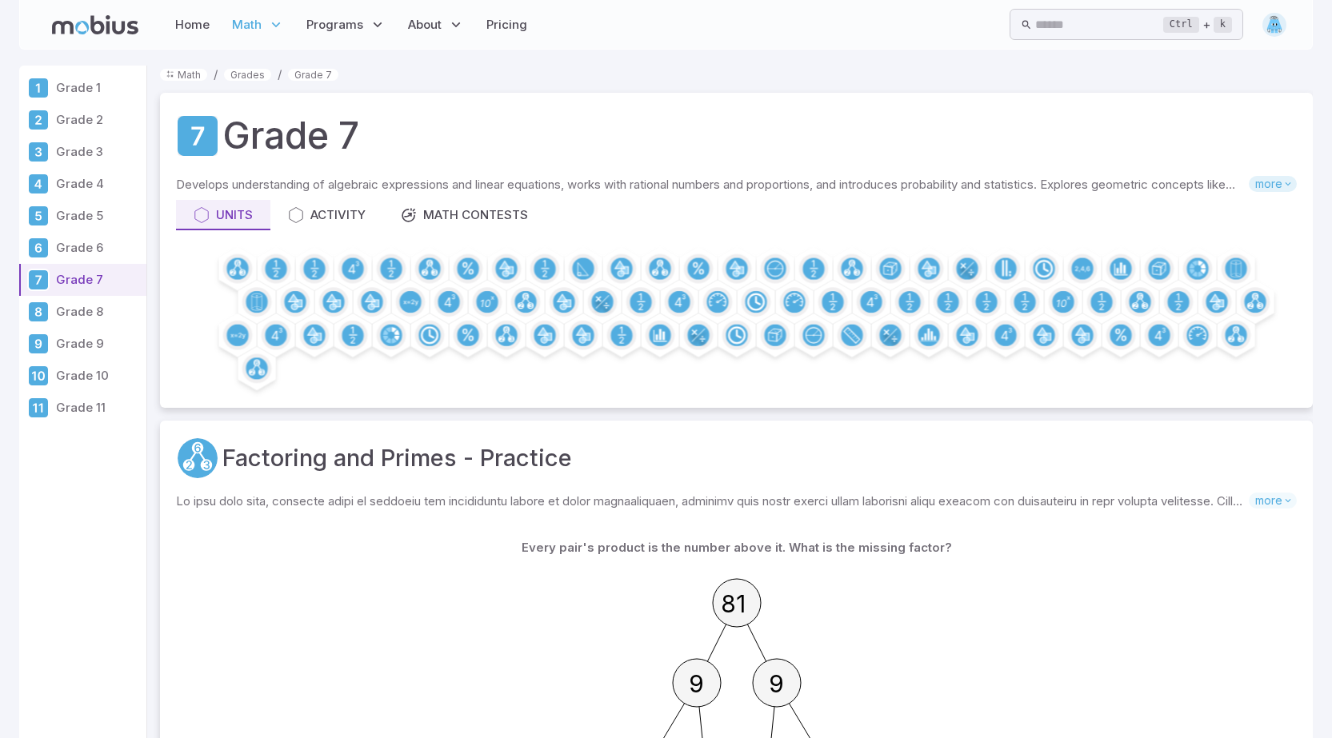
click at [1287, 178] on span "more" at bounding box center [1273, 184] width 48 height 16
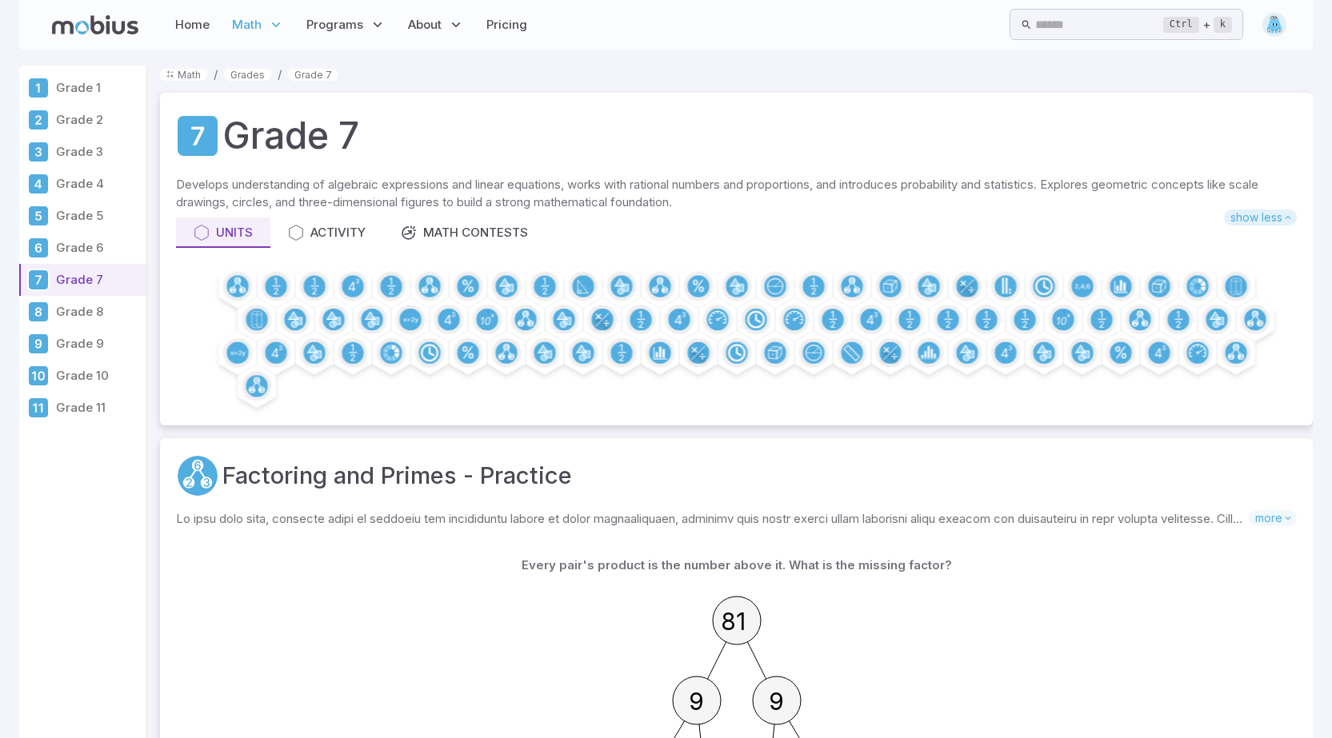
click at [1257, 219] on span "show less" at bounding box center [1260, 218] width 73 height 16
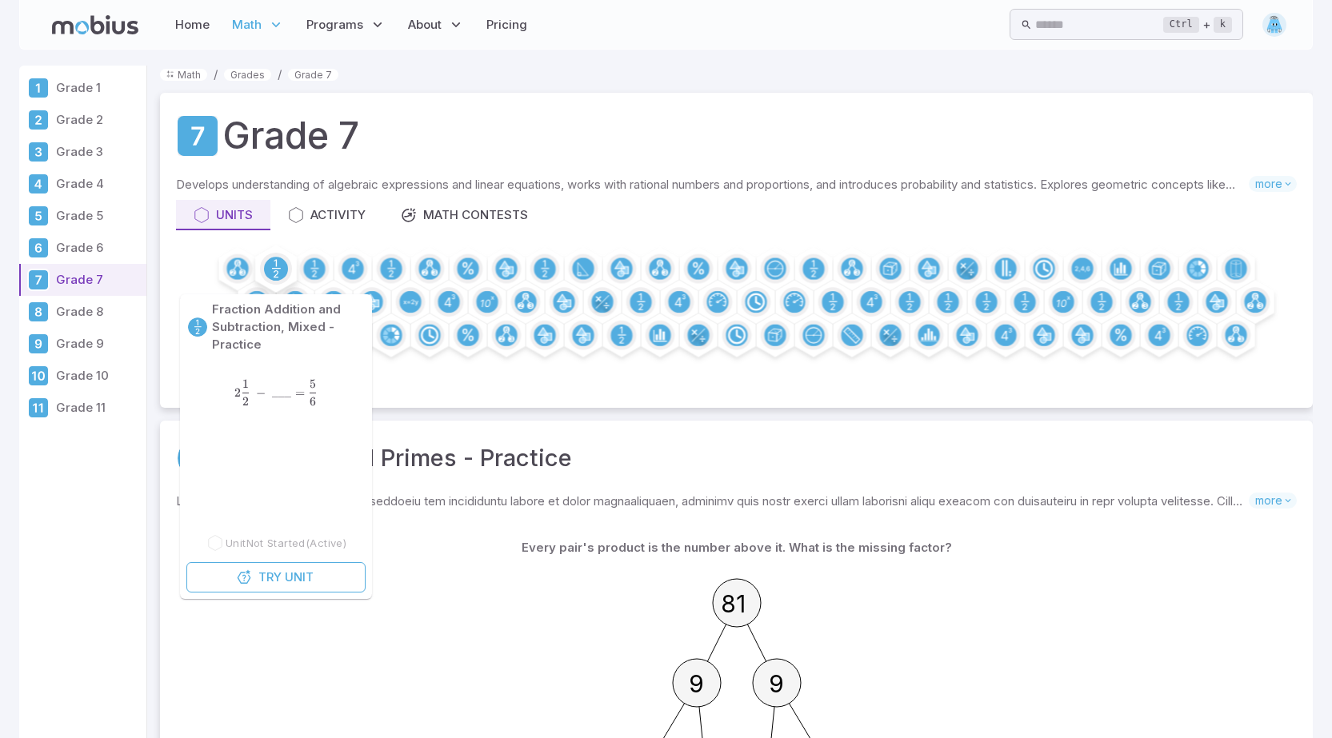
click at [284, 262] on circle at bounding box center [276, 269] width 24 height 24
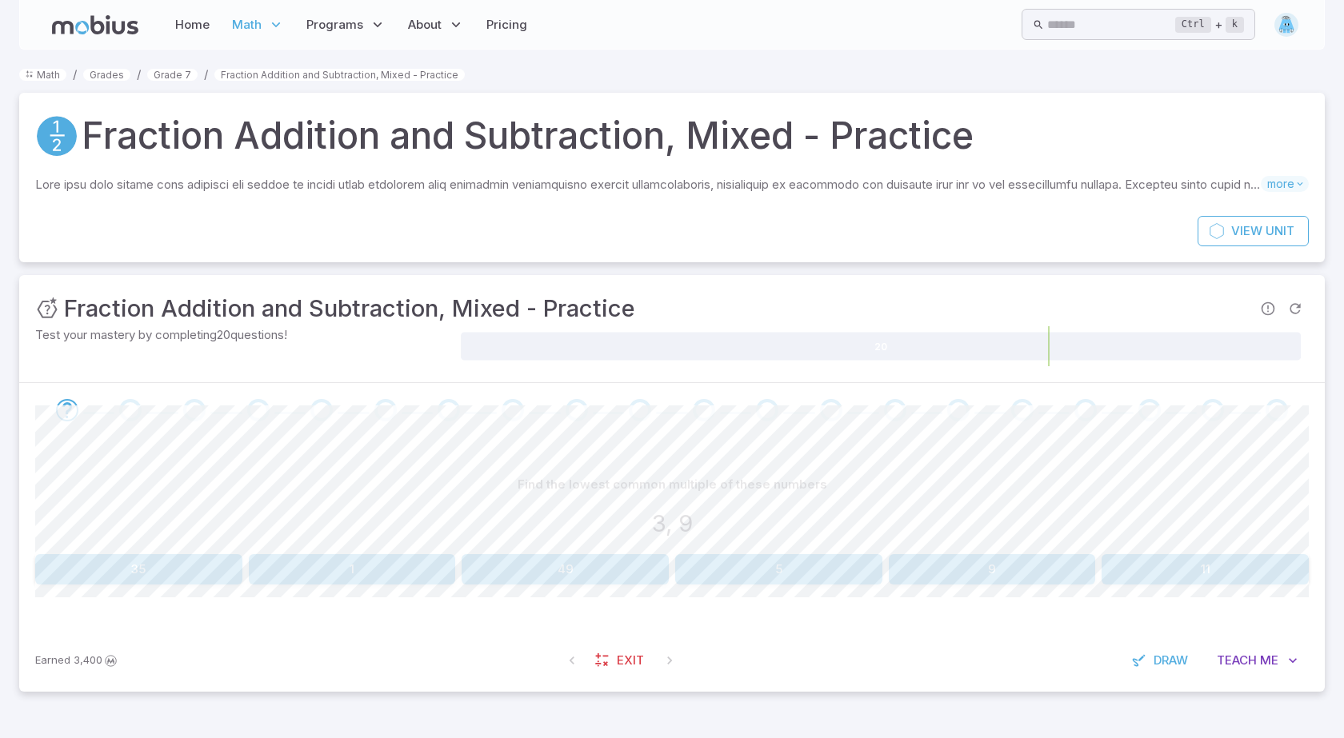
click at [990, 564] on button "9" at bounding box center [992, 569] width 207 height 30
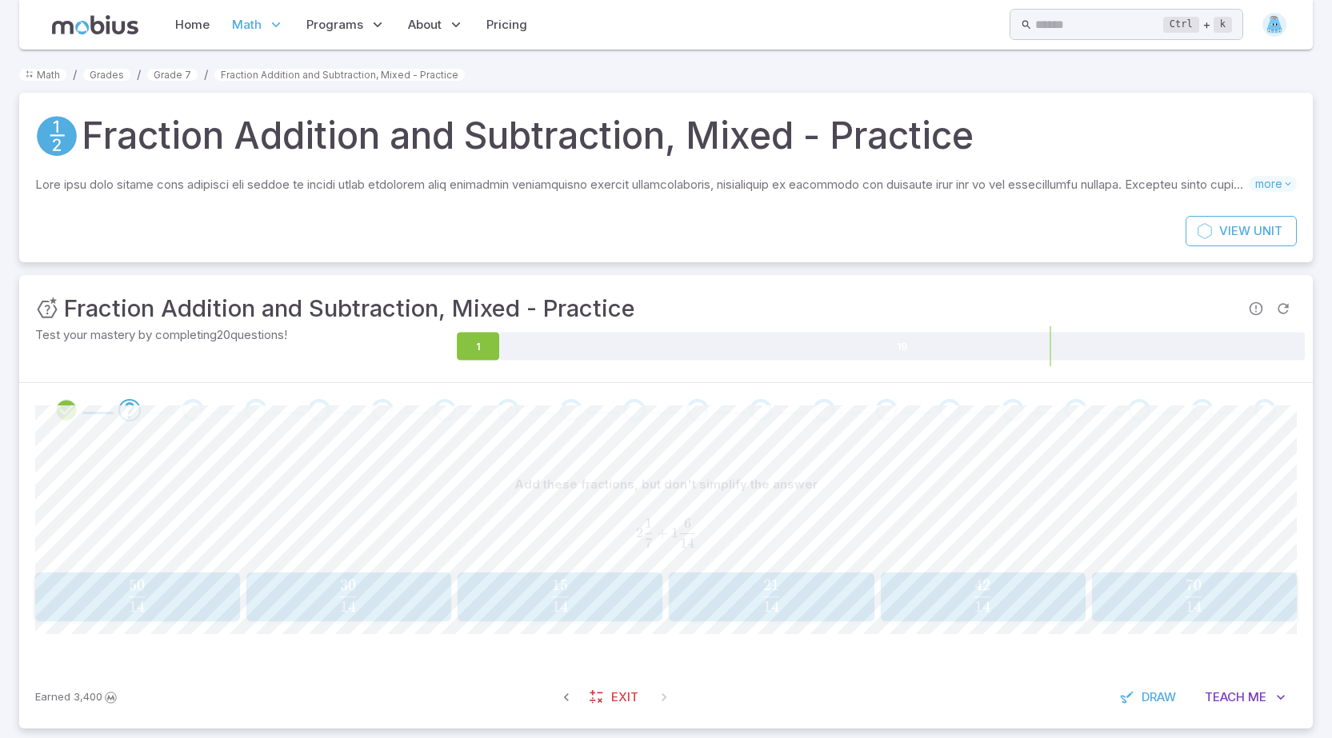
scroll to position [19, 0]
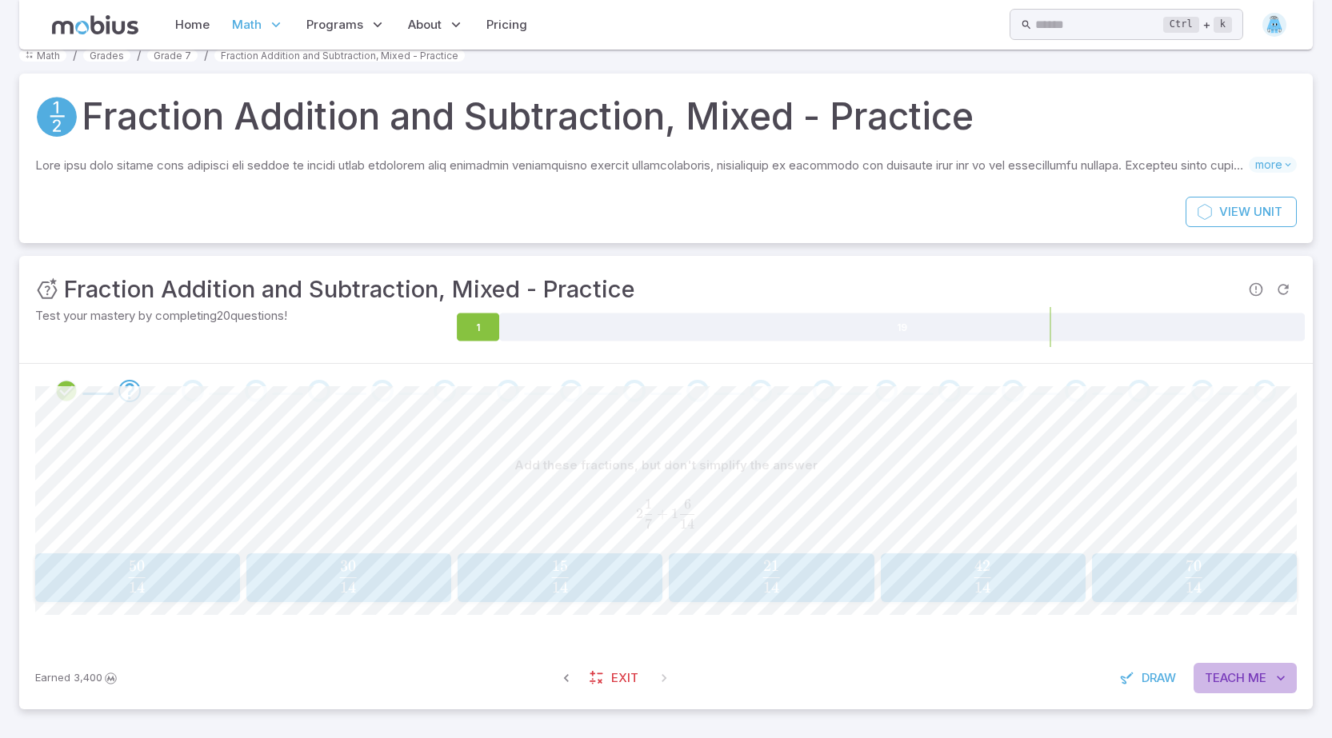
click at [1212, 674] on span "Teach" at bounding box center [1225, 679] width 40 height 18
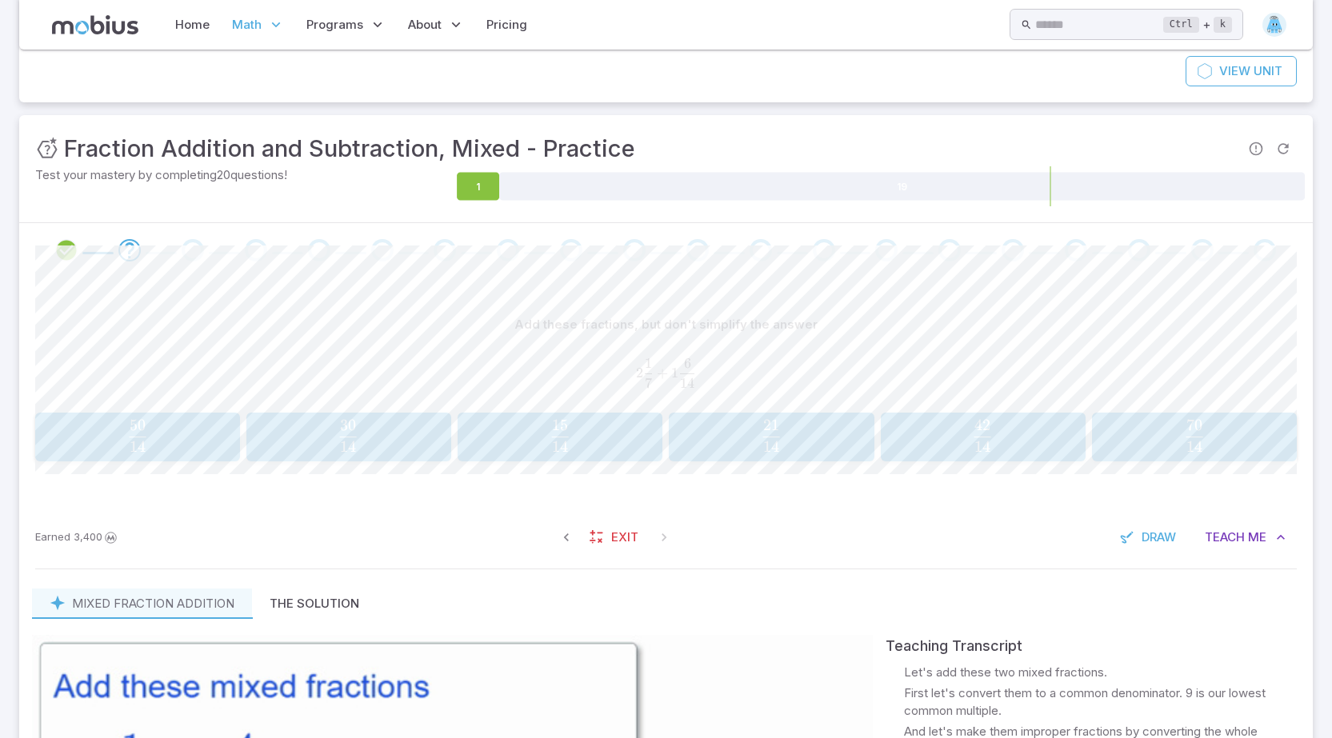
scroll to position [0, 0]
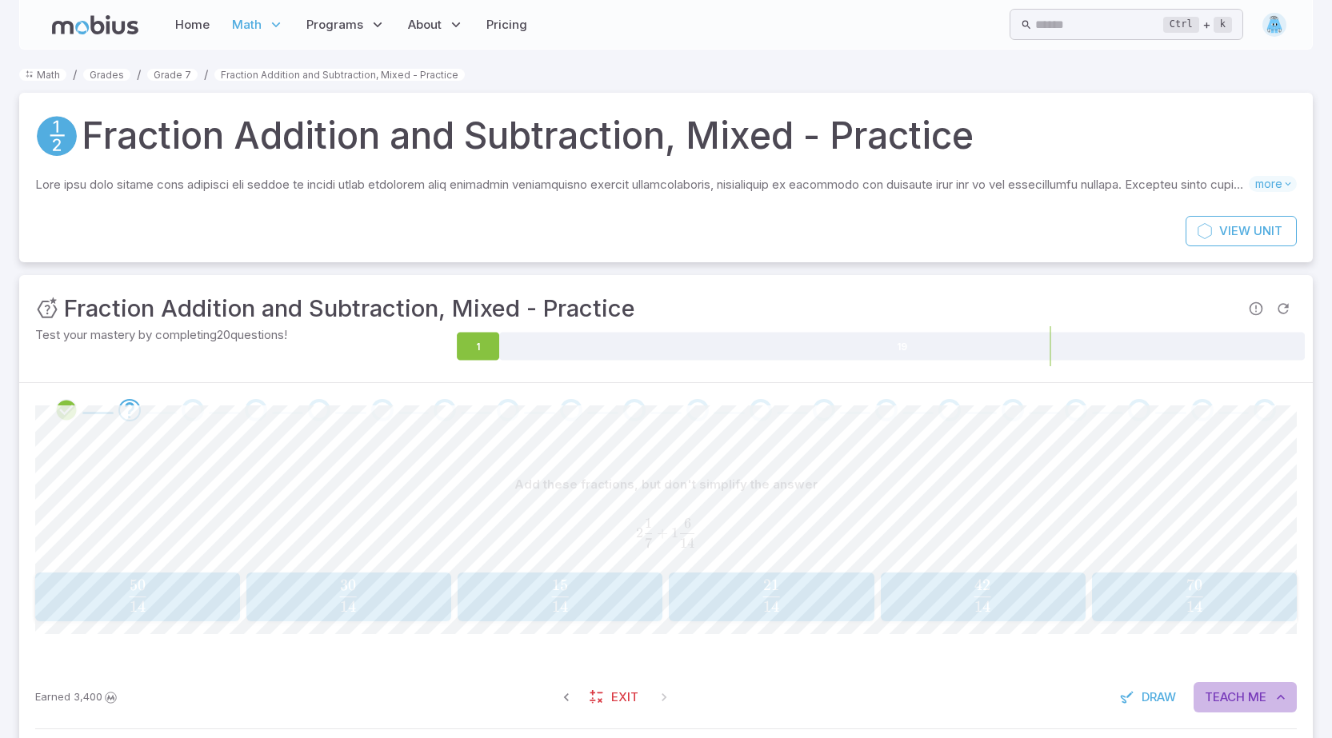
click at [1274, 692] on icon "button" at bounding box center [1281, 698] width 16 height 16
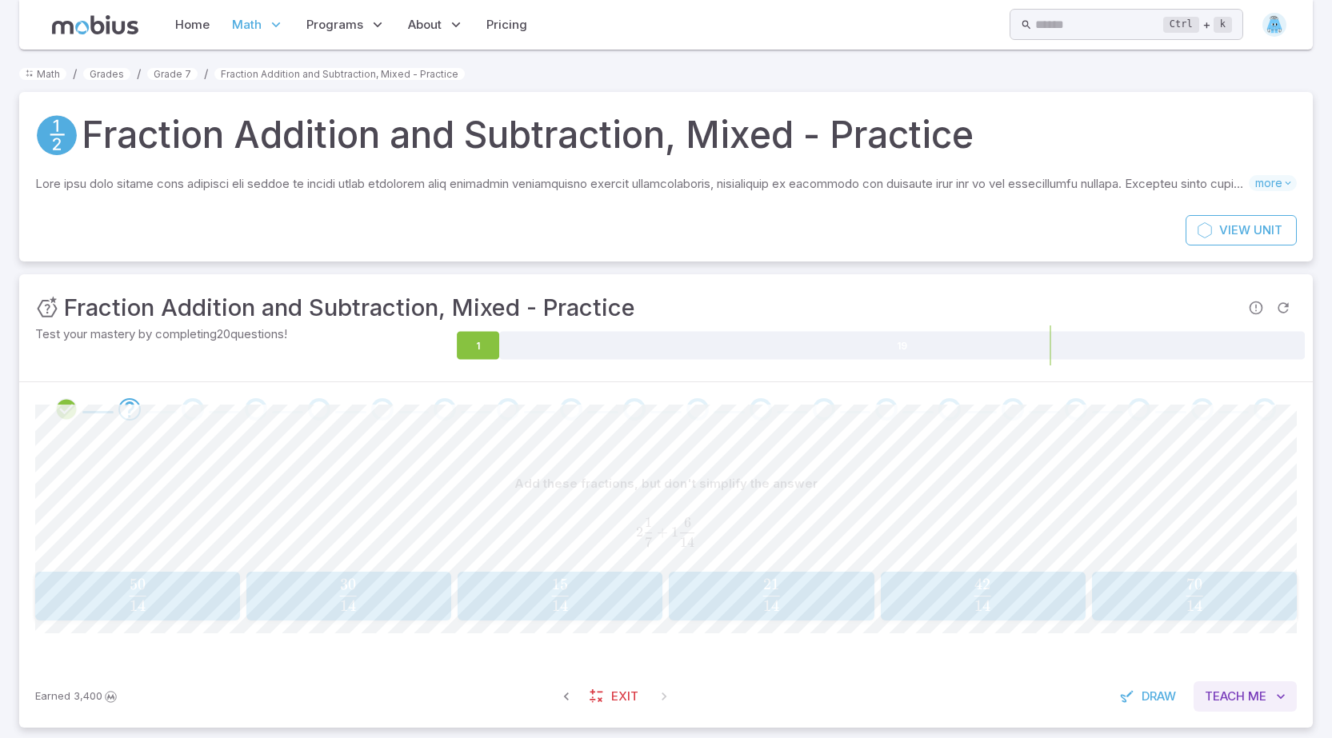
scroll to position [19, 0]
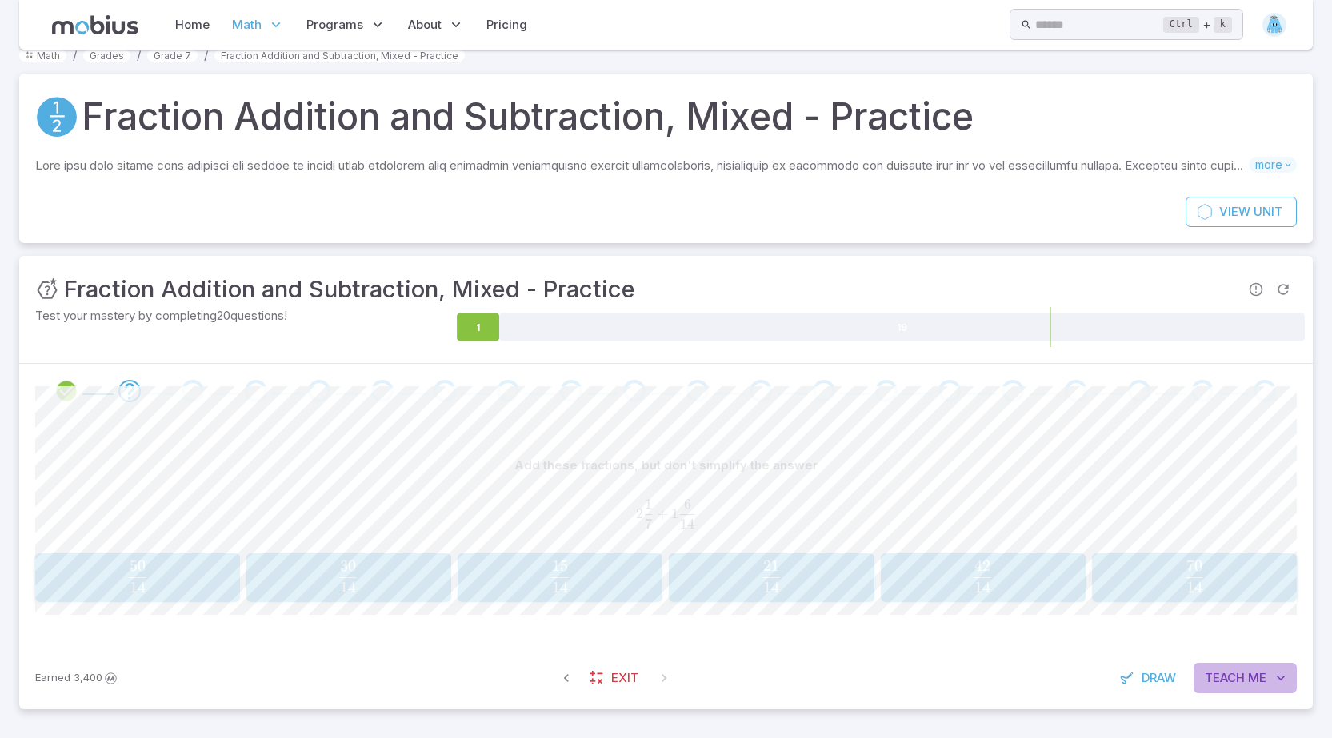
click at [1226, 685] on span "Teach" at bounding box center [1225, 679] width 40 height 18
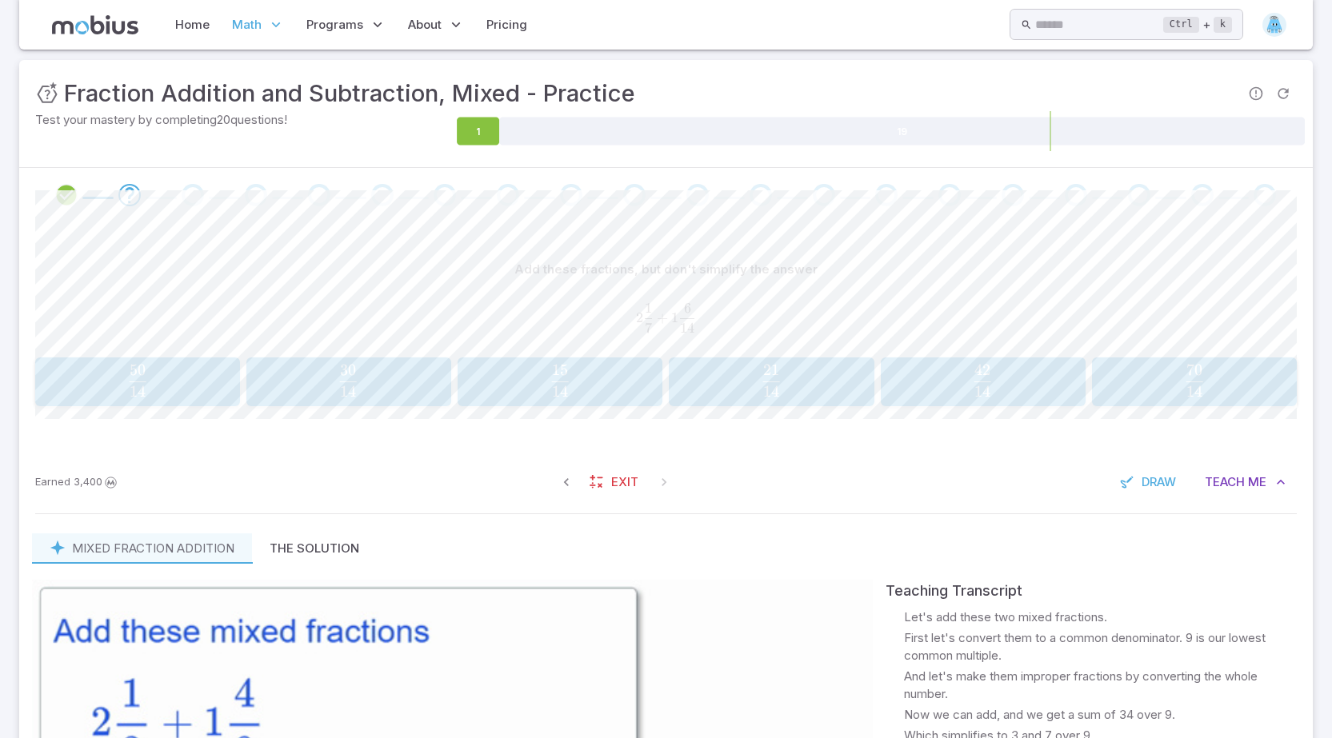
scroll to position [240, 0]
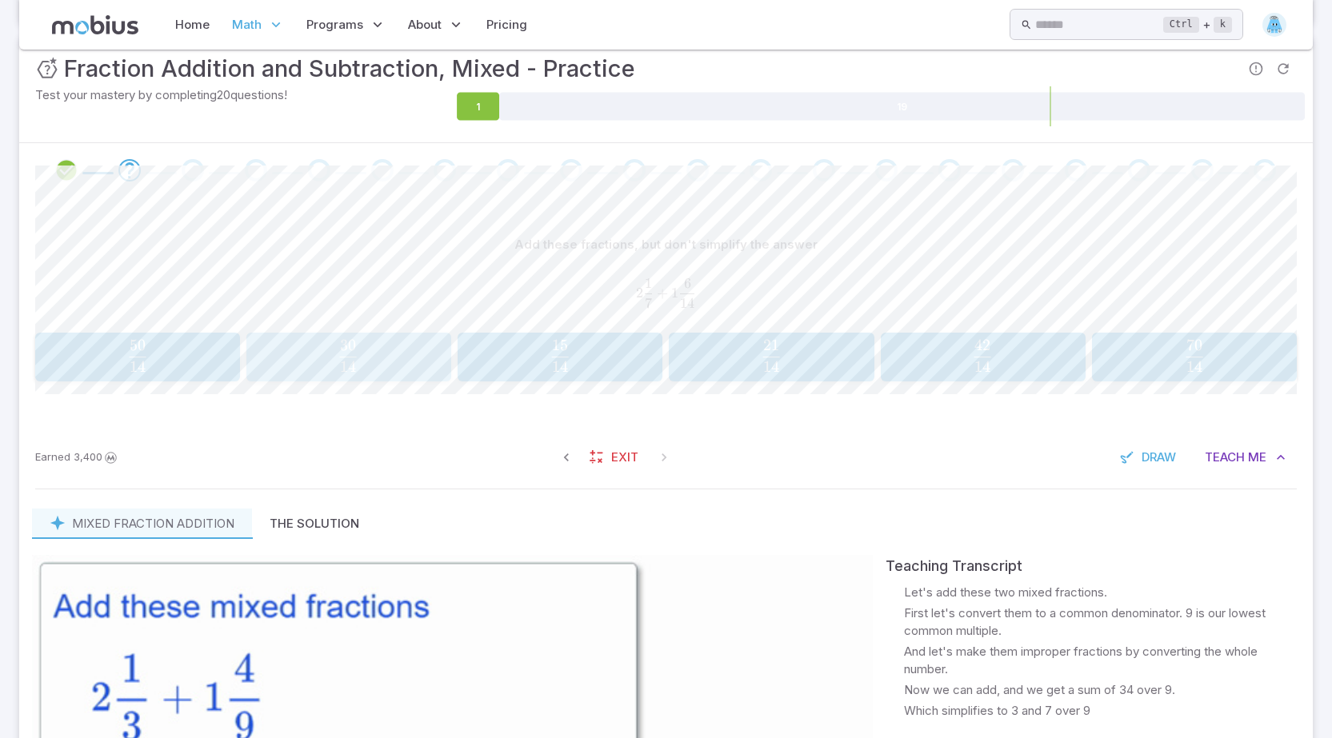
click at [387, 350] on span "14 30 ​" at bounding box center [348, 356] width 180 height 32
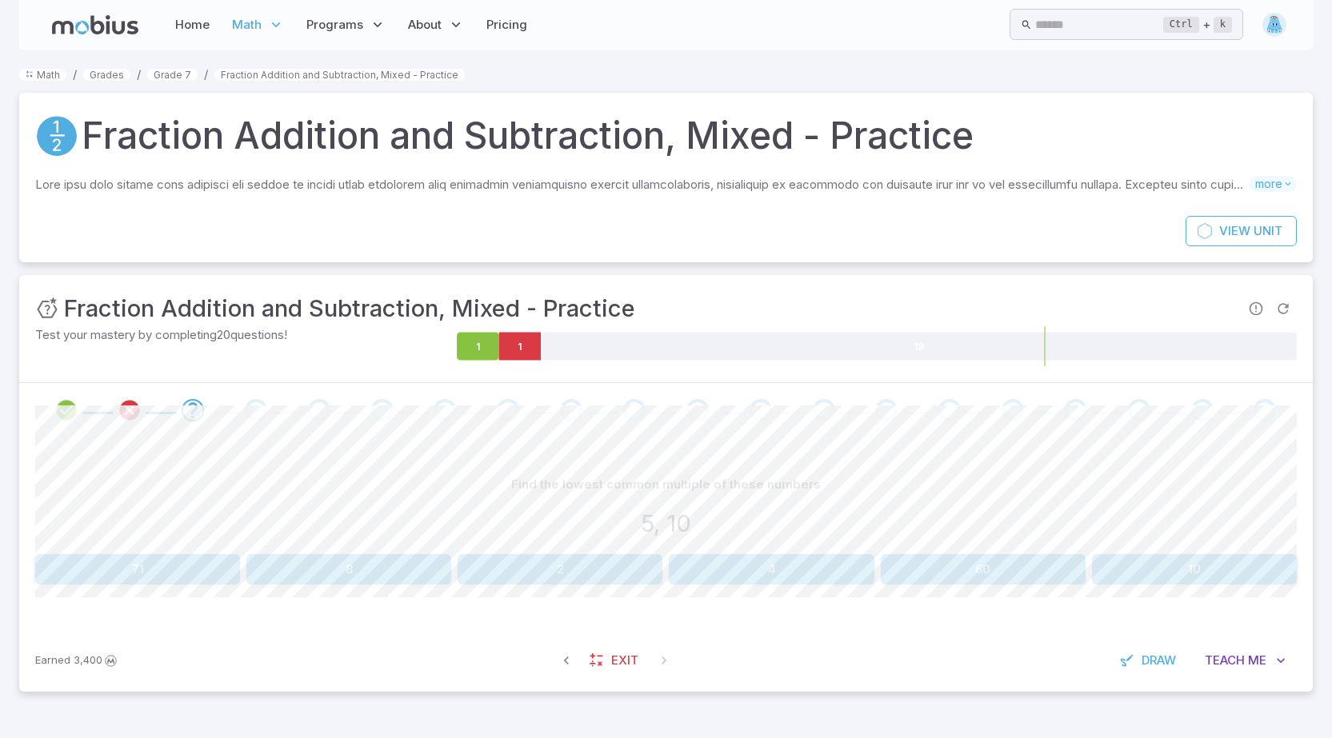
scroll to position [0, 0]
click at [1186, 568] on button "10" at bounding box center [1205, 569] width 207 height 30
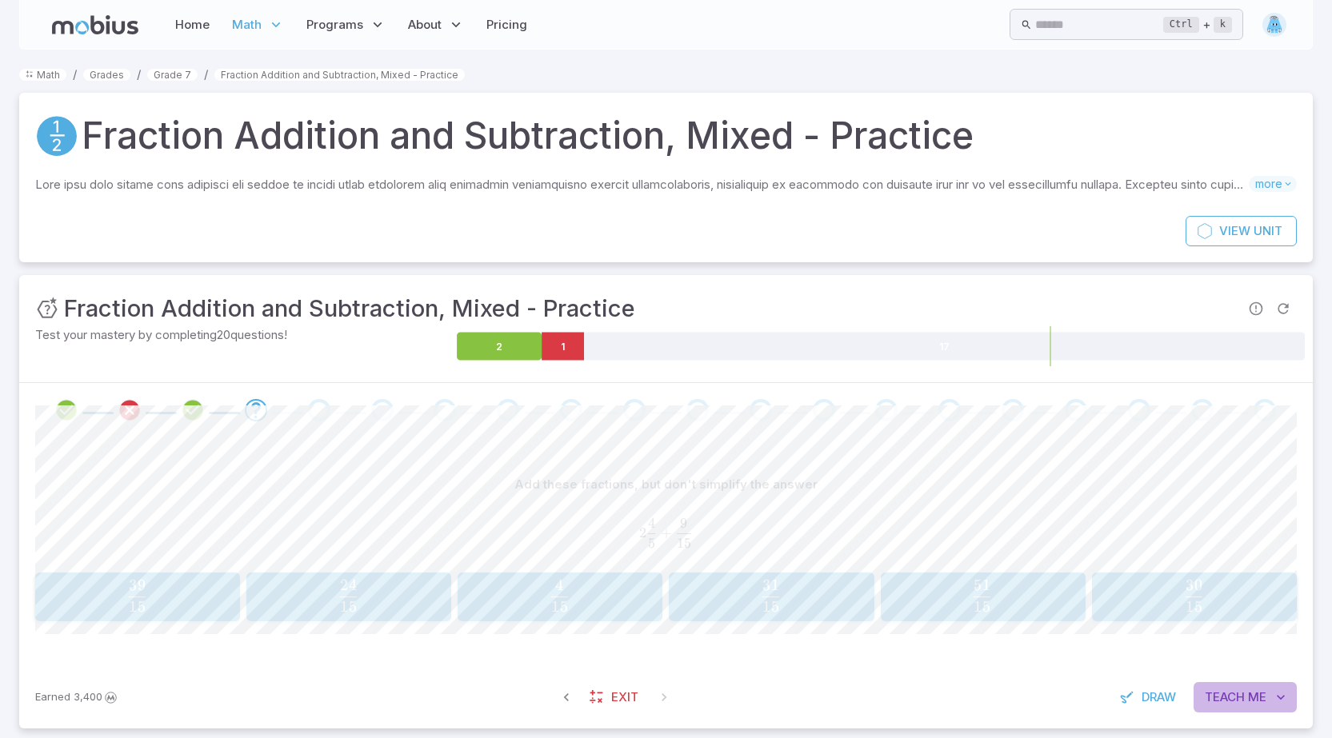
click at [1269, 698] on button "Teach Me" at bounding box center [1245, 697] width 103 height 30
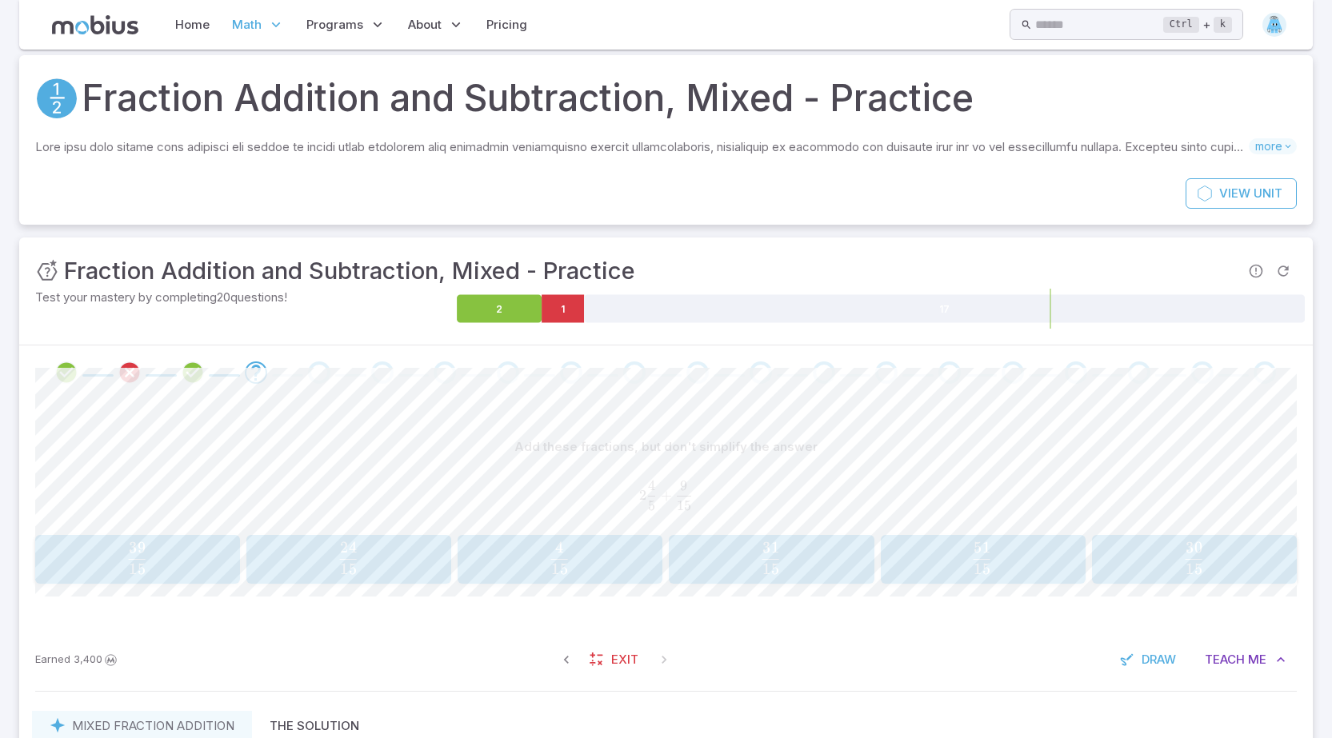
scroll to position [17, 0]
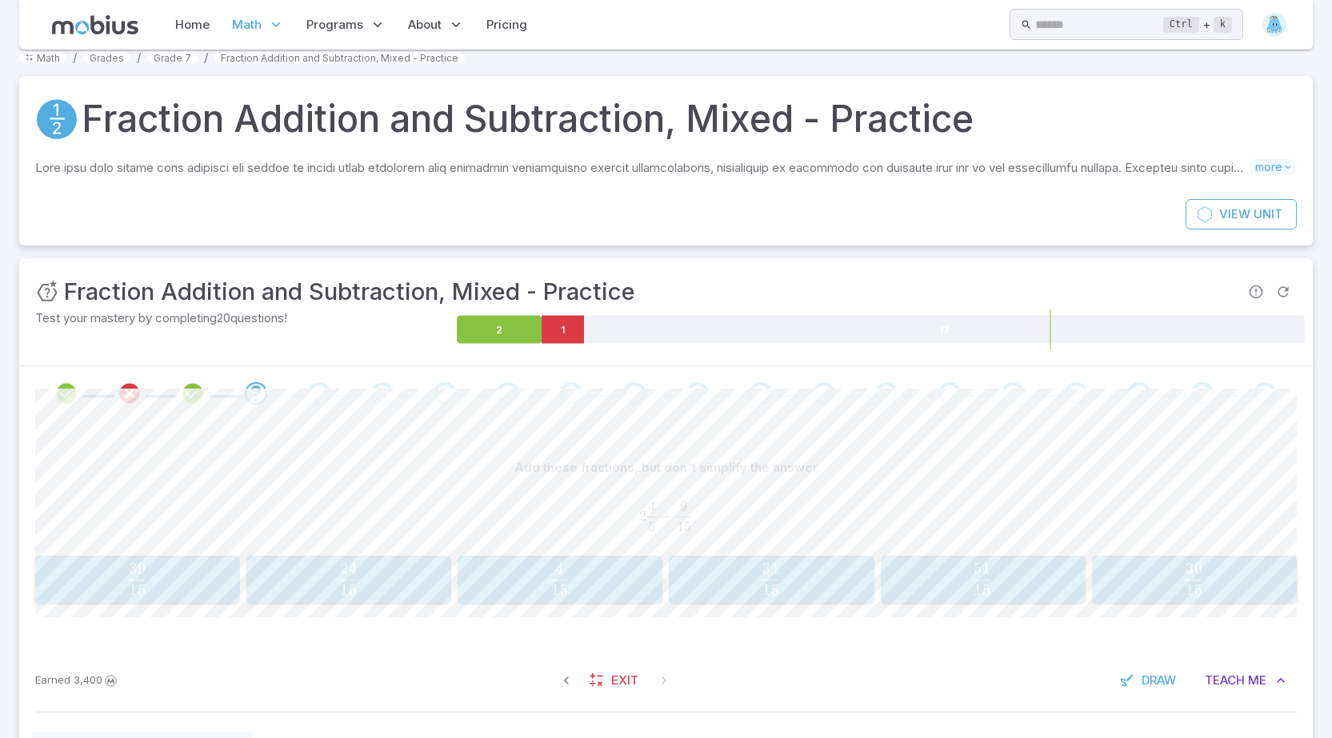
click at [1012, 587] on span "15 51 ​" at bounding box center [982, 579] width 180 height 32
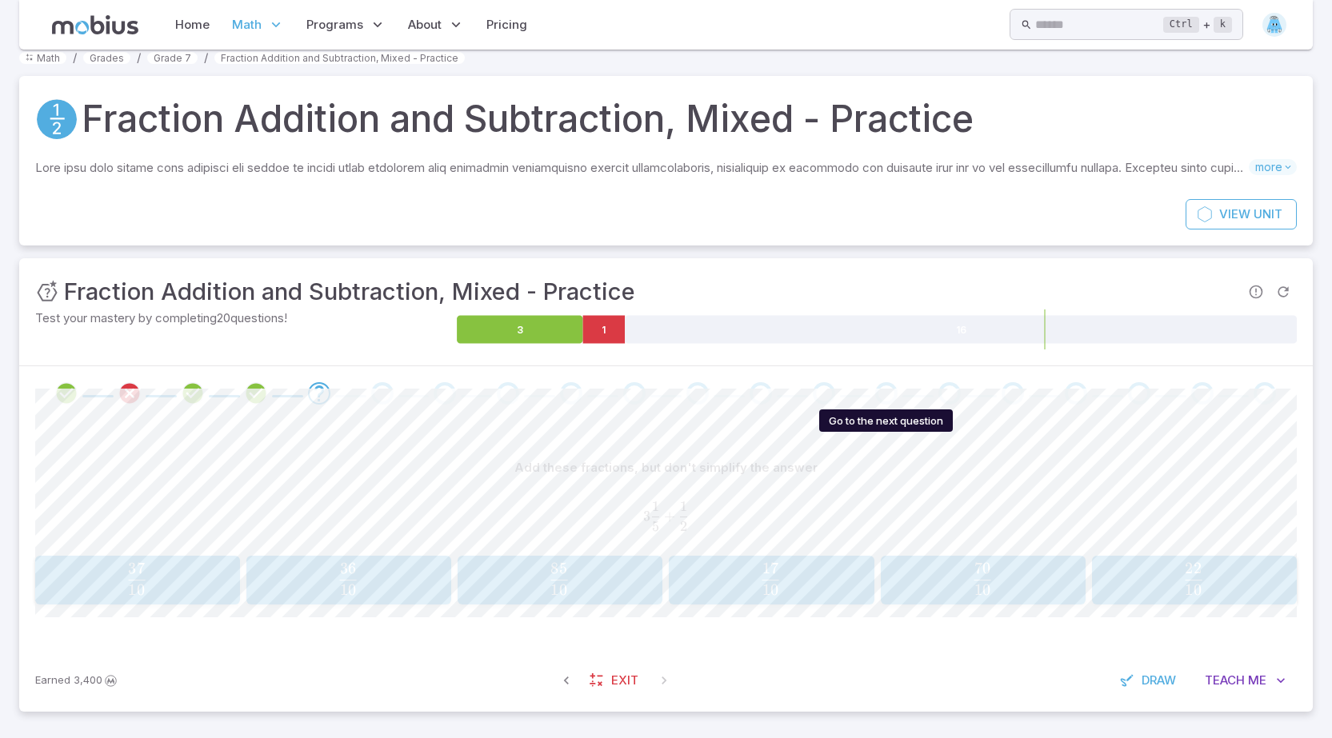
scroll to position [19, 0]
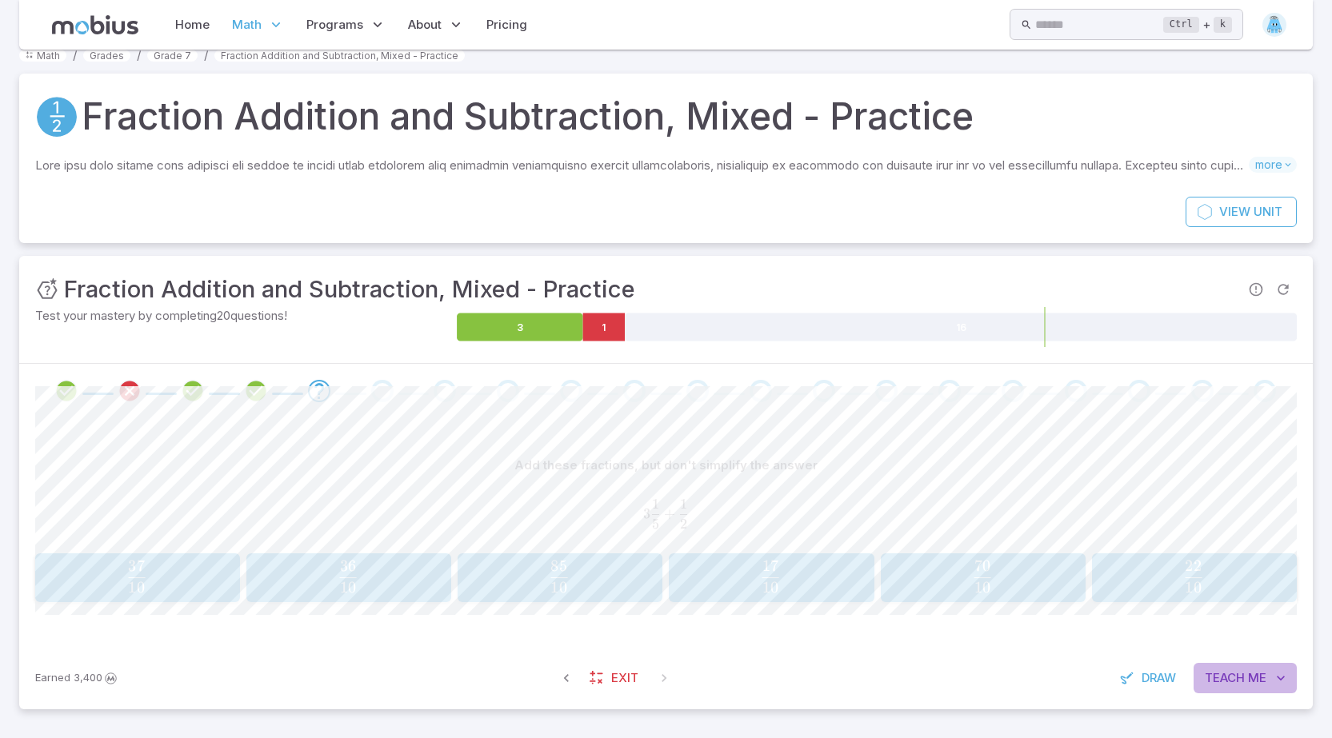
click at [1242, 681] on span "Teach" at bounding box center [1225, 679] width 40 height 18
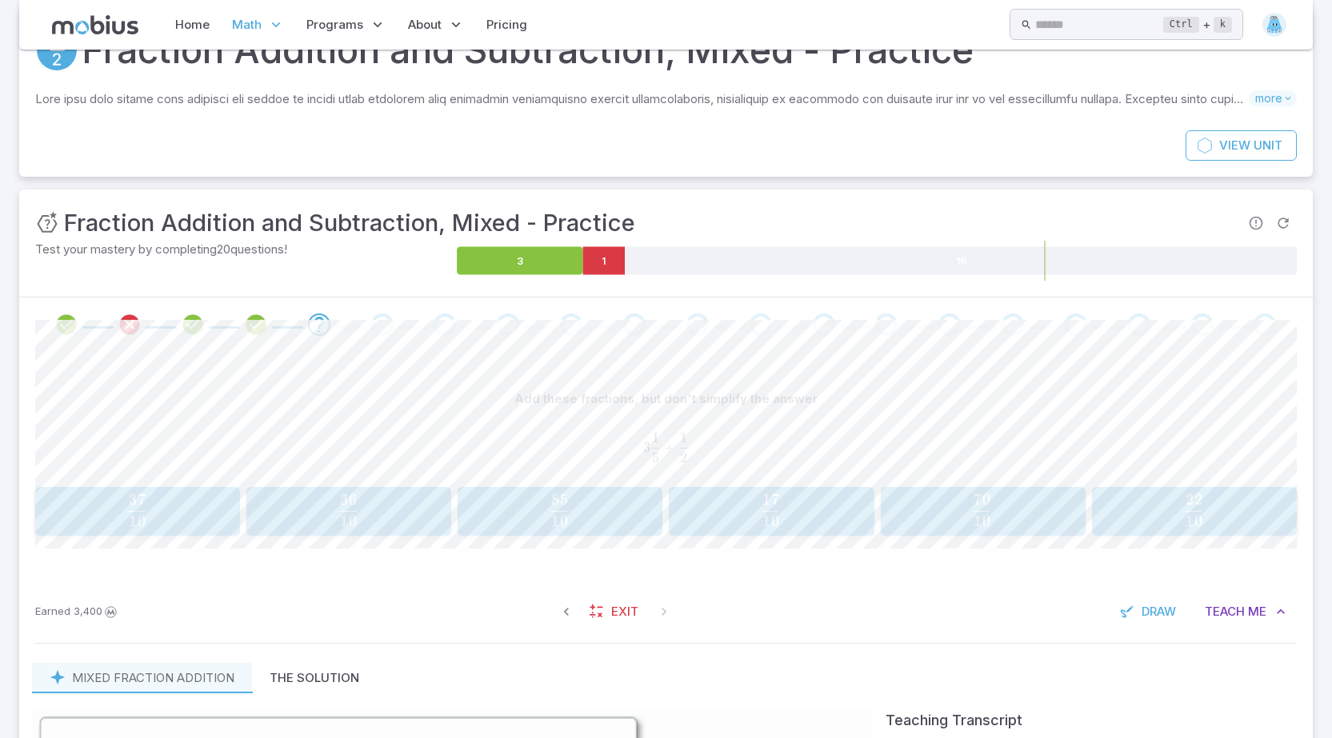
scroll to position [0, 0]
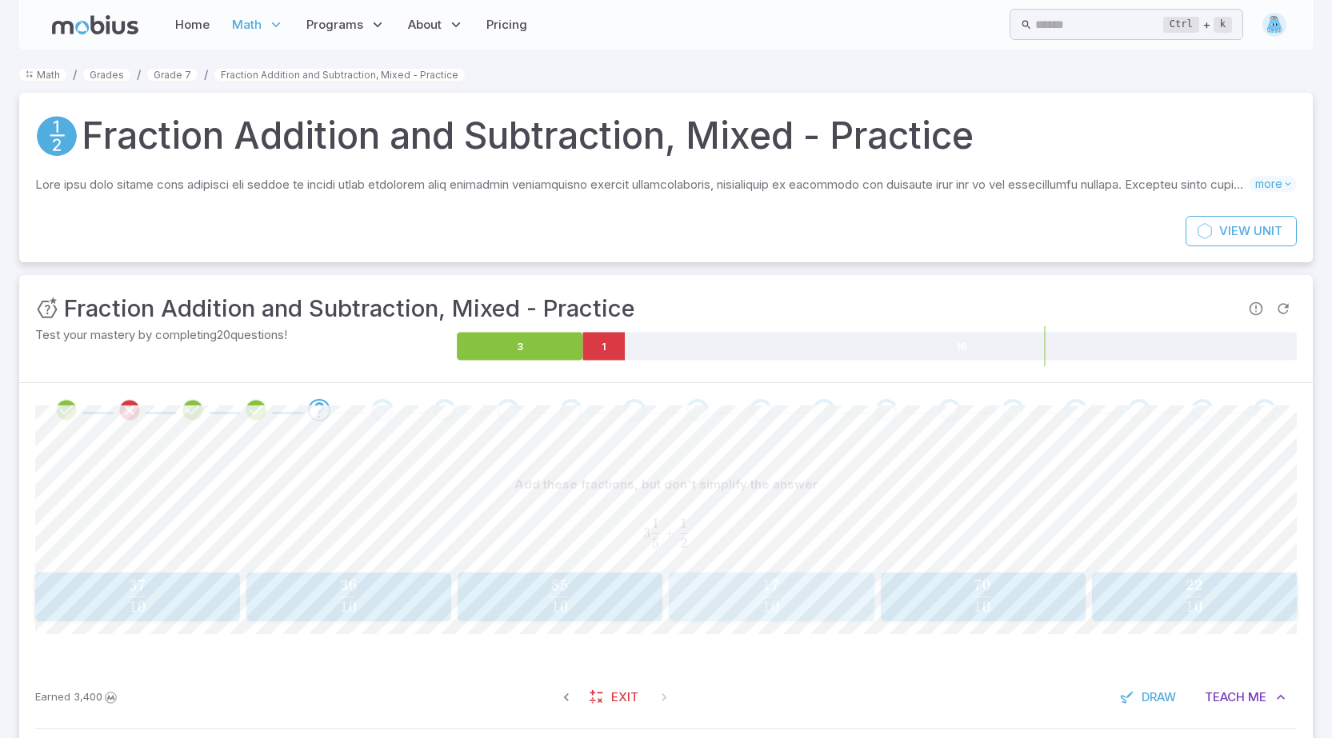
click at [787, 573] on button "17 10 \frac{17}{10} 10 17 ​" at bounding box center [771, 598] width 205 height 50
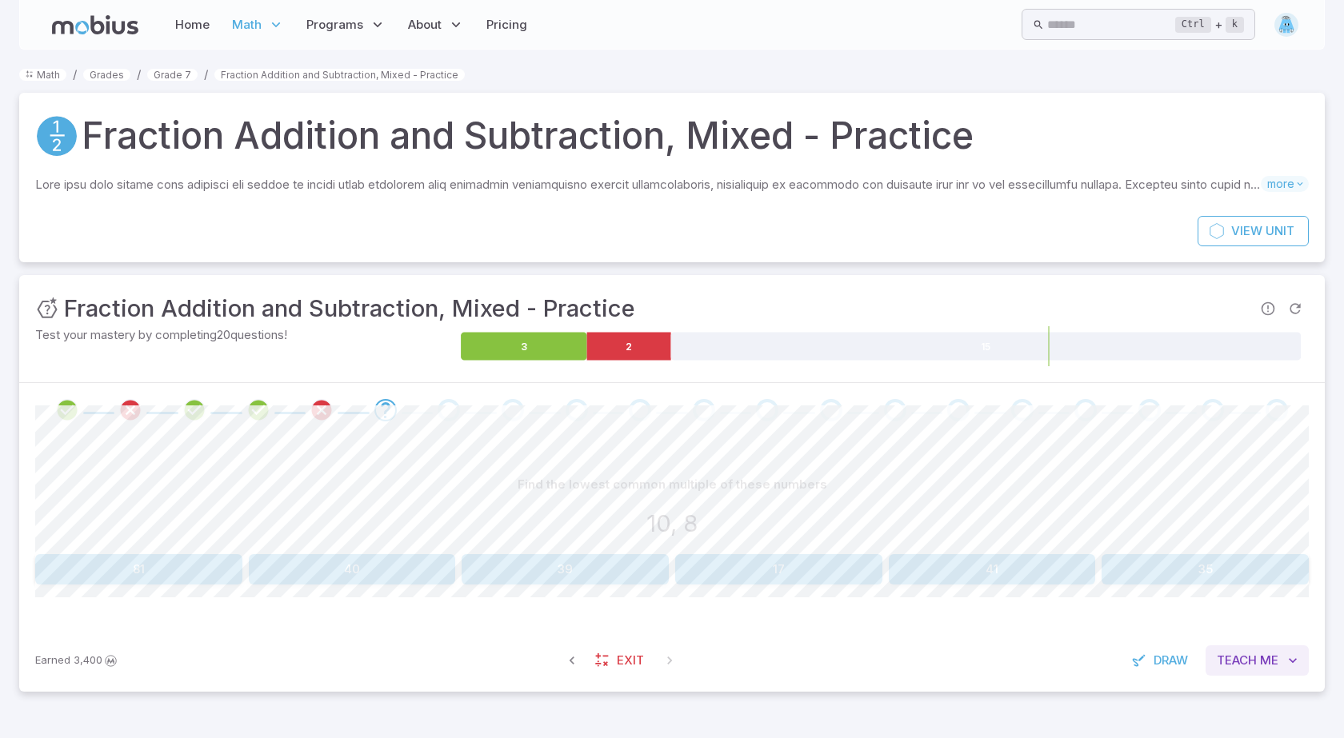
click at [1262, 663] on span "Me" at bounding box center [1269, 661] width 18 height 18
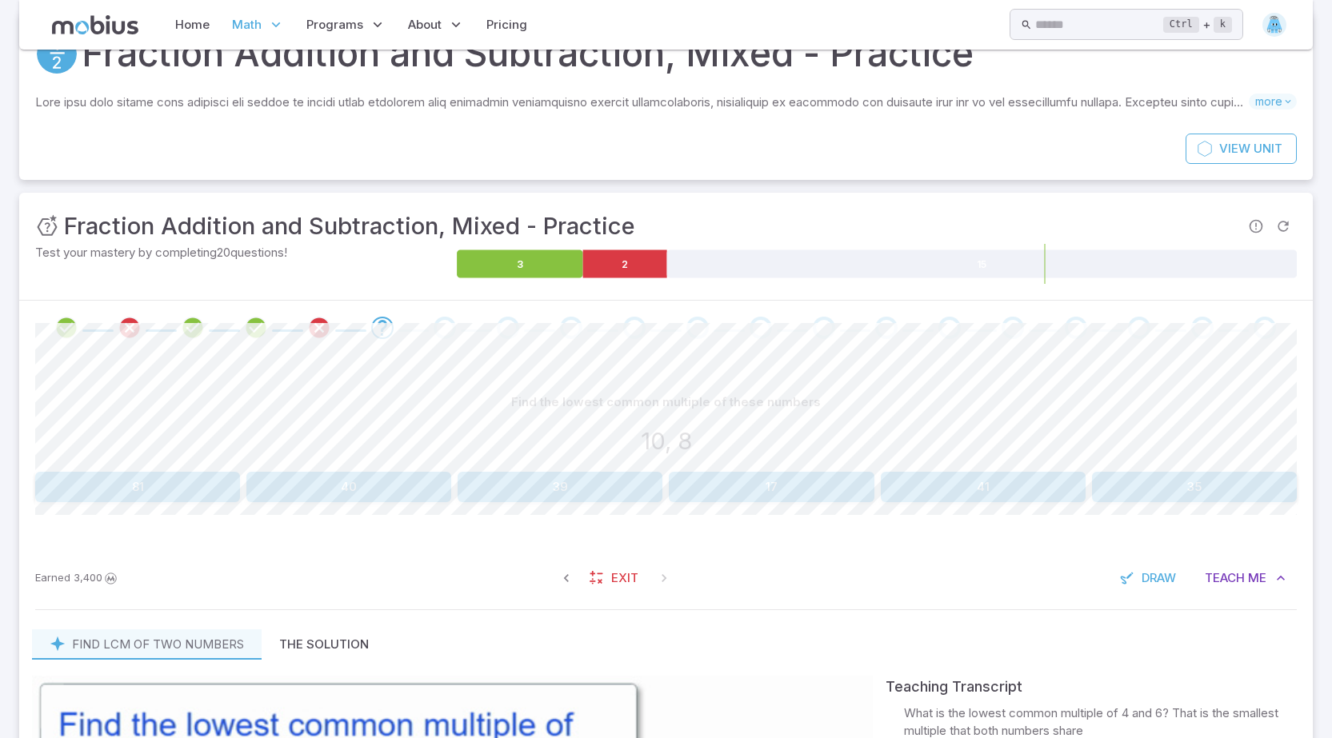
scroll to position [60, 0]
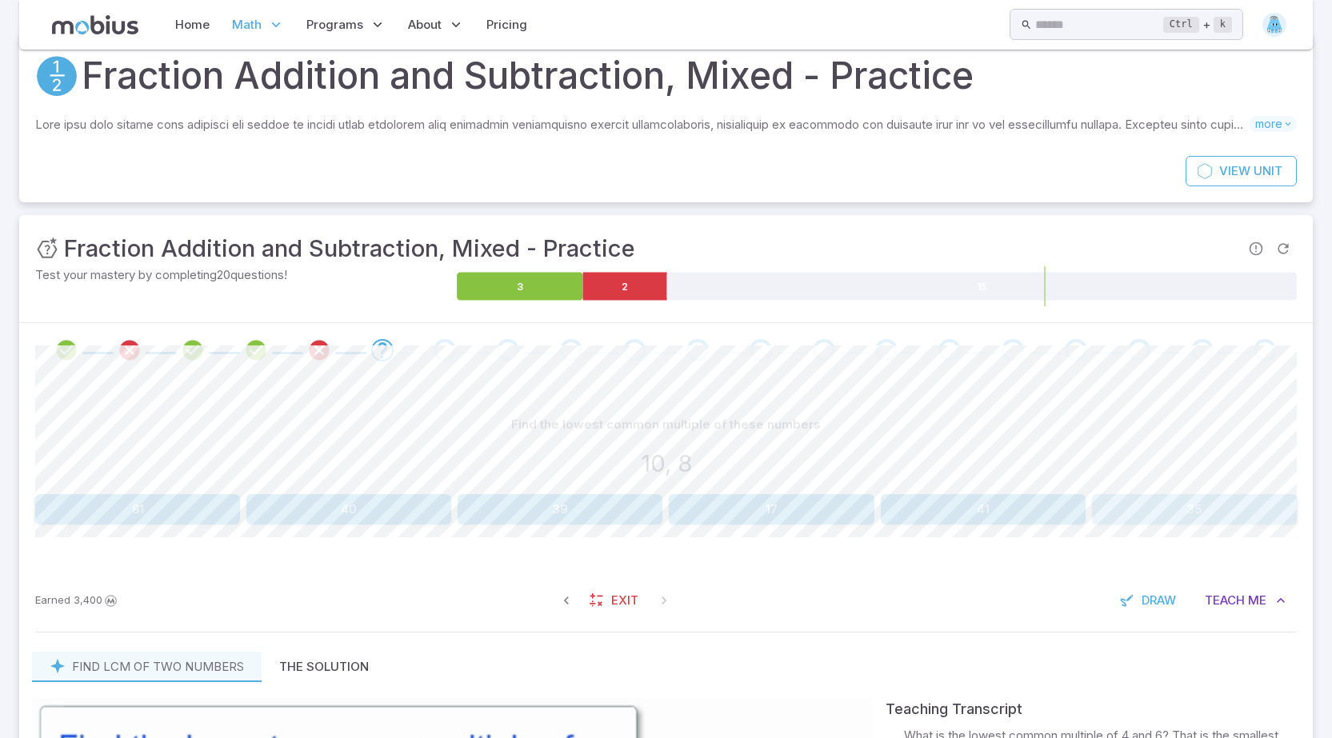
click at [1267, 508] on button "35" at bounding box center [1194, 509] width 205 height 30
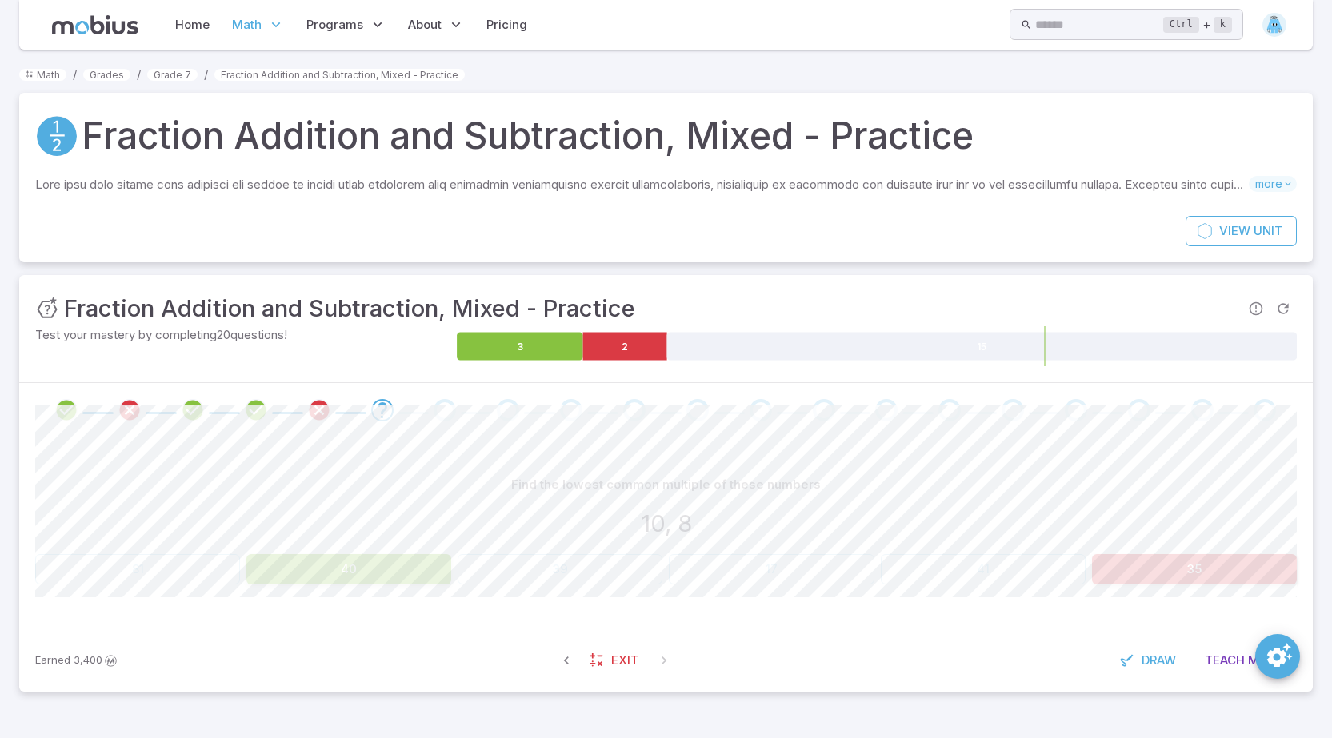
scroll to position [0, 0]
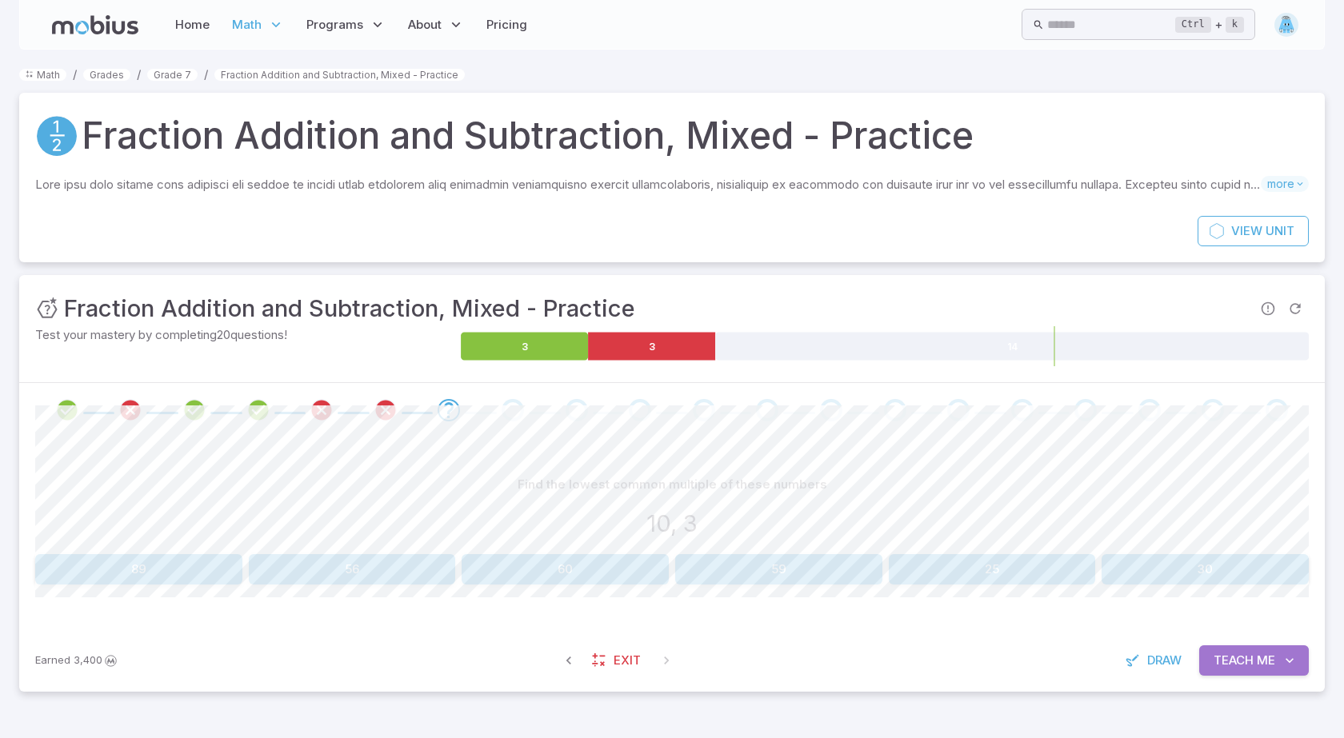
drag, startPoint x: 1272, startPoint y: 670, endPoint x: 1194, endPoint y: 518, distance: 170.7
click at [1255, 662] on button "Teach Me" at bounding box center [1254, 661] width 110 height 30
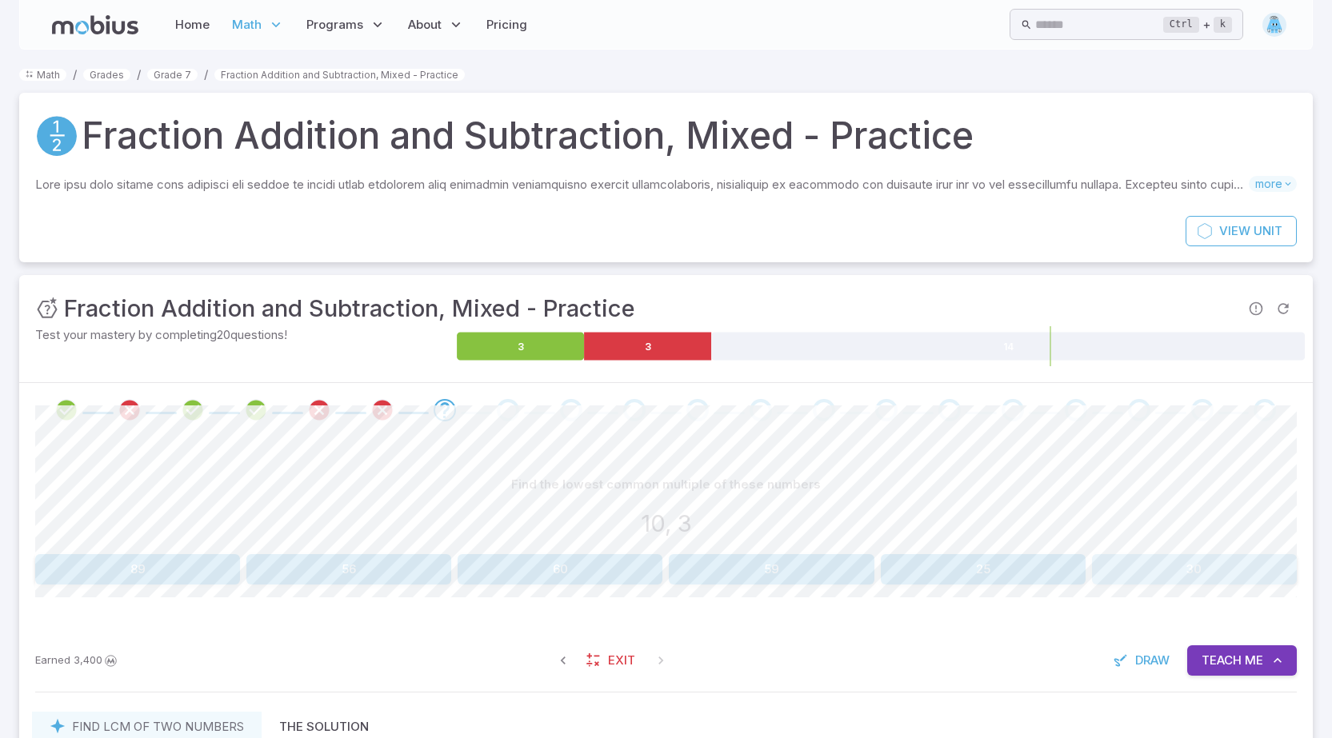
click at [1129, 566] on button "30" at bounding box center [1194, 569] width 205 height 30
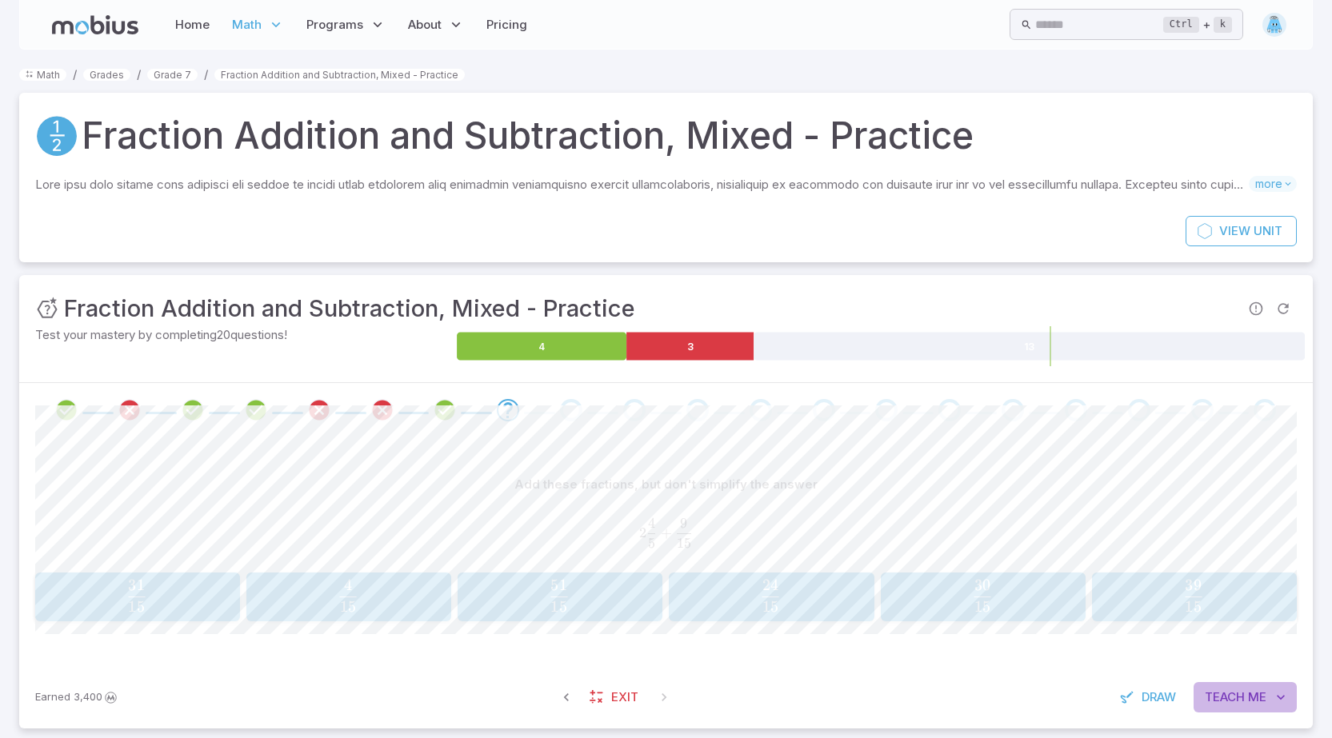
click at [1258, 697] on span "Me" at bounding box center [1257, 698] width 18 height 18
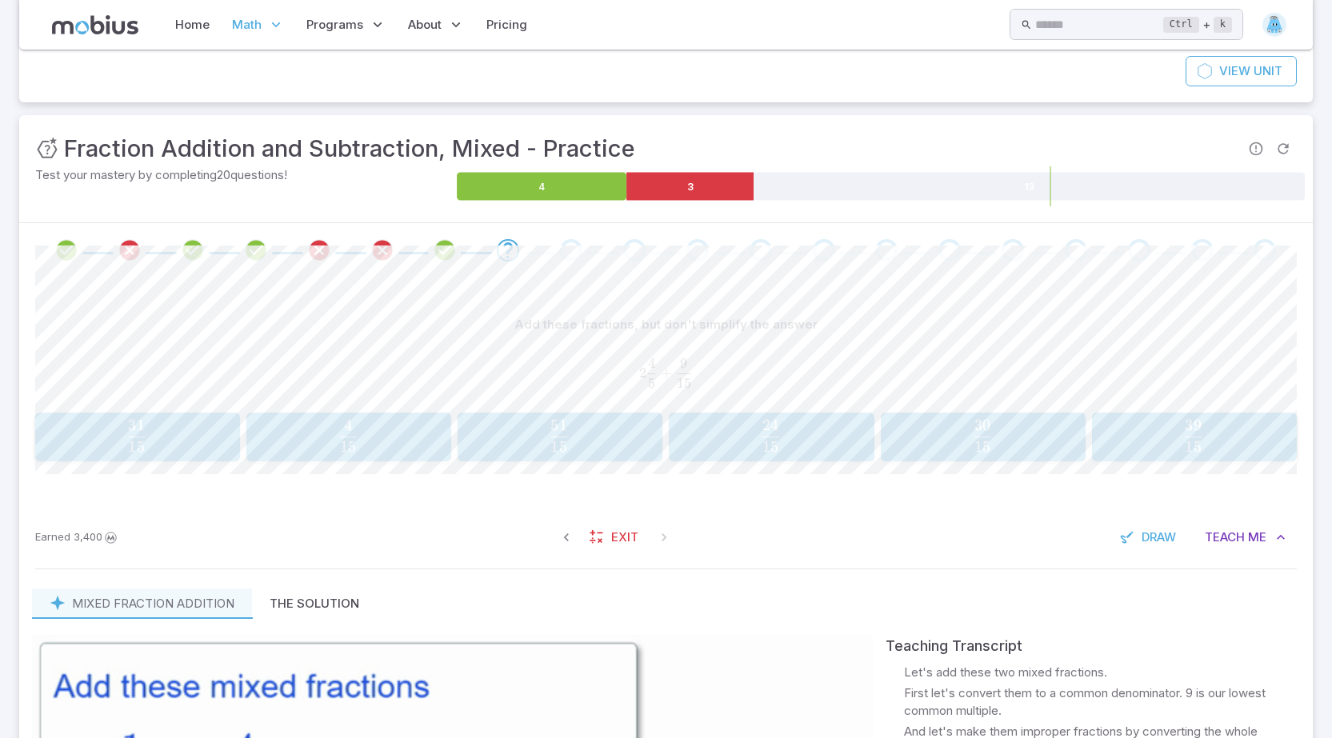
scroll to position [80, 0]
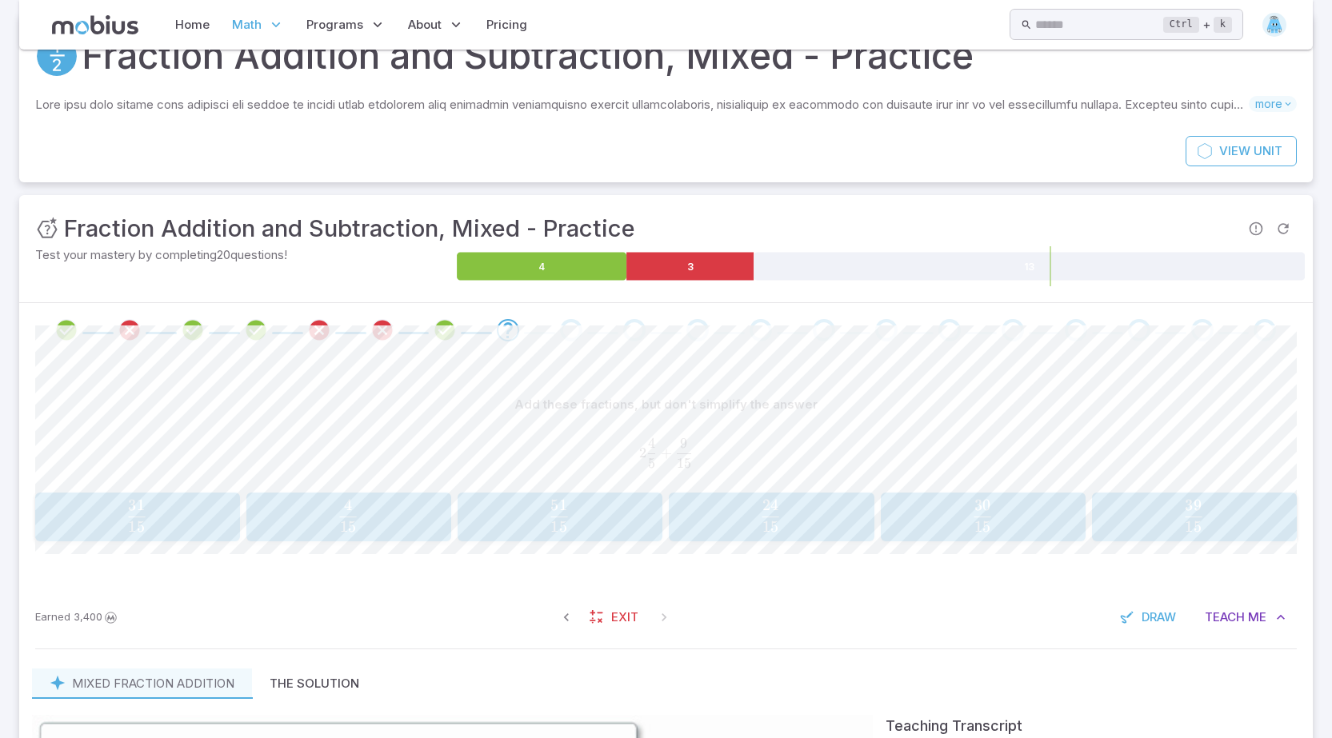
click at [546, 502] on span "15 51 ​" at bounding box center [559, 516] width 181 height 32
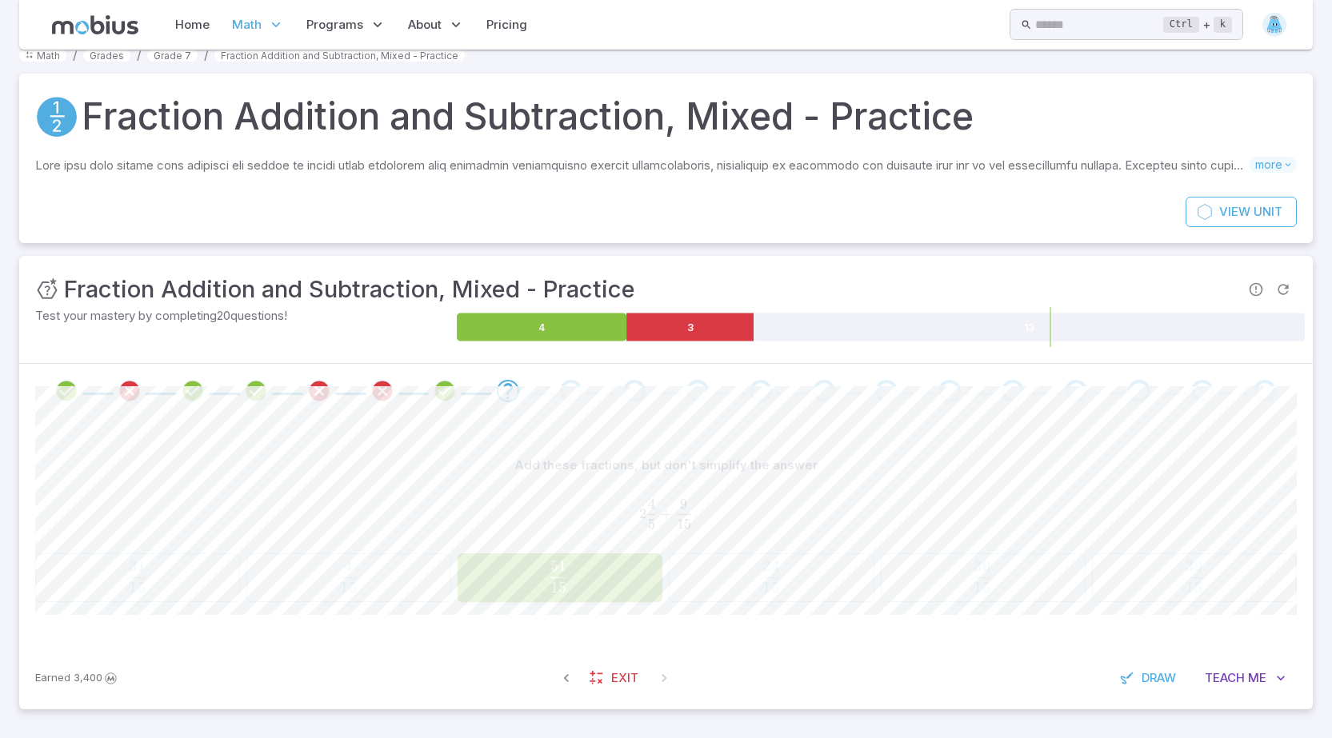
scroll to position [19, 0]
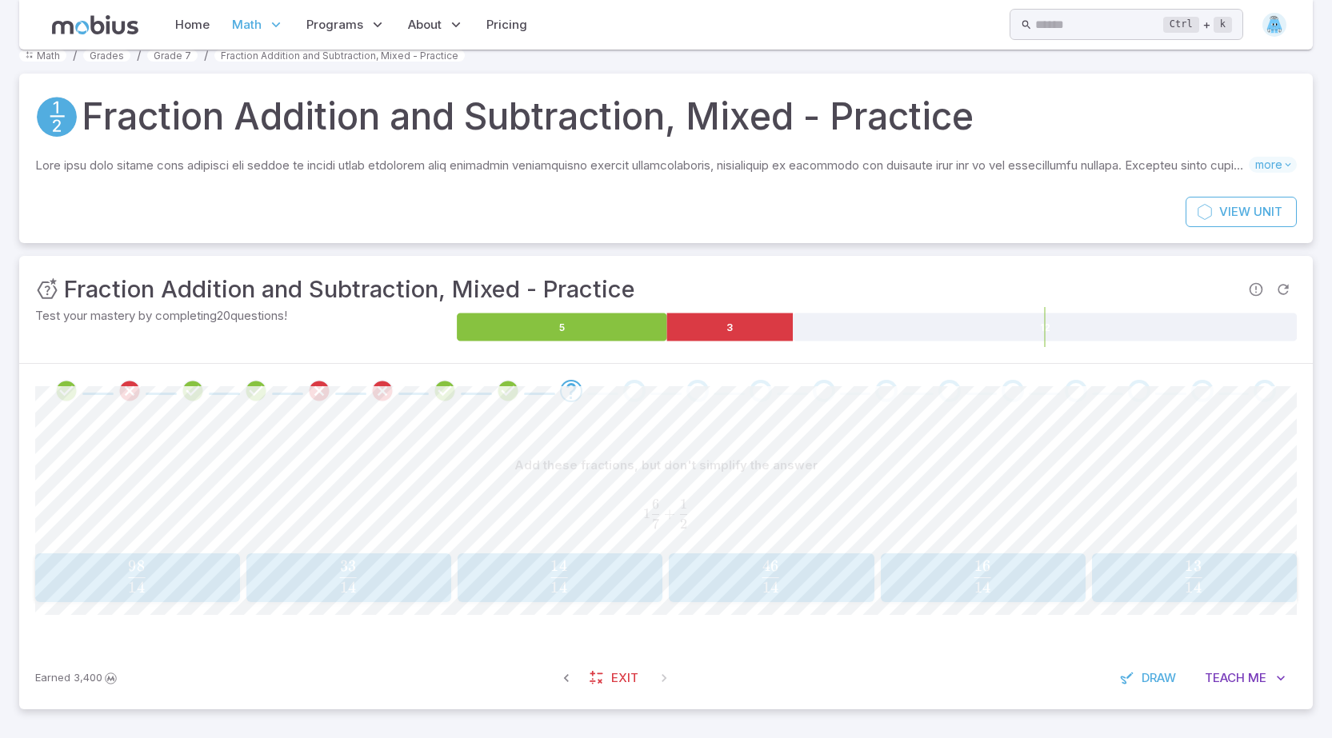
click at [738, 582] on span "14 46 ​" at bounding box center [770, 577] width 181 height 32
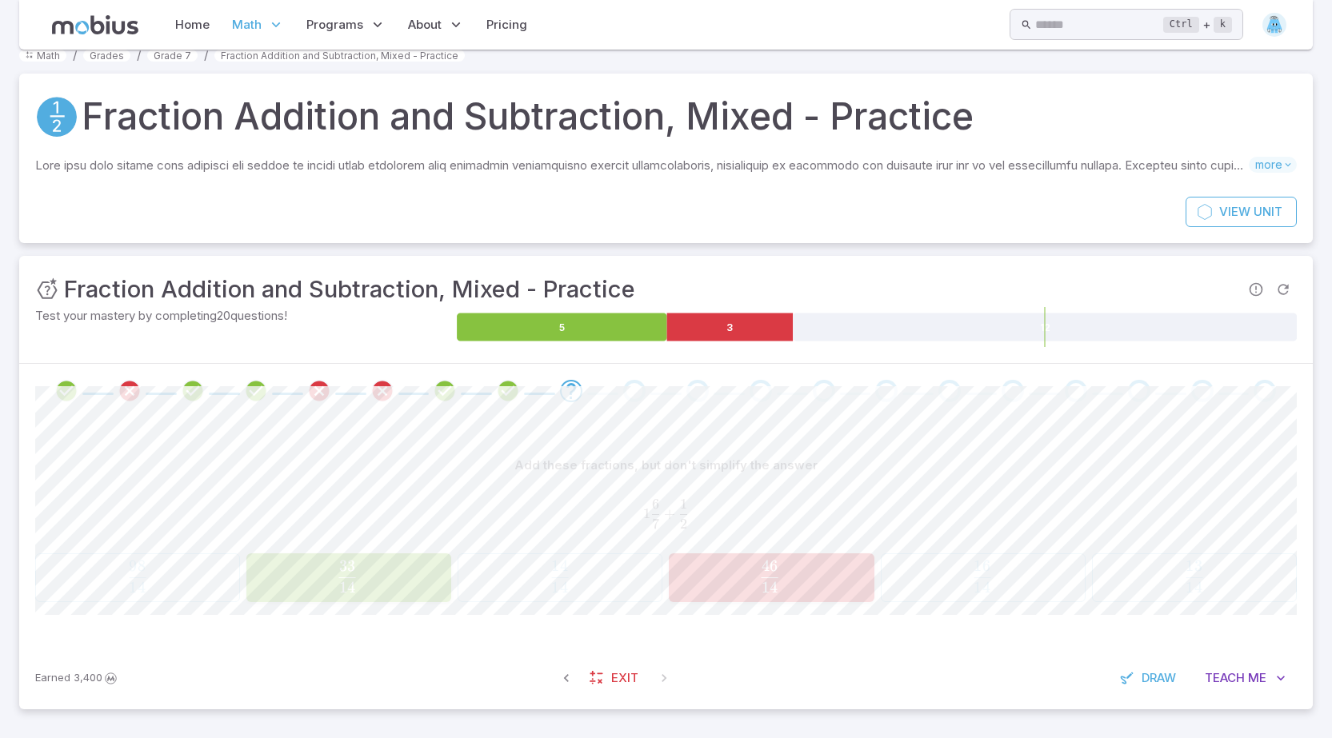
click at [375, 561] on span "14 33 ​" at bounding box center [347, 577] width 182 height 32
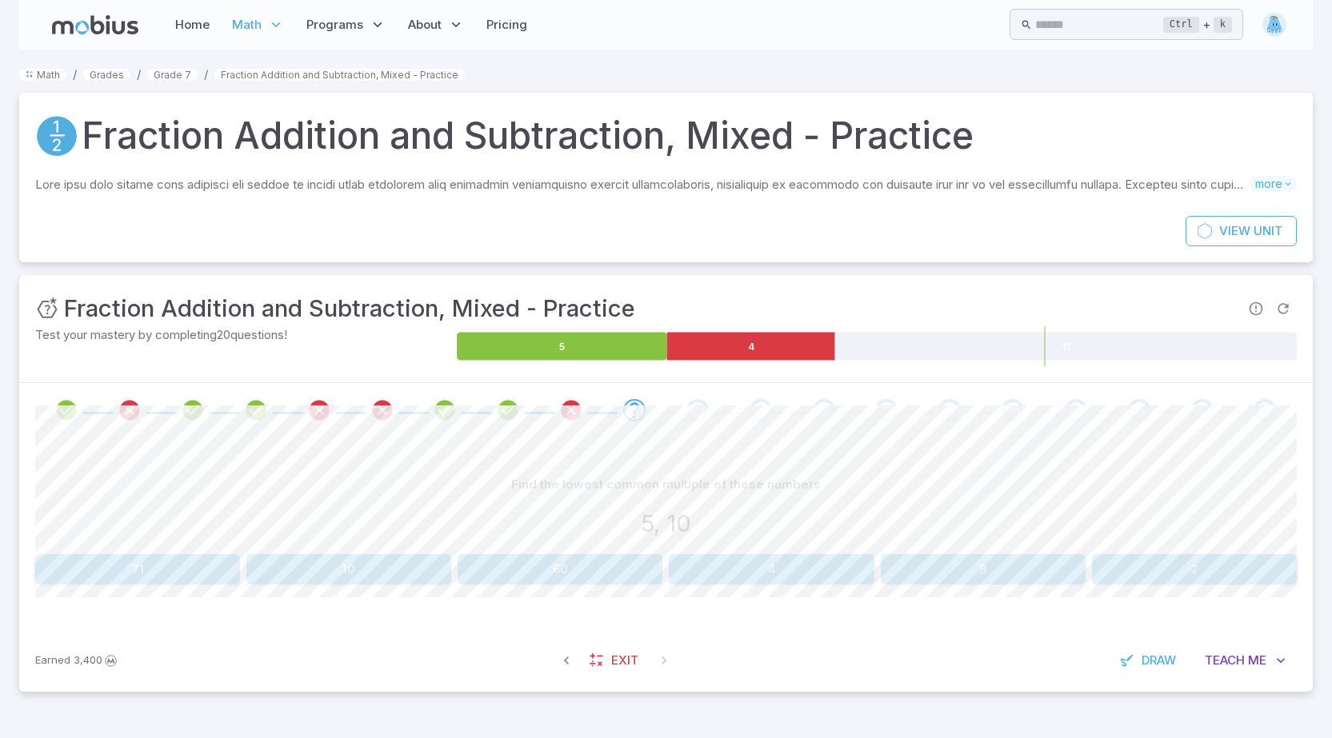
scroll to position [0, 0]
click at [406, 563] on button "10" at bounding box center [352, 569] width 207 height 30
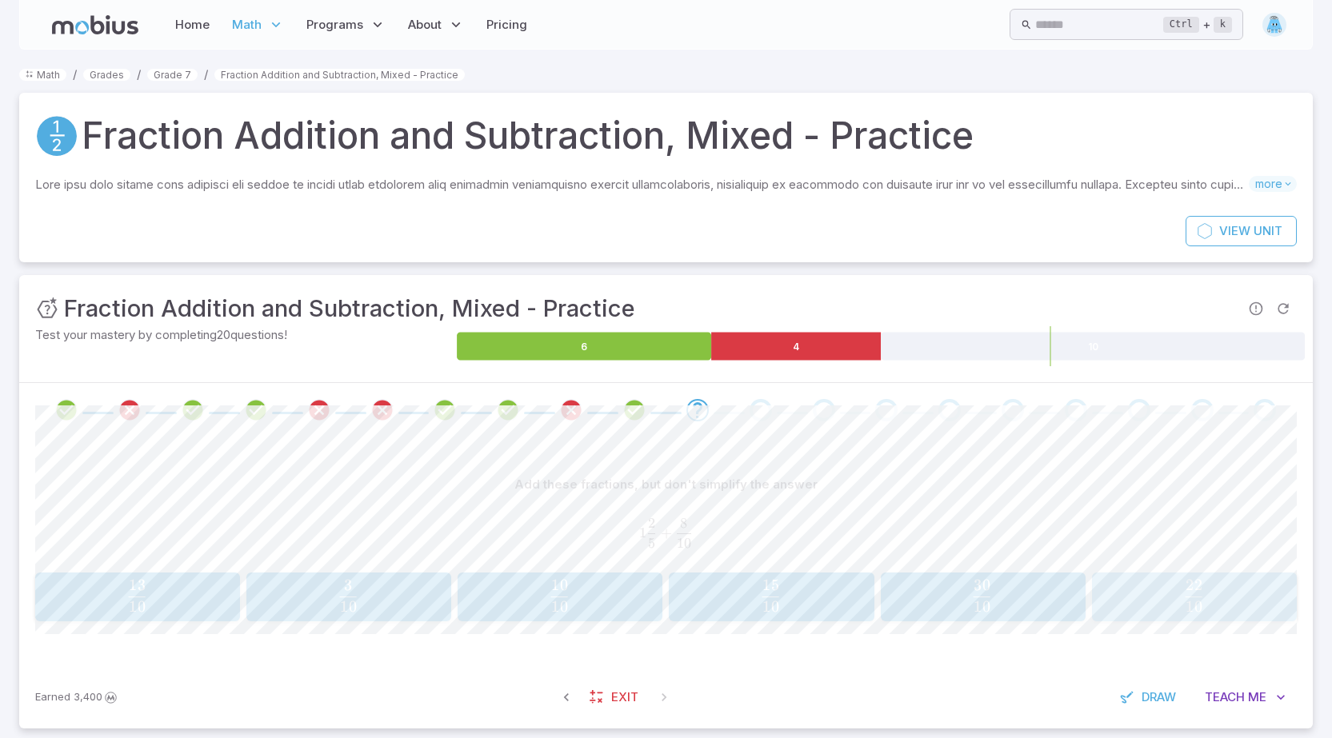
click at [1188, 607] on span "button" at bounding box center [1194, 607] width 17 height 11
click at [1234, 702] on span "Teach" at bounding box center [1222, 698] width 40 height 18
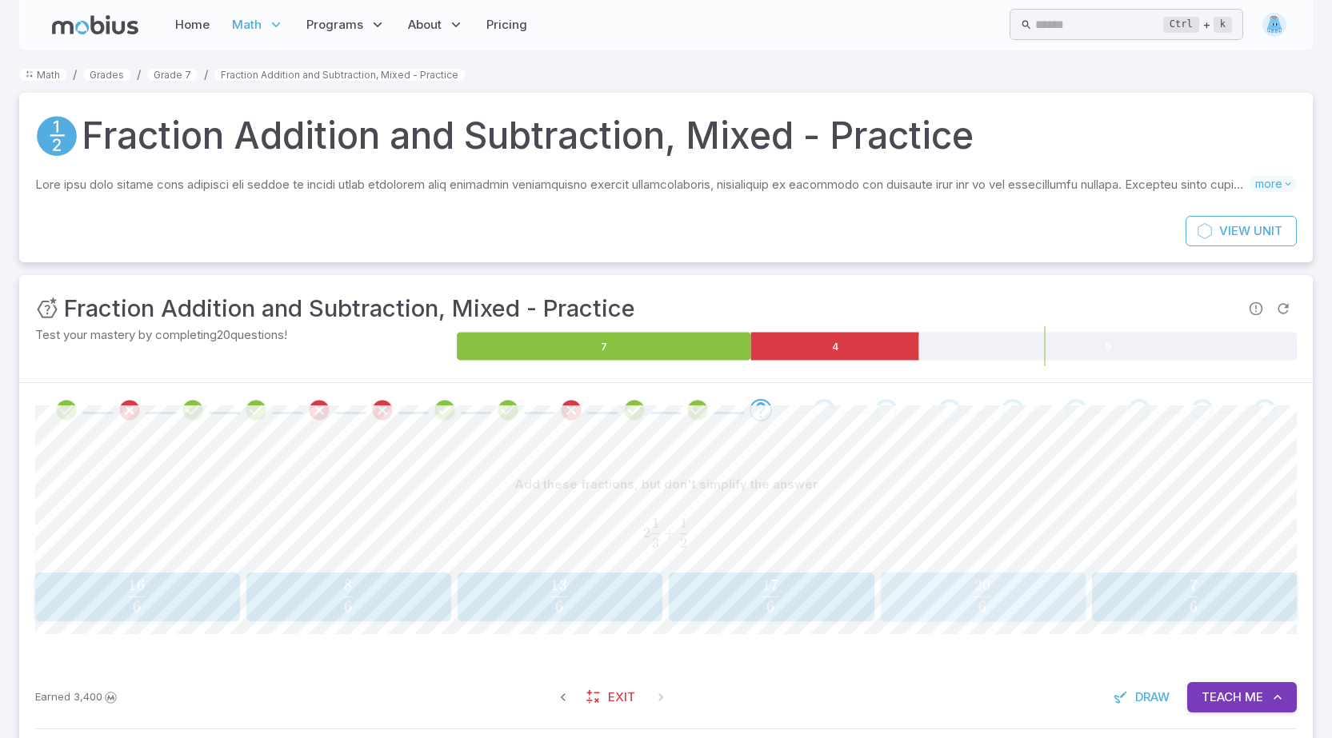
click at [955, 597] on span "6 20 ​" at bounding box center [982, 596] width 181 height 32
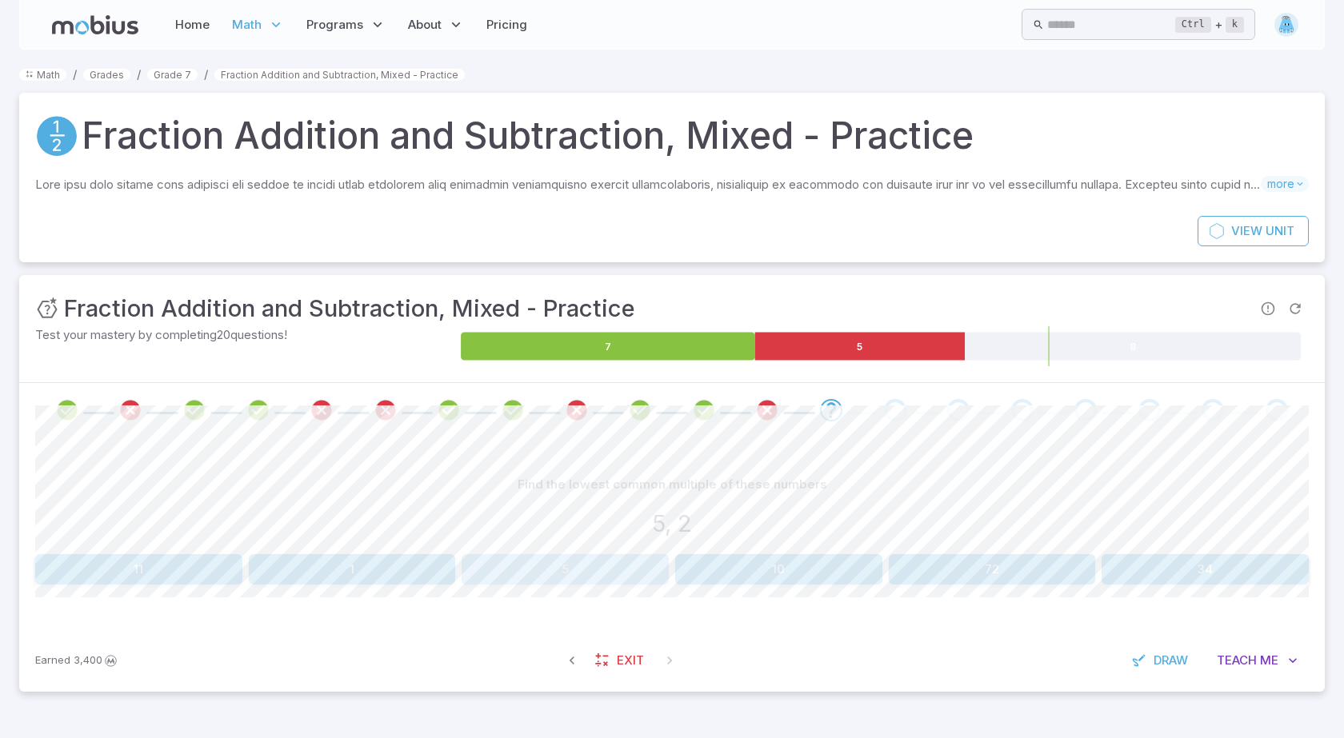
click at [499, 570] on button "5" at bounding box center [565, 569] width 207 height 30
click at [1157, 575] on button "47" at bounding box center [1205, 569] width 207 height 30
click at [1135, 576] on button "8" at bounding box center [1205, 569] width 207 height 30
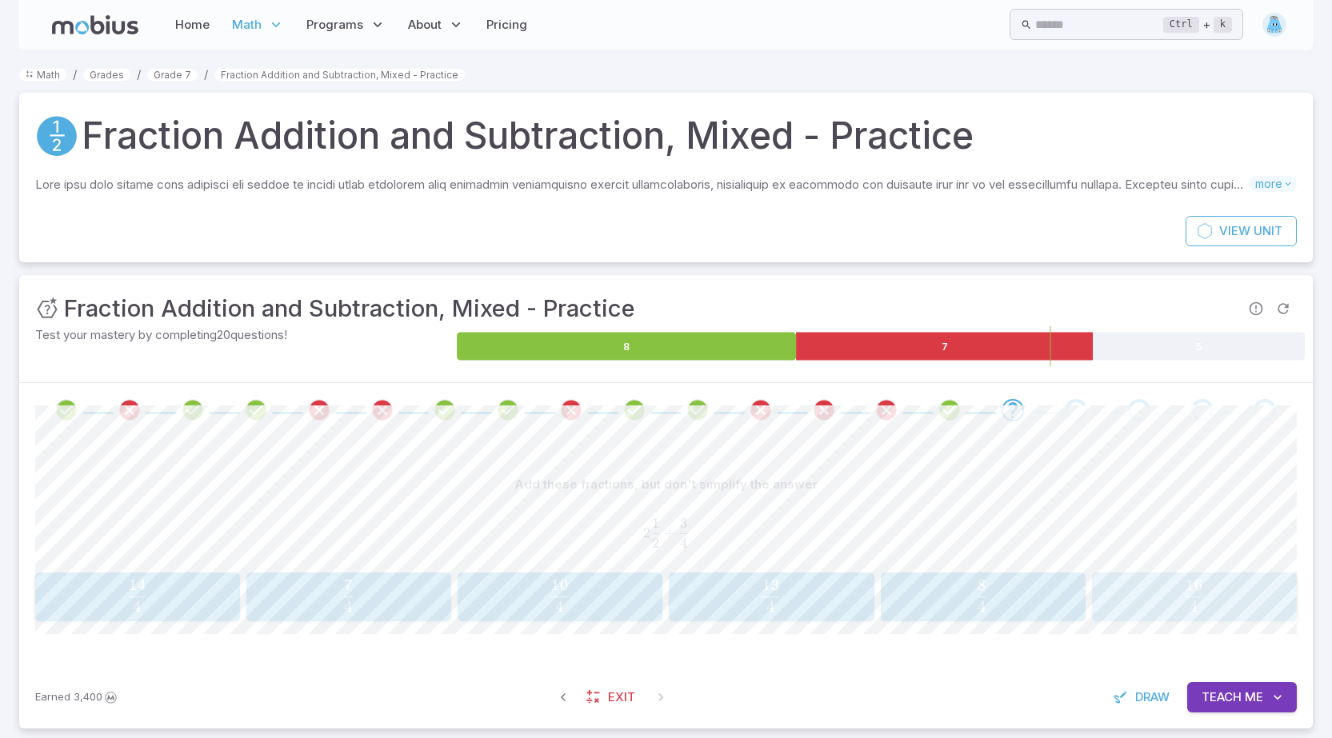
click at [1235, 587] on span "4 16 ​" at bounding box center [1194, 596] width 180 height 32
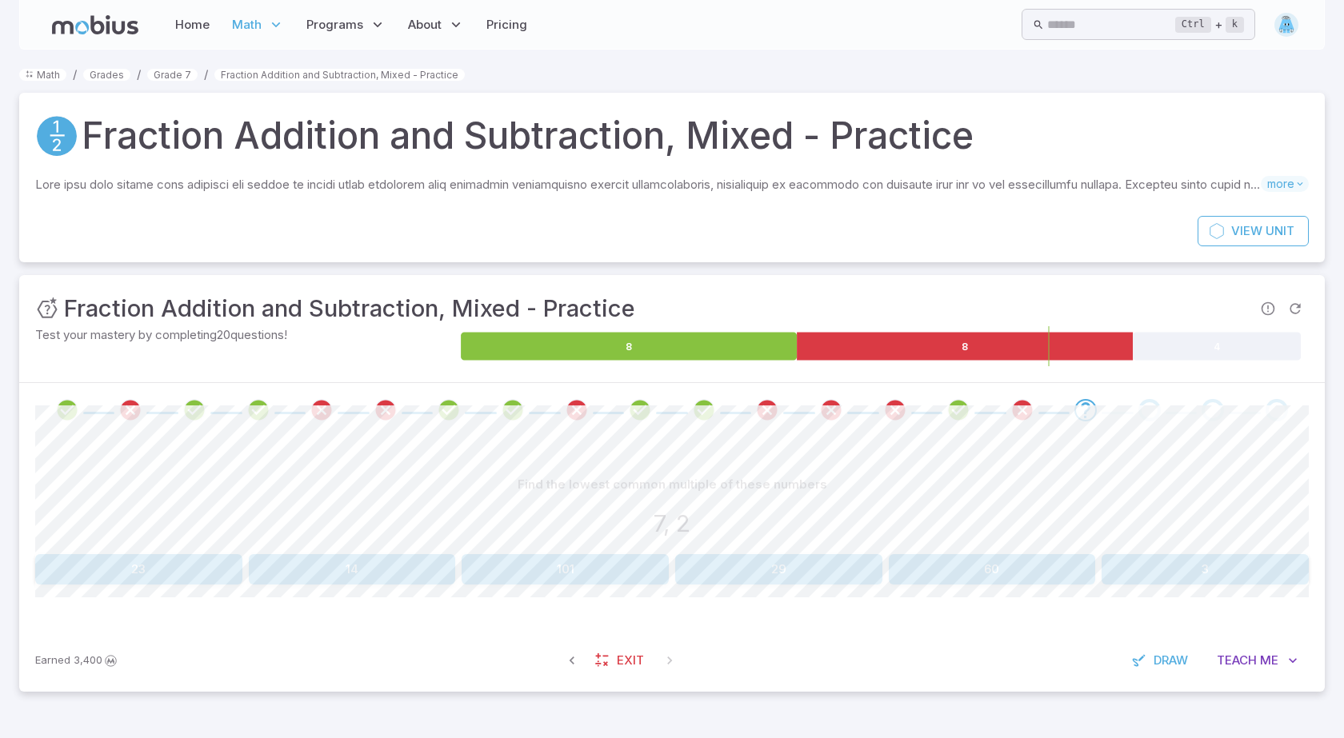
click at [591, 565] on button "101" at bounding box center [565, 569] width 207 height 30
drag, startPoint x: 1257, startPoint y: 658, endPoint x: 1268, endPoint y: 647, distance: 15.3
click at [1259, 656] on span "Me" at bounding box center [1266, 661] width 18 height 18
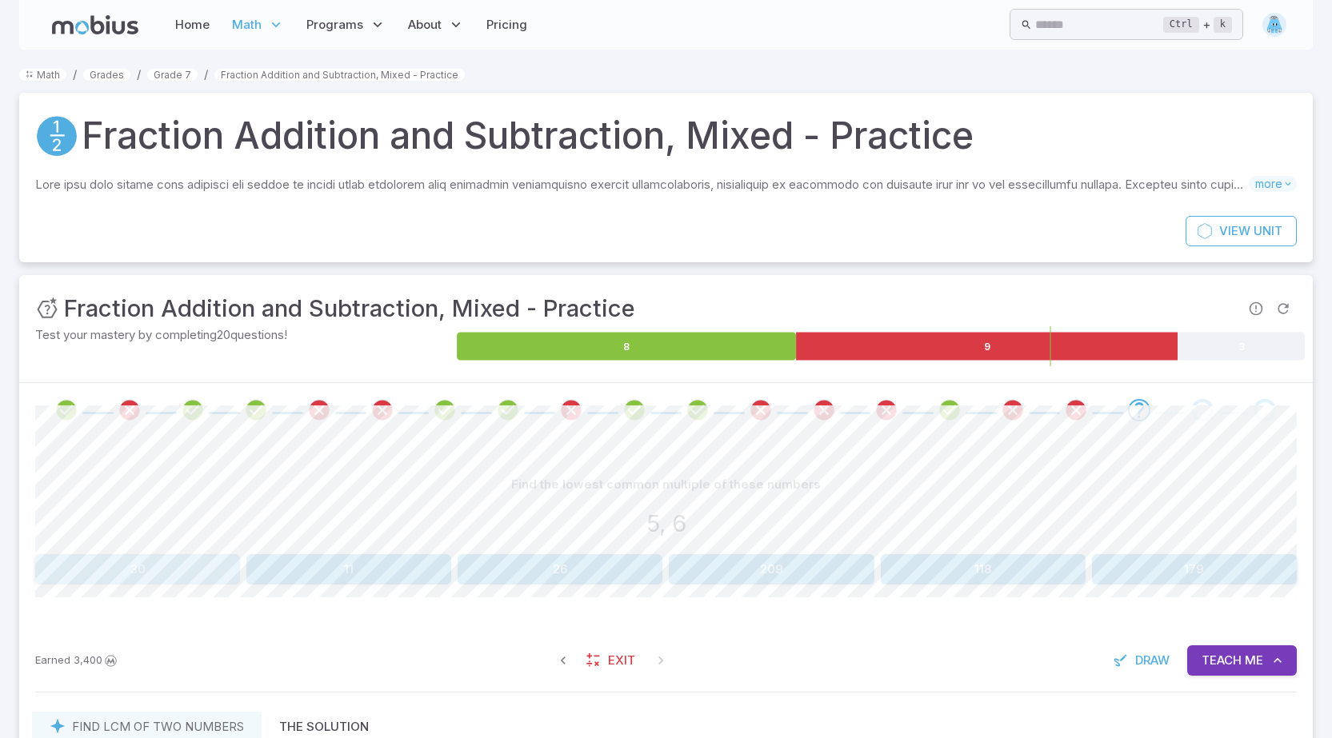
click at [162, 583] on button "30" at bounding box center [137, 569] width 205 height 30
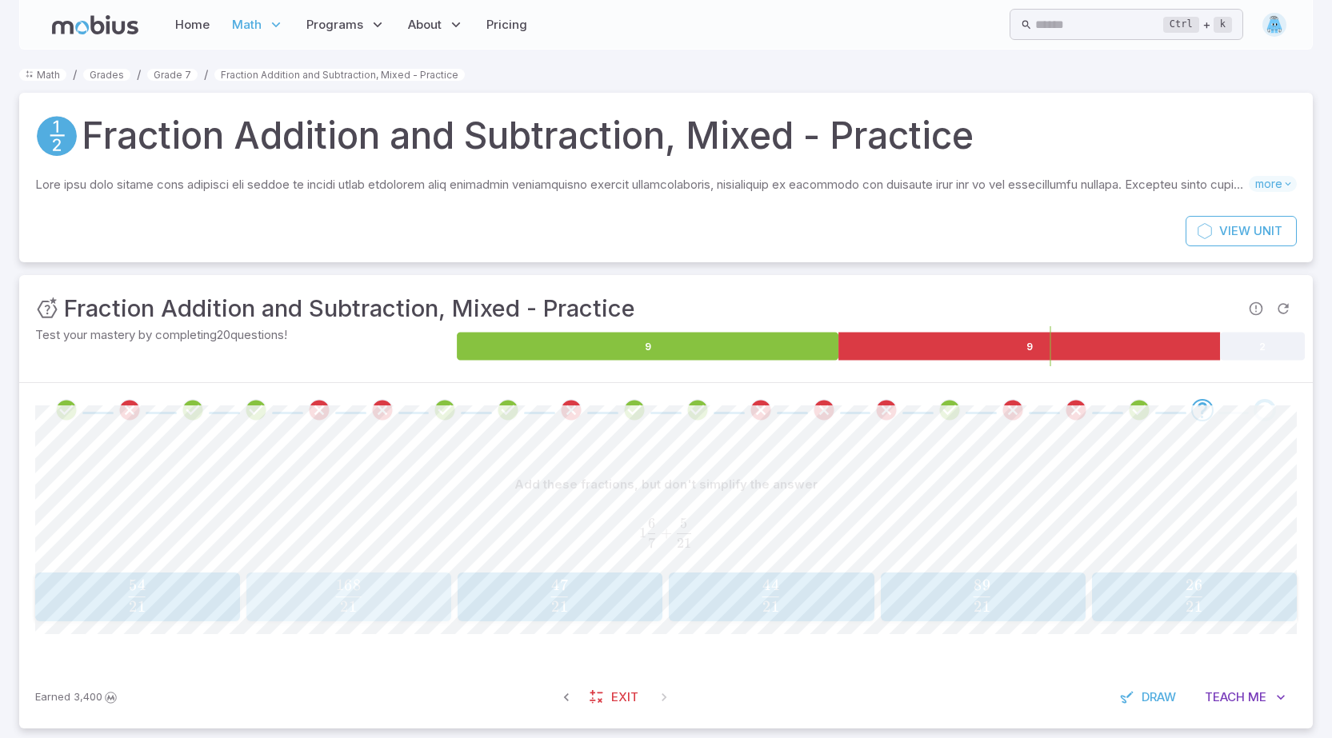
click at [416, 573] on button "168 21 \frac{168}{21} 21 168 ​" at bounding box center [348, 598] width 205 height 50
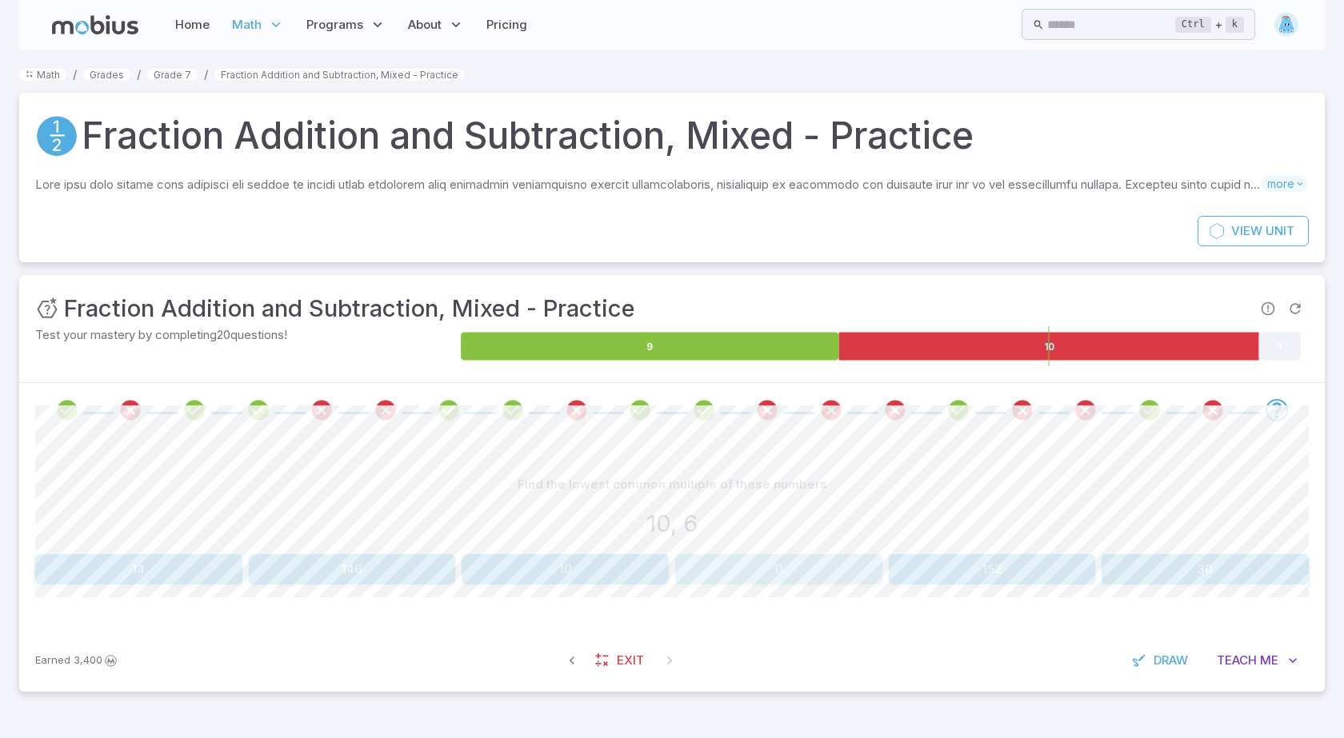
click at [724, 559] on button "11" at bounding box center [778, 569] width 207 height 30
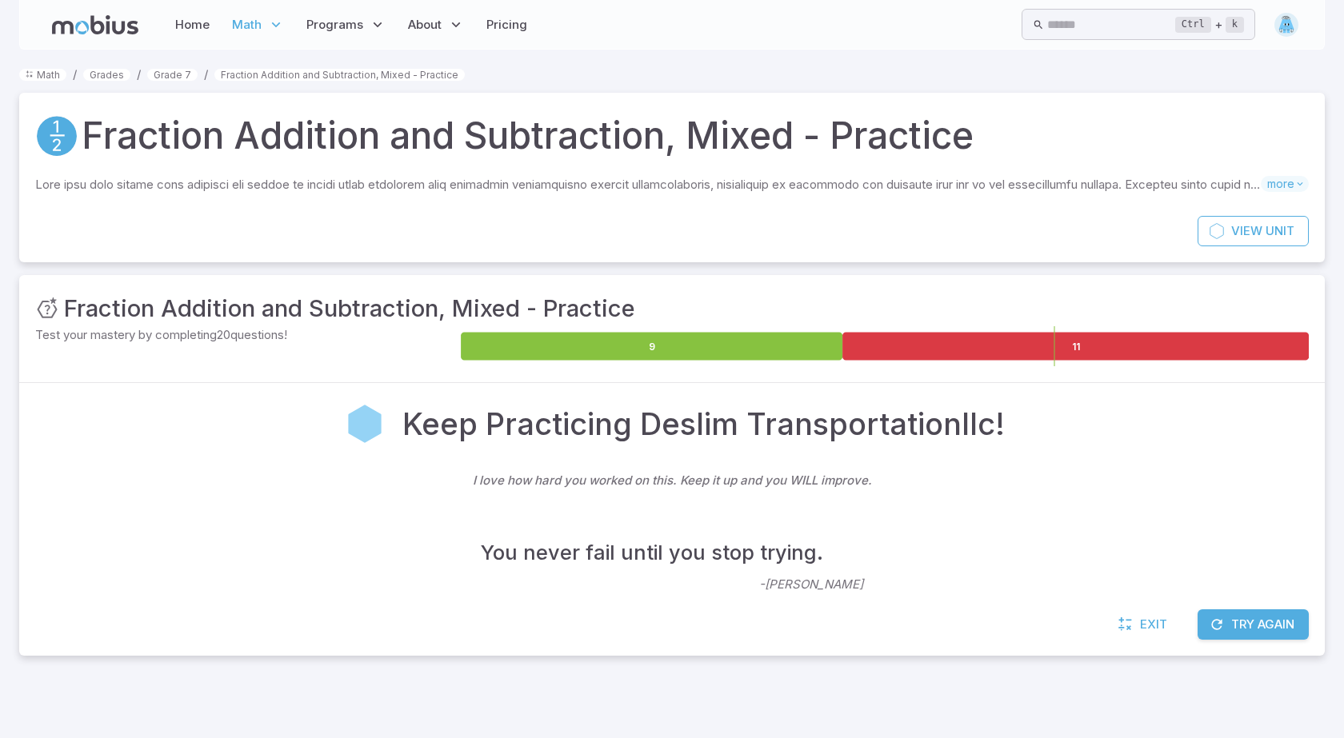
click at [777, 582] on p "- [PERSON_NAME]" at bounding box center [811, 553] width 104 height 82
click at [806, 587] on p "- [PERSON_NAME]" at bounding box center [811, 553] width 104 height 82
drag, startPoint x: 1125, startPoint y: 550, endPoint x: 1153, endPoint y: 551, distance: 28.0
click at [1135, 549] on div "You never fail until you stop trying. - [PERSON_NAME]" at bounding box center [672, 553] width 1274 height 82
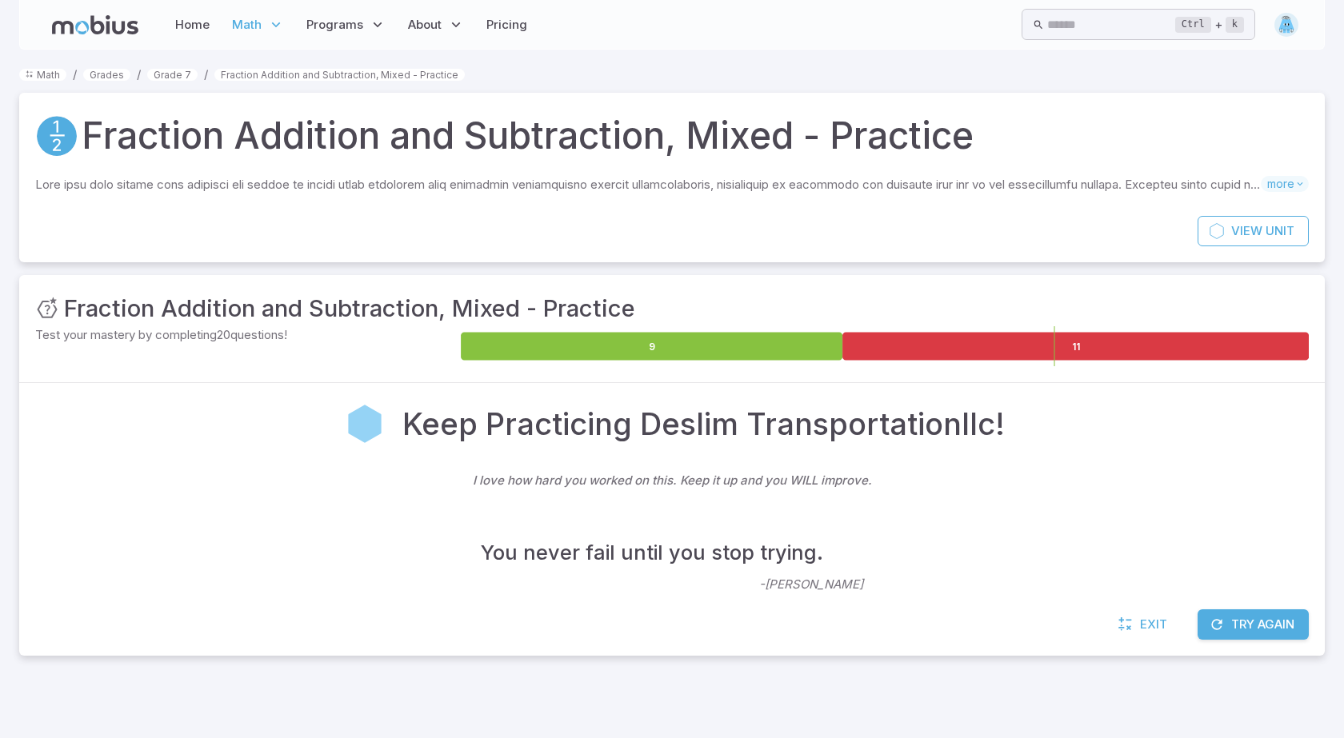
click at [1202, 614] on button "Try Again" at bounding box center [1253, 625] width 111 height 30
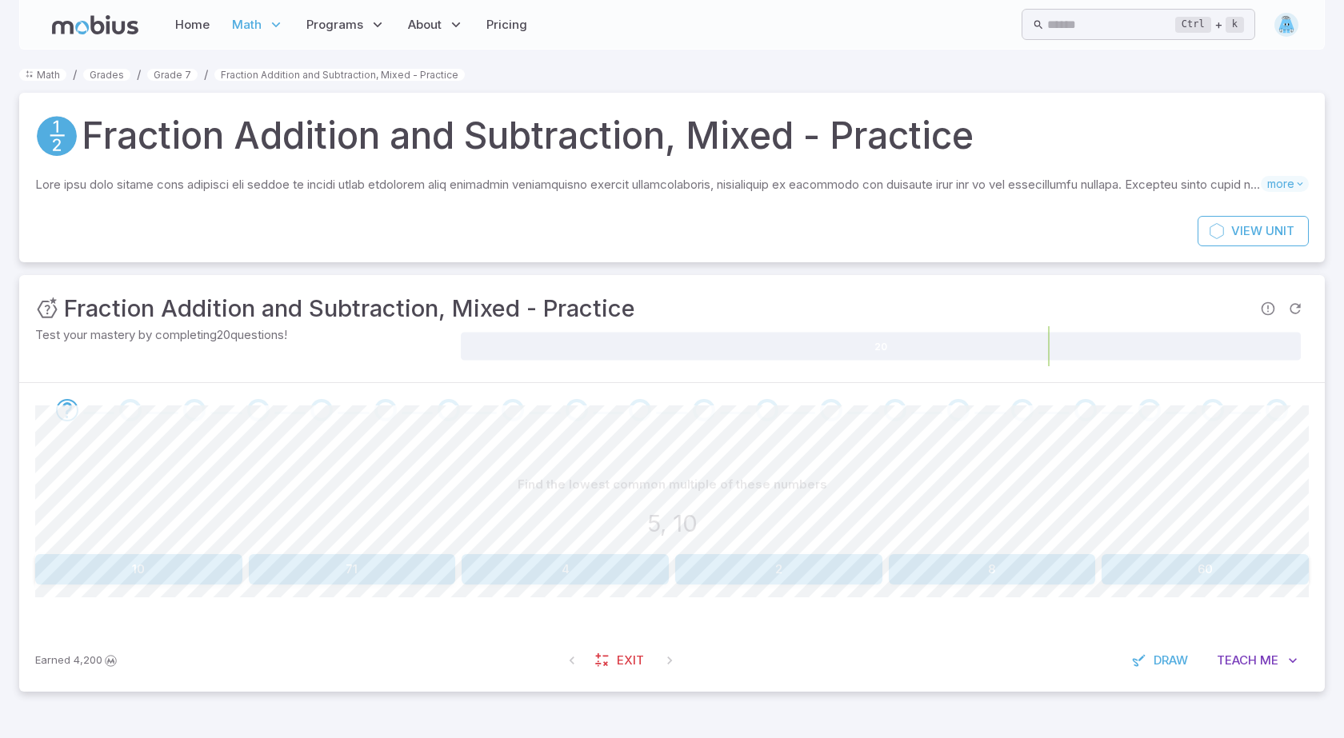
click at [122, 560] on button "10" at bounding box center [138, 569] width 207 height 30
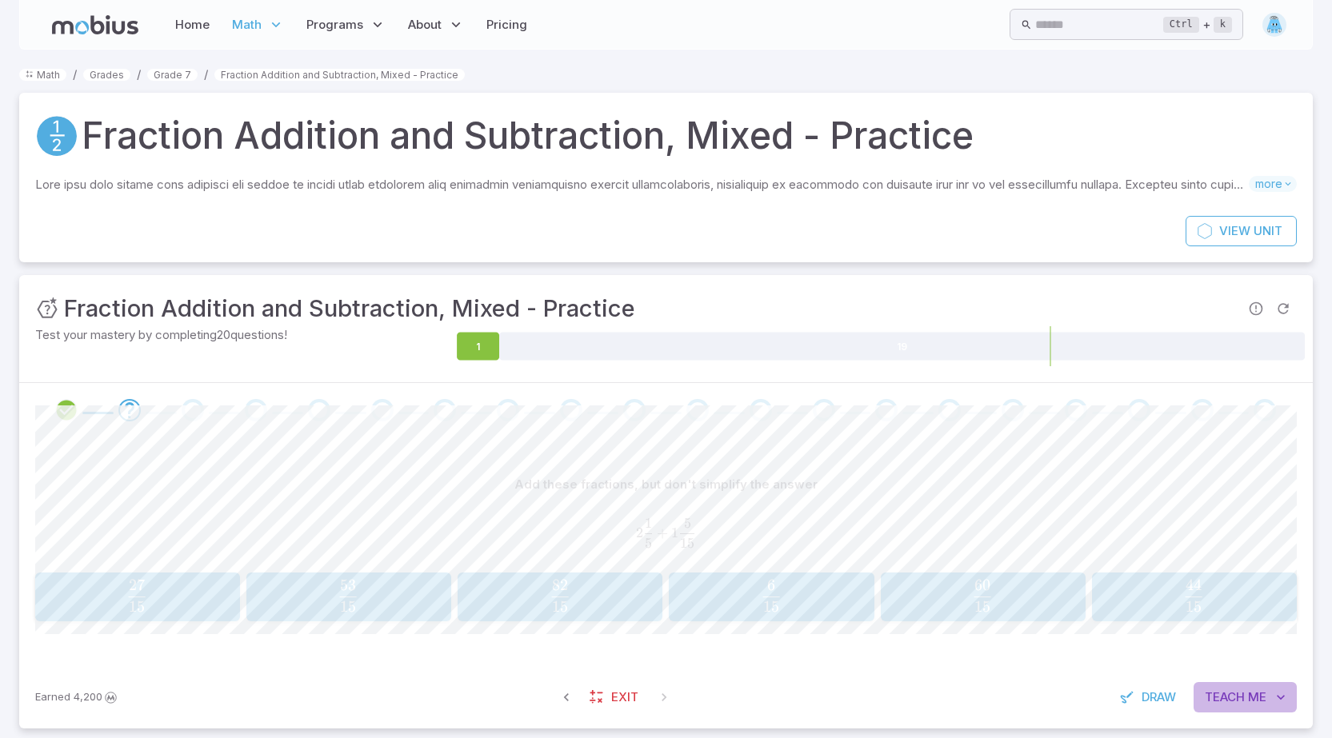
click at [1253, 690] on span "Me" at bounding box center [1257, 698] width 18 height 18
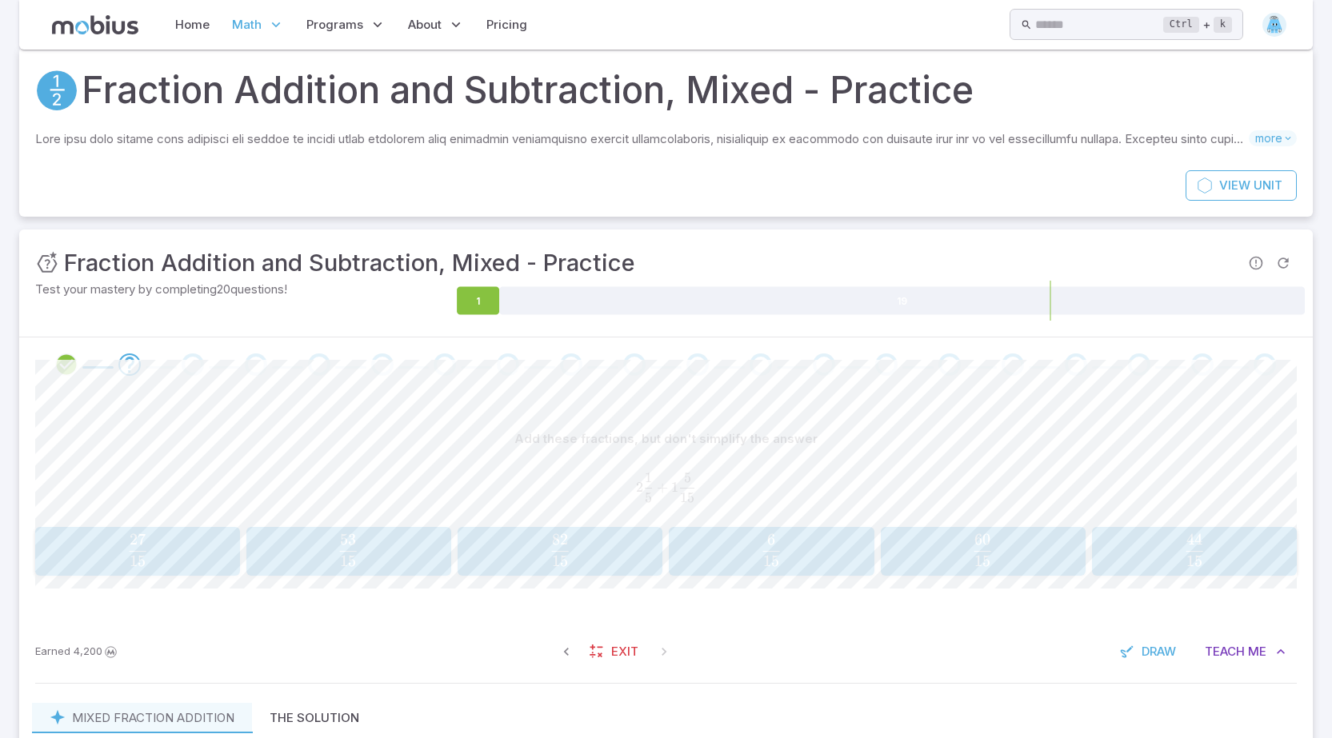
scroll to position [17, 0]
